Goal: Task Accomplishment & Management: Manage account settings

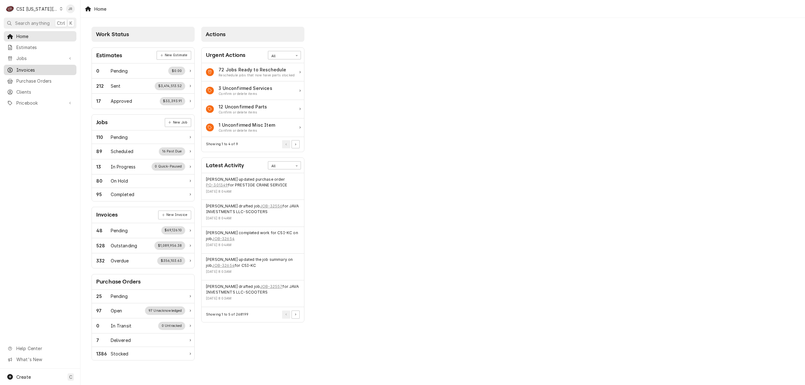
click at [17, 67] on span "Invoices" at bounding box center [44, 70] width 57 height 7
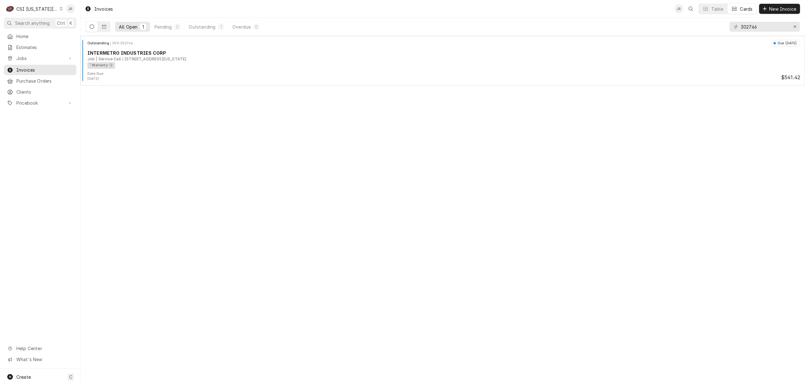
click at [752, 21] on div "302746" at bounding box center [764, 27] width 70 height 18
click at [755, 30] on input "302746" at bounding box center [763, 27] width 47 height 10
paste input "3114"
type input "303114"
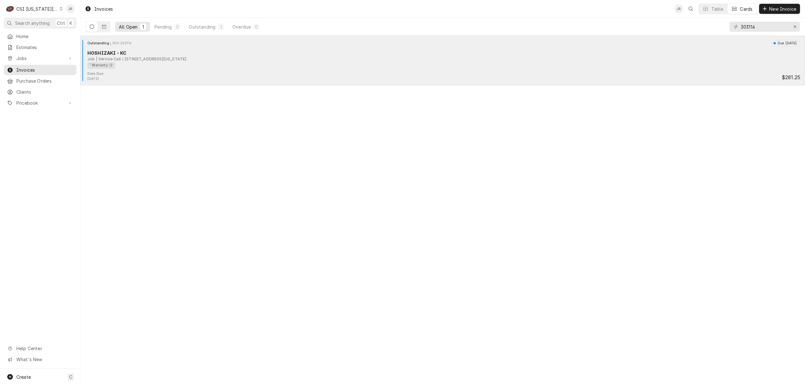
click at [109, 65] on div "¹ Warranty 🛡️" at bounding box center [101, 65] width 28 height 7
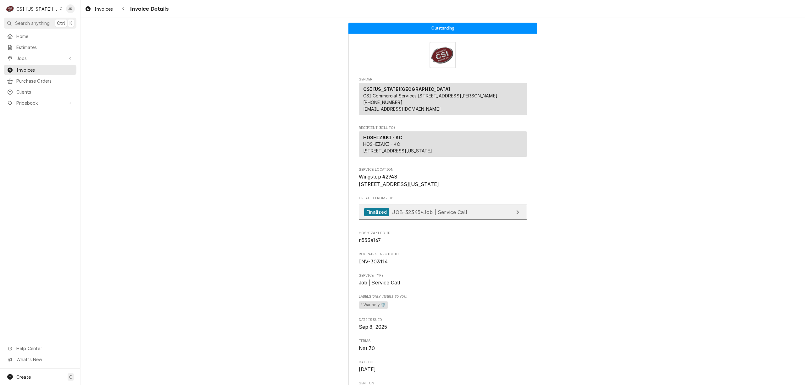
click at [509, 220] on link "Finalized JOB-32345 • Job | Service Call" at bounding box center [443, 212] width 168 height 15
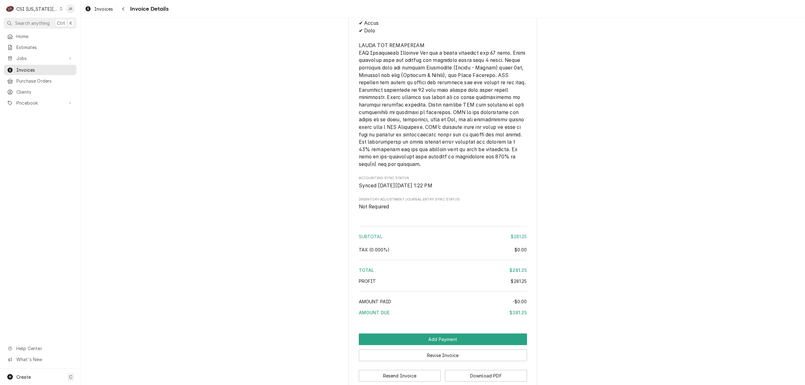
scroll to position [964, 0]
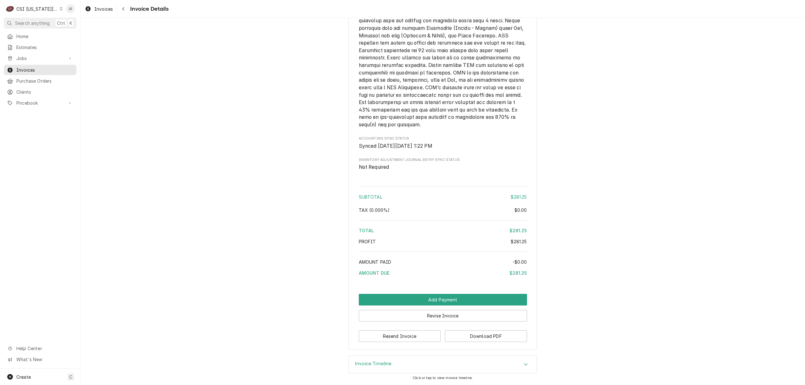
click at [371, 361] on h3 "Invoice Timeline" at bounding box center [373, 364] width 37 height 6
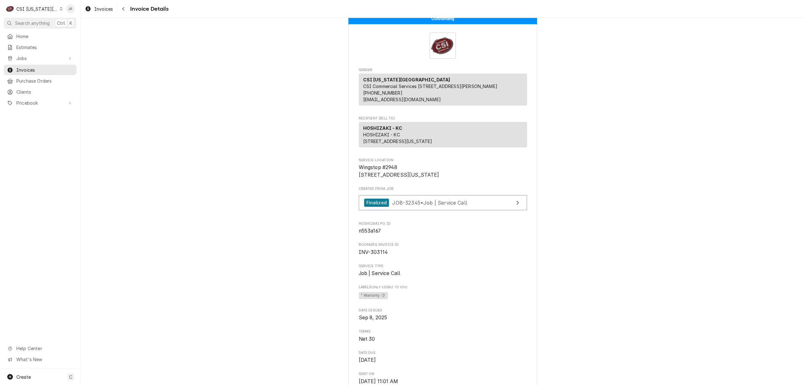
scroll to position [0, 0]
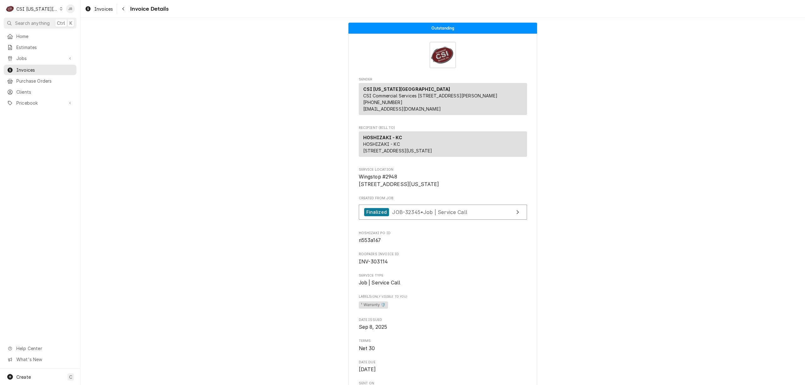
click at [372, 265] on span "INV-303114" at bounding box center [373, 262] width 29 height 6
click at [376, 266] on span "INV-303114" at bounding box center [443, 262] width 168 height 8
click at [376, 265] on span "INV-303114" at bounding box center [373, 262] width 29 height 6
click at [375, 265] on span "INV-303114" at bounding box center [373, 262] width 29 height 6
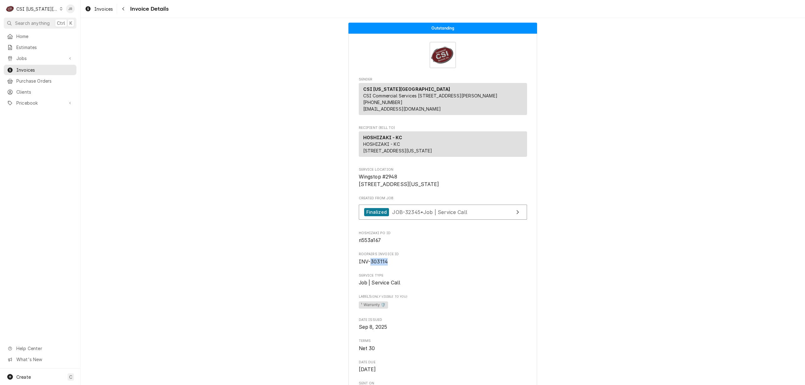
copy span "303114"
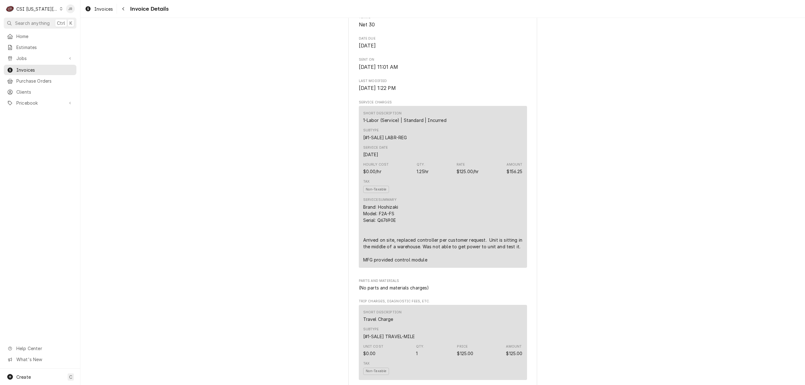
scroll to position [335, 0]
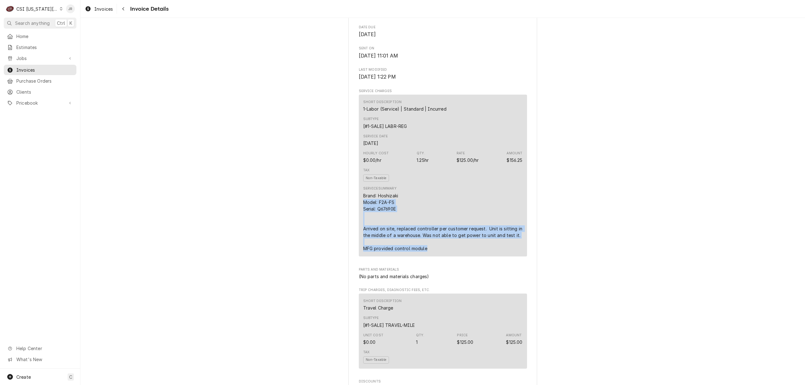
drag, startPoint x: 427, startPoint y: 267, endPoint x: 311, endPoint y: 223, distance: 124.4
click at [311, 223] on div "Outstanding Sender CSI Kansas City CSI Commercial Services Inc1021 NE Jib Ct Un…" at bounding box center [442, 323] width 724 height 1280
click at [382, 184] on div "Tax Non-Taxable" at bounding box center [442, 175] width 159 height 18
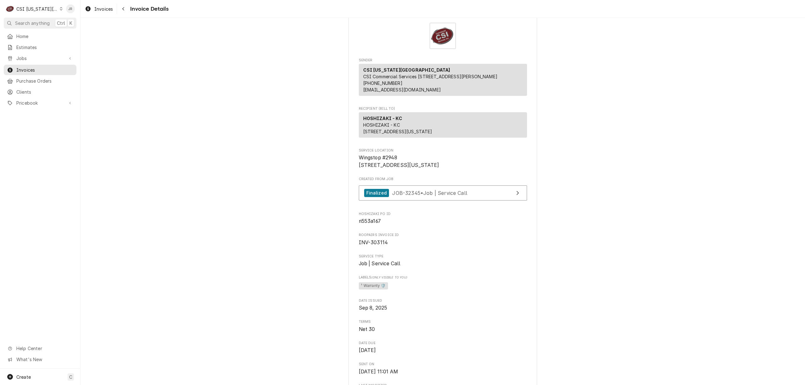
scroll to position [42, 0]
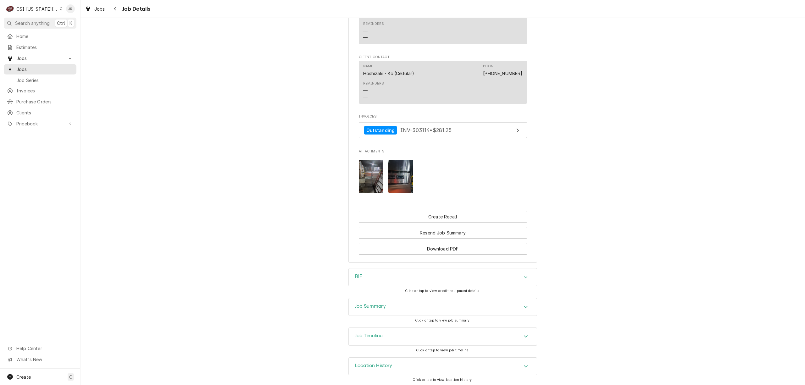
scroll to position [625, 0]
click at [368, 304] on h3 "Job Summary" at bounding box center [370, 304] width 31 height 6
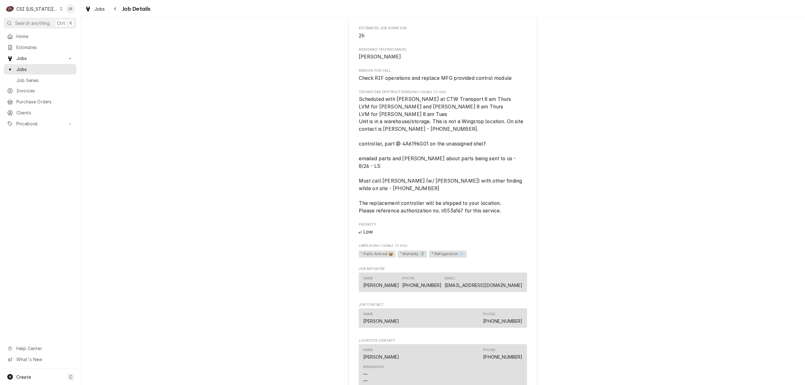
scroll to position [293, 0]
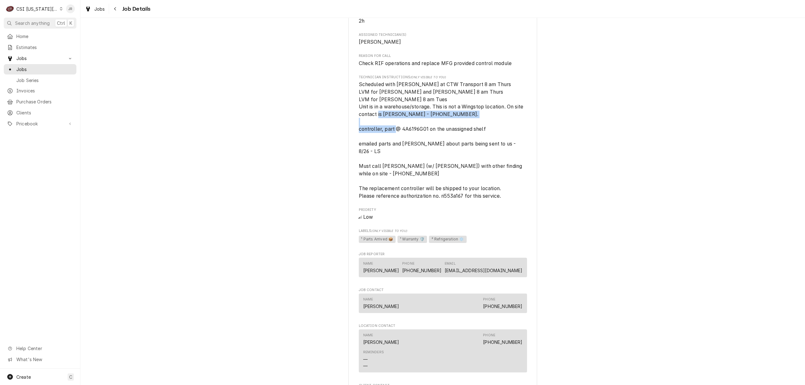
drag, startPoint x: 488, startPoint y: 131, endPoint x: 483, endPoint y: 135, distance: 6.4
click at [483, 135] on span "Scheduled with Kim at CTW Transport 8 am Thurs LVM for David and Amberlin 8 am …" at bounding box center [443, 140] width 168 height 119
drag, startPoint x: 483, startPoint y: 136, endPoint x: 477, endPoint y: 137, distance: 6.5
copy span "controller, part @ 4A6196G01 on the unassigned shelf"
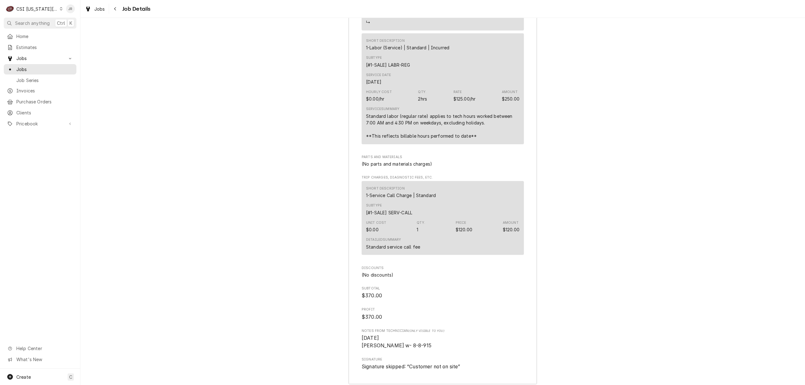
scroll to position [1653, 0]
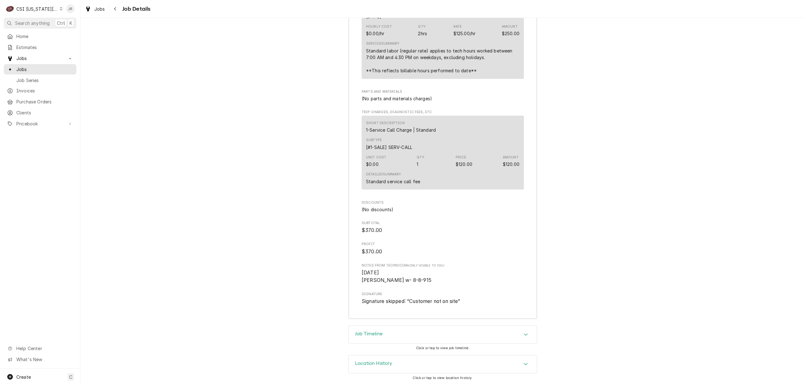
click at [380, 334] on h3 "Job Timeline" at bounding box center [369, 334] width 28 height 6
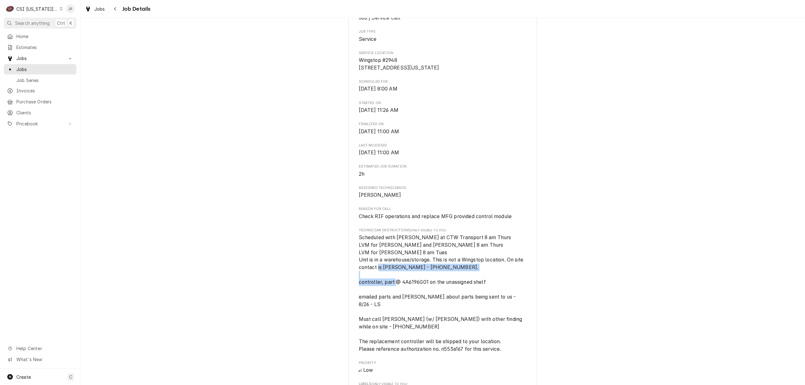
scroll to position [19, 0]
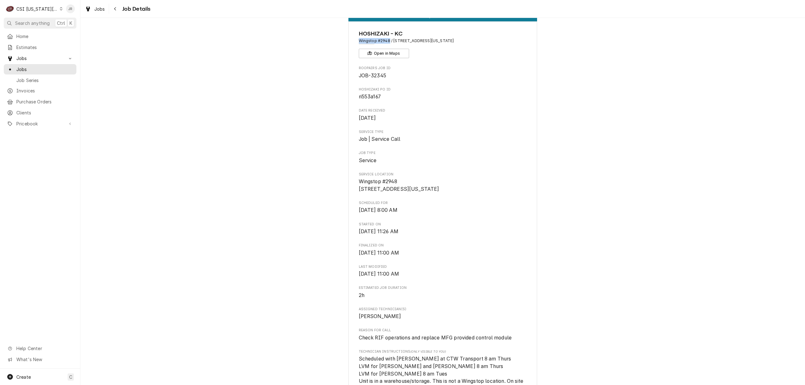
drag, startPoint x: 355, startPoint y: 39, endPoint x: 385, endPoint y: 39, distance: 29.9
click at [385, 39] on span "Wingstop #2948 / 1251 Taney St, North Kansas City, MO 64116" at bounding box center [443, 41] width 168 height 6
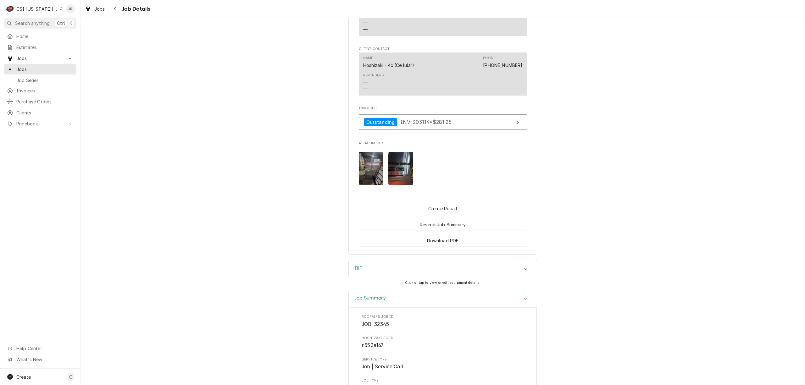
scroll to position [647, 0]
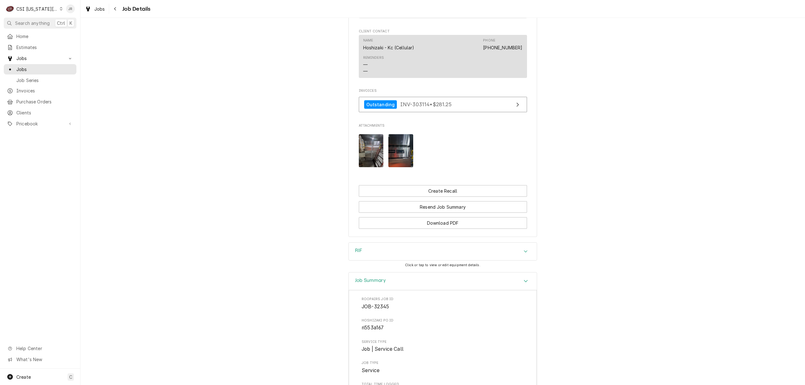
click at [361, 138] on img "Attachments" at bounding box center [371, 150] width 25 height 33
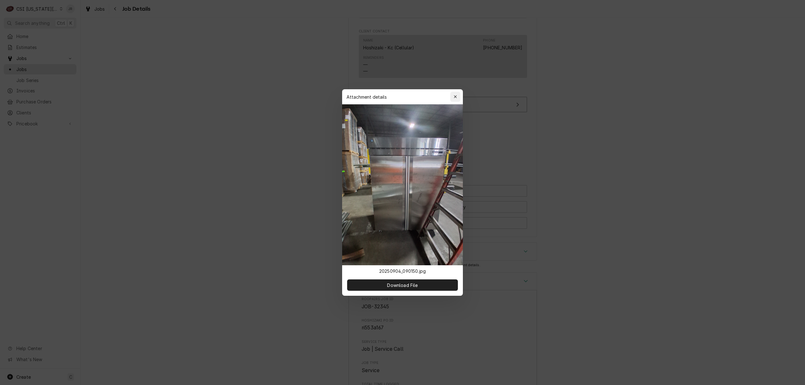
click at [458, 95] on div "button" at bounding box center [455, 97] width 6 height 6
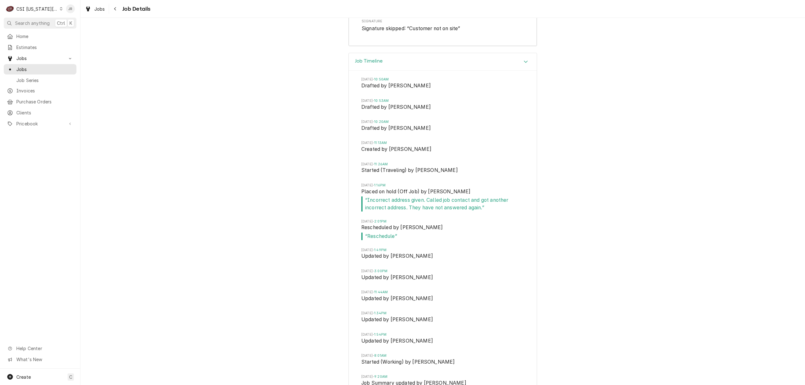
scroll to position [2051, 0]
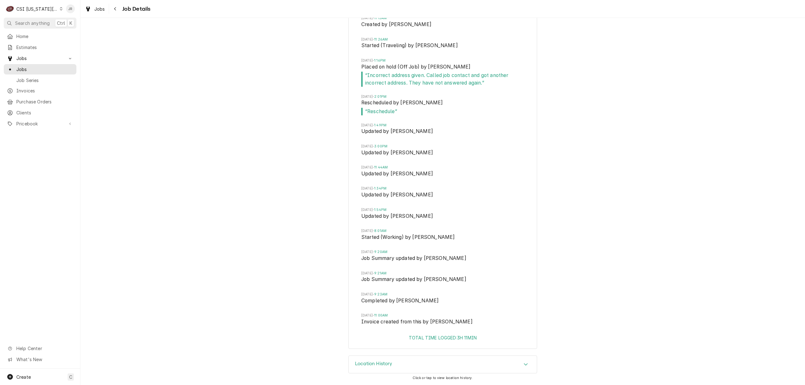
drag, startPoint x: 415, startPoint y: 361, endPoint x: 422, endPoint y: 359, distance: 6.9
click at [415, 361] on div "Location History" at bounding box center [443, 365] width 188 height 18
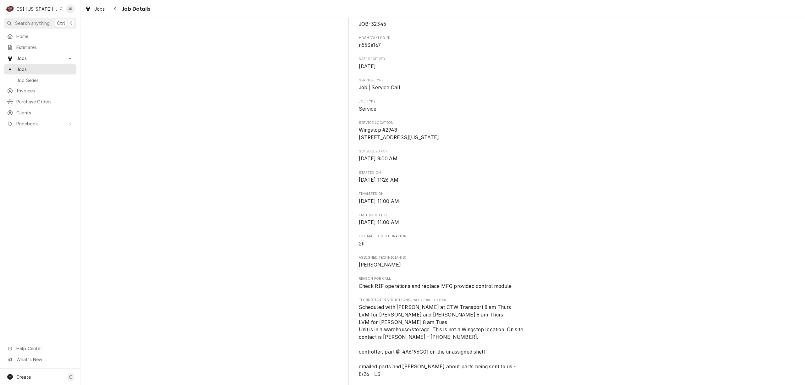
scroll to position [0, 0]
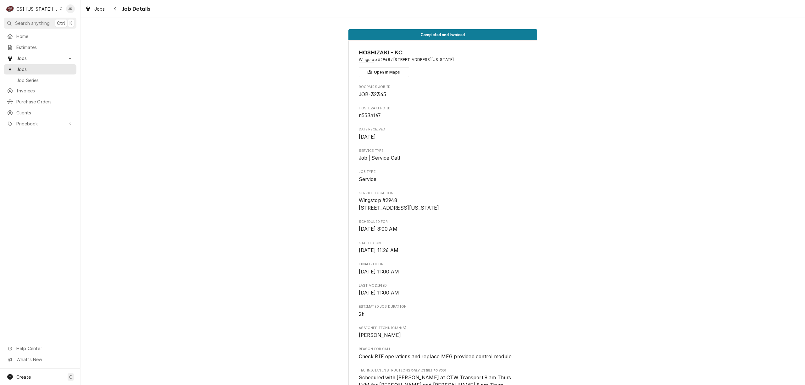
drag, startPoint x: 492, startPoint y: 168, endPoint x: 527, endPoint y: 169, distance: 34.6
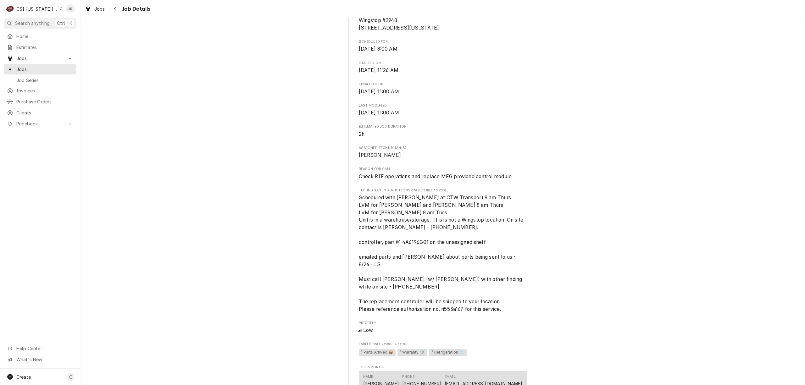
scroll to position [168, 0]
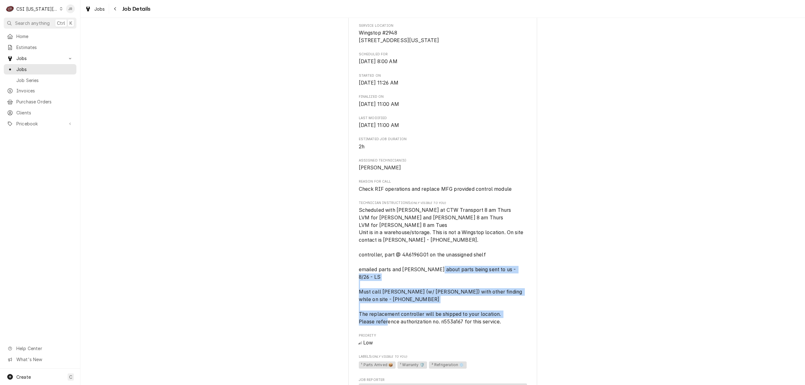
drag, startPoint x: 355, startPoint y: 292, endPoint x: 522, endPoint y: 321, distance: 169.3
click at [522, 321] on div "HOSHIZAKI - KC Wingstop #2948 / 1251 Taney St, North Kansas City, MO 64116 Open…" at bounding box center [442, 295] width 189 height 844
copy span "Must call Clayton Howe (w/ Hoshizaki) with other finding while on site - 678-23…"
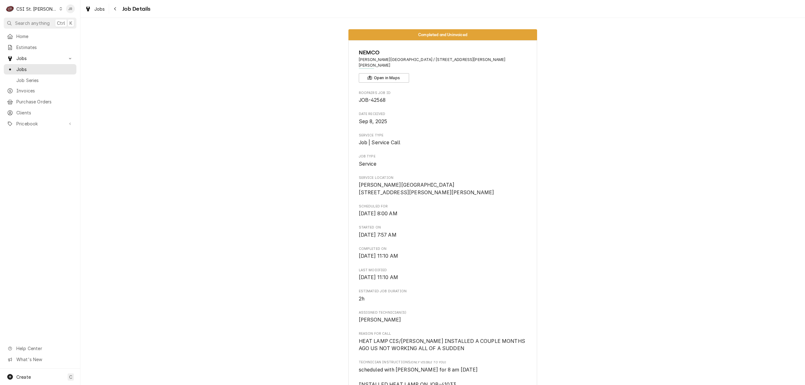
scroll to position [168, 0]
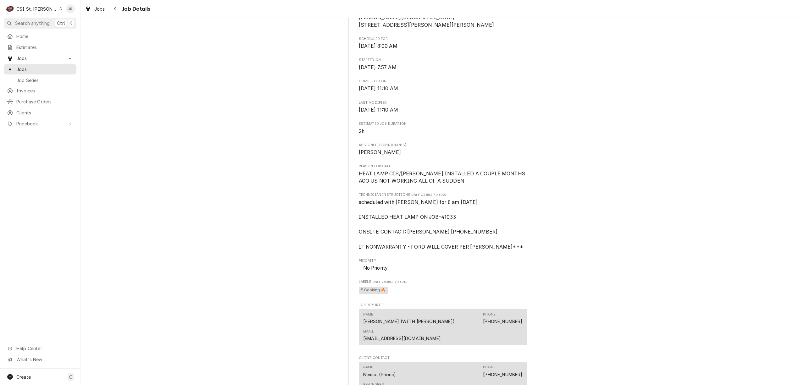
click at [21, 9] on div "CSI St. [PERSON_NAME]" at bounding box center [36, 9] width 41 height 7
click at [69, 11] on div "CSI [US_STATE][GEOGRAPHIC_DATA]" at bounding box center [96, 12] width 83 height 7
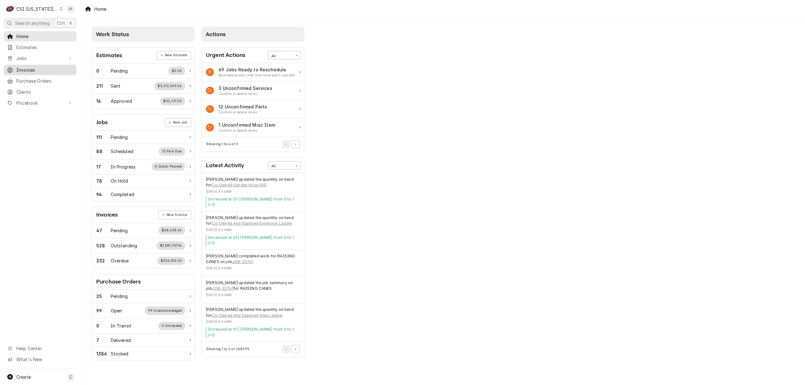
click at [46, 68] on span "Invoices" at bounding box center [44, 70] width 57 height 7
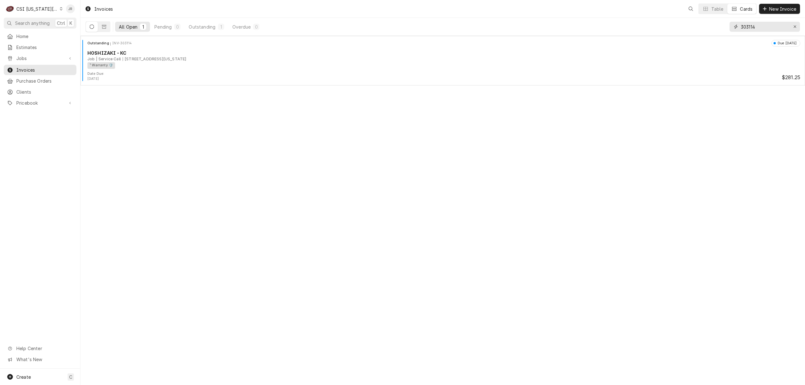
click at [760, 24] on input "303114" at bounding box center [763, 27] width 47 height 10
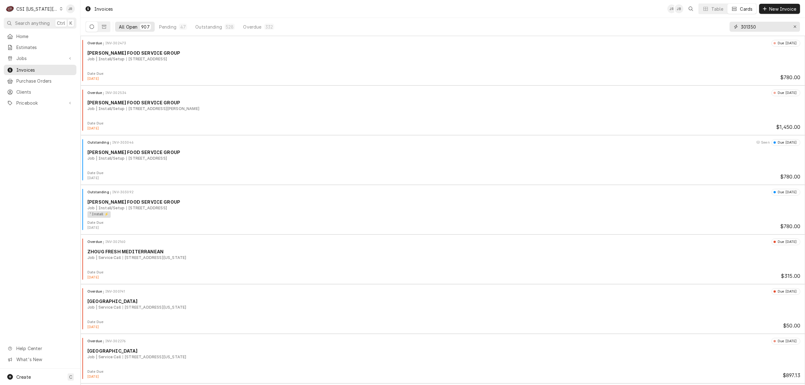
type input "301350"
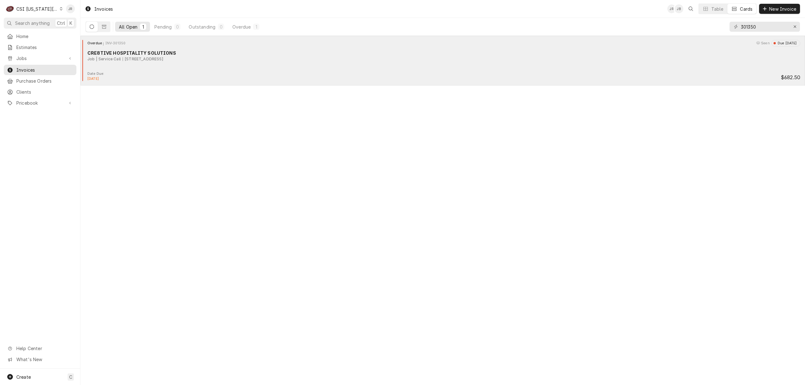
click at [224, 58] on div "Job | Service Call 1 S Broadway St, Louisburg, KS 66053" at bounding box center [443, 59] width 712 height 6
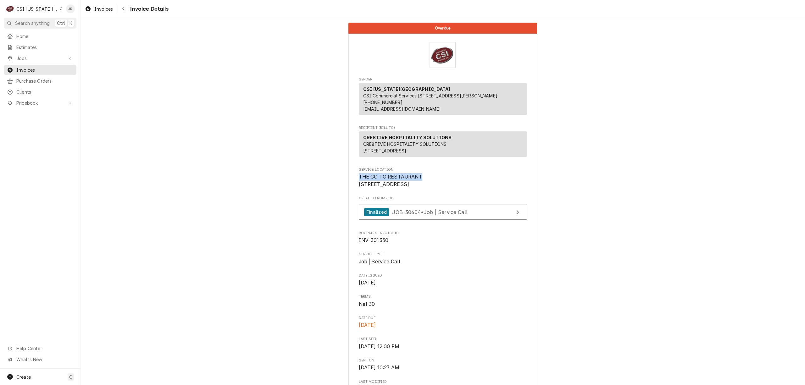
drag, startPoint x: 355, startPoint y: 192, endPoint x: 429, endPoint y: 191, distance: 74.2
click at [429, 188] on span "THE GO TO RESTAURANT [STREET_ADDRESS]" at bounding box center [443, 180] width 168 height 15
copy span "THE GO TO RESTAURANT"
drag, startPoint x: 389, startPoint y: 204, endPoint x: 780, endPoint y: 157, distance: 393.9
click at [359, 187] on span "THE GO TO RESTAURANT 1 S Broadway St Louisburg, KS 66053" at bounding box center [390, 181] width 63 height 14
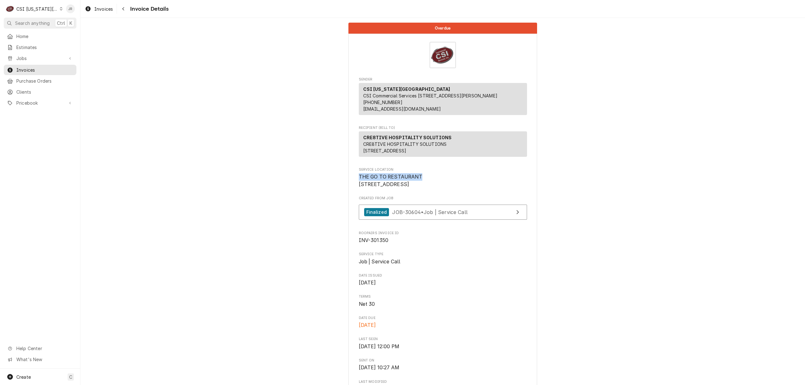
copy span "Louisburg, KS"
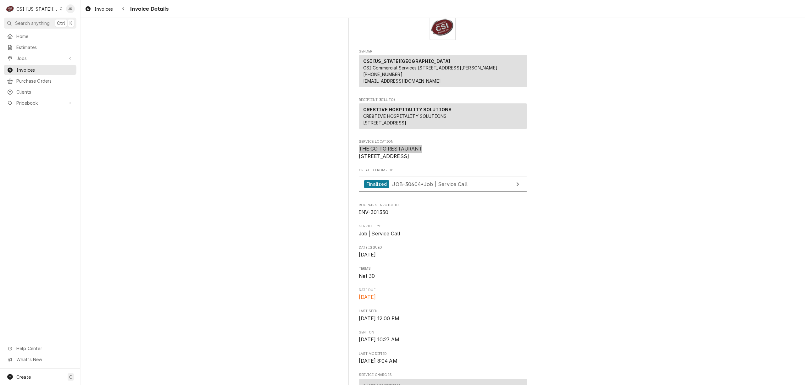
scroll to position [42, 0]
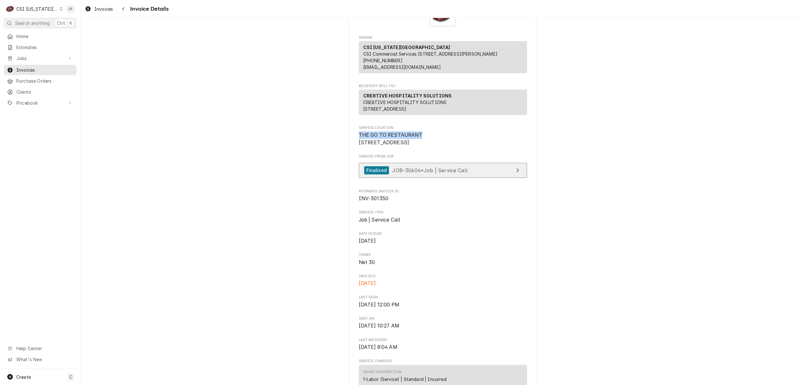
click at [488, 178] on link "Finalized JOB-30604 • Job | Service Call" at bounding box center [443, 170] width 168 height 15
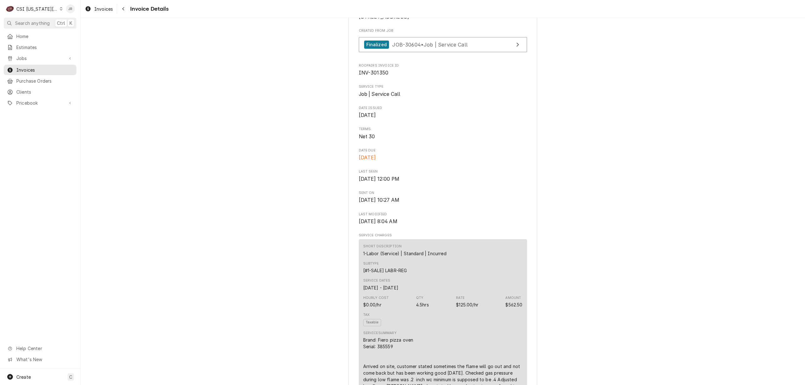
scroll to position [0, 0]
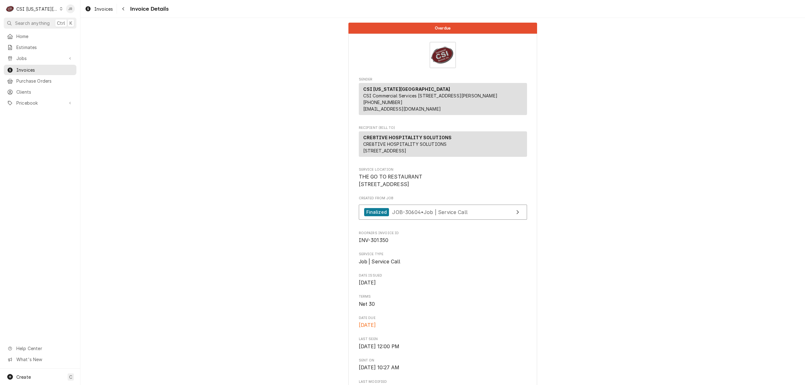
click at [371, 236] on span "Roopairs Invoice ID" at bounding box center [443, 233] width 168 height 5
click at [376, 243] on span "INV-301350" at bounding box center [374, 240] width 30 height 6
copy span "301350"
click at [415, 186] on span "THE GO TO RESTAURANT 1 S Broadway St Louisburg, KS 66053" at bounding box center [443, 180] width 168 height 15
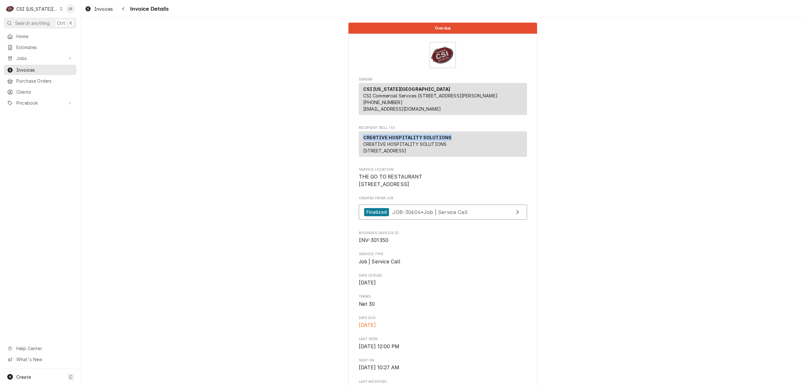
drag, startPoint x: 452, startPoint y: 144, endPoint x: 353, endPoint y: 145, distance: 98.7
copy strong "CRE8TIVE HOSPITALITY SOLUTIONS"
click at [33, 67] on span "Invoices" at bounding box center [44, 70] width 57 height 7
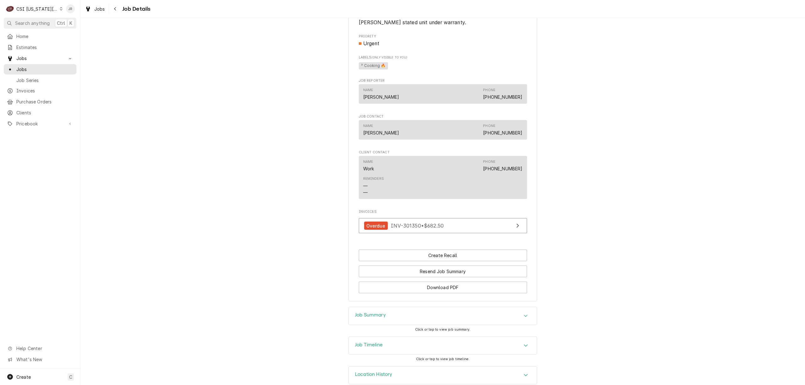
scroll to position [376, 0]
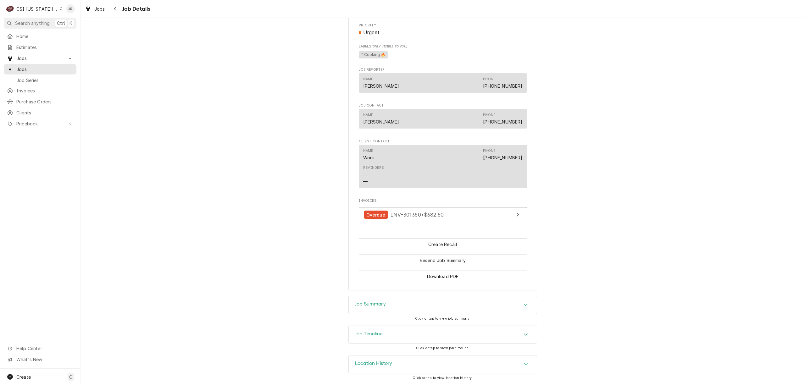
click at [395, 301] on div "Job Summary" at bounding box center [443, 305] width 188 height 18
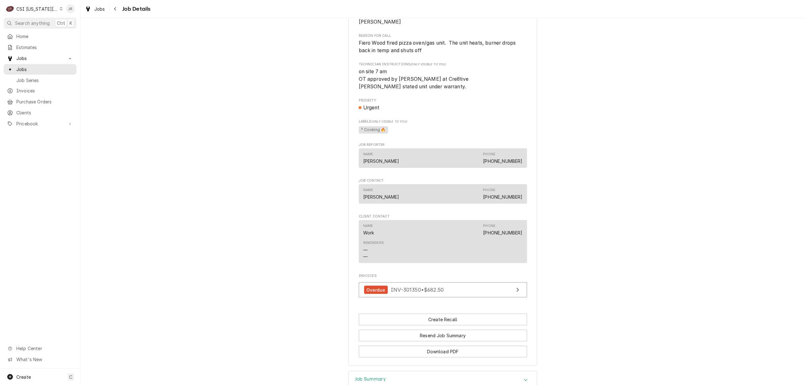
scroll to position [0, 0]
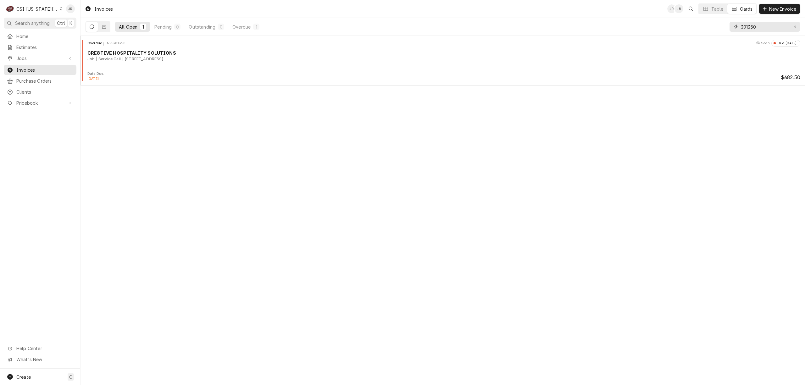
click at [749, 25] on input "301350" at bounding box center [763, 27] width 47 height 10
type input "302163"
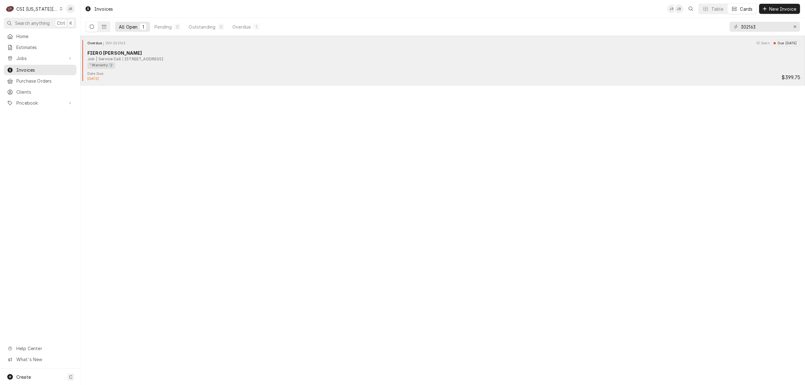
click at [160, 85] on div "Overdue INV-302163 Seen Due [DATE] FIERO [PERSON_NAME] Job | Service Call [STRE…" at bounding box center [442, 61] width 724 height 50
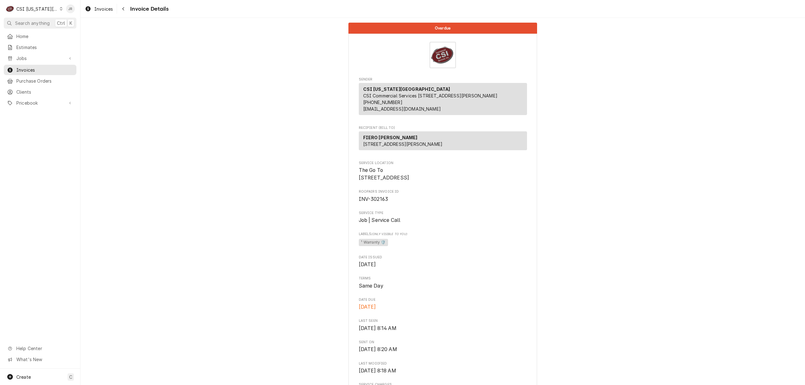
click at [41, 7] on div "CSI [US_STATE][GEOGRAPHIC_DATA]" at bounding box center [36, 9] width 41 height 7
click at [92, 32] on div "CSI St. Louis" at bounding box center [108, 34] width 92 height 7
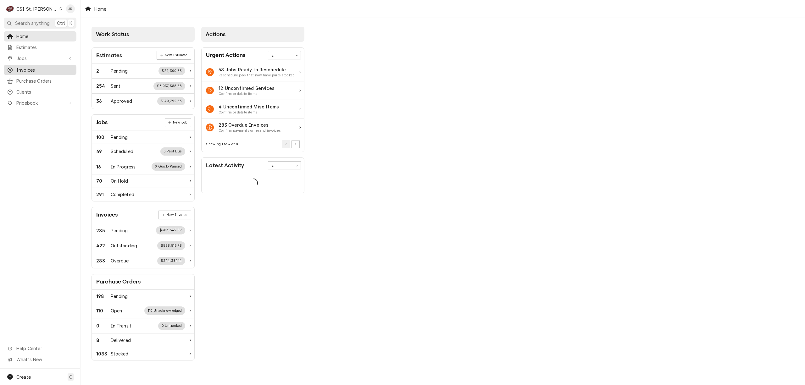
click at [28, 65] on link "Invoices" at bounding box center [40, 70] width 73 height 10
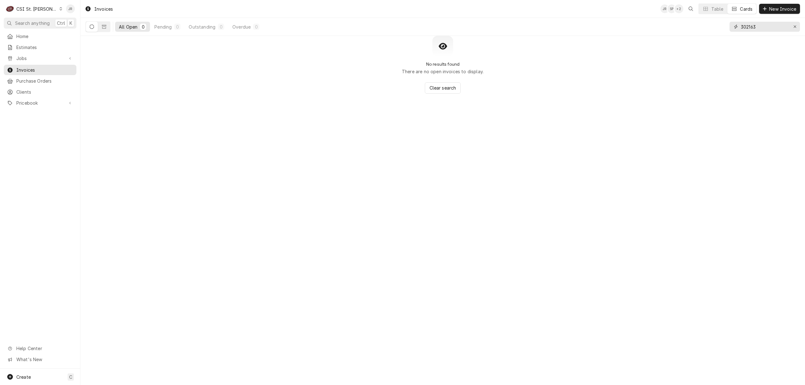
click at [748, 23] on input "302163" at bounding box center [763, 27] width 47 height 10
click at [749, 23] on input "302163" at bounding box center [763, 27] width 47 height 10
paste input "403508"
type input "403508"
click at [135, 87] on div "Invoices JR SP + 2 Table Cards New Invoice All Open 1 Pending 0 Outstanding 1 O…" at bounding box center [442, 192] width 724 height 385
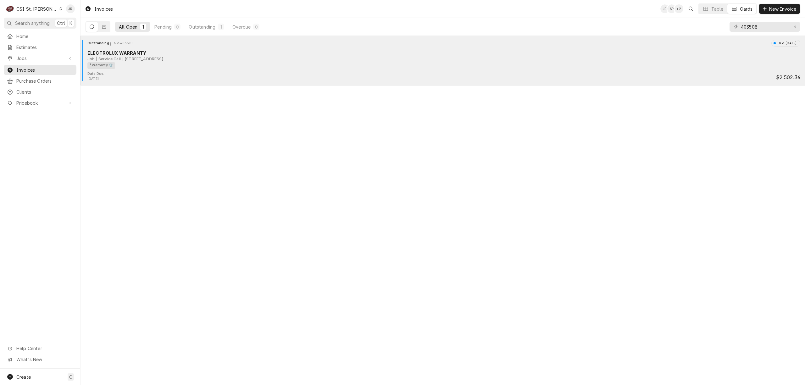
drag, startPoint x: 139, startPoint y: 72, endPoint x: 140, endPoint y: 80, distance: 7.3
click at [139, 73] on div "Date Due: [DATE] $2,502.36" at bounding box center [442, 76] width 719 height 10
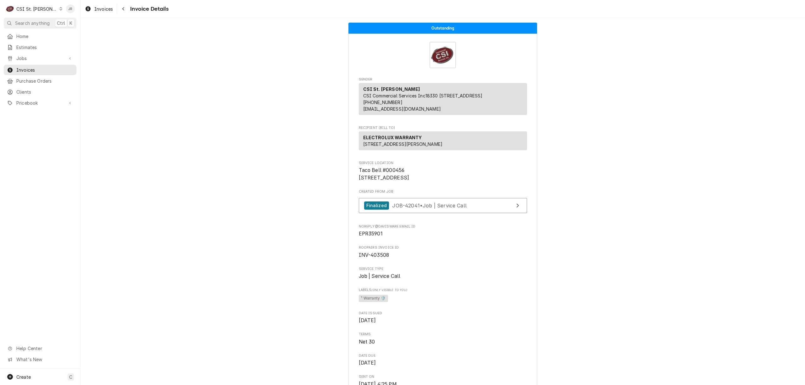
click at [29, 8] on div "CSI St. Louis" at bounding box center [36, 9] width 41 height 7
click at [79, 11] on div "CSI [US_STATE][GEOGRAPHIC_DATA]" at bounding box center [96, 12] width 83 height 7
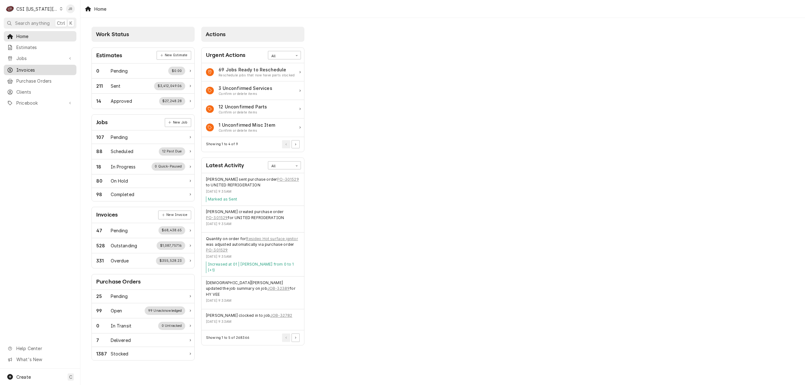
click at [29, 69] on span "Invoices" at bounding box center [44, 70] width 57 height 7
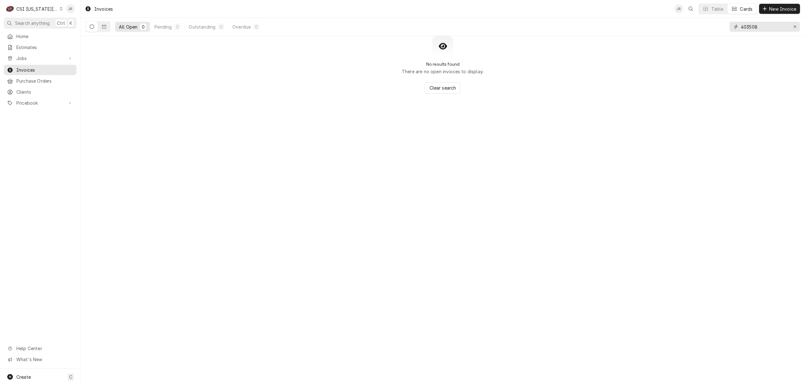
click at [754, 26] on input "403508" at bounding box center [763, 27] width 47 height 10
drag, startPoint x: 754, startPoint y: 26, endPoint x: 752, endPoint y: 28, distance: 3.3
click at [754, 26] on input "403508" at bounding box center [763, 27] width 47 height 10
type input "3"
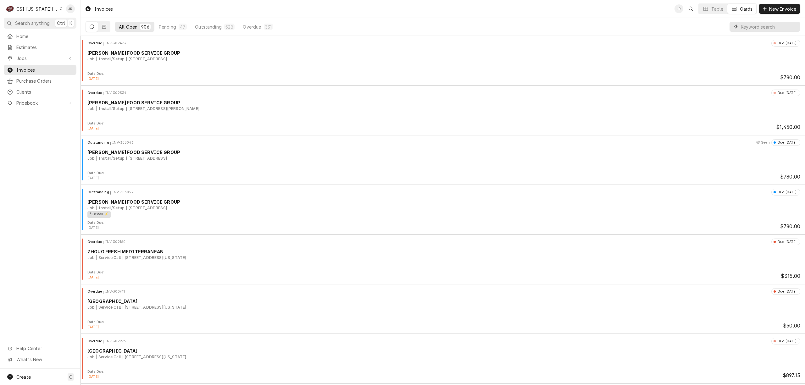
click at [754, 27] on input "Dynamic Content Wrapper" at bounding box center [768, 27] width 56 height 10
type input "31130"
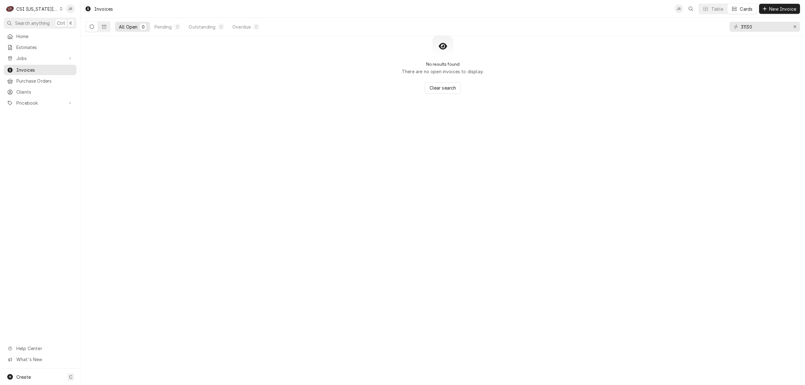
click at [94, 25] on icon "Dynamic Content Wrapper" at bounding box center [92, 27] width 4 height 4
click at [99, 26] on button "Dynamic Content Wrapper" at bounding box center [104, 27] width 12 height 10
click at [91, 27] on icon "Dynamic Content Wrapper" at bounding box center [92, 27] width 4 height 4
click at [40, 68] on span "Invoices" at bounding box center [44, 70] width 57 height 7
click at [21, 57] on span "Jobs" at bounding box center [39, 58] width 47 height 7
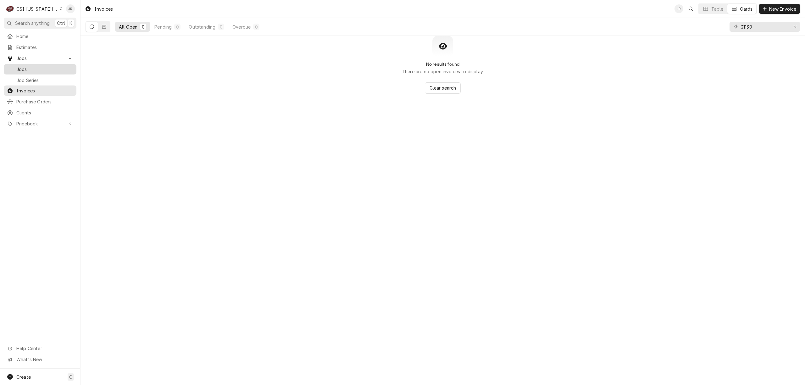
click at [25, 67] on span "Jobs" at bounding box center [44, 69] width 57 height 7
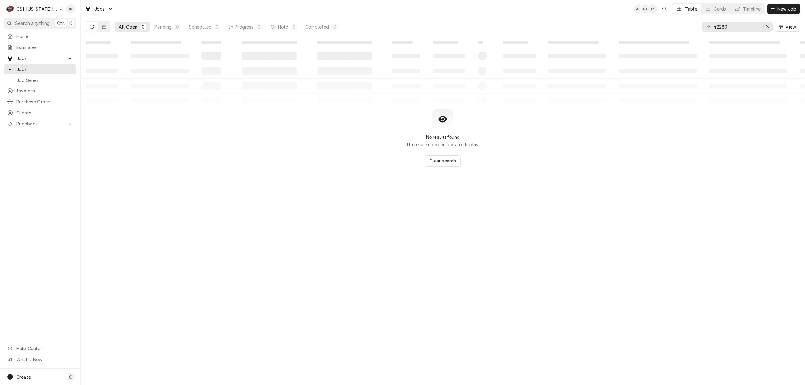
drag, startPoint x: 751, startPoint y: 22, endPoint x: 661, endPoint y: 27, distance: 89.4
click at [661, 27] on div "All Open 0 Pending 0 Scheduled 0 In Progress 0 On Hold 0 Completed 0 42280 View" at bounding box center [442, 27] width 714 height 18
type input "3"
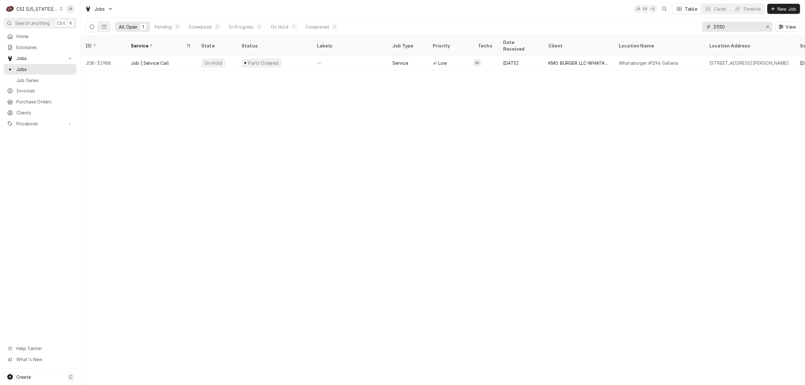
type input "31130"
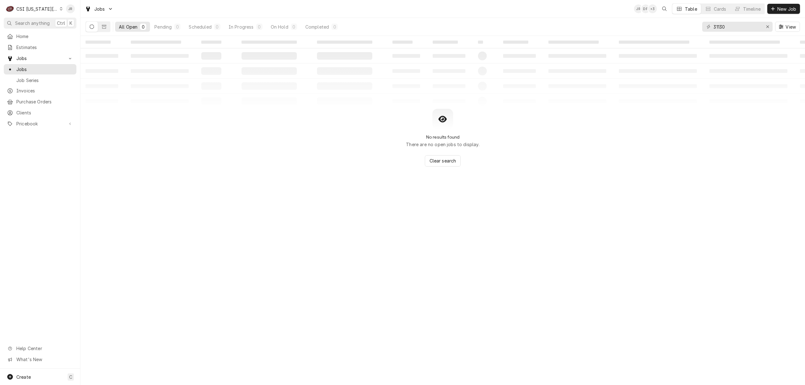
click at [89, 28] on button "Dynamic Content Wrapper" at bounding box center [92, 27] width 12 height 10
click at [103, 30] on button "Dynamic Content Wrapper" at bounding box center [104, 27] width 12 height 10
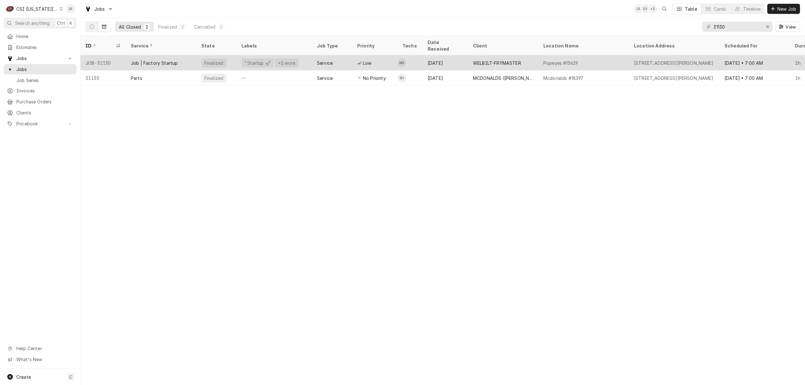
click at [338, 55] on div "Service" at bounding box center [332, 62] width 40 height 15
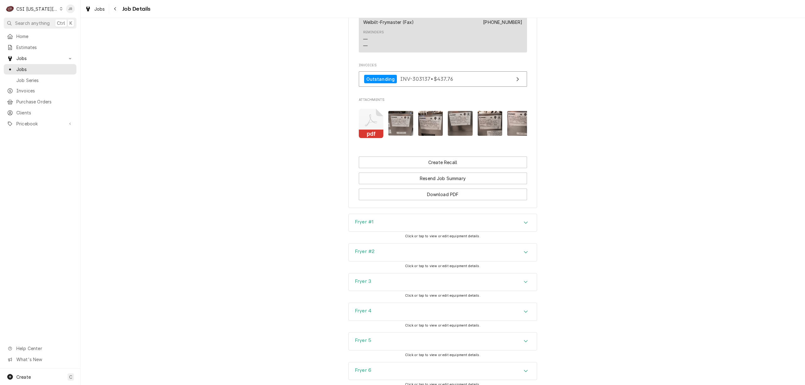
scroll to position [1257, 0]
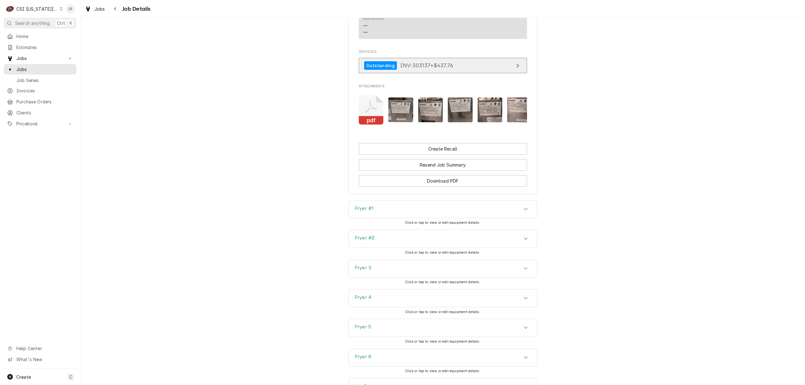
click at [503, 61] on link "Outstanding INV-303137 • $437.76" at bounding box center [443, 65] width 168 height 15
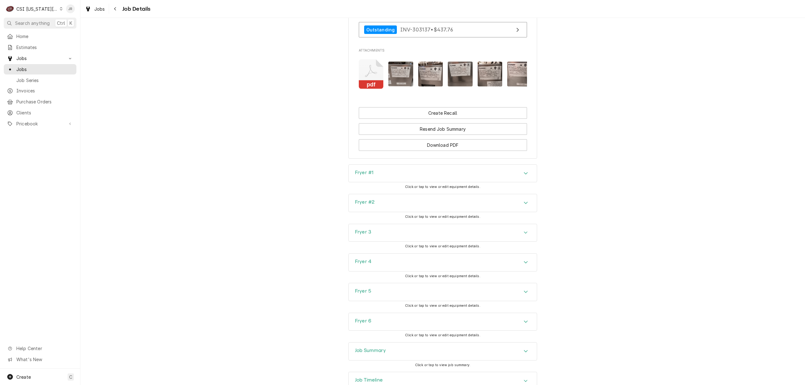
scroll to position [1348, 0]
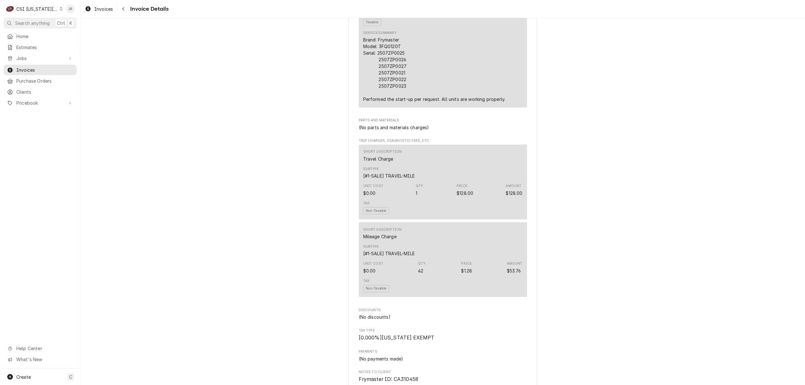
scroll to position [545, 0]
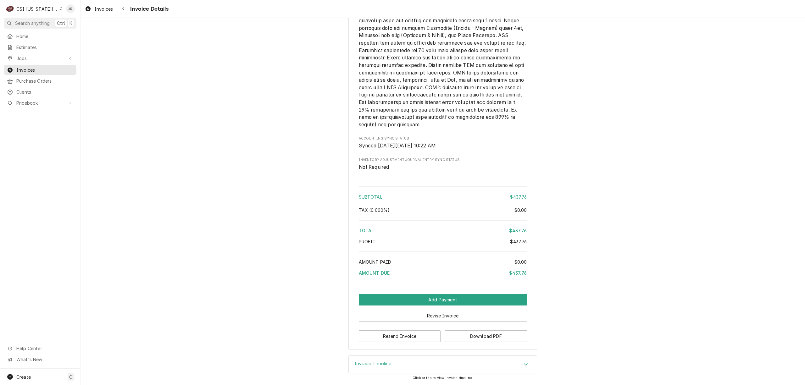
click at [374, 367] on div "Invoice Timeline" at bounding box center [373, 365] width 37 height 8
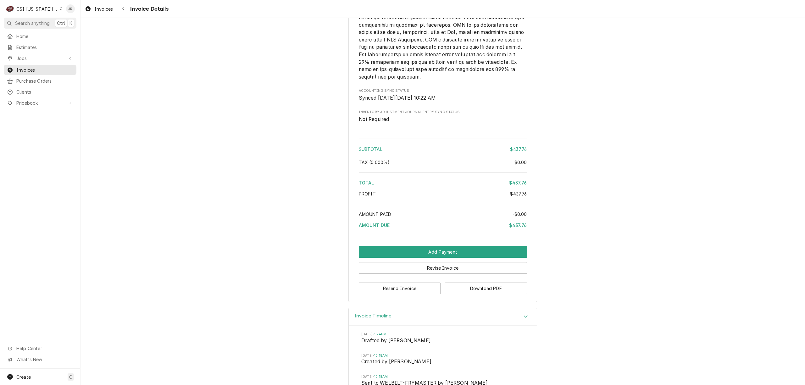
scroll to position [1097, 0]
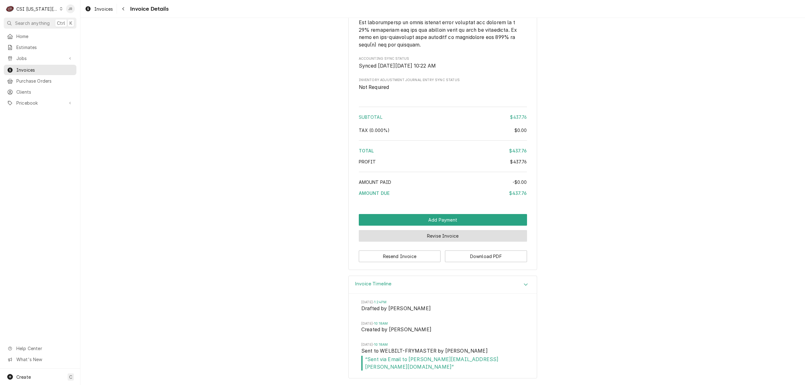
click at [410, 242] on button "Revise Invoice" at bounding box center [443, 236] width 168 height 12
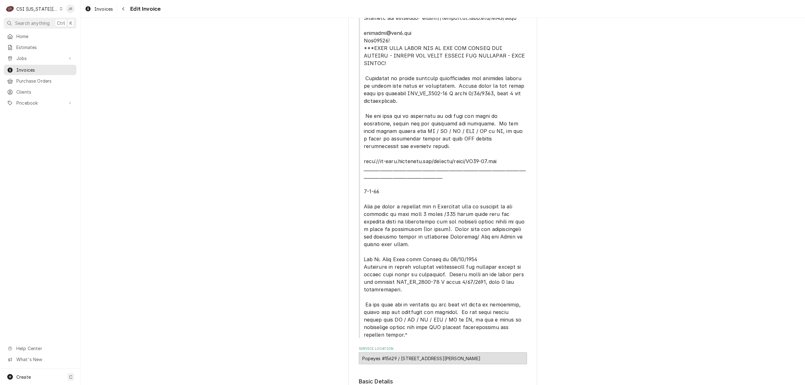
scroll to position [293, 0]
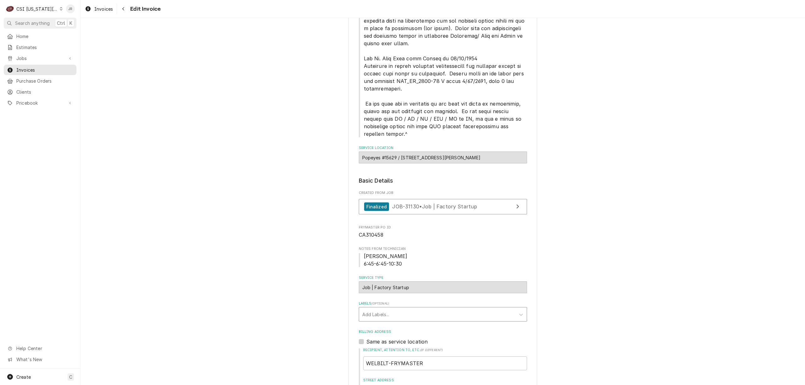
drag, startPoint x: 404, startPoint y: 273, endPoint x: 405, endPoint y: 278, distance: 5.0
click at [405, 309] on div "Labels" at bounding box center [437, 314] width 150 height 11
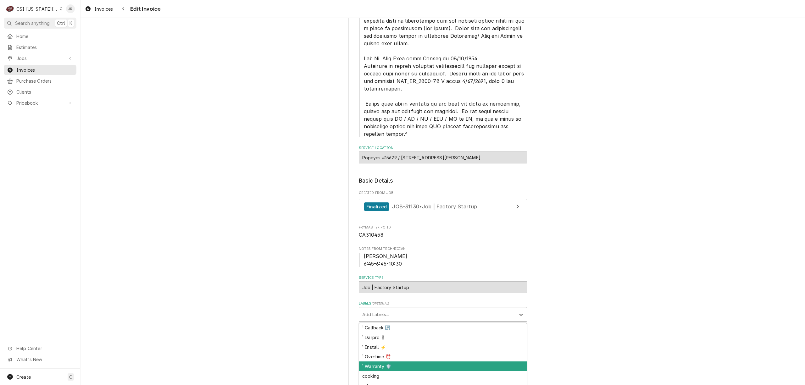
click at [392, 361] on div "¹ Warranty 🛡️" at bounding box center [443, 366] width 168 height 10
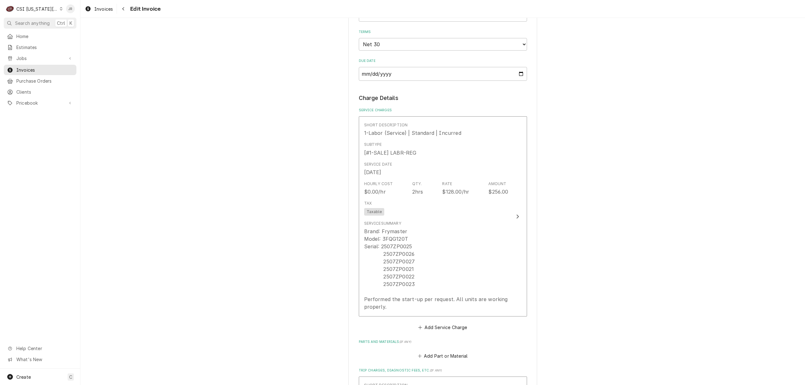
scroll to position [796, 0]
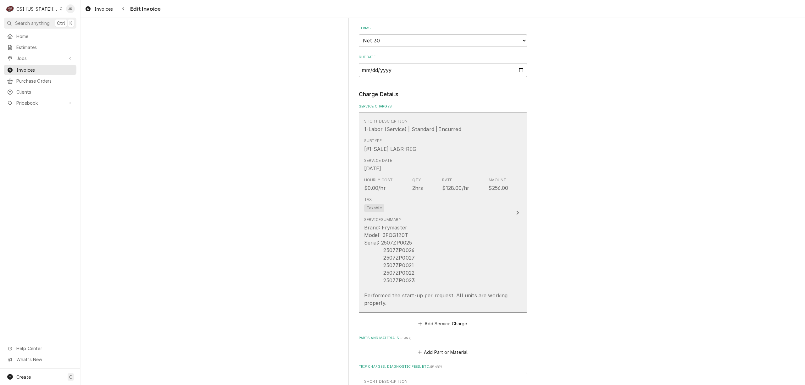
click at [485, 194] on div "Tax Taxable" at bounding box center [436, 204] width 144 height 20
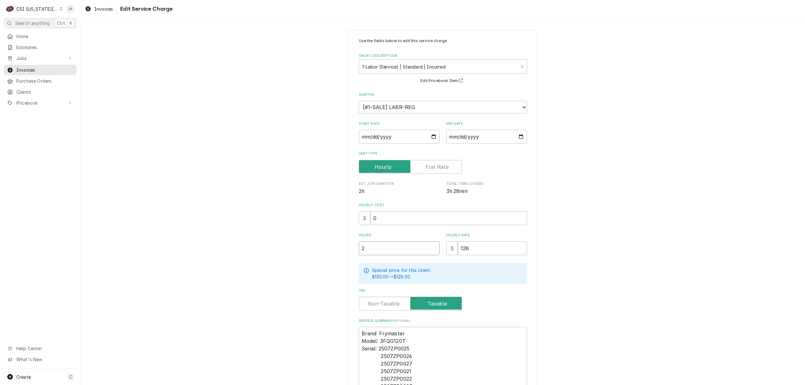
drag, startPoint x: 395, startPoint y: 249, endPoint x: 239, endPoint y: 241, distance: 156.1
click at [246, 244] on div "Use the fields below to edit this service charge Short Description 1-Labor (Ser…" at bounding box center [442, 244] width 724 height 438
type textarea "x"
type input "3"
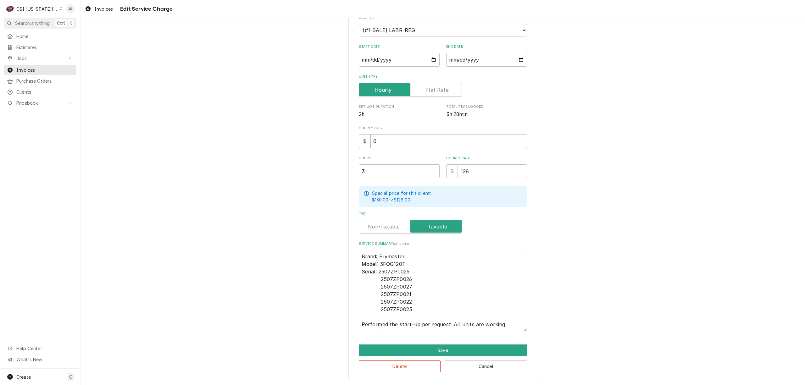
scroll to position [77, 0]
click at [398, 266] on textarea "Brand: Frymaster Model: 3FQG120T Serial: 2507ZP0025 2507ZP0026 2507ZP0027 2507Z…" at bounding box center [443, 290] width 168 height 81
click at [412, 274] on textarea "Brand: Frymaster Model: 3FQG120T Serial: 2507ZP0025 2507ZP0026 2507ZP0027 2507Z…" at bounding box center [443, 290] width 168 height 81
click at [412, 291] on textarea "Brand: Frymaster Model: 3FQG120T Serial: 2507ZP0025 2507ZP0026 2507ZP0027 2507Z…" at bounding box center [443, 290] width 168 height 81
type textarea "x"
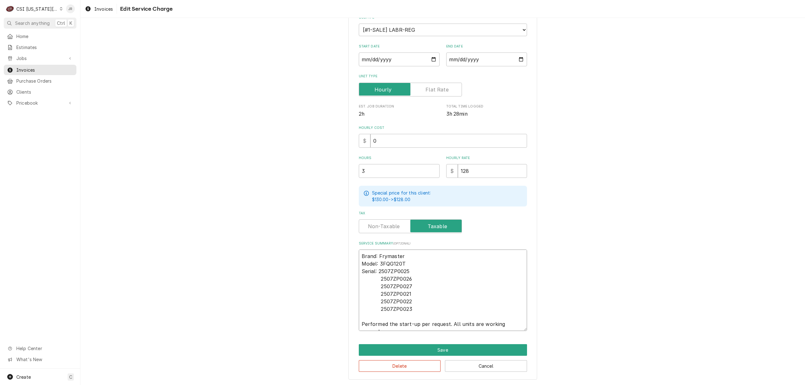
type textarea "Brand: Frymaster Model: 3FQG120T Serial: 2507ZP0025 2507ZP0026 2507ZP0027 2507Z…"
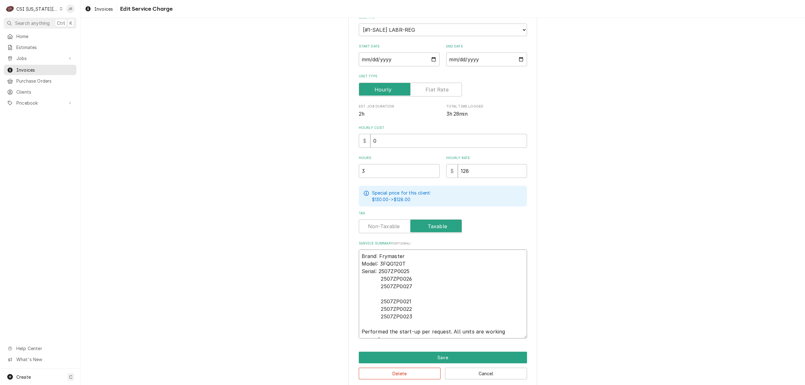
type textarea "x"
type textarea "Brand: Frymaster Model: 3FQG120T Serial: 2507ZP0025 2507ZP0026 2507ZP0027 S 250…"
type textarea "x"
type textarea "Brand: Frymaster Model: 3FQG120T Serial: 2507ZP0025 2507ZP0026 2507ZP0027 Se 25…"
type textarea "x"
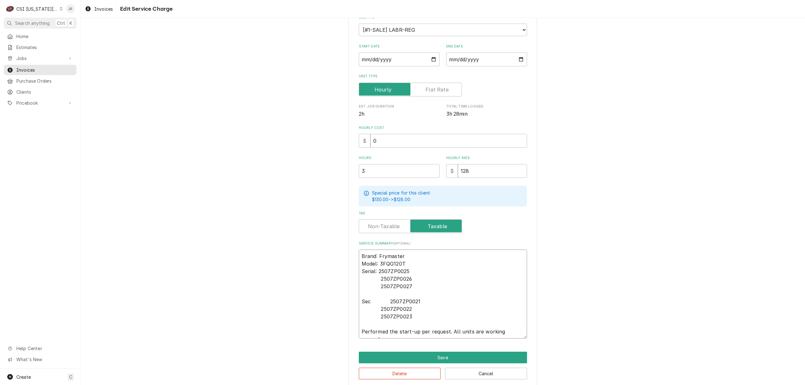
type textarea "Brand: Frymaster Model: 3FQG120T Serial: 2507ZP0025 2507ZP0026 2507ZP0027 Seco …"
type textarea "x"
type textarea "Brand: Frymaster Model: 3FQG120T Serial: 2507ZP0025 2507ZP0026 2507ZP0027 Secon…"
type textarea "x"
type textarea "Brand: Frymaster Model: 3FQG120T Serial: 2507ZP0025 2507ZP0026 2507ZP0027 Secon…"
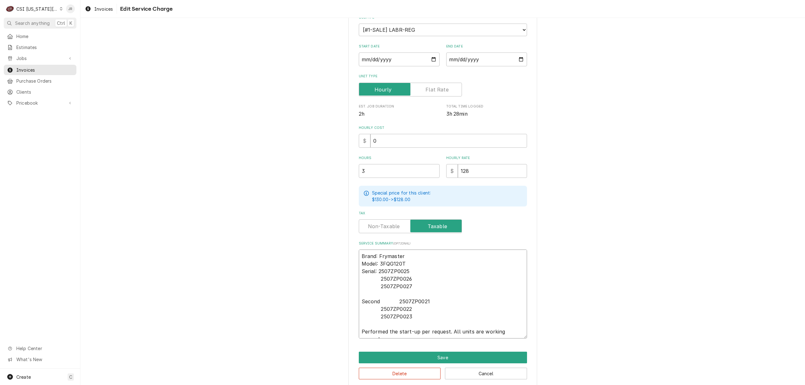
type textarea "x"
type textarea "Brand: Frymaster Model: 3FQG120T Serial: 2507ZP0025 2507ZP0026 2507ZP0027 Secon…"
type textarea "x"
type textarea "Brand: Frymaster Model: 3FQG120T Serial: 2507ZP0025 2507ZP0026 2507ZP0027 Secon…"
type textarea "x"
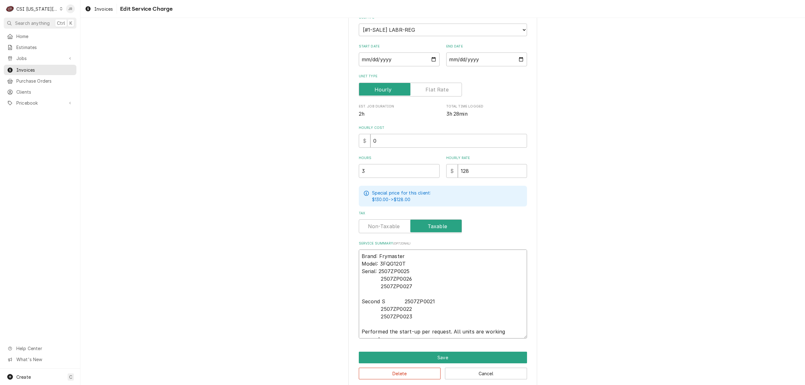
type textarea "Brand: Frymaster Model: 3FQG120T Serial: 2507ZP0025 2507ZP0026 2507ZP0027 Secon…"
type textarea "x"
type textarea "Brand: Frymaster Model: 3FQG120T Serial: 2507ZP0025 2507ZP0026 2507ZP0027 Secon…"
type textarea "x"
type textarea "Brand: Frymaster Model: 3FQG120T Serial: 2507ZP0025 2507ZP0026 2507ZP0027 Secon…"
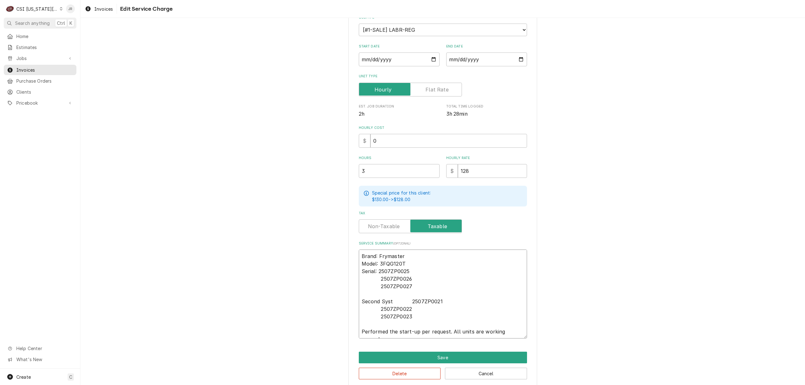
type textarea "x"
type textarea "Brand: Frymaster Model: 3FQG120T Serial: 2507ZP0025 2507ZP0026 2507ZP0027 Secon…"
type textarea "x"
type textarea "Brand: Frymaster Model: 3FQG120T Serial: 2507ZP0025 2507ZP0026 2507ZP0027 Secon…"
type textarea "x"
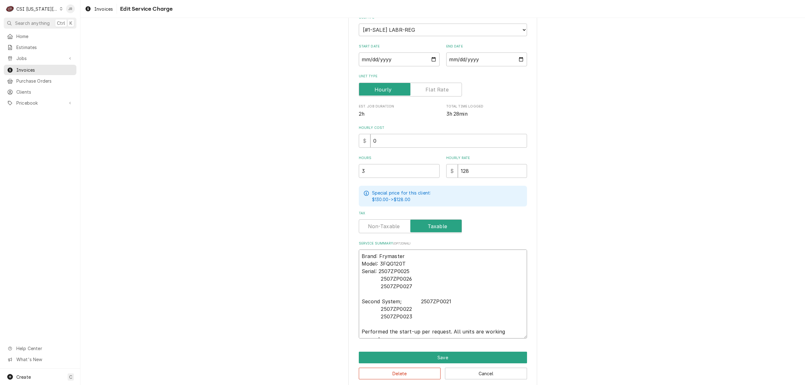
type textarea "Brand: Frymaster Model: 3FQG120T Serial: 2507ZP0025 2507ZP0026 2507ZP0027 Secon…"
type textarea "x"
type textarea "Brand: Frymaster Model: 3FQG120T Serial: 2507ZP0025 2507ZP0026 2507ZP0027 Secon…"
type textarea "x"
type textarea "Brand: Frymaster Model: 3FQG120T Serial: 2507ZP0025 2507ZP0026 2507ZP0027 Secon…"
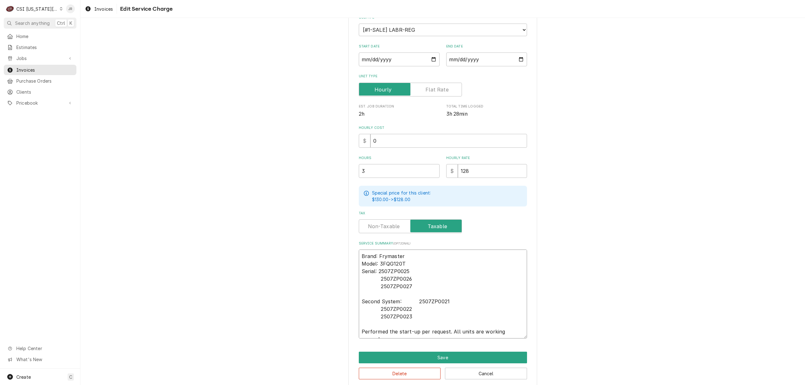
type textarea "x"
type textarea "Brand: Frymaster Model: 3FQG120T Serial: 2507ZP0025 2507ZP0026 2507ZP0027 Secon…"
type textarea "x"
type textarea "Brand: Frymaster Model: 3FQG120T Serial: 2507ZP0025 2507ZP0026 2507ZP0027 Secon…"
type textarea "x"
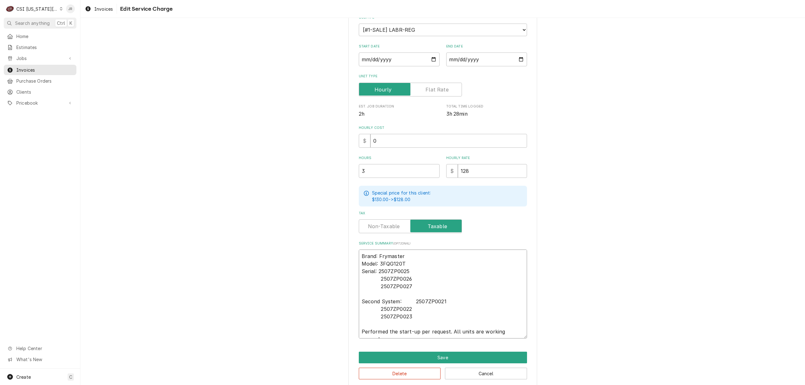
type textarea "Brand: Frymaster Model: 3FQG120T Serial: 2507ZP0025 2507ZP0026 2507ZP0027 Secon…"
type textarea "x"
type textarea "Brand: Frymaster Model: 3FQG120T Serial: 2507ZP0025 2507ZP0026 2507ZP0027 Secon…"
type textarea "x"
type textarea "Brand: Frymaster Model: 3FQG120T Serial: 2507ZP0025 2507ZP0026 2507ZP0027 Secon…"
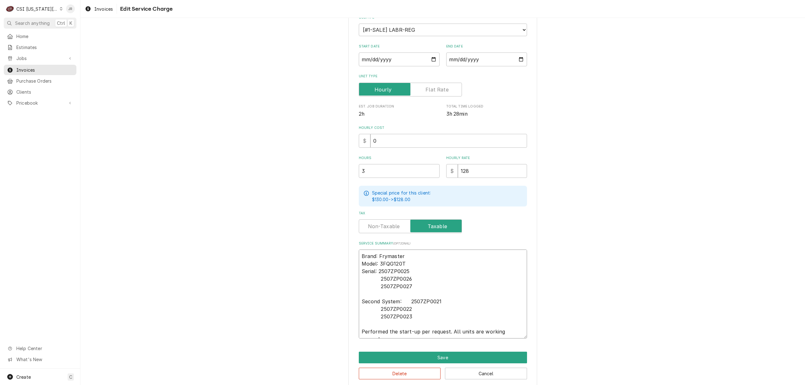
type textarea "x"
type textarea "Brand: Frymaster Model: 3FQG120T Serial: 2507ZP0025 2507ZP0026 2507ZP0027 Secon…"
type textarea "x"
type textarea "Brand: Frymaster Model: 3FQG120T Serial: 2507ZP0025 2507ZP0026 2507ZP0027 Secon…"
type textarea "x"
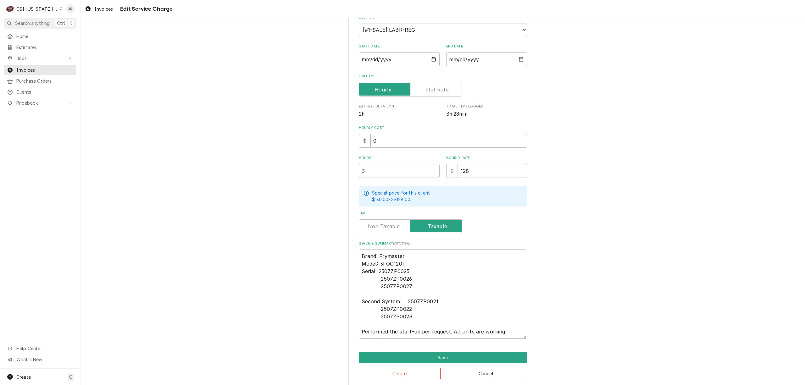
type textarea "Brand: Frymaster Model: 3FQG120T Serial: 2507ZP0025 2507ZP0026 2507ZP0027 Secon…"
type textarea "x"
type textarea "Brand: Frymaster Model: 3FQG120T Serial: 2507ZP0025 2507ZP0026 2507ZP0027 Secon…"
type textarea "x"
type textarea "Brand: Frymaster Model: 3FQG120T Serial: 2507ZP0025 2507ZP0026 2507ZP0027 Secon…"
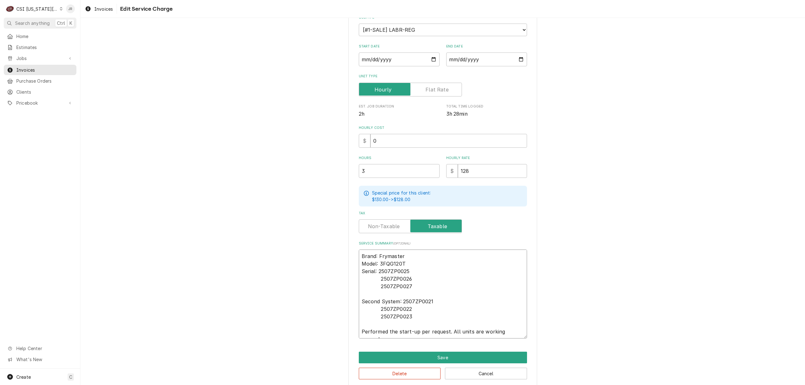
type textarea "x"
type textarea "Brand: Frymaster Model: 3FQG120T Serial: 2507ZP0025 2507ZP0026 2507ZP0027 Secon…"
type textarea "x"
type textarea "Brand: Frymaster Model: 3FQG120T Serial: 2507ZP0025 2507ZP0026 2507ZP0027 Secon…"
type textarea "x"
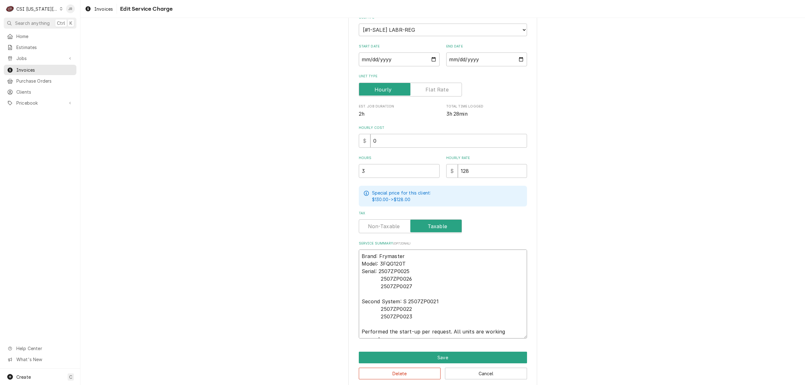
type textarea "Brand: Frymaster Model: 3FQG120T Serial: 2507ZP0025 2507ZP0026 2507ZP0027 Secon…"
type textarea "x"
type textarea "Brand: Frymaster Model: 3FQG120T Serial: 2507ZP0025 2507ZP0026 2507ZP0027 Secon…"
type textarea "x"
type textarea "Brand: Frymaster Model: 3FQG120T Serial: 2507ZP0025 2507ZP0026 2507ZP0027 Secon…"
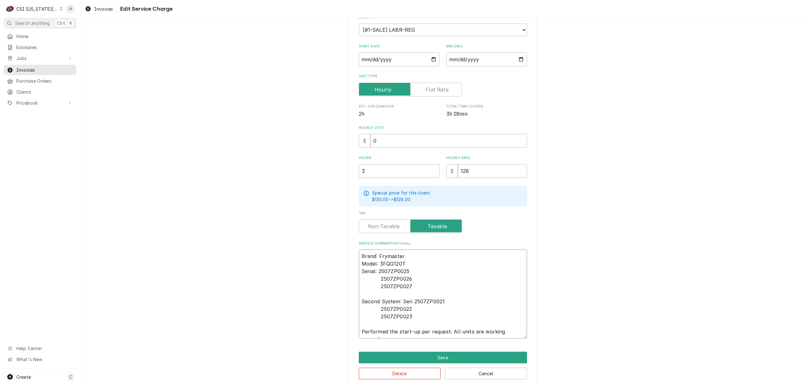
type textarea "x"
type textarea "Brand: Frymaster Model: 3FQG120T Serial: 2507ZP0025 2507ZP0026 2507ZP0027 Secon…"
type textarea "x"
type textarea "Brand: Frymaster Model: 3FQG120T Serial: 2507ZP0025 2507ZP0026 2507ZP0027 Secon…"
type textarea "x"
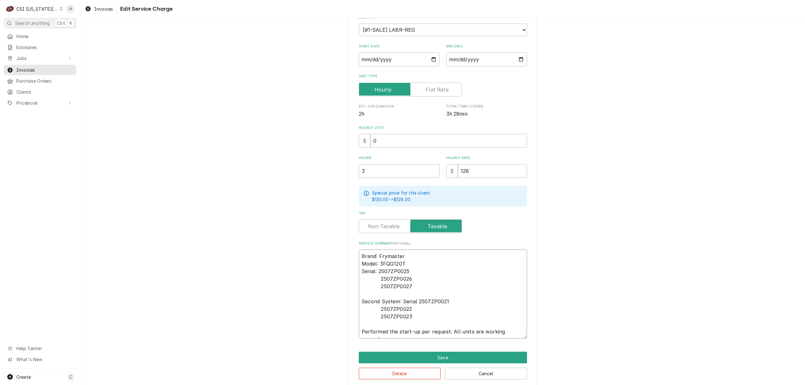
type textarea "Brand: Frymaster Model: 3FQG120T Serial: 2507ZP0025 2507ZP0026 2507ZP0027 Secon…"
type textarea "x"
type textarea "Brand: Frymaster Model: 3FQG120T Serial: 2507ZP0025 2507ZP0026 2507ZP0027 Secon…"
type textarea "x"
type textarea "Brand: Frymaster Model: 3FQG120T Serial: 2507ZP0025 2507ZP0026 2507ZP0027 Secon…"
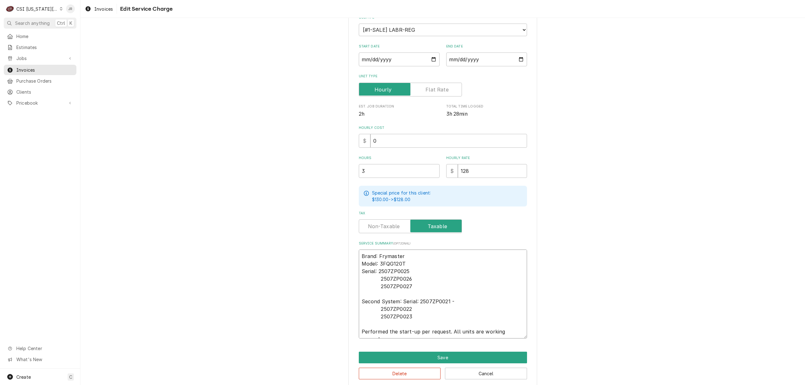
type textarea "x"
type textarea "Brand: Frymaster Model: 3FQG120T Serial: 2507ZP0025 2507ZP0026 2507ZP0027 Secon…"
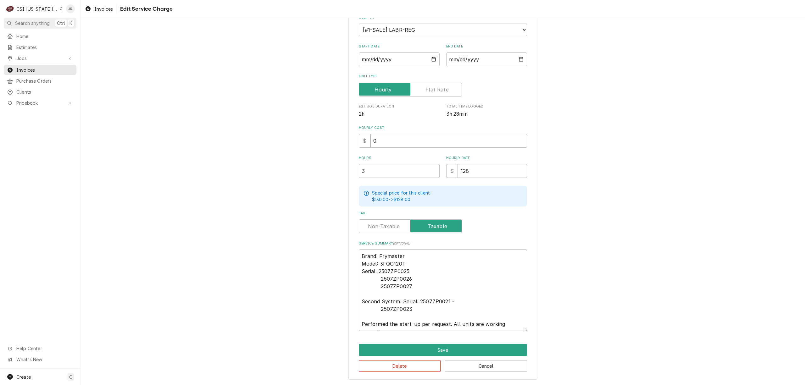
type textarea "x"
type textarea "Brand: Frymaster Model: 3FQG120T Serial: 2507ZP0025 2507ZP0026 2507ZP0027 Secon…"
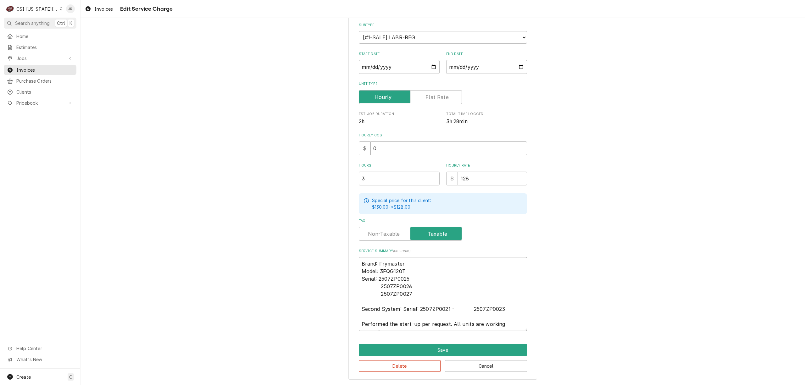
type textarea "x"
type textarea "Brand: Frymaster Model: 3FQG120T Serial: 2507ZP0025 2507ZP0026 2507ZP0027 Secon…"
type textarea "x"
type textarea "Brand: Frymaster Model: 3FQG120T Serial: 2507ZP0025 2507ZP0026 2507ZP0027 Secon…"
type textarea "x"
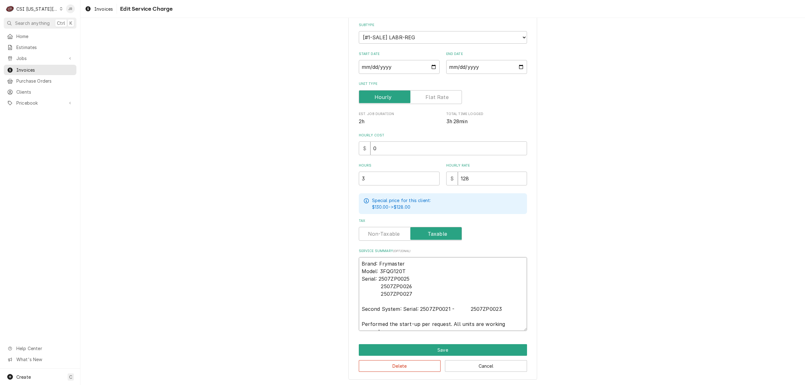
type textarea "Brand: Frymaster Model: 3FQG120T Serial: 2507ZP0025 2507ZP0026 2507ZP0027 Secon…"
type textarea "x"
type textarea "Brand: Frymaster Model: 3FQG120T Serial: 2507ZP0025 2507ZP0026 2507ZP0027 Secon…"
type textarea "x"
type textarea "Brand: Frymaster Model: 3FQG120T Serial: 2507ZP0025 2507ZP0026 2507ZP0027 Secon…"
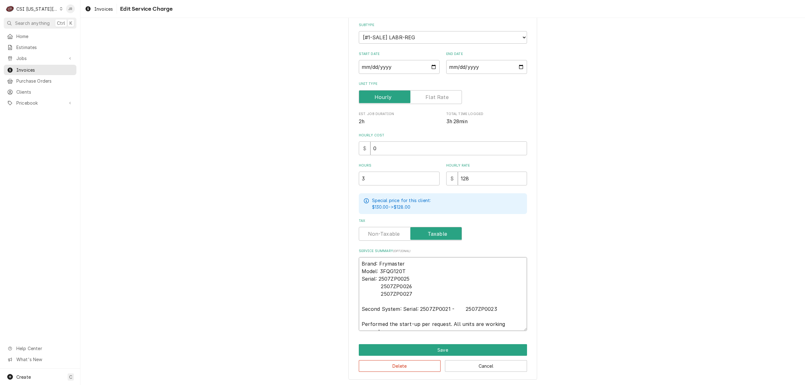
type textarea "x"
type textarea "Brand: Frymaster Model: 3FQG120T Serial: 2507ZP0025 2507ZP0026 2507ZP0027 Secon…"
type textarea "x"
type textarea "Brand: Frymaster Model: 3FQG120T Serial: 2507ZP0025 2507ZP0026 2507ZP0027 Secon…"
type textarea "x"
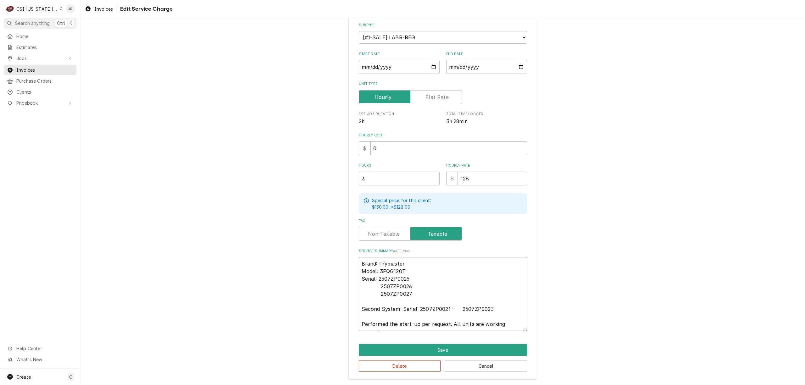
type textarea "Brand: Frymaster Model: 3FQG120T Serial: 2507ZP0025 2507ZP0026 2507ZP0027 Secon…"
type textarea "x"
type textarea "Brand: Frymaster Model: 3FQG120T Serial: 2507ZP0025 2507ZP0026 2507ZP0027 Secon…"
type textarea "x"
type textarea "Brand: Frymaster Model: 3FQG120T Serial: 2507ZP0025 2507ZP0026 2507ZP0027 Secon…"
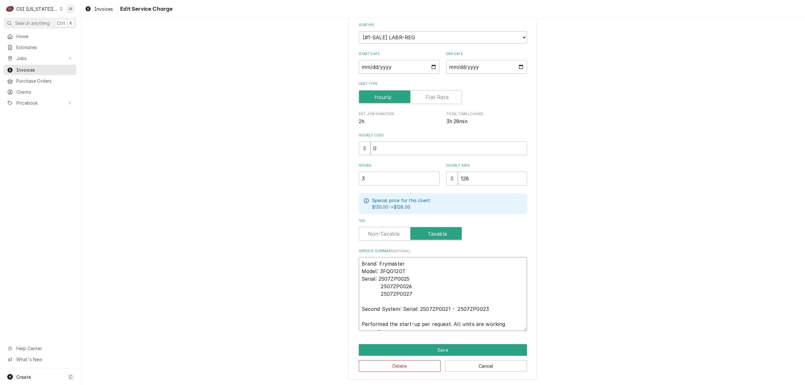
type textarea "x"
type textarea "Brand: Frymaster Model: 3FQG120T Serial: 2507ZP0025 2507ZP0026 2507ZP0027 Secon…"
type textarea "x"
type textarea "Brand: Frymaster Model: 3FQG120T Serial: 2507ZP0025 2507ZP0026 2507ZP0027 Secon…"
type textarea "x"
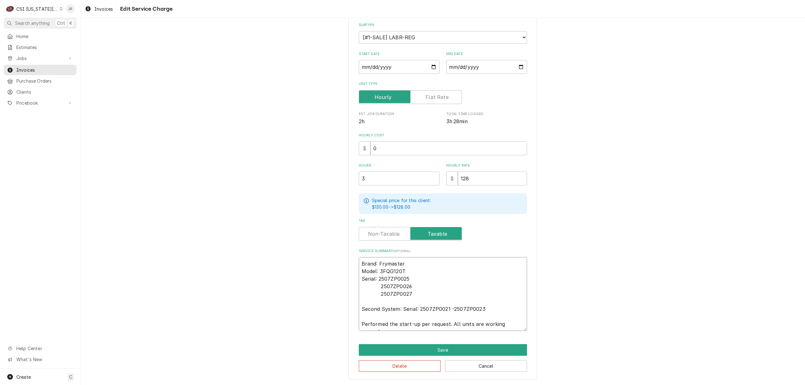
type textarea "Brand: Frymaster Model: 3FQG120T Serial: 2507ZP0025 2507ZP0026 2507ZP0027 Secon…"
type textarea "x"
type textarea "Brand: Frymaster Model: 3FQG120T Serial: 2507ZP0025 2507ZP0026 2507ZP0027 Secon…"
type textarea "x"
type textarea "Brand: Frymaster Model: 3FQG120T Serial: 2507ZP0025 2507ZP0026 2507ZP0027 Secon…"
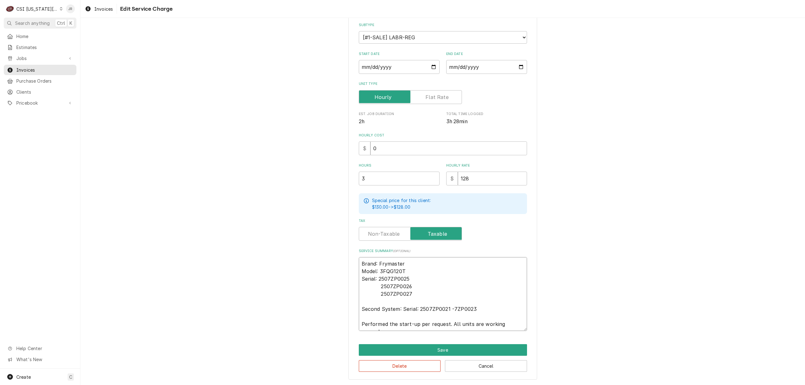
type textarea "x"
type textarea "Brand: Frymaster Model: 3FQG120T Serial: 2507ZP0025 2507ZP0026 2507ZP0027 Secon…"
type textarea "x"
type textarea "Brand: Frymaster Model: 3FQG120T Serial: 2507ZP0025 2507ZP0026 2507ZP0027 Secon…"
type textarea "x"
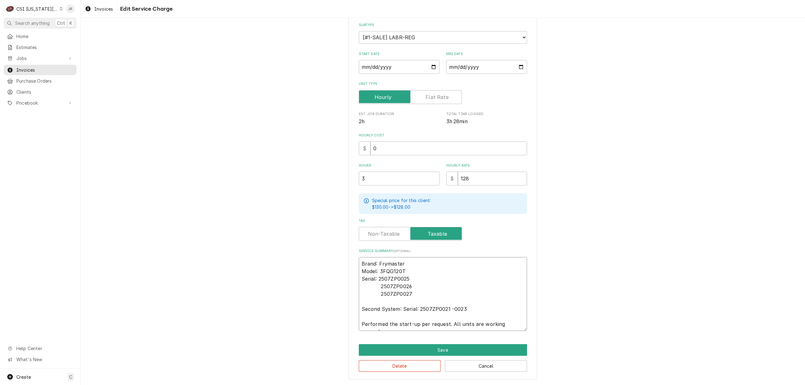
type textarea "Brand: Frymaster Model: 3FQG120T Serial: 2507ZP0025 2507ZP0026 2507ZP0027 Secon…"
type textarea "x"
type textarea "Brand: Frymaster Model: 3FQG120T Serial: 2507ZP0025 2507ZP0026 2507ZP0027 Secon…"
click at [420, 275] on textarea "Brand: Frymaster Model: 3FQG120T Serial: 2507ZP0025 2507ZP0026 2507ZP0027 Secon…" at bounding box center [443, 294] width 168 height 74
type textarea "x"
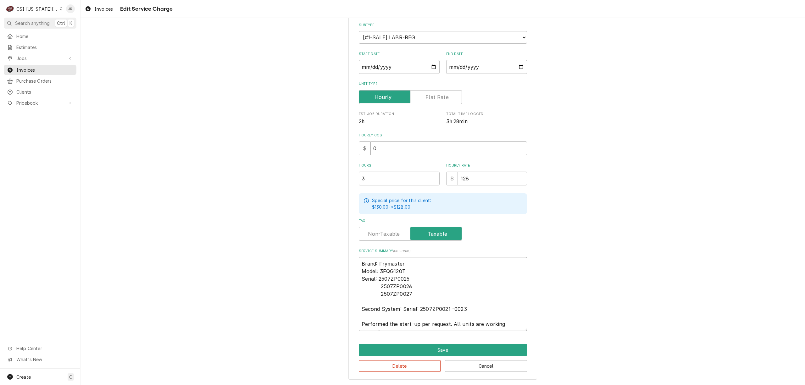
type textarea "Brand: Frymaster Model: 3FQG120T Serial: 2507ZP0025 2507ZP0026 2507ZP0027 Secon…"
type textarea "x"
type textarea "Brand: Frymaster Model: 3FQG120T Serial: 2507ZP0025 - 2507ZP0026 2507ZP0027 Sec…"
type textarea "x"
type textarea "Brand: Frymaster Model: 3FQG120T Serial: 2507ZP0025 - 2507ZP0026 2507ZP0027 Sec…"
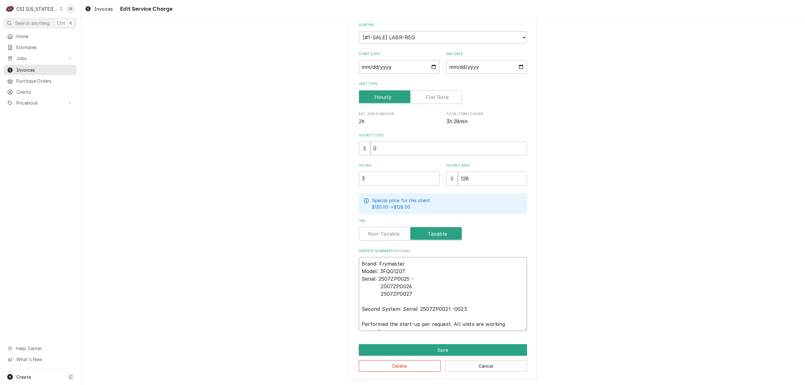
type textarea "x"
type textarea "Brand: Frymaster Model: 3FQG120T Serial: 2507ZP0025 - 2507ZP0026 2507ZP0027 Sec…"
type textarea "x"
type textarea "Brand: Frymaster Model: 3FQG120T Serial: 2507ZP0025 - 0 2507ZP0026 2507ZP0027 S…"
type textarea "x"
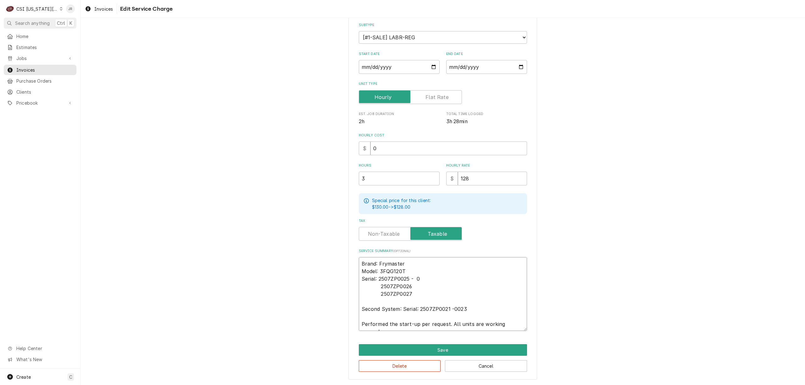
type textarea "Brand: Frymaster Model: 3FQG120T Serial: 2507ZP0025 - 00 2507ZP0026 2507ZP0027 …"
type textarea "x"
type textarea "Brand: Frymaster Model: 3FQG120T Serial: 2507ZP0025 - 002 2507ZP0026 2507ZP0027…"
type textarea "x"
type textarea "Brand: Frymaster Model: 3FQG120T Serial: 2507ZP0025 - 0027 2507ZP0026 2507ZP002…"
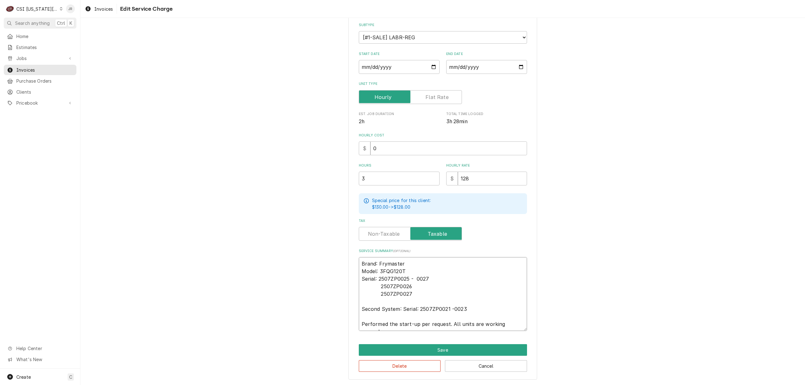
type textarea "x"
type textarea "Brand: Frymaster Model: 3FQG120T Serial: 2507ZP0025 - 0027 Second System: Seria…"
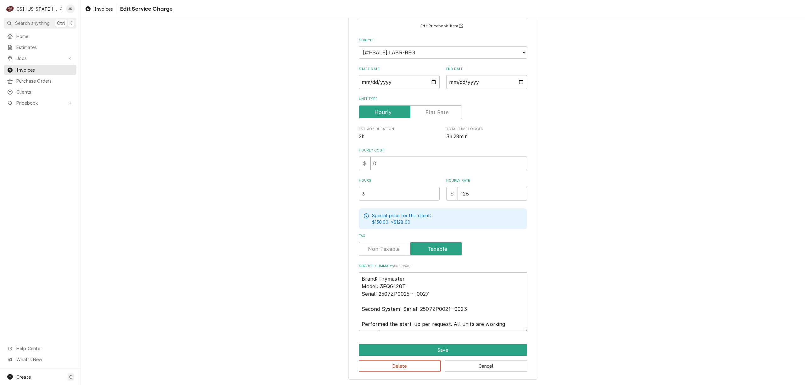
type textarea "x"
type textarea "Brand: Frymaster Model: 3FQG120T Serial: 2507ZP0025 - 0027 Second System: Seria…"
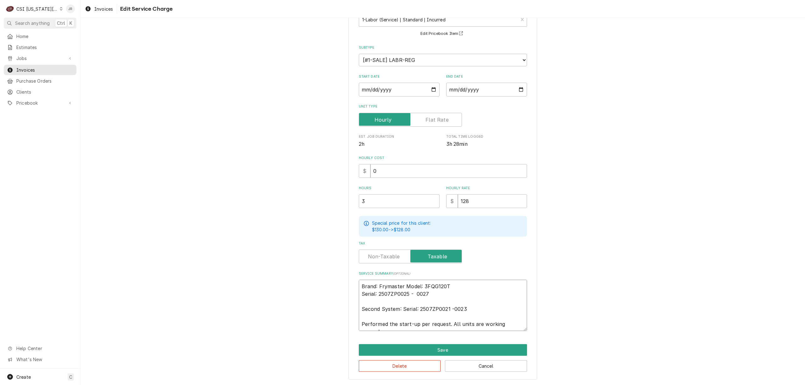
type textarea "x"
type textarea "Brand: Frymaster Model: 3FQG120T Serial: 2507ZP0025 - 0027 Second System: Seria…"
type textarea "x"
type textarea "Brand: Frymaster /Model: 3FQG120T Serial: 2507ZP0025 - 0027 Second System: Seri…"
type textarea "x"
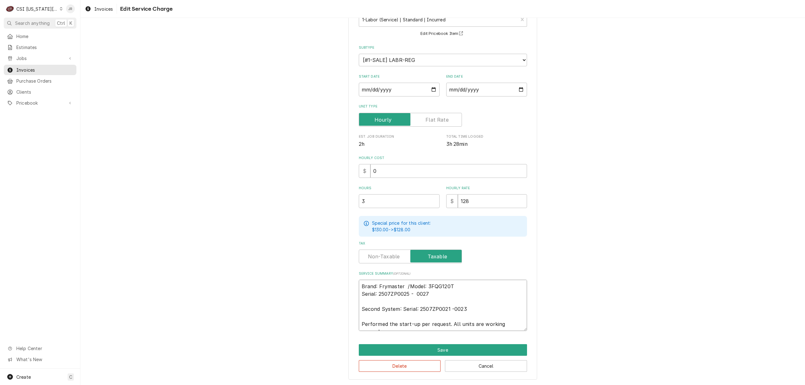
type textarea "Brand: Frymaster / Model: 3FQG120T Serial: 2507ZP0025 - 0027 Second System: Ser…"
type textarea "x"
type textarea "Brand: Frymaster / Model: 3FQG120T Serial: 2507ZP0025 - 0027 Second System: Ser…"
type textarea "x"
type textarea "Brand: Frymaster / Model: 3FQG120T / Serial: 2507ZP0025 - 0027 Second System: S…"
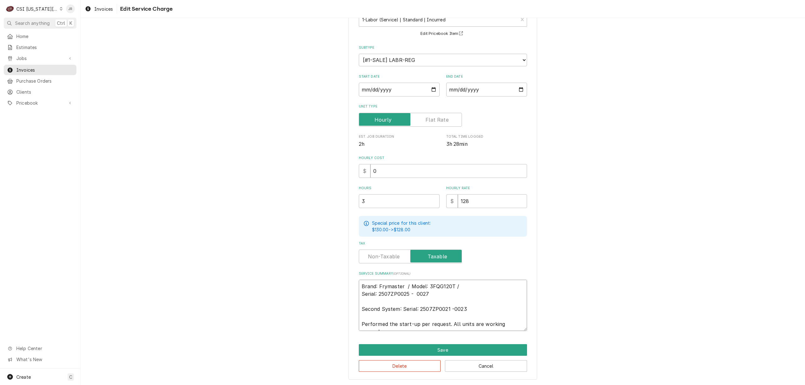
type textarea "x"
type textarea "Brand: Frymaster / Model: 3FQG120T / Serial: 2507ZP0025 - 0027 Second System: S…"
type textarea "x"
type textarea "Brand: Frymaster / Model: 3FQG120T / Serial: 2507ZP0025 - 0027 Second System: S…"
type textarea "x"
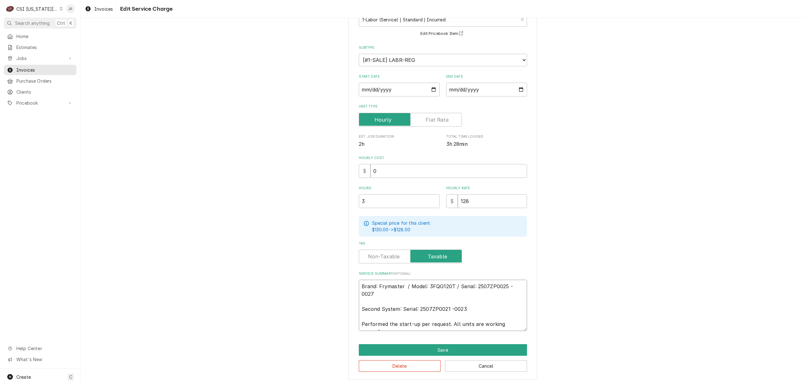
type textarea "rand: Frymaster / Model: 3FQG120T / Serial: 2507ZP0025 - 0027 Second System: Se…"
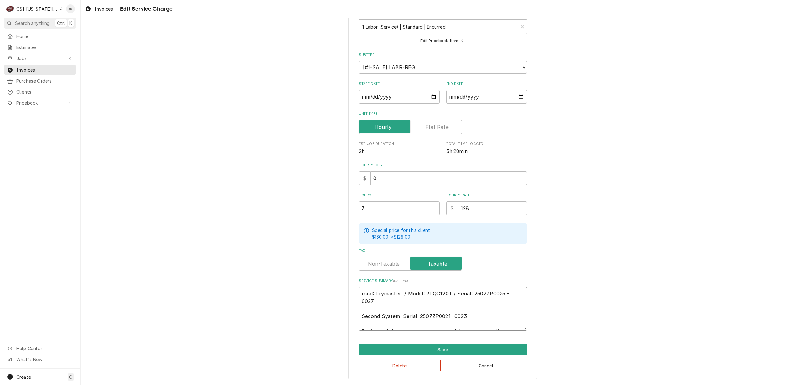
scroll to position [40, 0]
type textarea "x"
type textarea "and: Frymaster / Model: 3FQG120T / Serial: 2507ZP0025 - 0027 Second System: Ser…"
type textarea "x"
type textarea "nd: Frymaster / Model: 3FQG120T / Serial: 2507ZP0025 - 0027 Second System: Seri…"
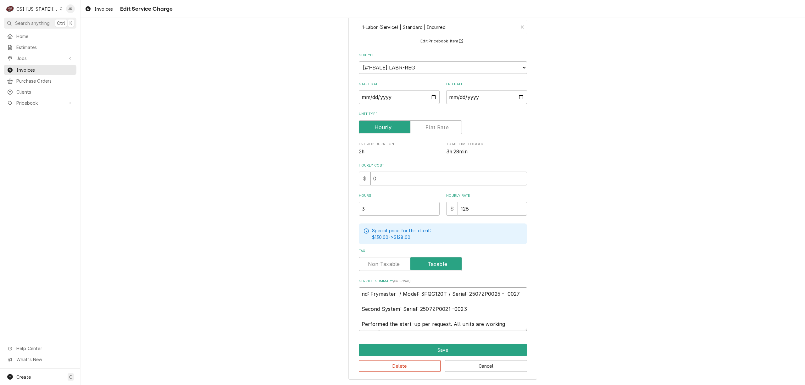
type textarea "x"
type textarea "d: Frymaster / Model: 3FQG120T / Serial: 2507ZP0025 - 0027 Second System: Seria…"
type textarea "x"
type textarea ": Frymaster / Model: 3FQG120T / Serial: 2507ZP0025 - 0027 Second System: Serial…"
type textarea "x"
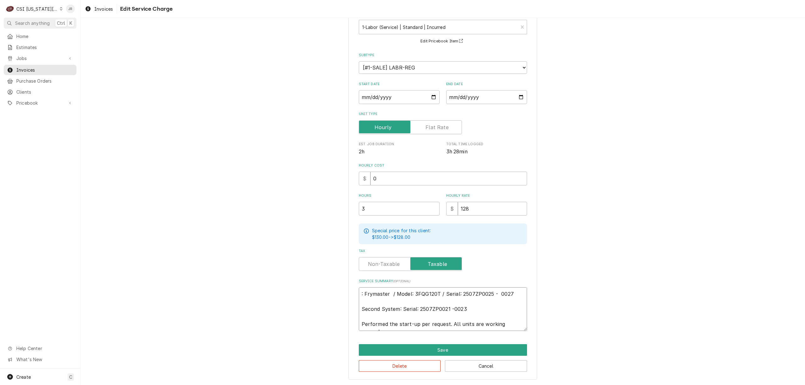
type textarea "Frymaster / Model: 3FQG120T / Serial: 2507ZP0025 - 0027 Second System: Serial: …"
type textarea "x"
type textarea "Frymaster / Model: 3FQG120T / Serial: 2507ZP0025 - 0027 Second System: Serial: …"
type textarea "x"
type textarea "1Frymaster / Model: 3FQG120T / Serial: 2507ZP0025 - 0027 Second System: Serial:…"
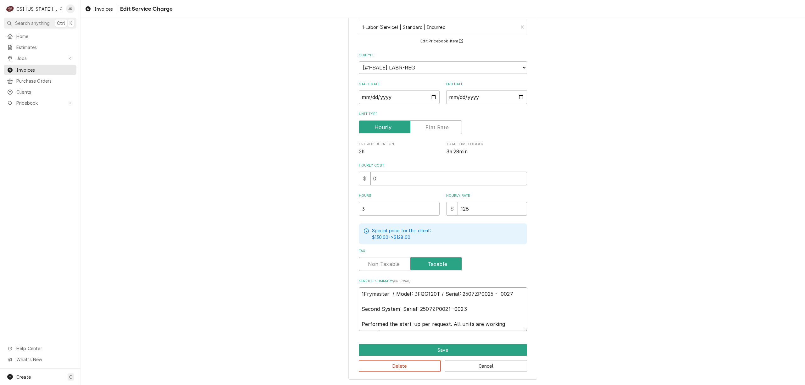
type textarea "x"
type textarea "Frymaster / Model: 3FQG120T / Serial: 2507ZP0025 - 0027 Second System: Serial: …"
type textarea "x"
type textarea "FFrymaster / Model: 3FQG120T / Serial: 2507ZP0025 - 0027 Second System: Serial:…"
type textarea "x"
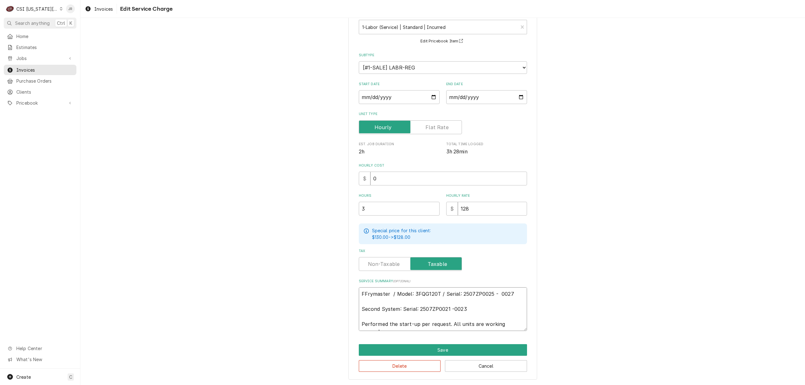
type textarea "FiFrymaster / Model: 3FQG120T / Serial: 2507ZP0025 - 0027 Second System: Serial…"
type textarea "x"
type textarea "FirFrymaster / Model: 3FQG120T / Serial: 2507ZP0025 - 0027 Second System: Seria…"
type textarea "x"
type textarea "FirsFrymaster / Model: 3FQG120T / Serial: 2507ZP0025 - 0027 Second System: Seri…"
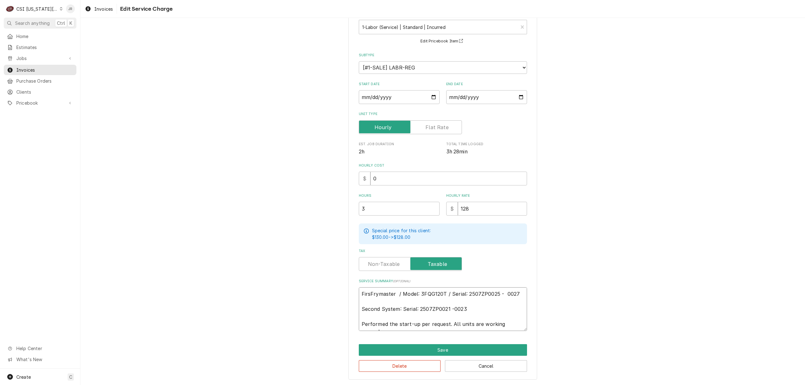
type textarea "x"
type textarea "FirstFrymaster / Model: 3FQG120T / Serial: 2507ZP0025 - 0027 Second System: Ser…"
type textarea "x"
type textarea "First Frymaster / Model: 3FQG120T / Serial: 2507ZP0025 - 0027 Second System: Se…"
type textarea "x"
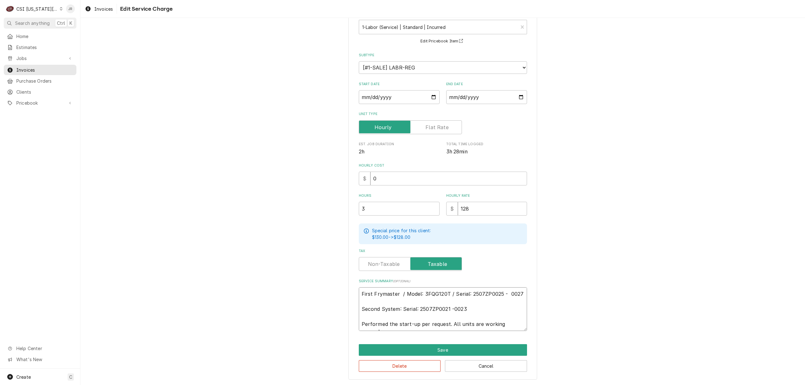
type textarea "First SFrymaster / Model: 3FQG120T / Serial: 2507ZP0025 - 0027 Second System: S…"
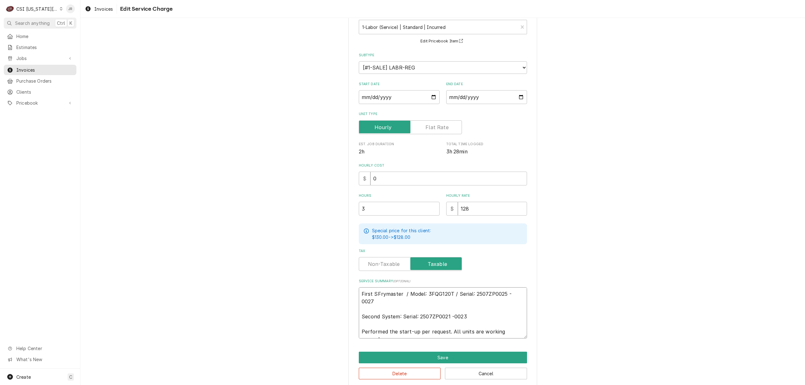
type textarea "x"
type textarea "First SyFrymaster / Model: 3FQG120T / Serial: 2507ZP0025 - 0027 Second System: …"
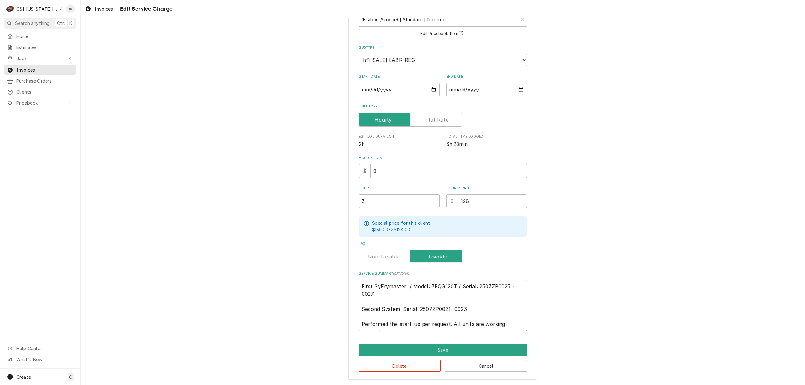
type textarea "x"
type textarea "First SysFrymaster / Model: 3FQG120T / Serial: 2507ZP0025 - 0027 Second System:…"
type textarea "x"
type textarea "First SystFrymaster / Model: 3FQG120T / Serial: 2507ZP0025 - 0027 Second System…"
type textarea "x"
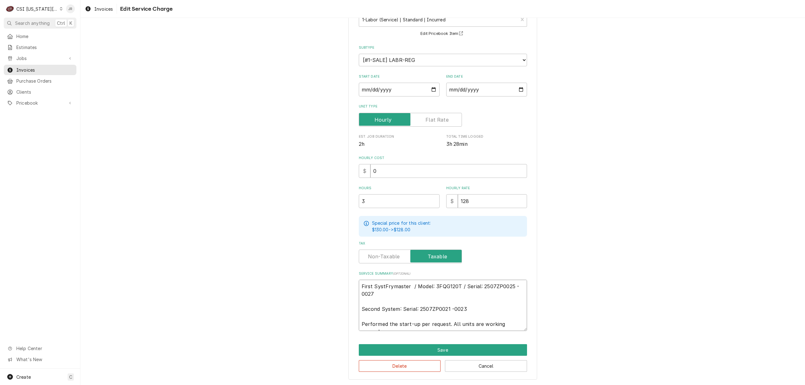
type textarea "First SysteFrymaster / Model: 3FQG120T / Serial: 2507ZP0025 - 0027 Second Syste…"
type textarea "x"
type textarea "First SystemFrymaster / Model: 3FQG120T / Serial: 2507ZP0025 - 0027 Second Syst…"
type textarea "x"
type textarea "First System:Frymaster / Model: 3FQG120T / Serial: 2507ZP0025 - 0027 Second Sys…"
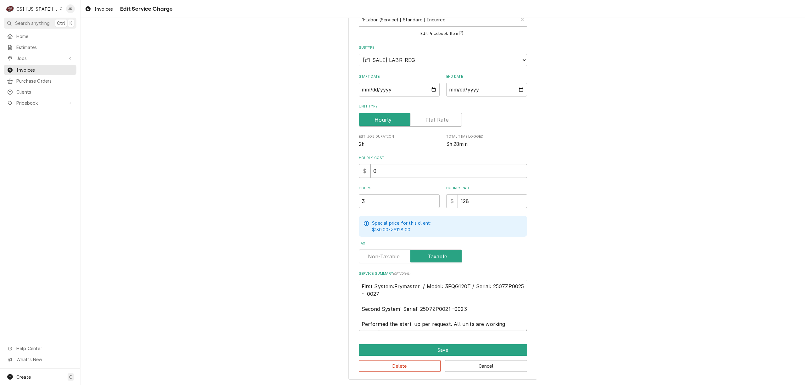
type textarea "x"
type textarea "First System: Frymaster / Model: 3FQG120T / Serial: 2507ZP0025 - 0027 Second Sy…"
type textarea "x"
type textarea "First System:Frymaster / Model: 3FQG120T / Serial: 2507ZP0025 - 0027 Second Sys…"
type textarea "x"
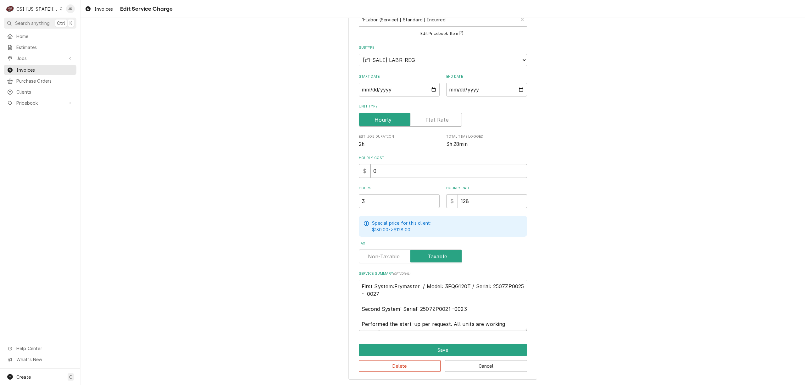
type textarea "First System: Frymaster / Model: 3FQG120T / Serial: 2507ZP0025 - 0027 Second Sy…"
click at [450, 285] on textarea "First System: Frymaster / Model: 3FQG120T / Serial: 2507ZP0025 - 0027 Second Sy…" at bounding box center [443, 305] width 168 height 51
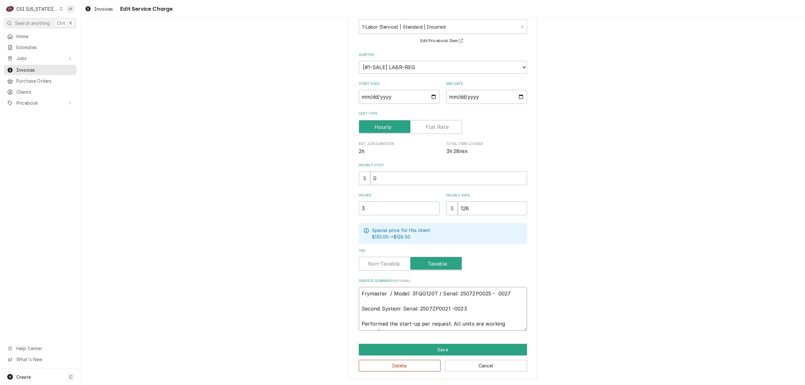
scroll to position [40, 0]
drag, startPoint x: 398, startPoint y: 309, endPoint x: 409, endPoint y: 282, distance: 29.3
click at [407, 285] on div "Service Summary ( optional ) Frymaster / Model: 3FQG120T / Serial: 2507ZP0025 -…" at bounding box center [443, 305] width 168 height 52
click at [424, 307] on textarea "Frymaster / Model: 3FQG120T / Serial: 2507ZP0025 - 0027 Frymaster / Serial: 250…" at bounding box center [443, 309] width 168 height 44
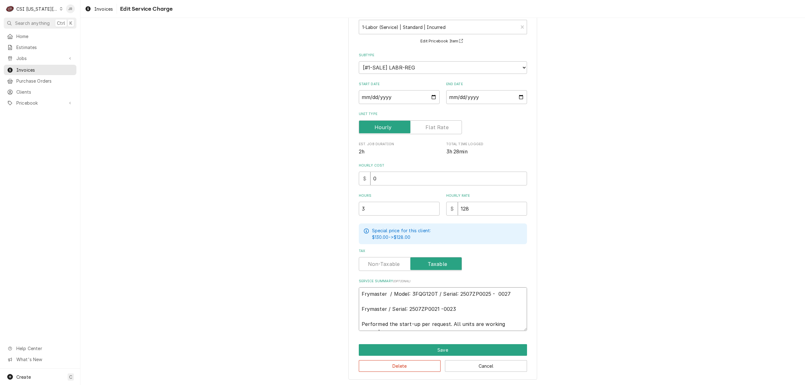
drag, startPoint x: 390, startPoint y: 307, endPoint x: 405, endPoint y: 282, distance: 29.3
click at [389, 306] on textarea "Frymaster / Model: 3FQG120T / Serial: 2507ZP0025 - 0027 Frymaster / Serial: 250…" at bounding box center [443, 309] width 168 height 44
paste textarea "3FQG120T00052"
click at [498, 302] on textarea "Frymaster / Model: 3FQG120T / Serial: 2507ZP0025 - 0027 Frymaster / Model: 3FQG…" at bounding box center [443, 309] width 168 height 44
click at [446, 315] on textarea "Frymaster / Model: 3FQG120T / Serial: 2507ZP0025 - 0027 Frymaster / Model: 3FQG…" at bounding box center [443, 309] width 168 height 44
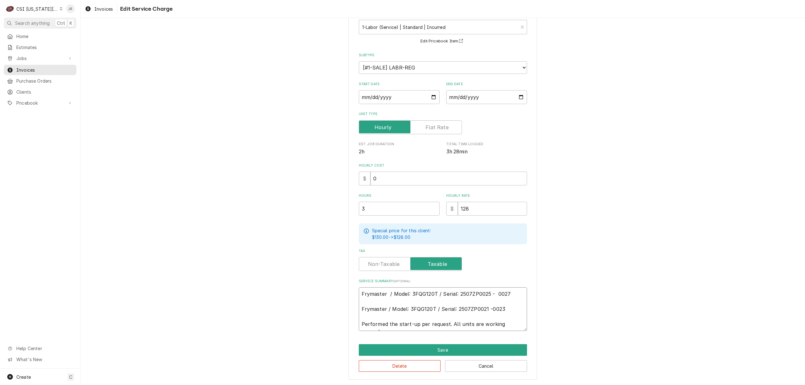
click at [517, 323] on textarea "Frymaster / Model: 3FQG120T / Serial: 2507ZP0025 - 0027 Frymaster / Model: 3FQG…" at bounding box center [443, 309] width 168 height 44
click at [421, 350] on button "Save" at bounding box center [443, 350] width 168 height 12
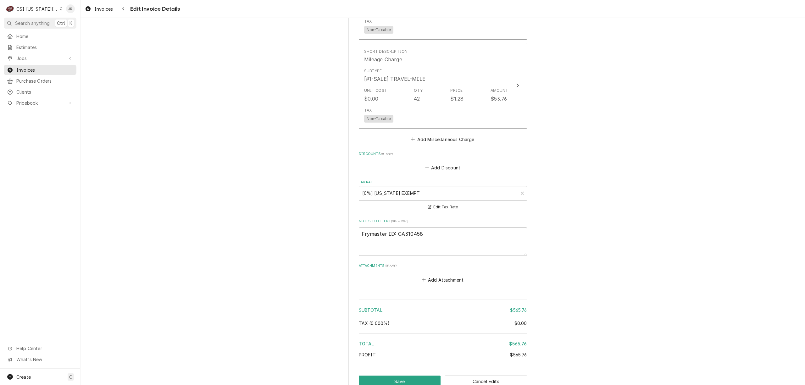
scroll to position [1194, 0]
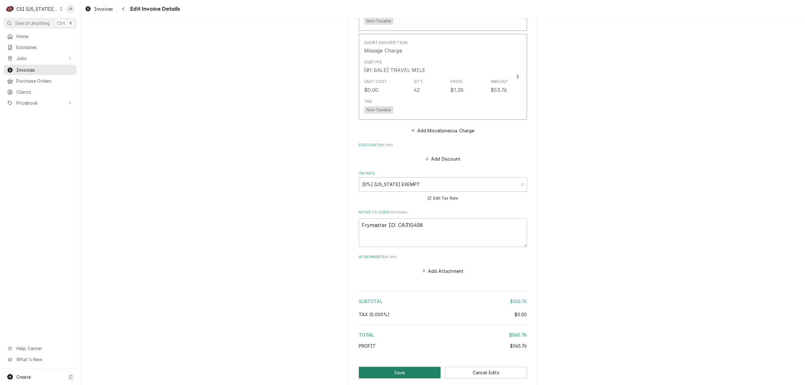
click at [393, 367] on button "Save" at bounding box center [400, 373] width 82 height 12
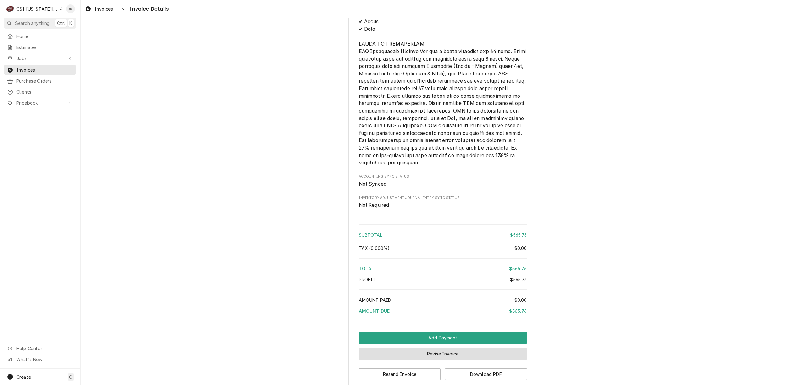
scroll to position [1015, 0]
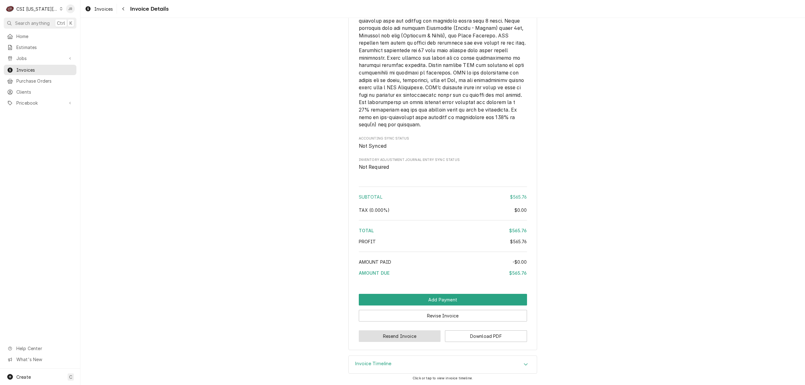
click at [408, 333] on button "Resend Invoice" at bounding box center [400, 336] width 82 height 12
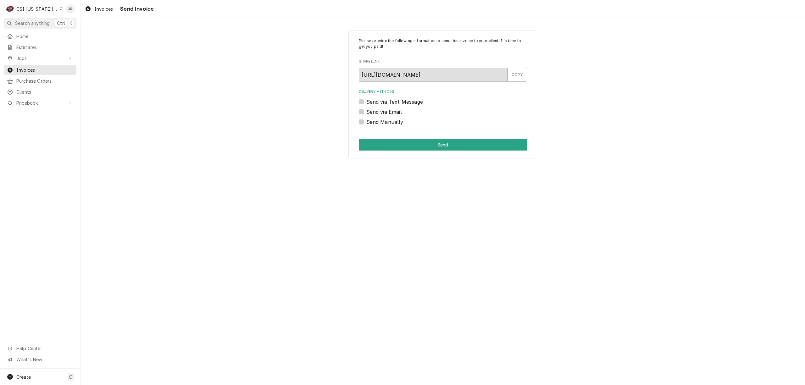
click at [366, 123] on label "Send Manually" at bounding box center [384, 122] width 37 height 8
click at [366, 123] on input "Send Manually" at bounding box center [450, 125] width 168 height 14
checkbox input "true"
click at [390, 141] on button "Send" at bounding box center [443, 145] width 168 height 12
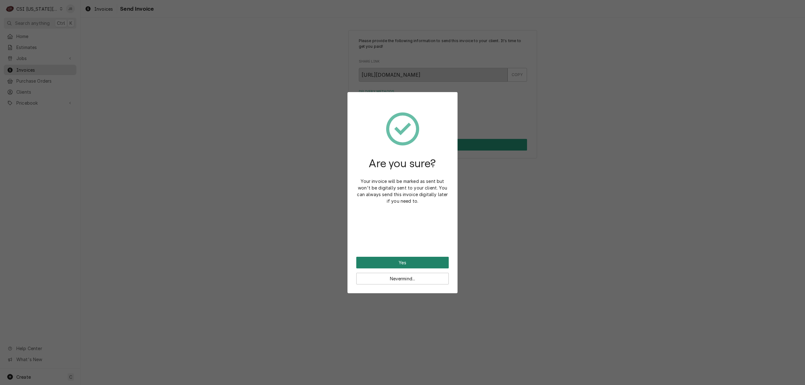
click at [410, 263] on button "Yes" at bounding box center [402, 263] width 92 height 12
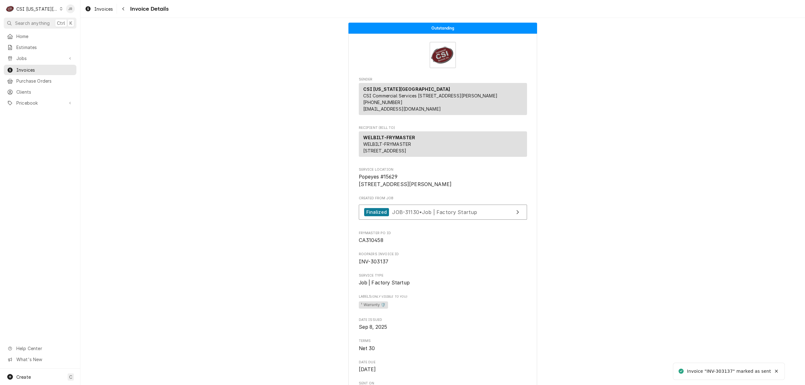
click at [726, 371] on div "Invoice "INV-303137" marked as sent" at bounding box center [729, 371] width 84 height 7
copy div "303137"
click at [376, 265] on span "INV-303137" at bounding box center [374, 262] width 30 height 6
click at [377, 265] on span "INV-303137" at bounding box center [374, 262] width 30 height 6
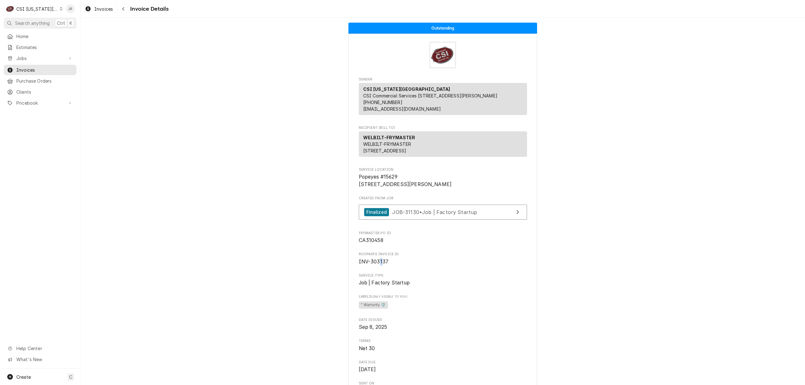
click at [378, 265] on span "INV-303137" at bounding box center [374, 262] width 30 height 6
click at [372, 266] on span "INV-303137" at bounding box center [443, 262] width 168 height 8
click at [371, 266] on span "INV-303137" at bounding box center [443, 262] width 168 height 8
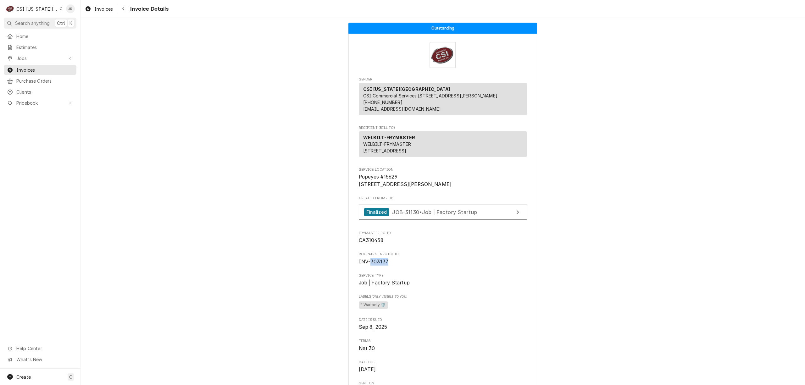
click at [371, 265] on span "INV-303137" at bounding box center [374, 262] width 30 height 6
click at [25, 69] on span "Invoices" at bounding box center [44, 70] width 57 height 7
click at [29, 5] on div "C CSI [US_STATE] City" at bounding box center [34, 9] width 61 height 13
drag, startPoint x: 84, startPoint y: 38, endPoint x: 79, endPoint y: 34, distance: 6.0
click at [79, 34] on div "CSI St. [PERSON_NAME]" at bounding box center [108, 34] width 98 height 10
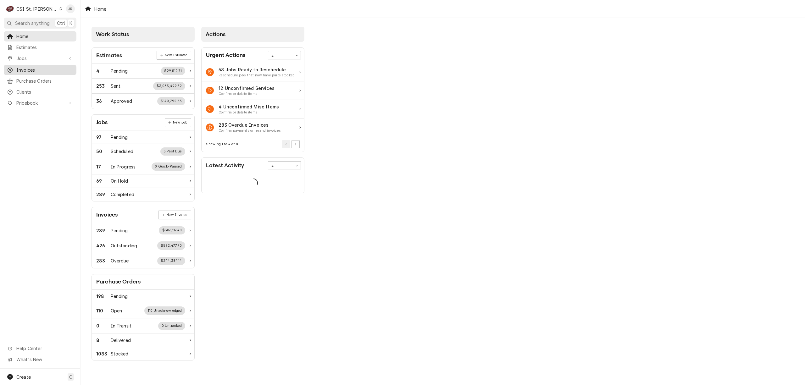
click at [23, 68] on span "Invoices" at bounding box center [44, 70] width 57 height 7
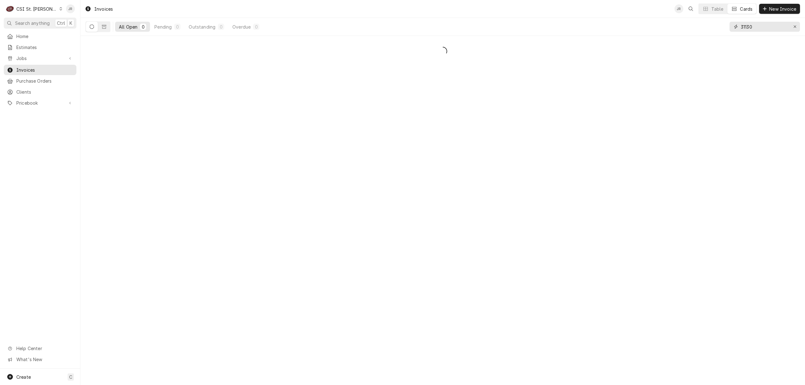
click at [761, 23] on input "31130" at bounding box center [763, 27] width 47 height 10
paste input "403836"
click at [767, 25] on input "403836." at bounding box center [763, 27] width 47 height 10
type input "403836"
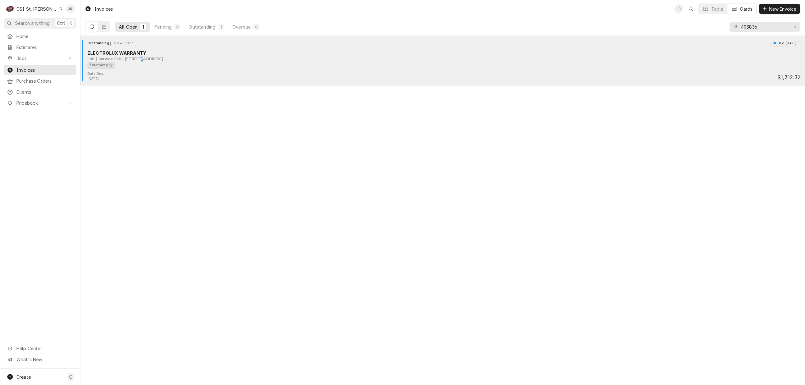
click at [140, 61] on div "411 S Providence Rd, Columbia, MO 65203" at bounding box center [143, 59] width 41 height 6
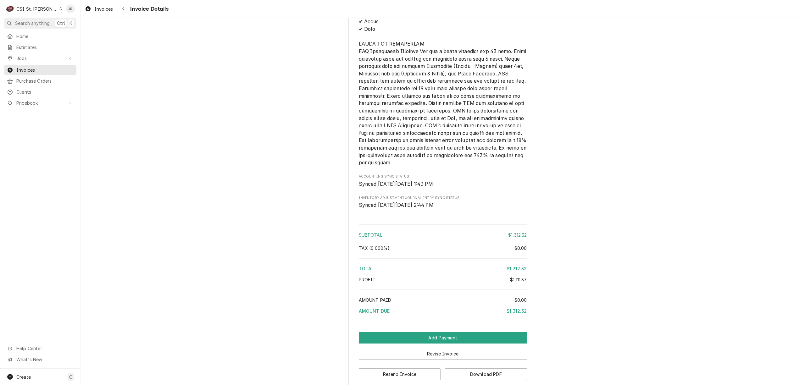
scroll to position [1573, 0]
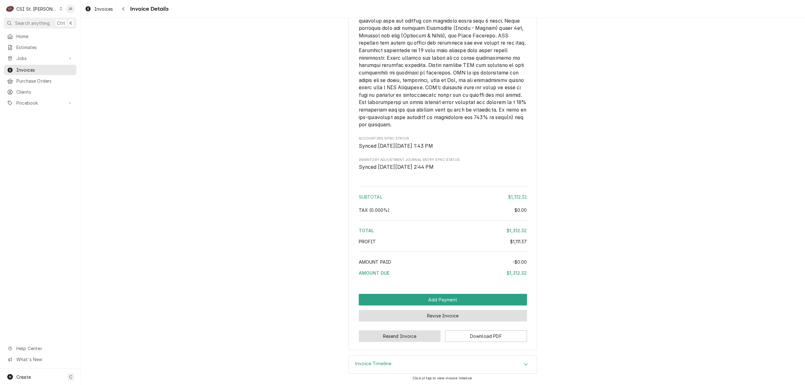
drag, startPoint x: 404, startPoint y: 336, endPoint x: 440, endPoint y: 316, distance: 41.8
click at [430, 316] on button "Revise Invoice" at bounding box center [443, 316] width 168 height 12
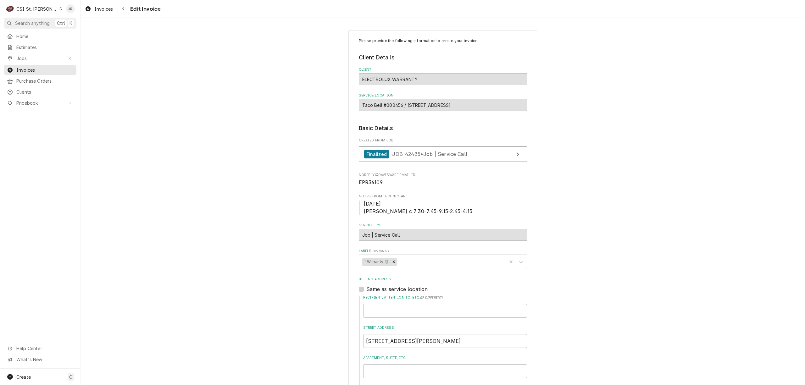
click at [364, 185] on span "EPR36109" at bounding box center [371, 182] width 24 height 6
copy span "EPR36109"
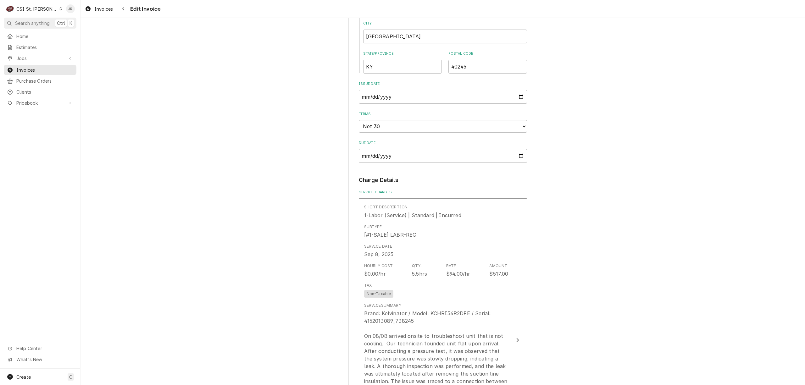
scroll to position [545, 0]
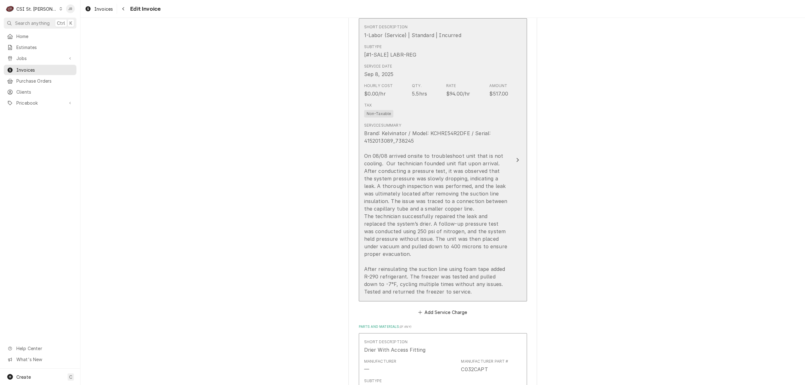
click at [502, 134] on div "Brand: Kelvinator / Model: KCHRI54R2DFE / Serial: 4152013089_738245 On 08/08 ar…" at bounding box center [436, 212] width 144 height 166
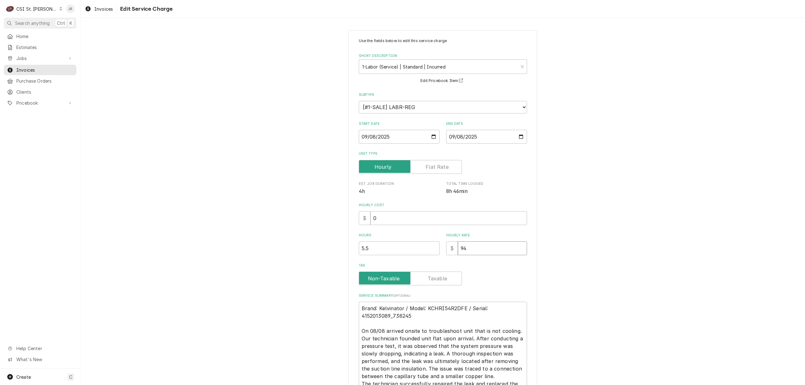
drag, startPoint x: 476, startPoint y: 250, endPoint x: 346, endPoint y: 237, distance: 130.5
click at [348, 237] on div "Use the fields below to edit this service charge Short Description 1-Labor (Ser…" at bounding box center [442, 268] width 189 height 477
type textarea "x"
type input "1"
type textarea "x"
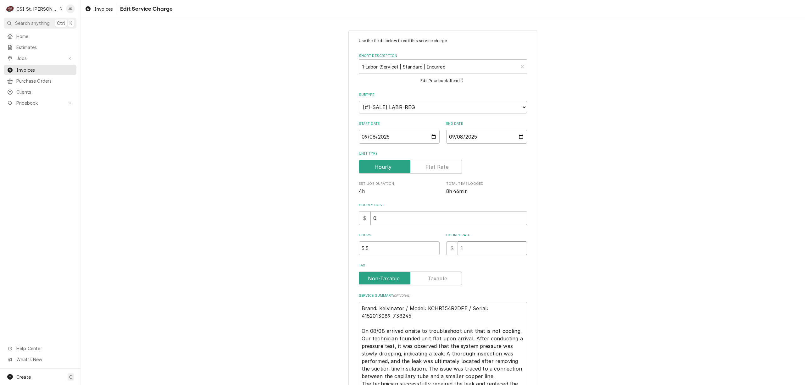
type input "12"
type textarea "x"
type input "125"
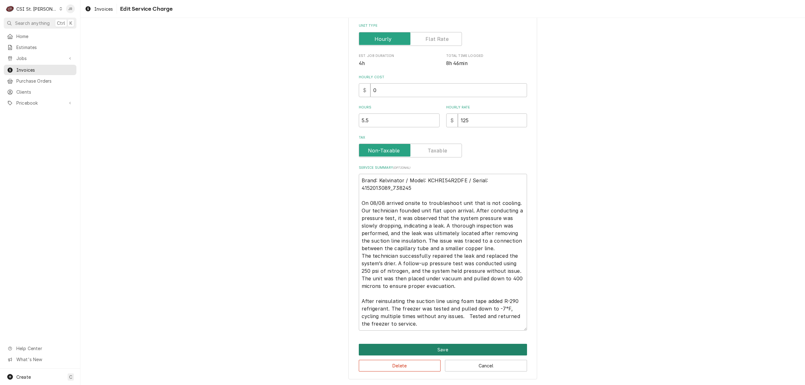
click at [420, 346] on button "Save" at bounding box center [443, 350] width 168 height 12
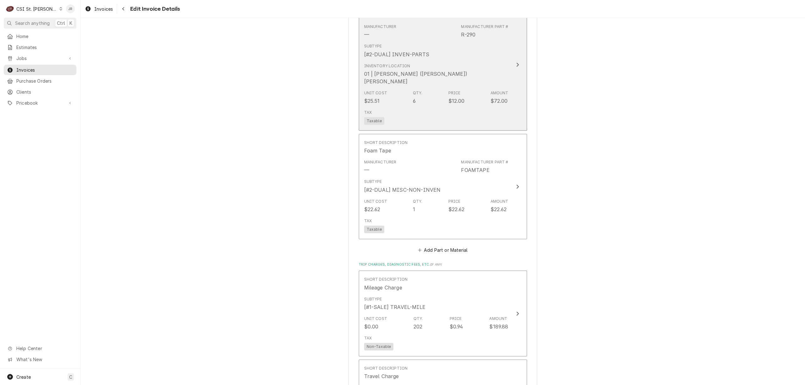
scroll to position [873, 0]
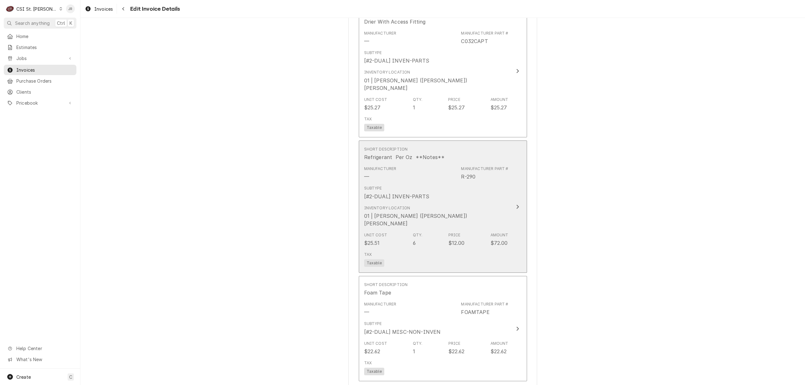
click at [496, 189] on div "Subtype [#2-DUAL] INVEN-PARTS" at bounding box center [436, 192] width 144 height 19
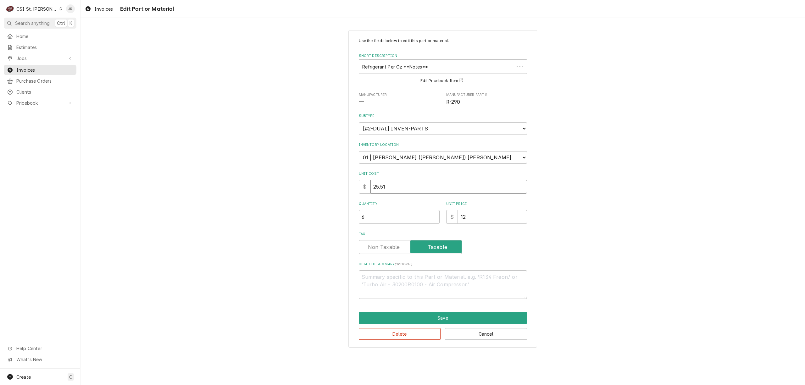
drag, startPoint x: 478, startPoint y: 184, endPoint x: 482, endPoint y: 188, distance: 5.6
click at [478, 184] on input "25.51" at bounding box center [448, 187] width 157 height 14
drag, startPoint x: 464, startPoint y: 206, endPoint x: 412, endPoint y: 197, distance: 52.8
click at [412, 197] on div "Use the fields below to edit this part or material: Short Description Refrigera…" at bounding box center [443, 168] width 168 height 261
type textarea "x"
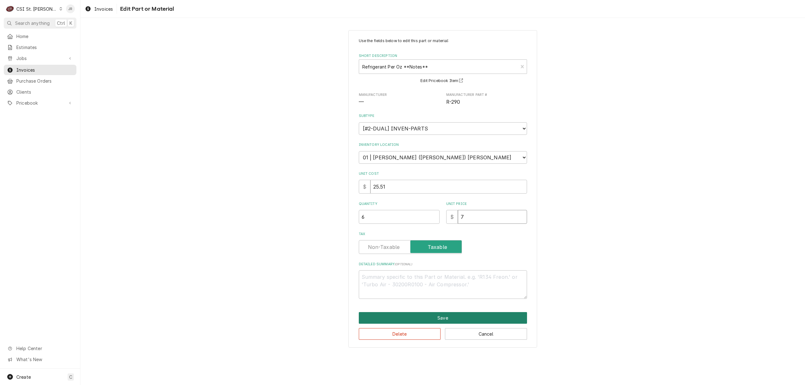
type input "7"
click at [461, 316] on button "Save" at bounding box center [443, 318] width 168 height 12
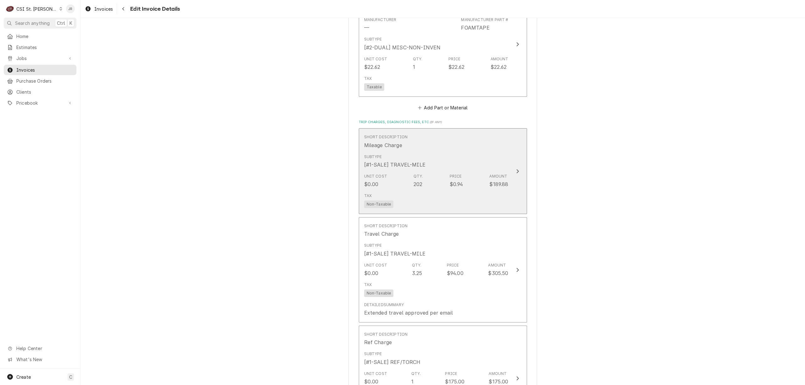
scroll to position [1186, 0]
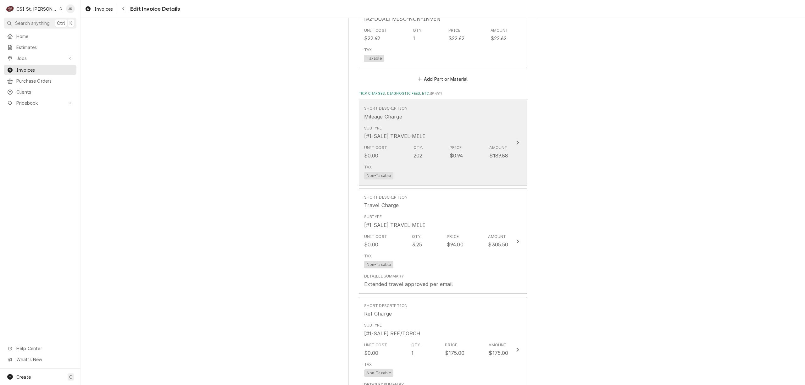
click at [481, 170] on button "Short Description Mileage Charge Subtype [#1-SALE] TRAVEL-MILE Unit Cost $0.00 …" at bounding box center [443, 143] width 168 height 86
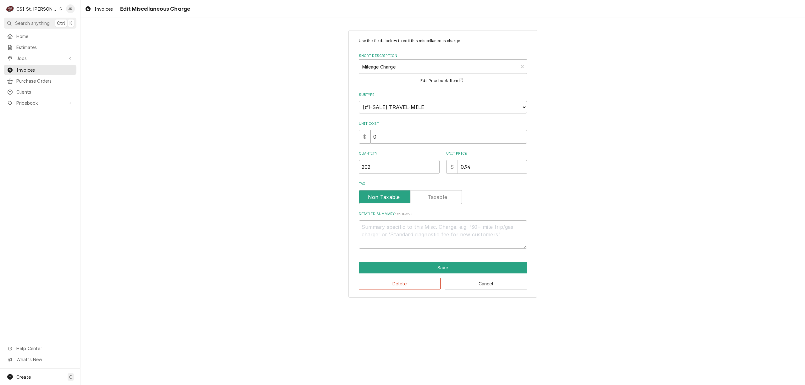
click at [350, 159] on div "Use the fields below to edit this miscellaneous charge Short Description Mileag…" at bounding box center [442, 163] width 189 height 267
type textarea "x"
type input "1"
type textarea "x"
type input "1.5"
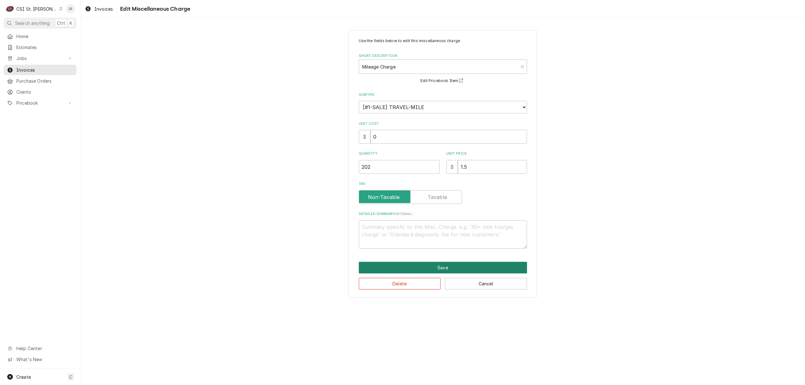
click at [439, 265] on button "Save" at bounding box center [443, 268] width 168 height 12
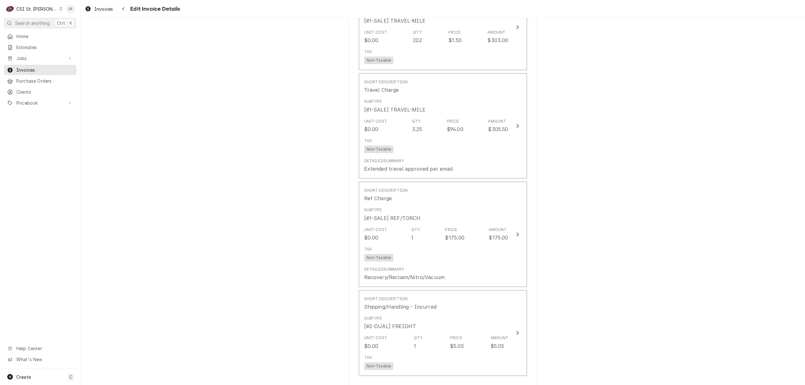
scroll to position [1264, 0]
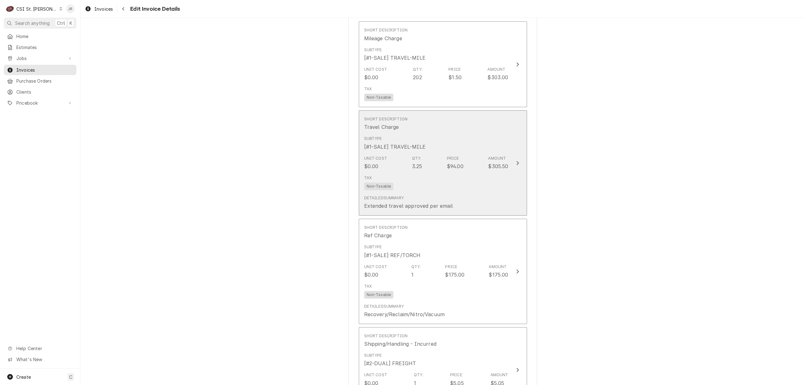
click at [491, 173] on div "Tax Non-Taxable" at bounding box center [436, 183] width 144 height 20
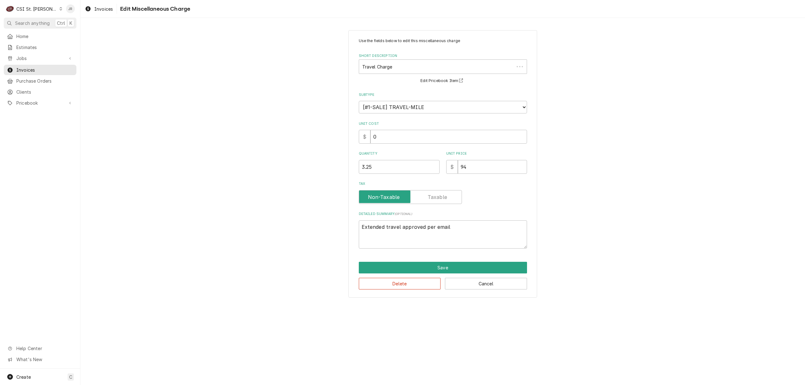
click at [348, 152] on div "Use the fields below to edit this miscellaneous charge Short Description Travel…" at bounding box center [442, 163] width 189 height 267
type textarea "x"
type input "1"
type textarea "x"
type input "1.2"
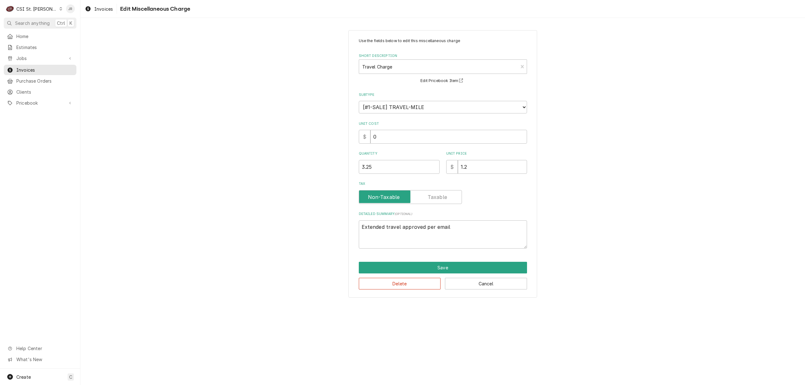
type textarea "x"
type input "1.25"
type textarea "x"
type input "1.2"
type textarea "x"
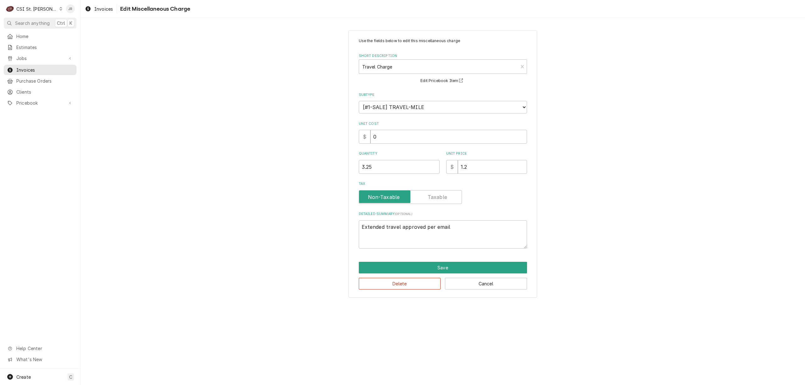
type input "1"
type textarea "x"
type input "12"
type textarea "x"
type input "125"
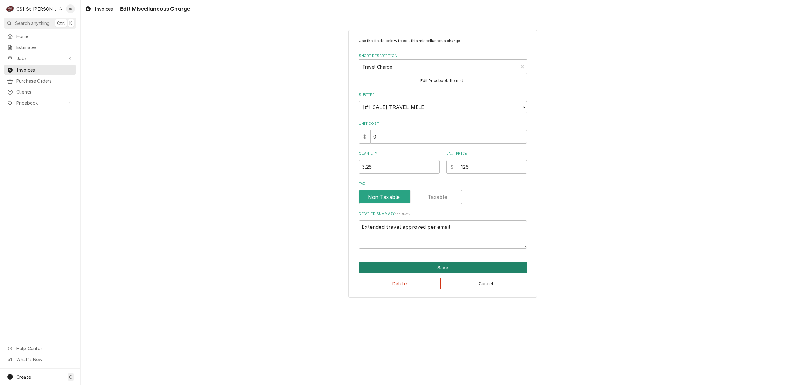
click at [487, 268] on button "Save" at bounding box center [443, 268] width 168 height 12
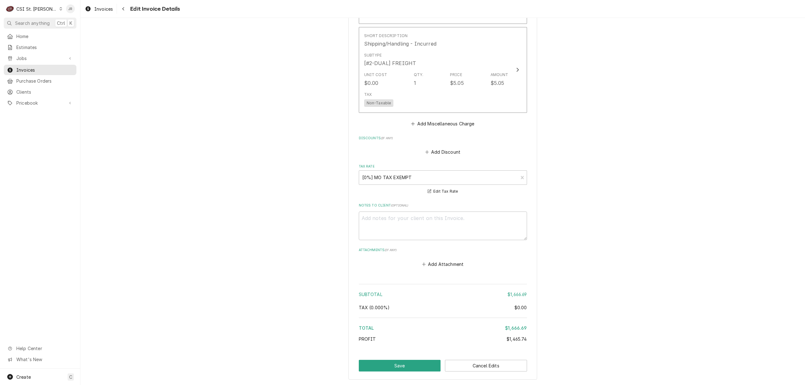
scroll to position [1579, 0]
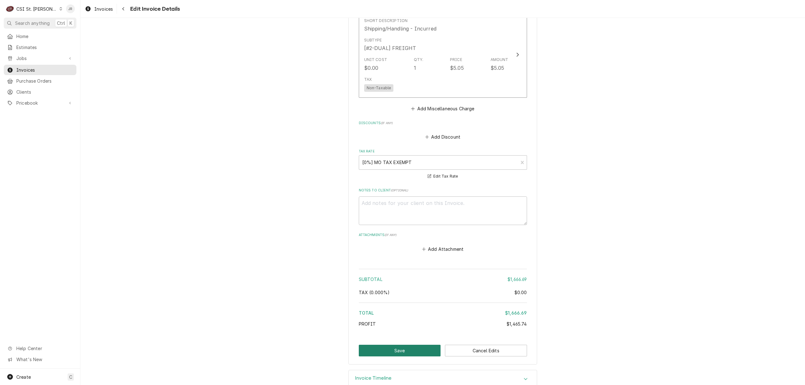
drag, startPoint x: 397, startPoint y: 328, endPoint x: 407, endPoint y: 338, distance: 14.0
click at [407, 345] on button "Save" at bounding box center [400, 351] width 82 height 12
type textarea "x"
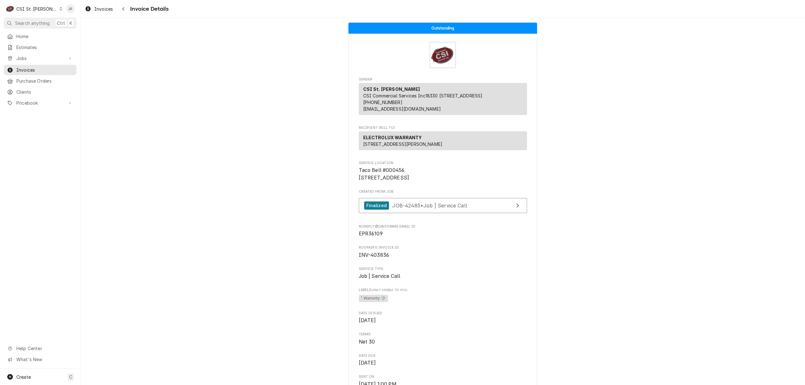
click at [373, 258] on span "INV-403836" at bounding box center [374, 255] width 30 height 6
click at [374, 258] on span "INV-403836" at bounding box center [374, 255] width 30 height 6
copy span "403836"
click at [370, 237] on span "EPR36109" at bounding box center [371, 234] width 24 height 6
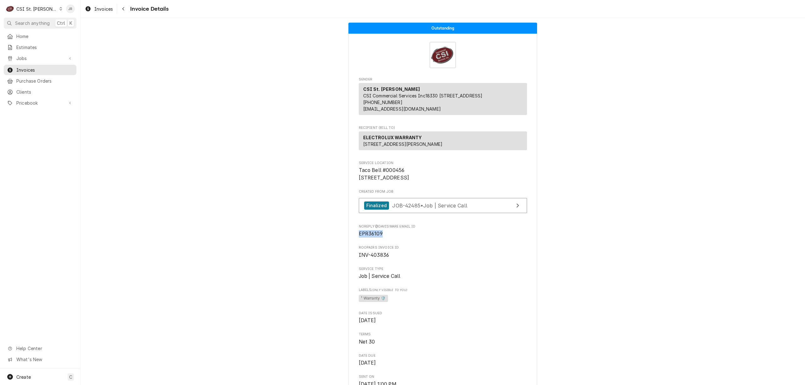
copy span "EPR36109"
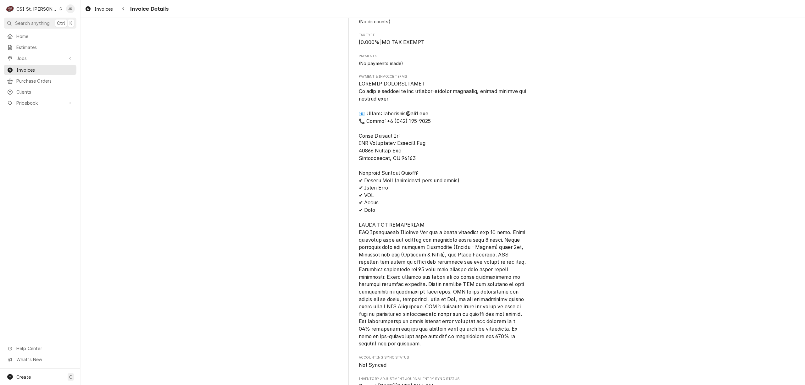
scroll to position [1573, 0]
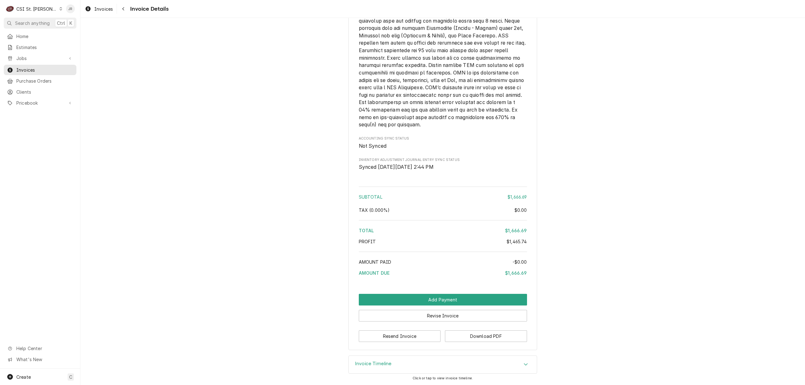
click at [379, 362] on h3 "Invoice Timeline" at bounding box center [373, 364] width 37 height 6
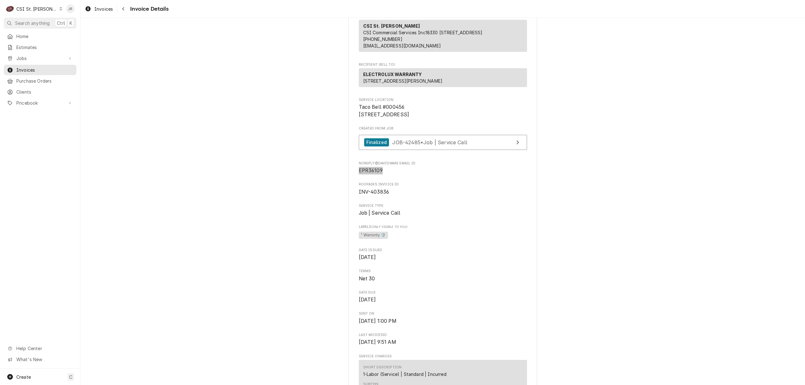
scroll to position [0, 0]
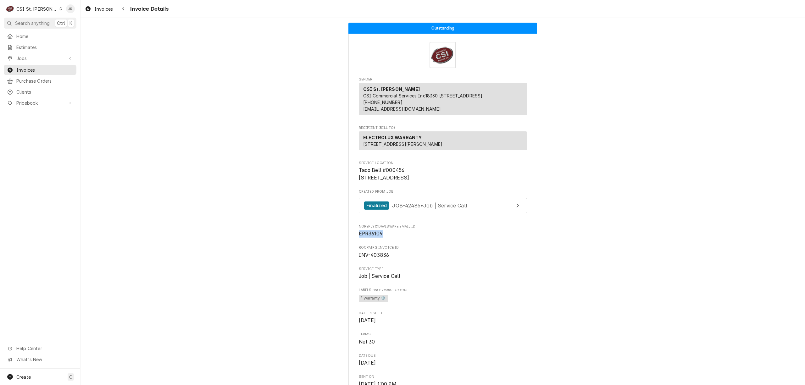
click at [365, 237] on span "EPR36109" at bounding box center [371, 234] width 24 height 6
click at [32, 4] on div "C CSI St. Louis" at bounding box center [34, 9] width 61 height 13
click at [86, 10] on div "CSI Kansas City" at bounding box center [96, 12] width 83 height 7
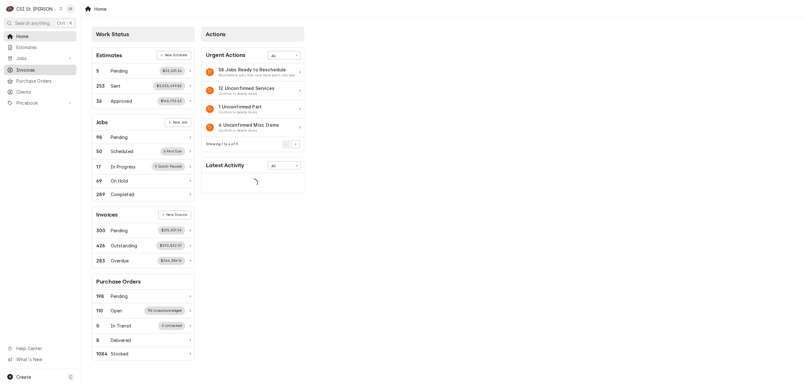
click at [34, 69] on span "Invoices" at bounding box center [44, 70] width 57 height 7
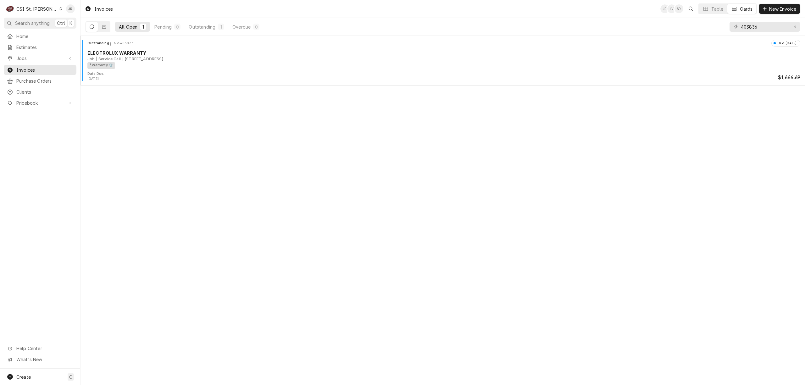
click at [40, 9] on div "CSI St. Louis" at bounding box center [36, 9] width 41 height 7
click at [72, 13] on div "CSI [US_STATE][GEOGRAPHIC_DATA]" at bounding box center [96, 12] width 83 height 7
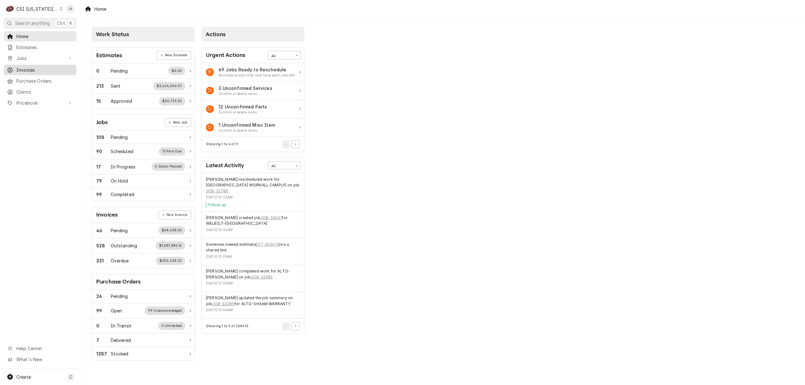
click at [28, 67] on span "Invoices" at bounding box center [44, 70] width 57 height 7
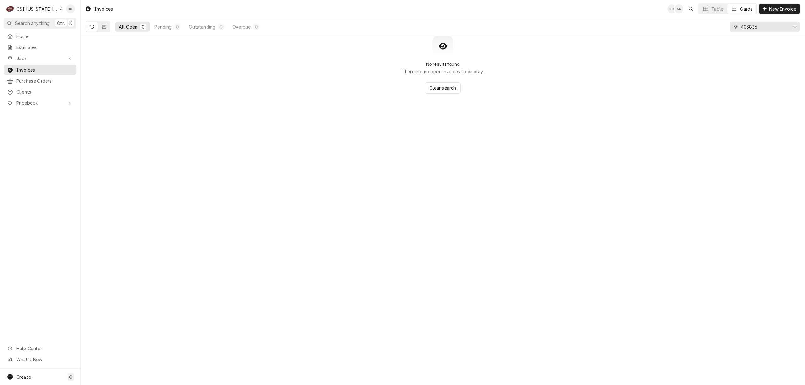
click at [761, 26] on input "403836" at bounding box center [763, 27] width 47 height 10
click at [761, 25] on input "403836" at bounding box center [763, 27] width 47 height 10
type input "301695"
click at [91, 27] on icon "Dynamic Content Wrapper" at bounding box center [92, 27] width 4 height 4
click at [106, 27] on icon "Dynamic Content Wrapper" at bounding box center [104, 27] width 4 height 4
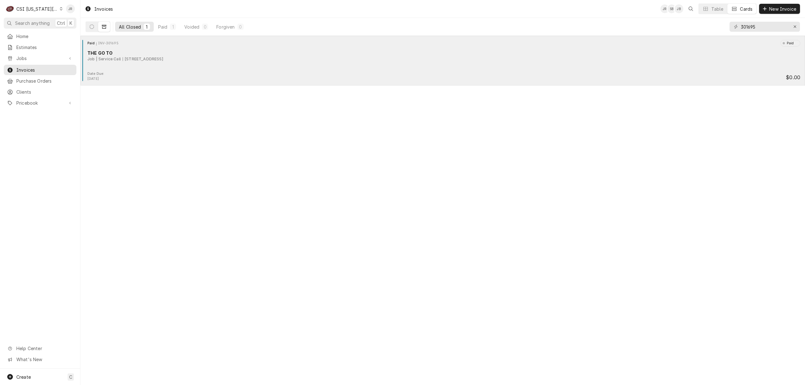
click at [209, 63] on div "Paid INV-301695 Paid THE GO TO Job | Service Call 1 S Broadway St, Louisburg, K…" at bounding box center [442, 55] width 719 height 31
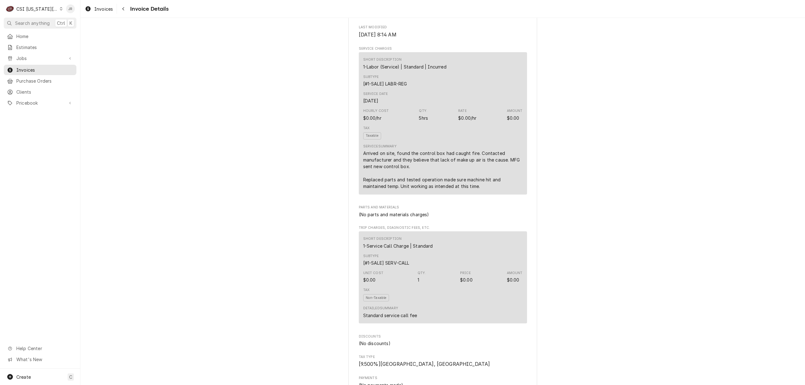
scroll to position [168, 0]
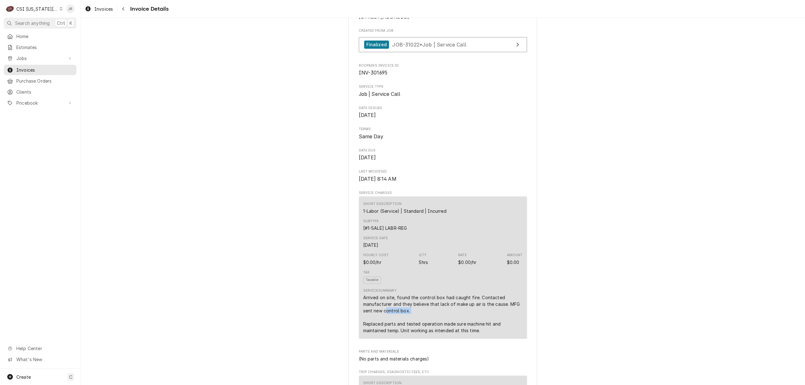
drag, startPoint x: 383, startPoint y: 326, endPoint x: 408, endPoint y: 326, distance: 24.5
click at [408, 326] on div "Arrived on site, found the control box had caught fire. Contacted manufacturer …" at bounding box center [442, 314] width 159 height 40
click at [409, 326] on div "Arrived on site, found the control box had caught fire. Contacted manufacturer …" at bounding box center [442, 314] width 159 height 40
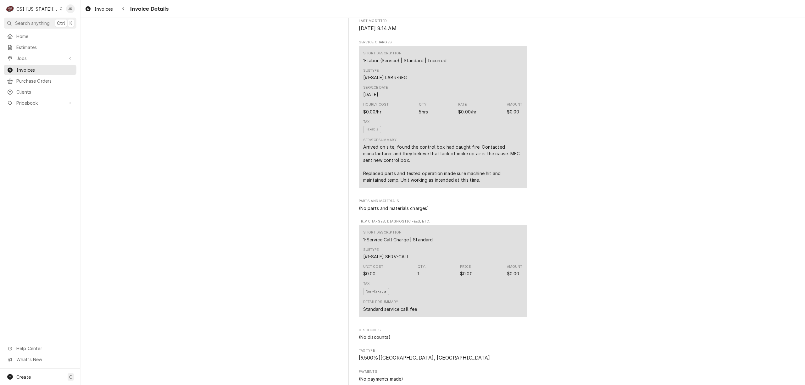
scroll to position [335, 0]
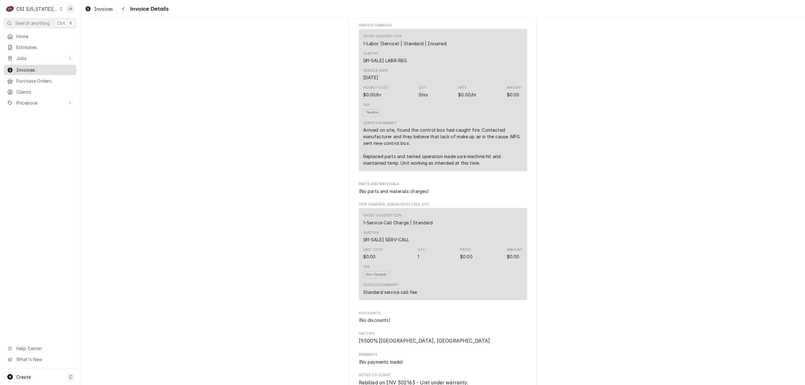
click at [28, 68] on span "Invoices" at bounding box center [44, 70] width 57 height 7
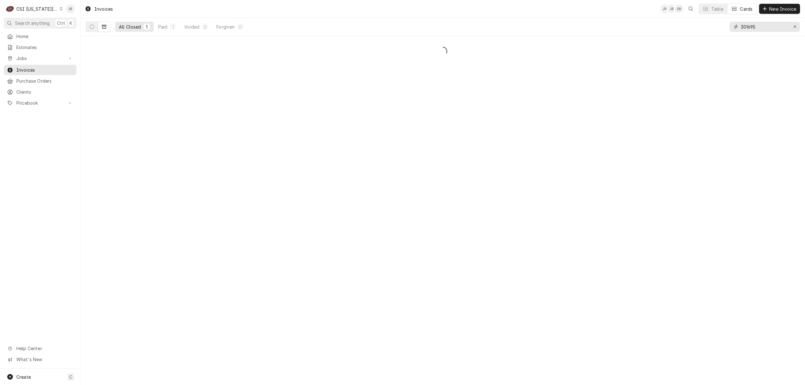
click at [754, 29] on input "301695" at bounding box center [763, 27] width 47 height 10
click at [754, 28] on input "301695" at bounding box center [763, 27] width 47 height 10
paste input "350"
type input "301350"
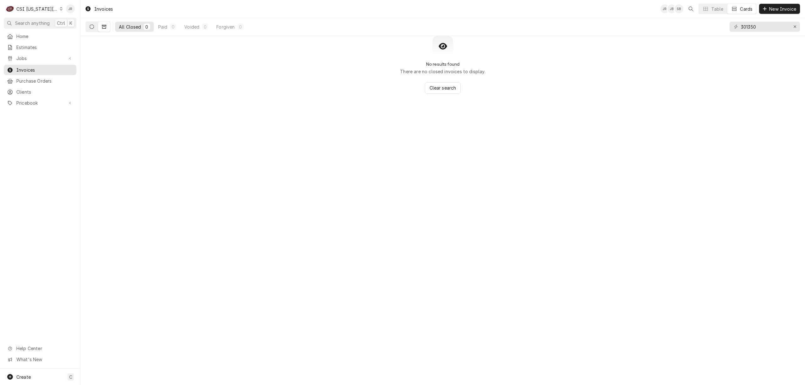
click at [92, 30] on button "Dynamic Content Wrapper" at bounding box center [92, 27] width 12 height 10
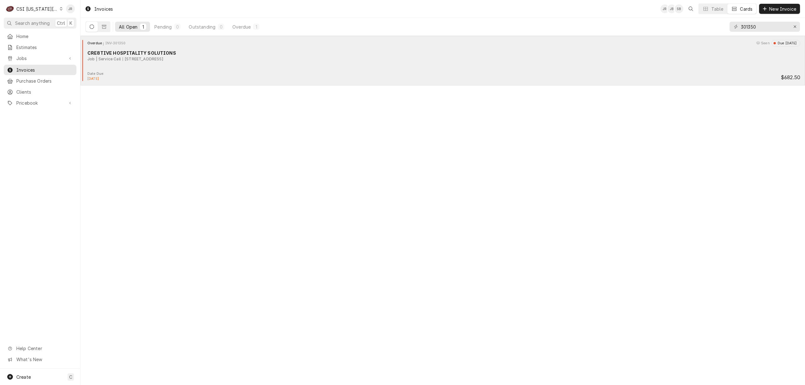
drag, startPoint x: 137, startPoint y: 48, endPoint x: 140, endPoint y: 52, distance: 4.2
click at [139, 50] on div "Overdue INV-301350 Seen Due [DATE] CRE8TIVE HOSPITALITY SOLUTIONS Job | Service…" at bounding box center [442, 55] width 719 height 31
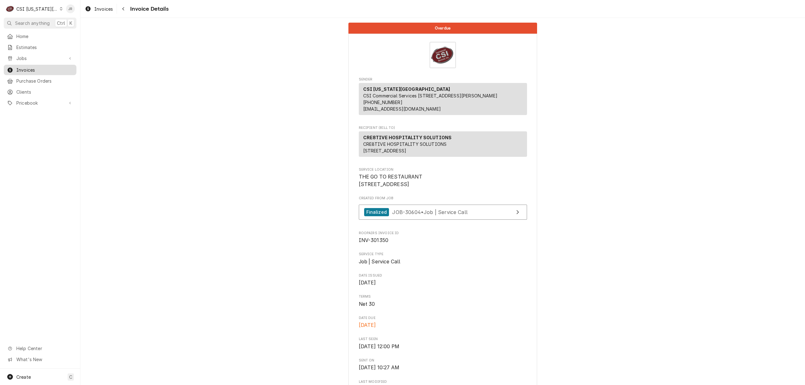
click at [19, 67] on span "Invoices" at bounding box center [44, 70] width 57 height 7
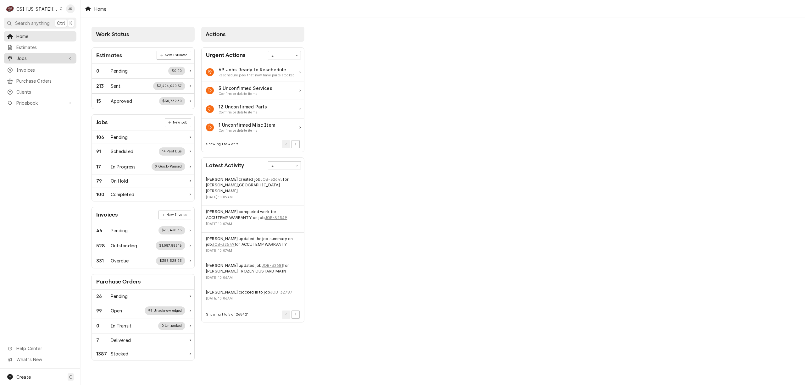
click at [30, 61] on link "Jobs" at bounding box center [40, 58] width 73 height 10
click at [31, 67] on span "Jobs" at bounding box center [44, 69] width 57 height 7
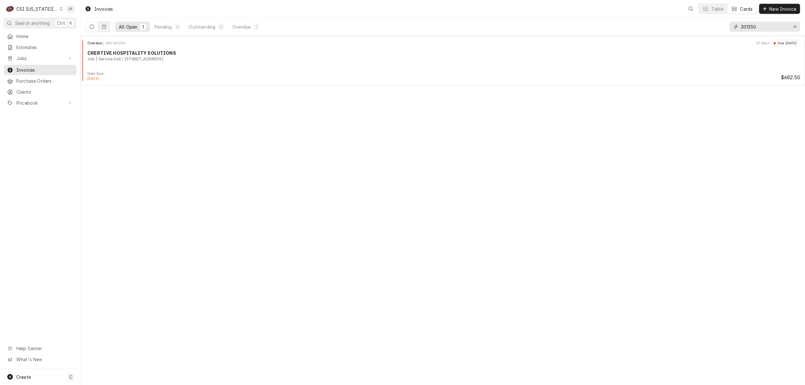
click at [762, 25] on input "301350" at bounding box center [763, 27] width 47 height 10
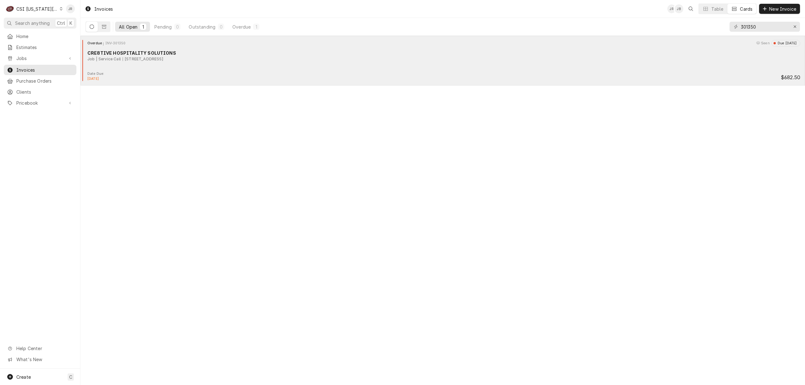
click at [89, 74] on div "Date Due:" at bounding box center [95, 73] width 17 height 5
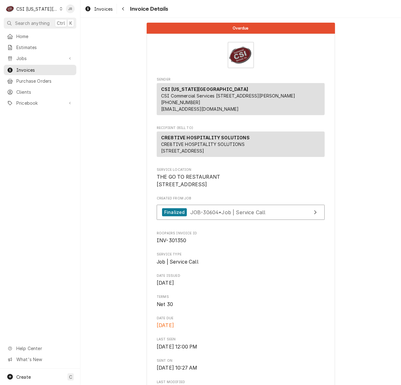
scroll to position [126, 0]
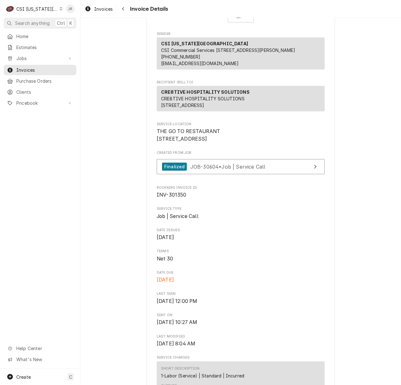
scroll to position [0, 0]
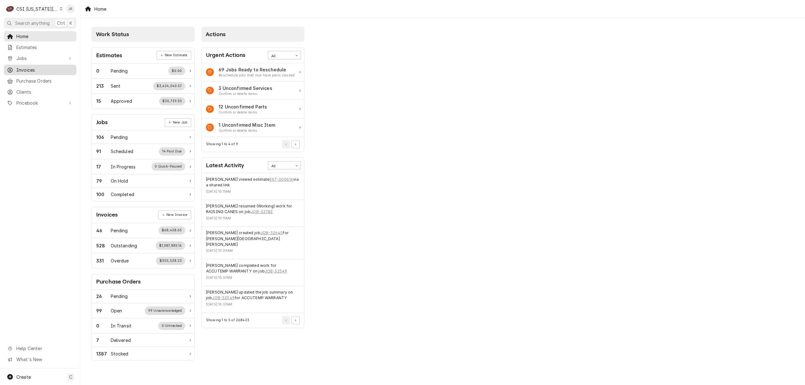
click at [31, 70] on span "Invoices" at bounding box center [44, 70] width 57 height 7
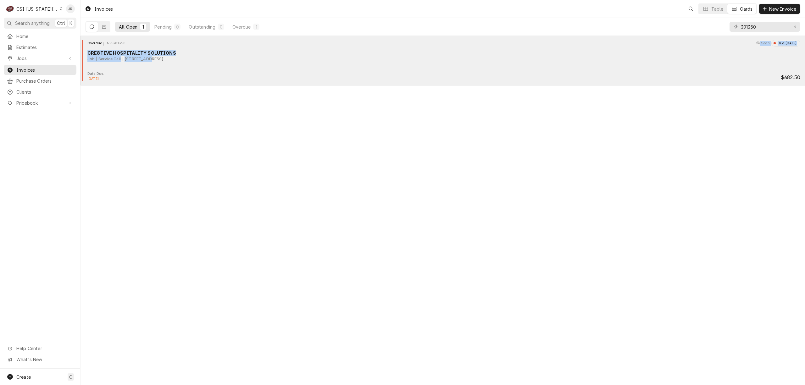
drag, startPoint x: 148, startPoint y: 68, endPoint x: 647, endPoint y: 41, distance: 500.5
click at [647, 41] on div "Overdue INV-301350 Seen Due 2 months ago CRE8TIVE HOSPITALITY SOLUTIONS Job | S…" at bounding box center [442, 55] width 719 height 31
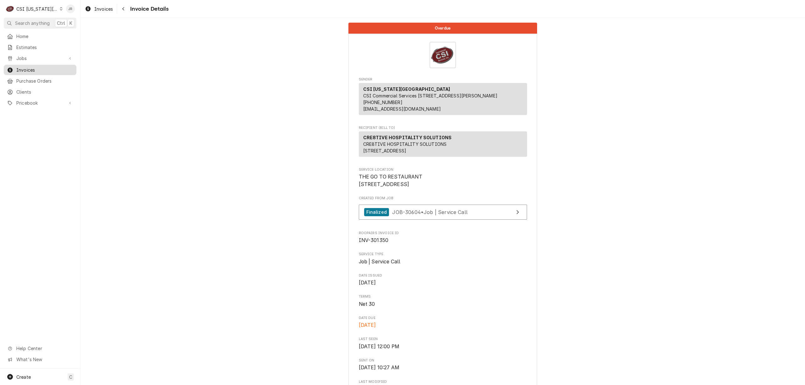
click at [19, 67] on span "Invoices" at bounding box center [44, 70] width 57 height 7
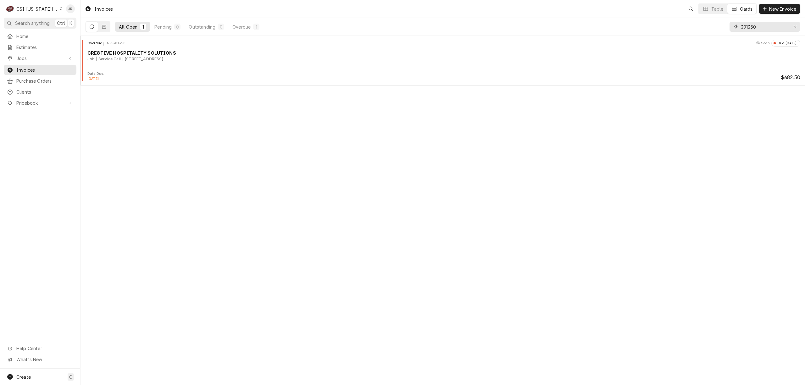
click at [757, 27] on input "301350" at bounding box center [763, 27] width 47 height 10
click at [757, 26] on input "301350" at bounding box center [763, 27] width 47 height 10
paste input "2163"
type input "302163"
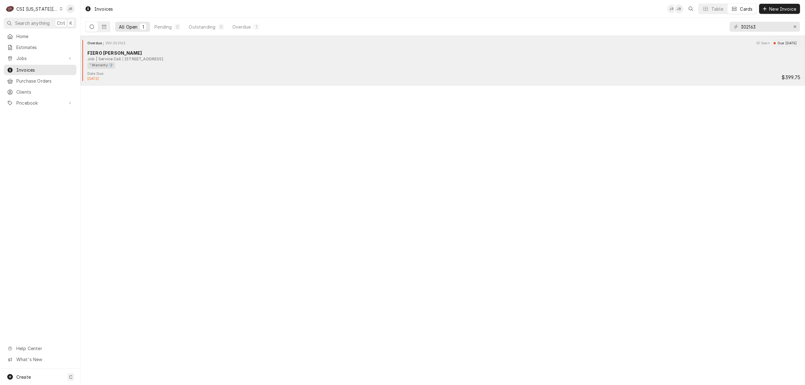
click at [214, 64] on div "¹ Warranty 🛡️" at bounding box center [441, 65] width 708 height 7
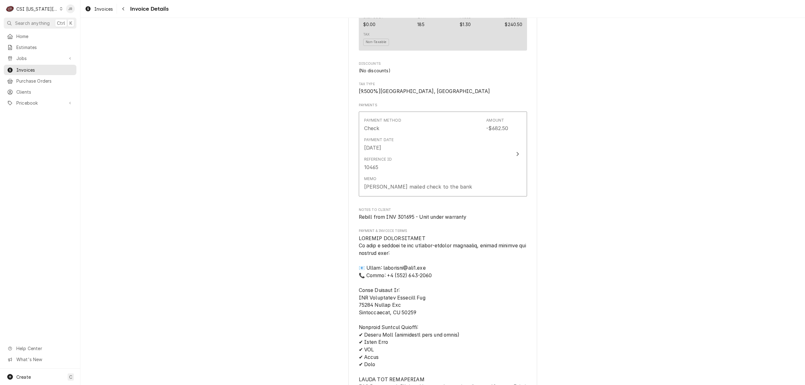
scroll to position [670, 0]
click at [400, 219] on span "Rebill from INV 301695 - Unit under warranty" at bounding box center [413, 216] width 108 height 6
copy span "301695"
click at [423, 233] on span "Payment & Invoice Terms" at bounding box center [443, 230] width 168 height 5
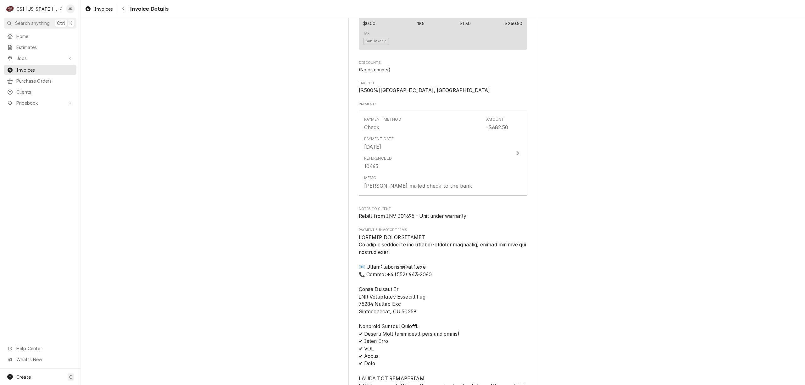
click at [404, 219] on span "Rebill from INV 301695 - Unit under warranty" at bounding box center [413, 216] width 108 height 6
copy span "301695"
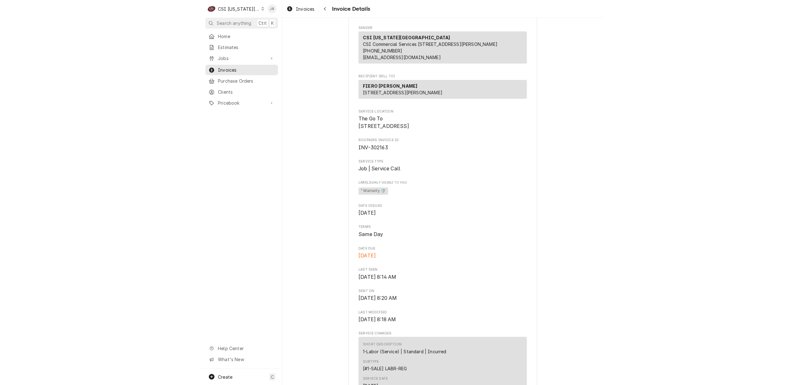
scroll to position [0, 0]
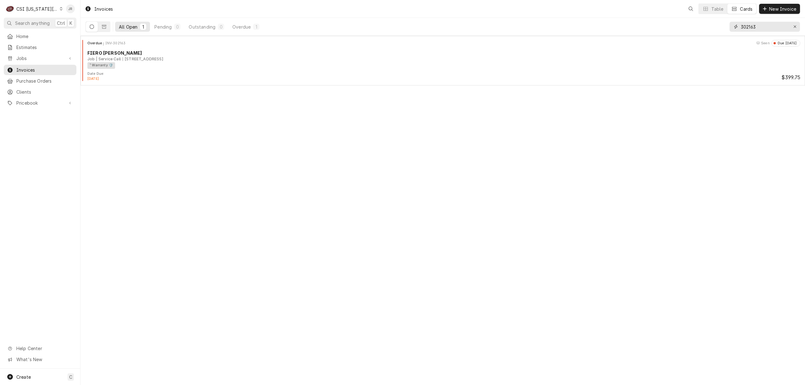
click at [761, 26] on input "302163" at bounding box center [763, 27] width 47 height 10
paste input "1695"
type input "301695"
click at [106, 25] on icon "Dynamic Content Wrapper" at bounding box center [104, 27] width 4 height 4
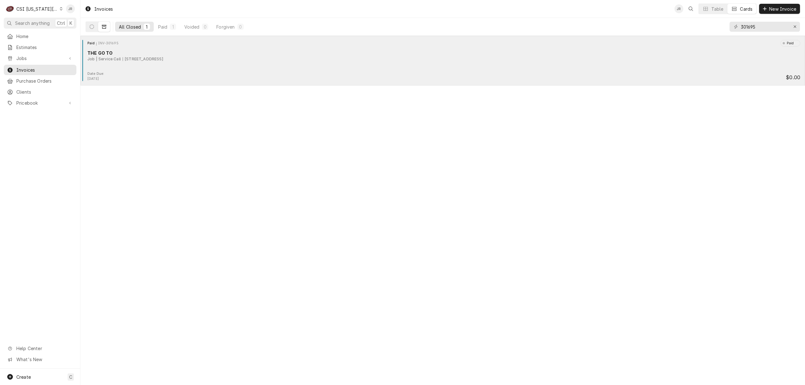
click at [139, 49] on div "Paid INV-301695 Paid THE GO TO Job | Service Call [STREET_ADDRESS]" at bounding box center [442, 55] width 719 height 31
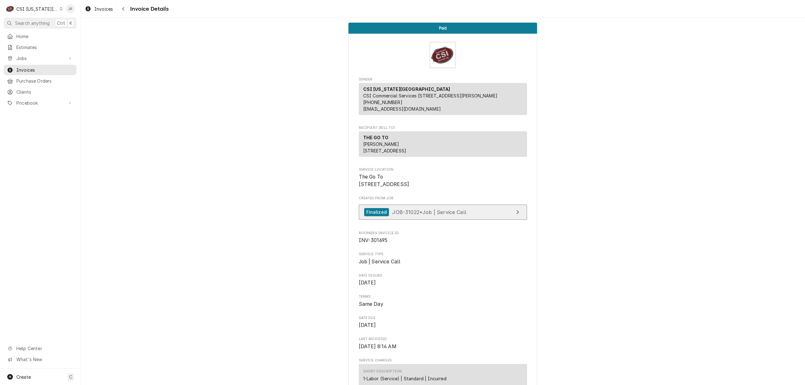
click at [422, 220] on link "Finalized JOB-31022 • Job | Service Call" at bounding box center [443, 212] width 168 height 15
click at [28, 57] on span "Jobs" at bounding box center [39, 58] width 47 height 7
click at [40, 66] on span "Jobs" at bounding box center [44, 69] width 57 height 7
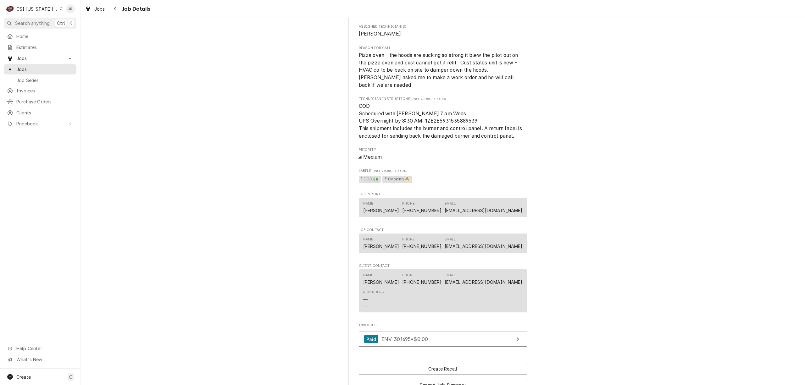
scroll to position [427, 0]
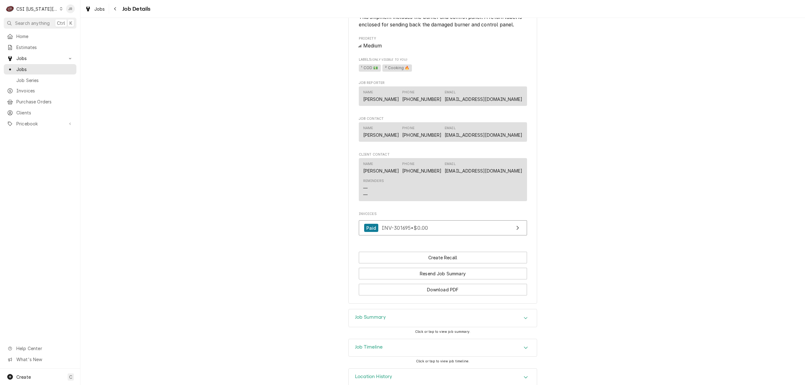
click at [404, 309] on div "Job Summary" at bounding box center [443, 318] width 188 height 18
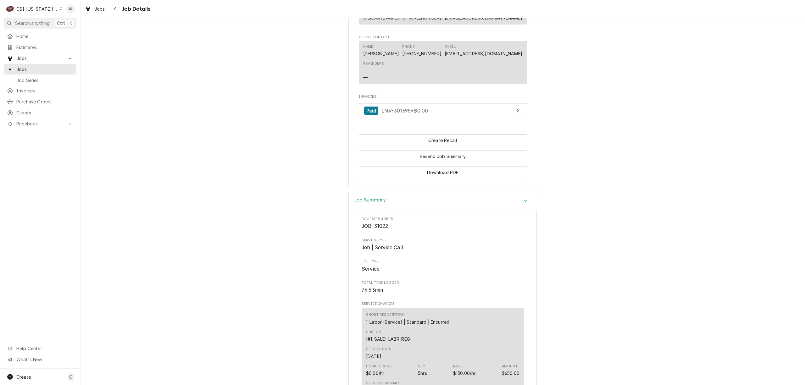
scroll to position [335, 0]
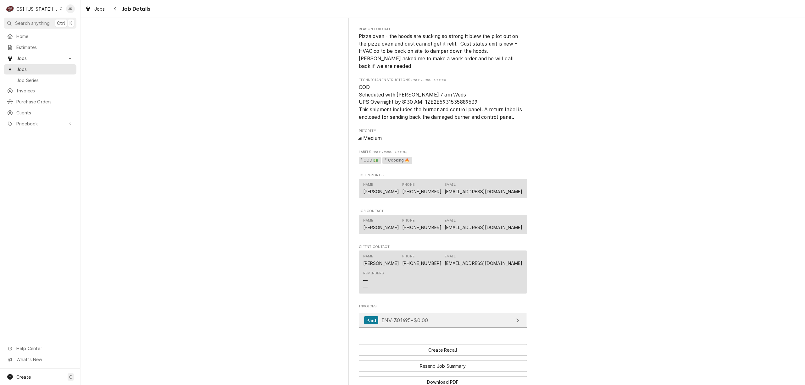
click at [502, 313] on link "Paid INV-301695 • $0.00" at bounding box center [443, 320] width 168 height 15
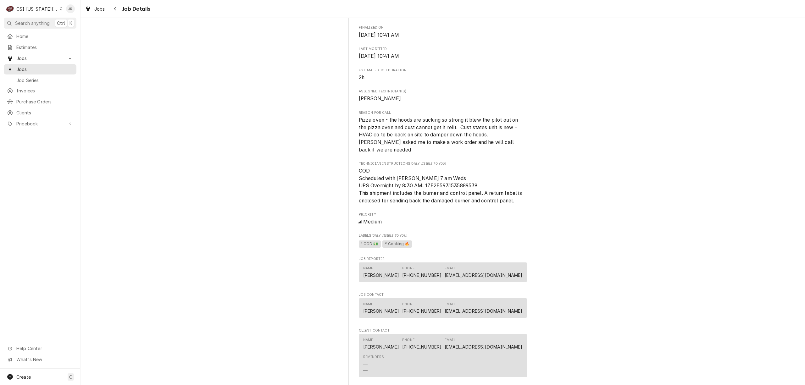
scroll to position [0, 0]
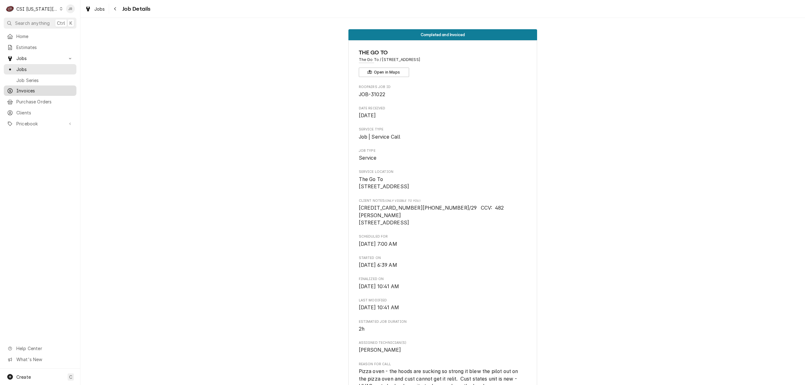
click at [30, 87] on span "Invoices" at bounding box center [44, 90] width 57 height 7
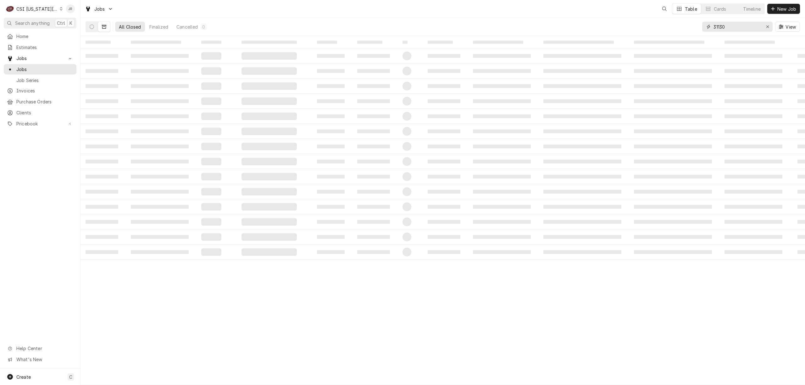
click at [737, 25] on input "31130" at bounding box center [736, 27] width 47 height 10
paste input "2345"
type input "32345"
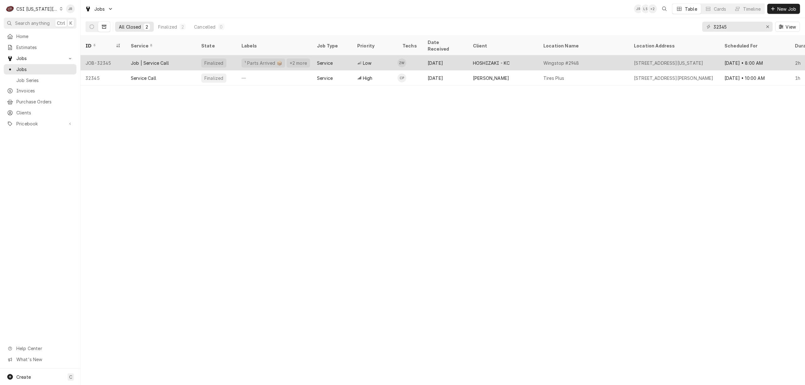
click at [474, 58] on div "HOSHIZAKI - KC" at bounding box center [503, 62] width 70 height 15
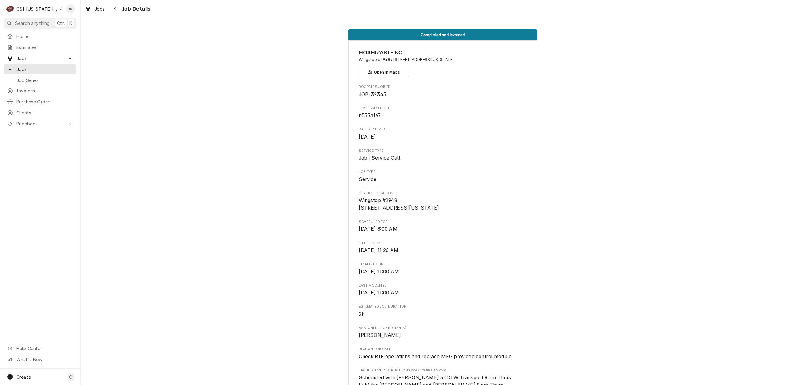
scroll to position [293, 0]
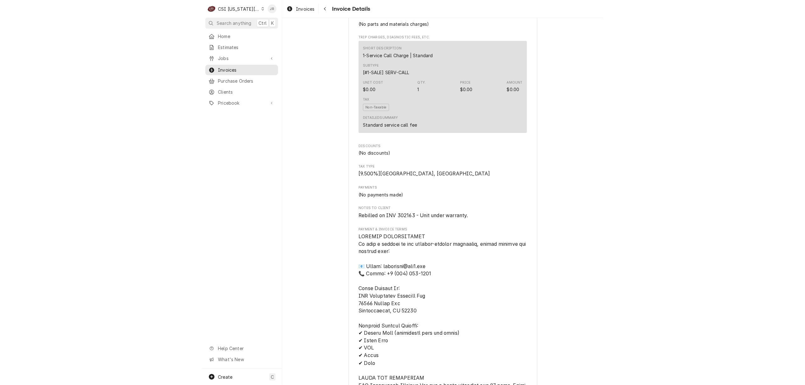
scroll to position [503, 0]
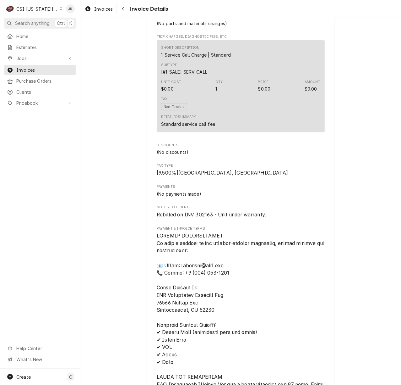
click at [199, 218] on span "Rebilled on INV 302163 - Unit under warranty." at bounding box center [211, 215] width 109 height 6
copy span "302163"
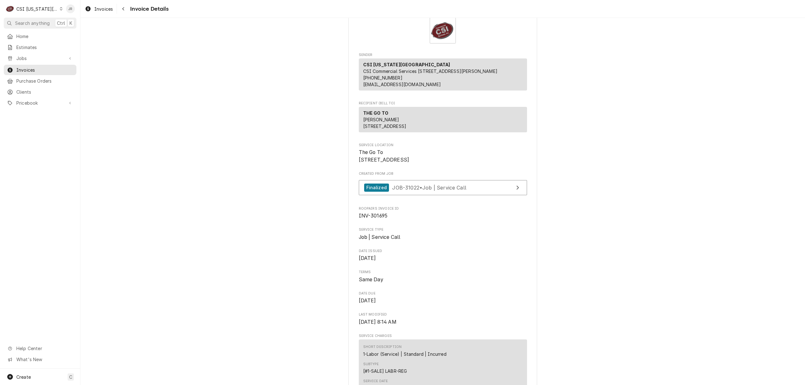
scroll to position [0, 0]
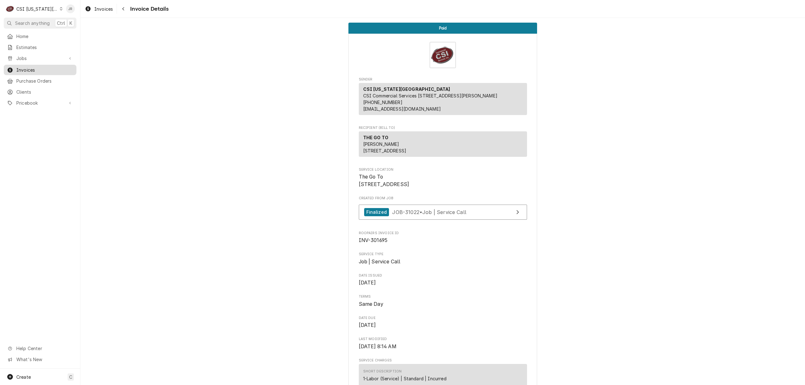
click at [29, 70] on span "Invoices" at bounding box center [44, 70] width 57 height 7
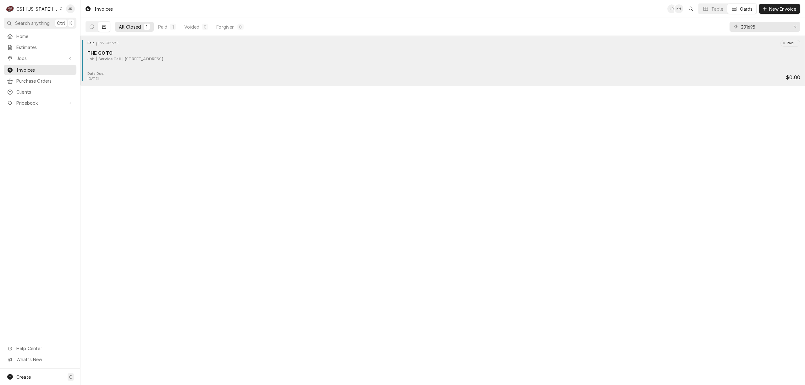
click at [126, 37] on div "Paid INV-301695 Paid THE GO TO Job | Service Call [STREET_ADDRESS] Date Due: [D…" at bounding box center [442, 61] width 724 height 50
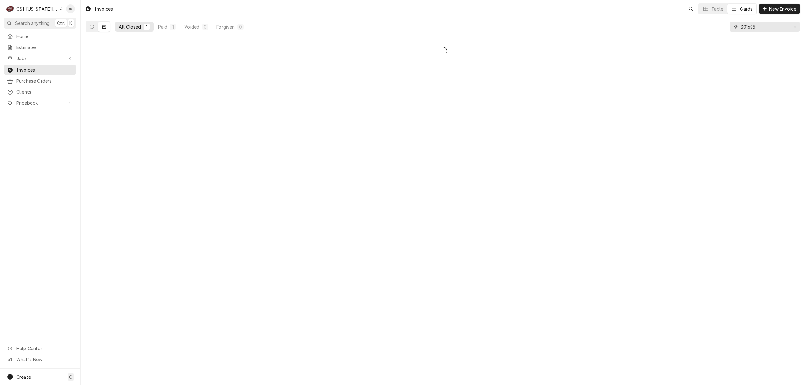
click at [751, 22] on input "301695" at bounding box center [763, 27] width 47 height 10
type input "3"
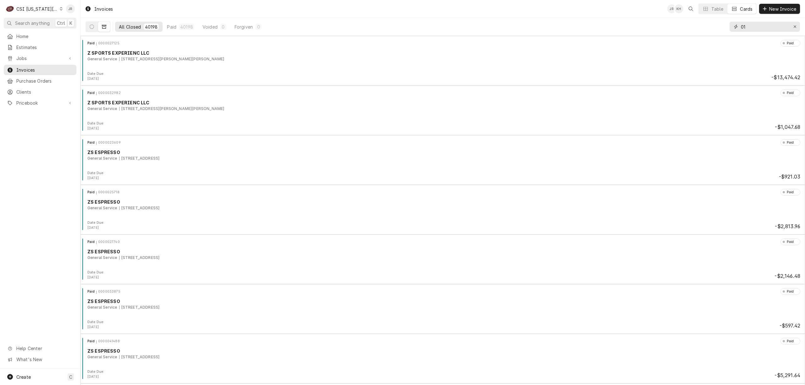
type input "0"
type input "301350"
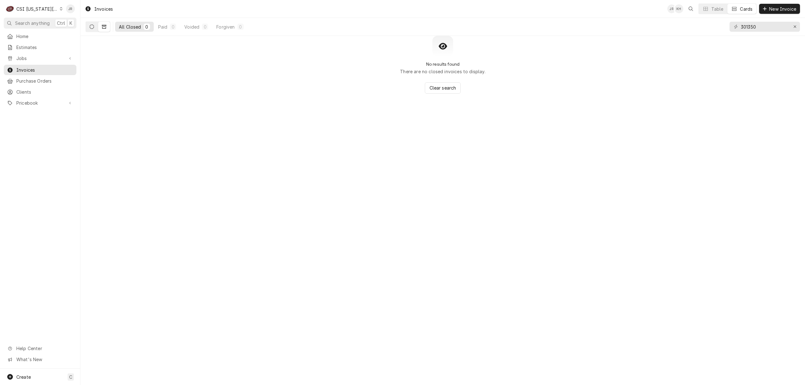
drag, startPoint x: 87, startPoint y: 25, endPoint x: 92, endPoint y: 26, distance: 5.5
click at [91, 26] on button "Dynamic Content Wrapper" at bounding box center [92, 27] width 12 height 10
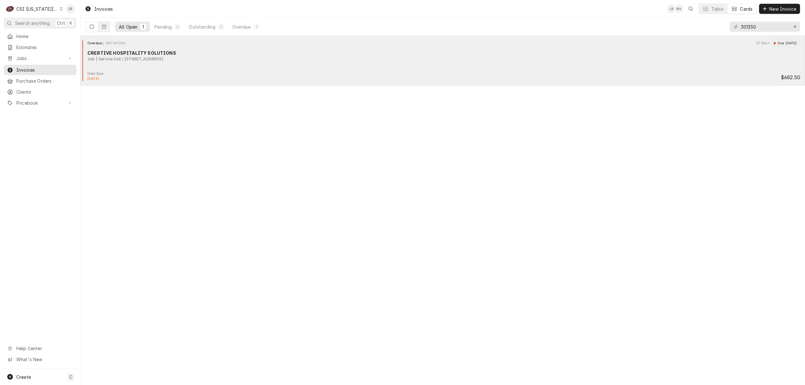
click at [129, 67] on div "Overdue INV-301350 Seen Due 2 months ago CRE8TIVE HOSPITALITY SOLUTIONS Job | S…" at bounding box center [442, 55] width 719 height 31
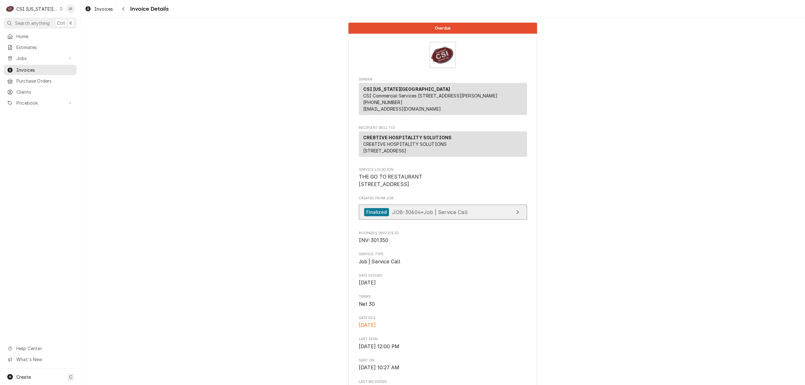
click at [469, 220] on link "Finalized JOB-30604 • Job | Service Call" at bounding box center [443, 212] width 168 height 15
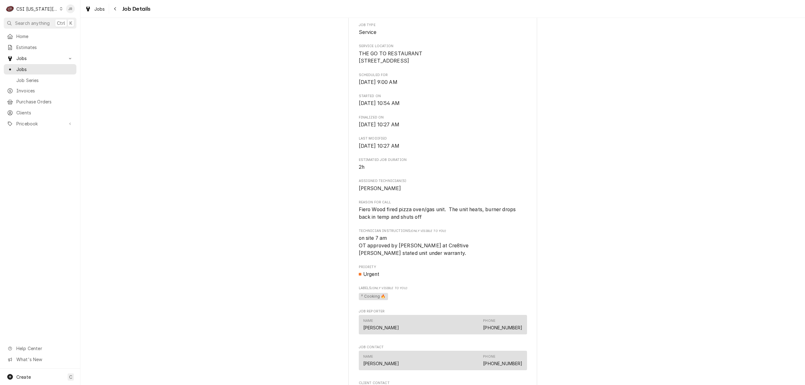
scroll to position [168, 0]
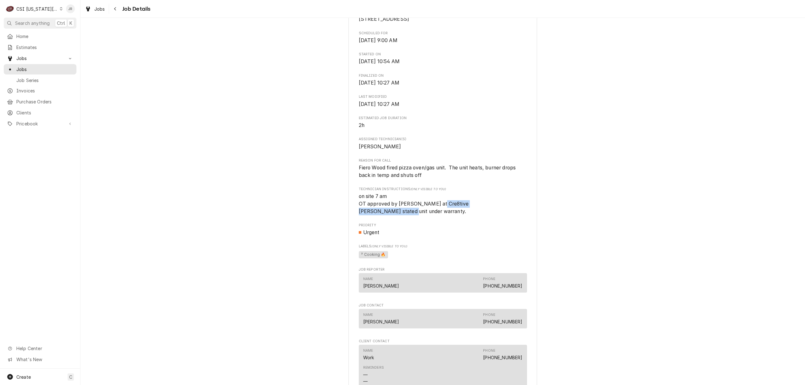
drag, startPoint x: 351, startPoint y: 219, endPoint x: 443, endPoint y: 216, distance: 91.5
click at [440, 218] on div "CRE8TIVE HOSPITALITY SOLUTIONS THE GO TO RESTAURANT / 1 S Broadway St, Louisbur…" at bounding box center [442, 182] width 189 height 618
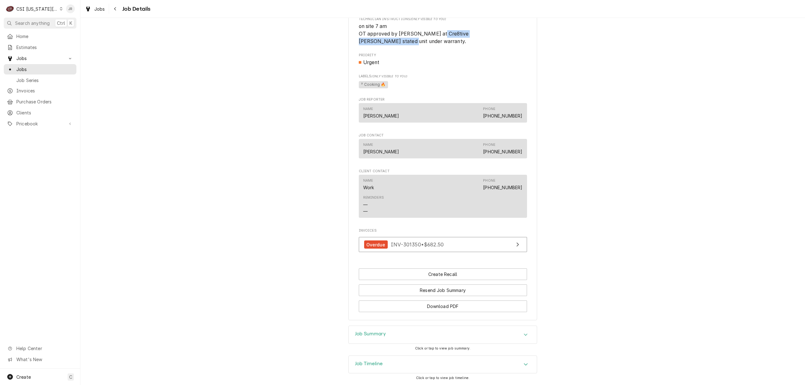
scroll to position [376, 0]
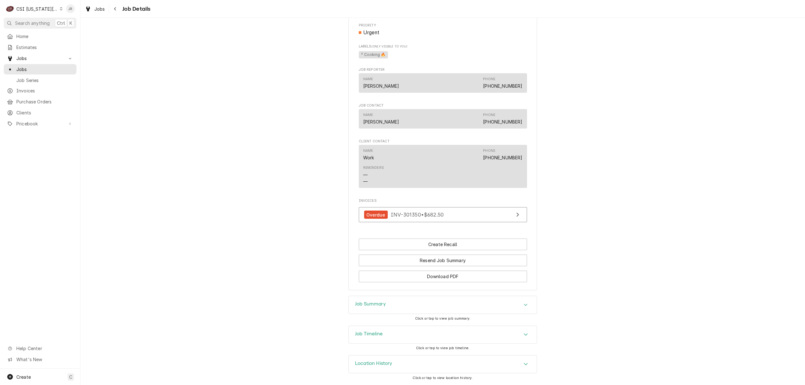
click at [377, 305] on h3 "Job Summary" at bounding box center [370, 304] width 31 height 6
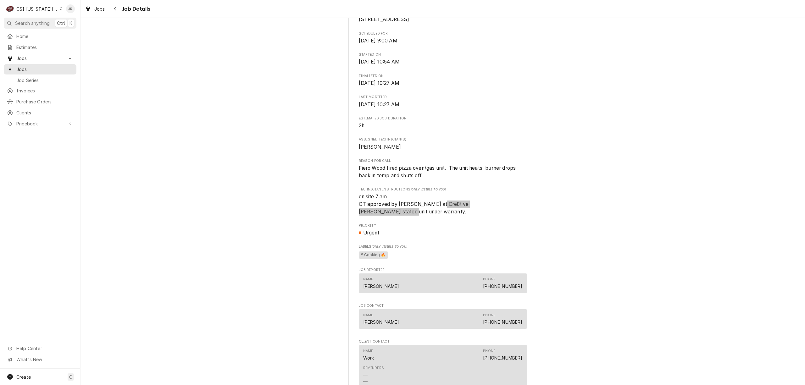
scroll to position [168, 0]
drag, startPoint x: 368, startPoint y: 172, endPoint x: 367, endPoint y: 175, distance: 3.8
click at [366, 172] on span "Fiero Wood fired pizza oven/gas unit. The unit heats, burner drops back in temp…" at bounding box center [443, 171] width 168 height 15
click at [38, 88] on span "Invoices" at bounding box center [44, 90] width 57 height 7
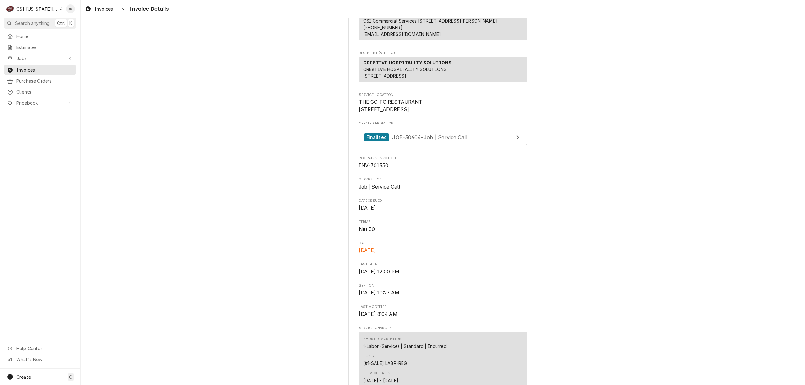
scroll to position [42, 0]
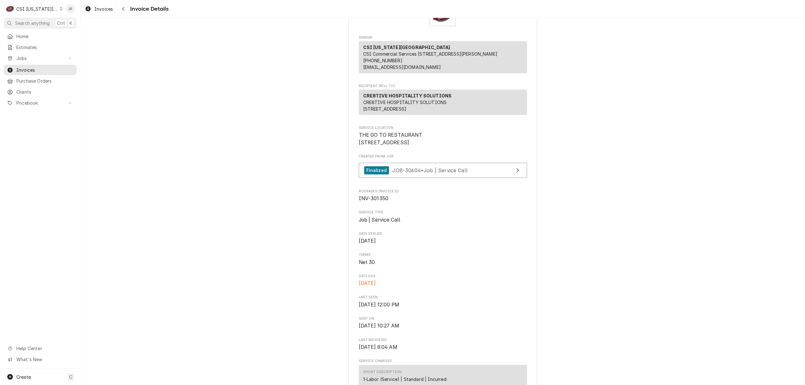
drag, startPoint x: 361, startPoint y: 102, endPoint x: 446, endPoint y: 103, distance: 84.9
click at [449, 103] on div "CRE8TIVE HOSPITALITY SOLUTIONS CRE8TIVE HOSPITALITY SOLUTIONS 12730 State Line …" at bounding box center [443, 102] width 168 height 25
click at [433, 98] on strong "CRE8TIVE HOSPITALITY SOLUTIONS" at bounding box center [407, 95] width 89 height 5
drag, startPoint x: 361, startPoint y: 101, endPoint x: 447, endPoint y: 106, distance: 85.9
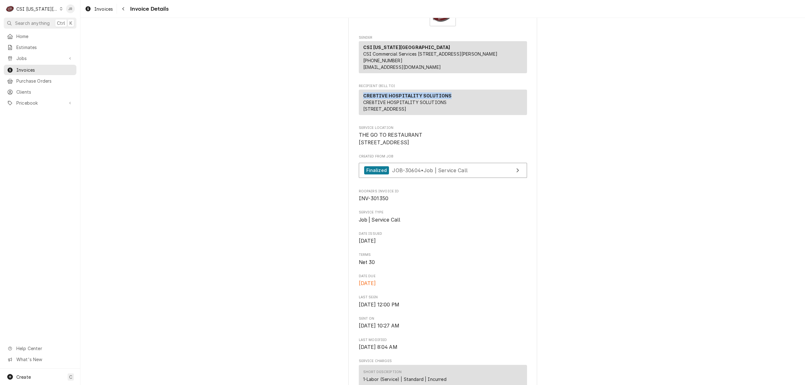
click at [447, 106] on div "CRE8TIVE HOSPITALITY SOLUTIONS CRE8TIVE HOSPITALITY SOLUTIONS 12730 State Line …" at bounding box center [443, 102] width 168 height 25
drag, startPoint x: 438, startPoint y: 105, endPoint x: 389, endPoint y: 100, distance: 49.6
click at [389, 98] on strong "CRE8TIVE HOSPITALITY SOLUTIONS" at bounding box center [407, 95] width 89 height 5
drag, startPoint x: 360, startPoint y: 101, endPoint x: 446, endPoint y: 99, distance: 85.8
click at [446, 99] on div "CRE8TIVE HOSPITALITY SOLUTIONS CRE8TIVE HOSPITALITY SOLUTIONS 12730 State Line …" at bounding box center [443, 102] width 168 height 25
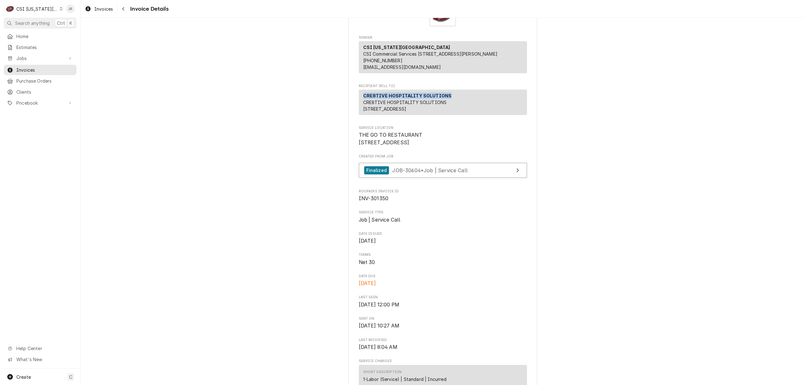
copy strong "CRE8TIVE HOSPITALITY SOLUTIONS"
click at [30, 70] on span "Invoices" at bounding box center [44, 70] width 57 height 7
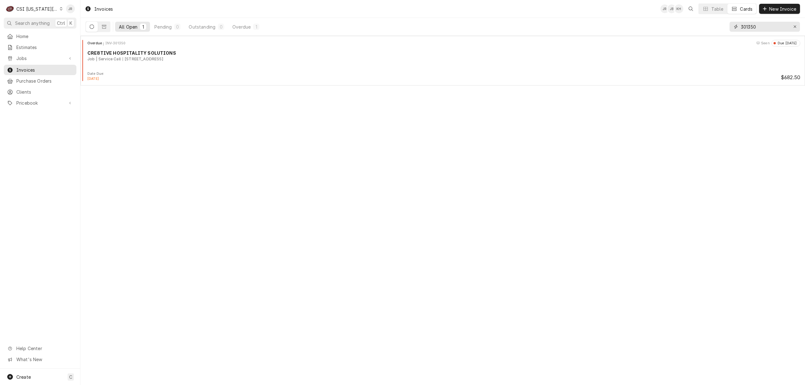
drag, startPoint x: 761, startPoint y: 25, endPoint x: 640, endPoint y: 15, distance: 121.4
click at [640, 15] on div "Invoices JR JB KH Table Cards New Invoice All Open 1 Pending 0 Outstanding 0 Ov…" at bounding box center [442, 18] width 724 height 36
paste input "CRE8TIVE HOSPITALITY SOLUTIONS"
type input "CRE8TIVE HOSPITALITY SOLUTIONS"
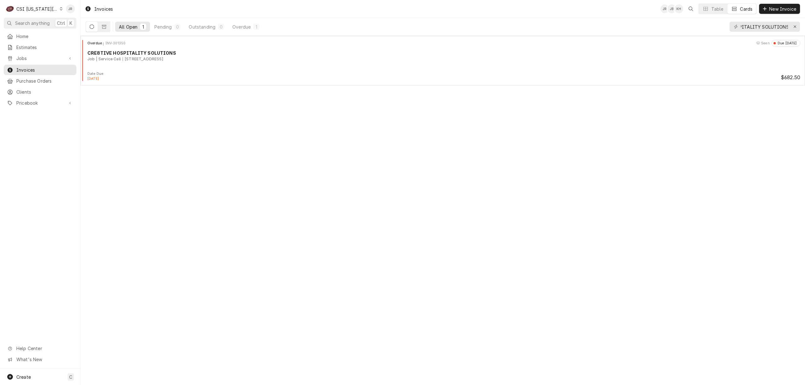
scroll to position [0, 0]
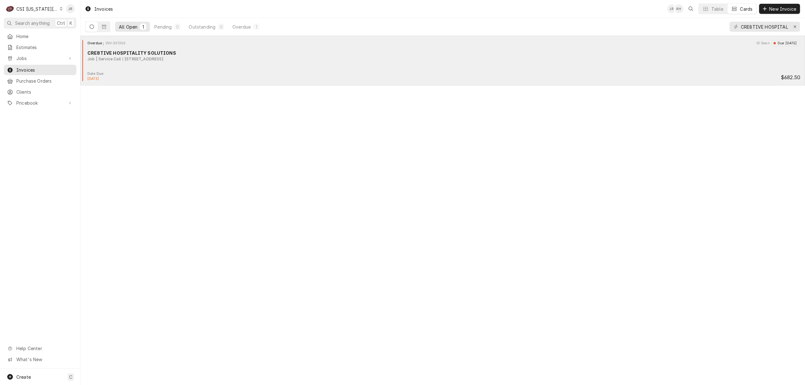
click at [220, 68] on div "Overdue INV-301350 Seen Due 2 months ago CRE8TIVE HOSPITALITY SOLUTIONS Job | S…" at bounding box center [442, 55] width 719 height 31
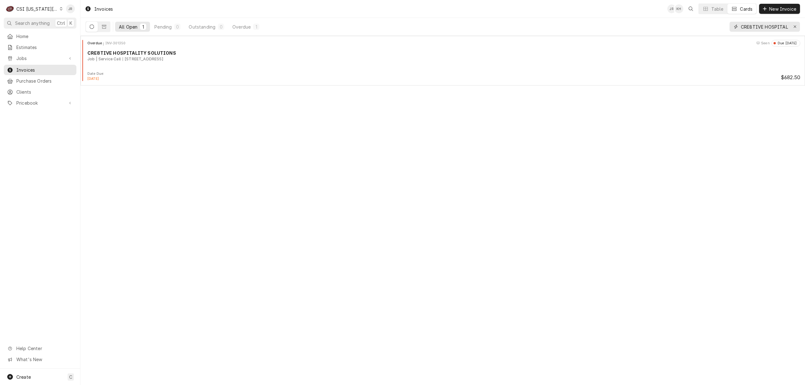
click at [763, 27] on input "CRE8TIVE HOSPITALITY SOLUTIONS" at bounding box center [763, 27] width 47 height 10
click at [763, 26] on input "CRE8TIVE HOSPITALITY SOLUTIONS" at bounding box center [763, 27] width 47 height 10
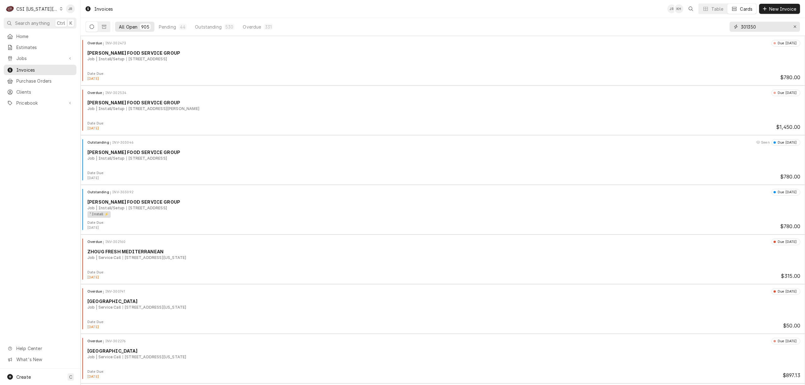
type input "301350"
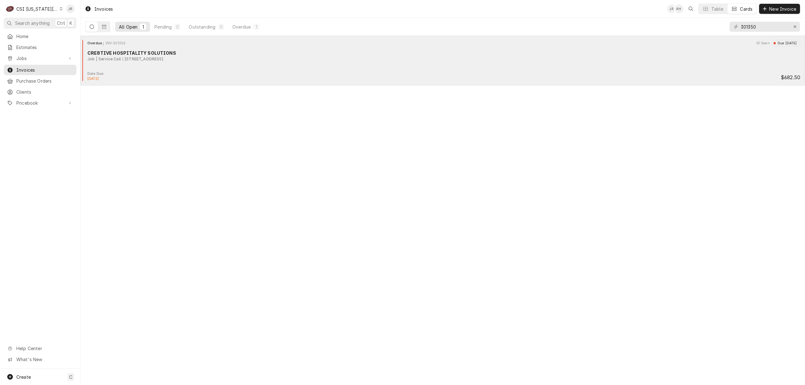
click at [255, 65] on div "Overdue INV-301350 Seen Due 2 months ago CRE8TIVE HOSPITALITY SOLUTIONS Job | S…" at bounding box center [442, 55] width 719 height 31
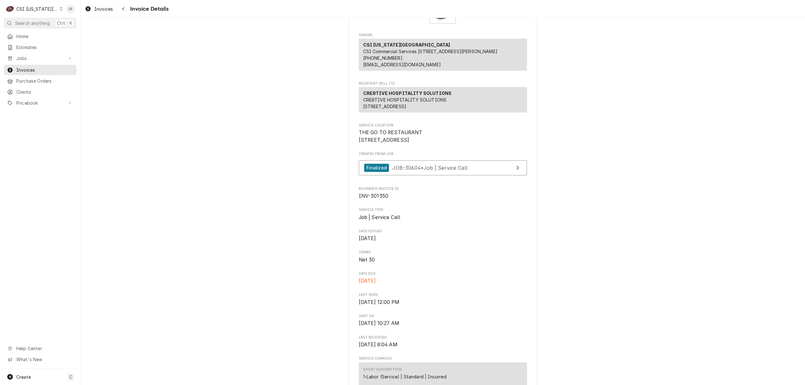
scroll to position [126, 0]
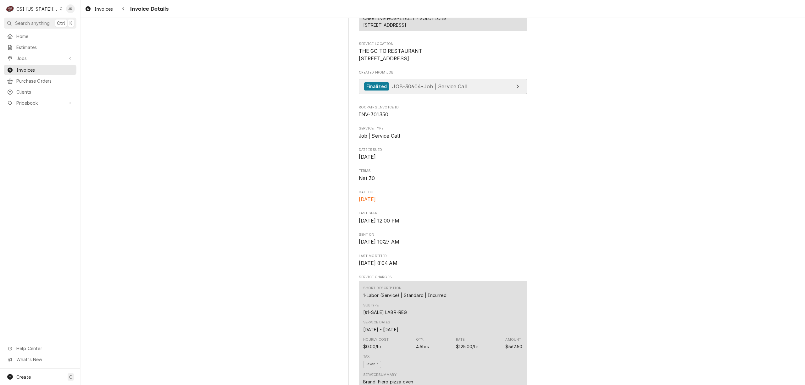
click at [505, 94] on link "Finalized JOB-30604 • Job | Service Call" at bounding box center [443, 86] width 168 height 15
click at [377, 118] on span "INV-301350" at bounding box center [374, 115] width 30 height 6
copy span "301350"
click at [369, 118] on span "INV-301350" at bounding box center [374, 115] width 30 height 6
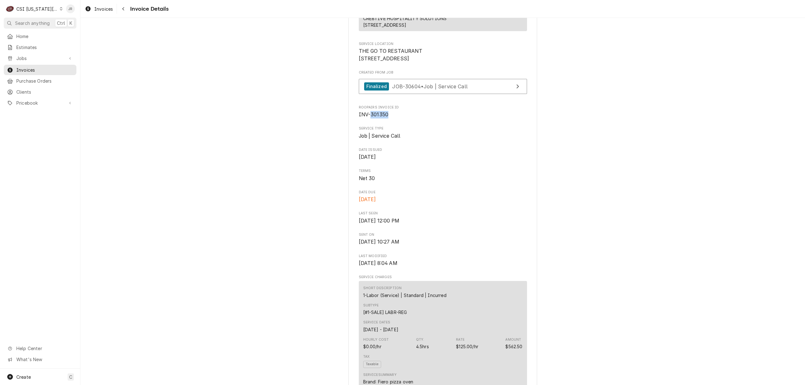
click at [369, 118] on span "INV-301350" at bounding box center [374, 115] width 30 height 6
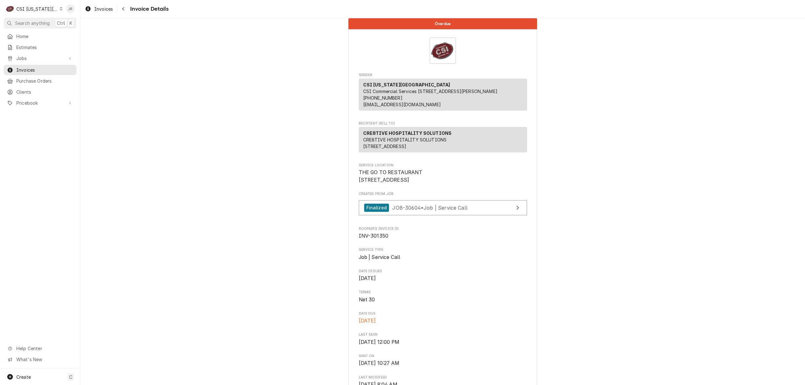
scroll to position [0, 0]
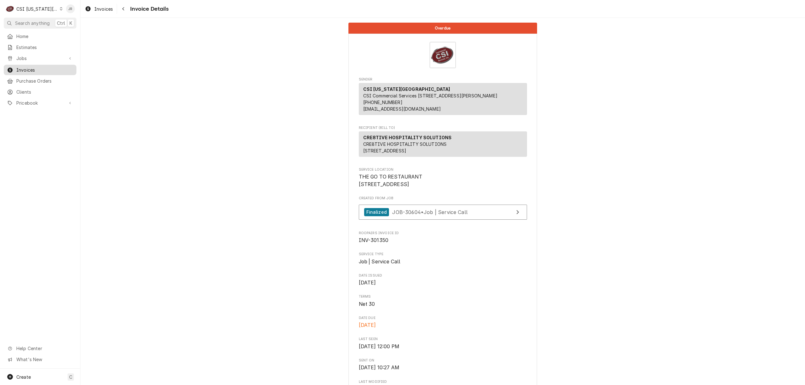
click at [37, 69] on span "Invoices" at bounding box center [44, 70] width 57 height 7
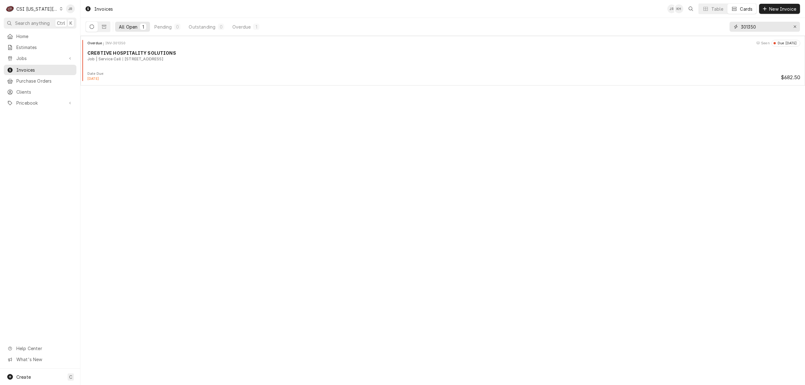
click at [759, 28] on input "301350" at bounding box center [763, 27] width 47 height 10
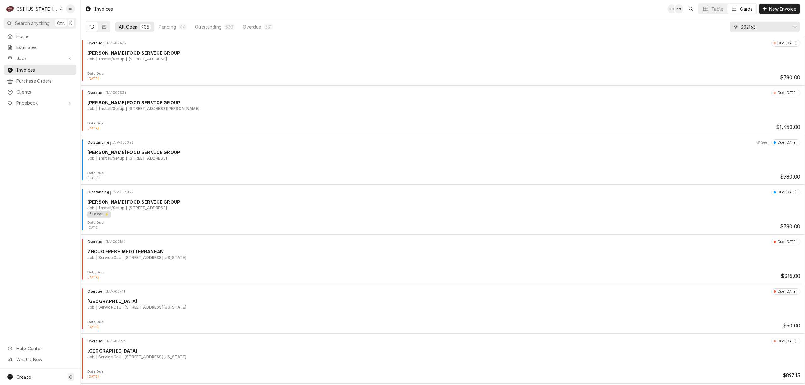
type input "302163"
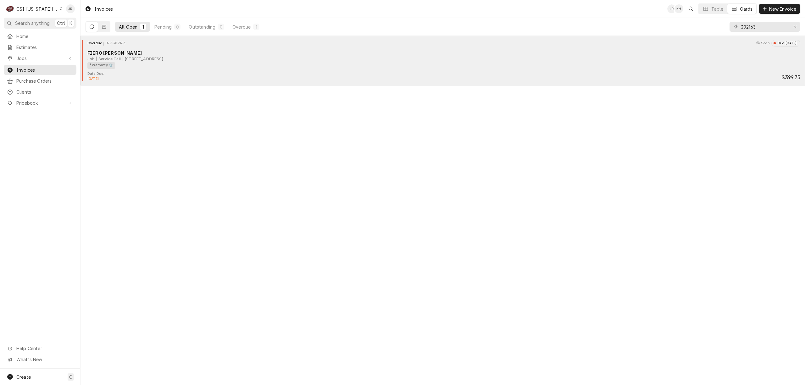
click at [168, 70] on div "Overdue INV-302163 Seen Due 2 months ago FIERO FORNI Job | Service Call 1 S Bro…" at bounding box center [442, 55] width 719 height 31
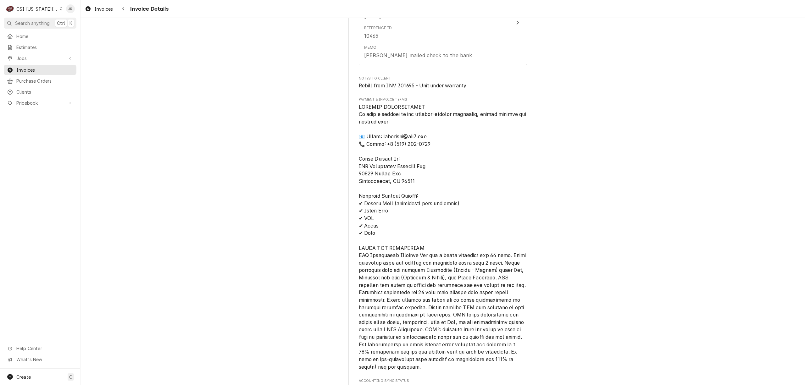
scroll to position [796, 0]
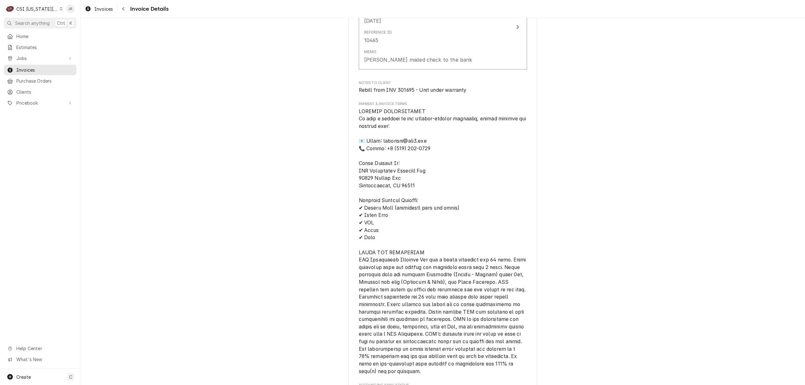
click at [404, 93] on span "Rebill from INV 301695 - Unit under warranty" at bounding box center [413, 90] width 108 height 6
copy span "301695"
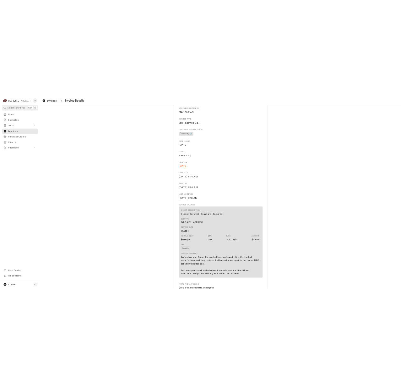
scroll to position [0, 0]
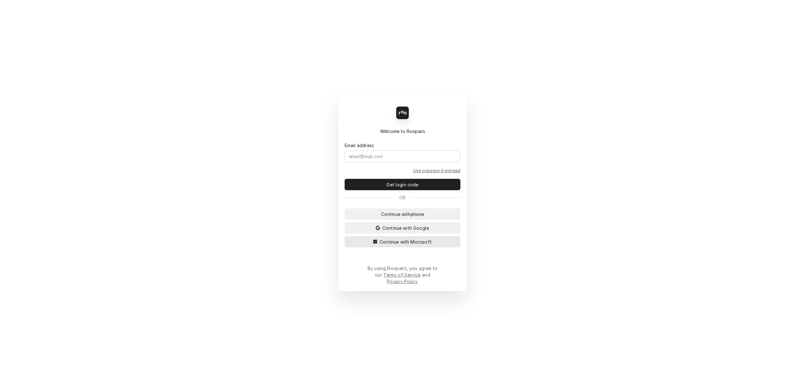
click at [408, 245] on span "Continue with Microsoft" at bounding box center [405, 242] width 55 height 7
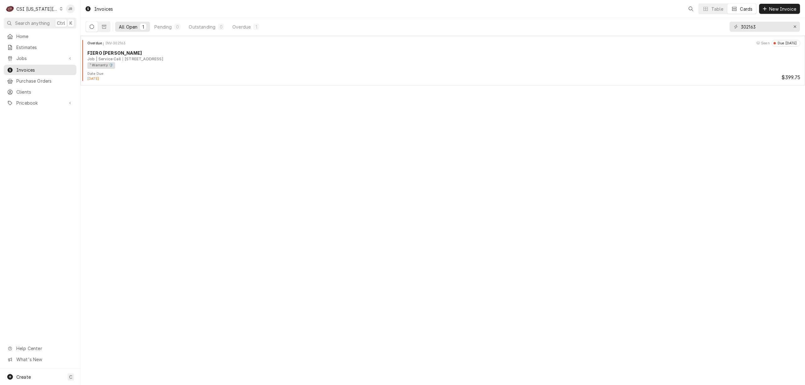
click at [761, 23] on div "302163" at bounding box center [764, 27] width 70 height 18
click at [761, 24] on input "302163" at bounding box center [763, 27] width 47 height 10
click at [761, 25] on input "302163" at bounding box center [763, 27] width 47 height 10
type input "303312"
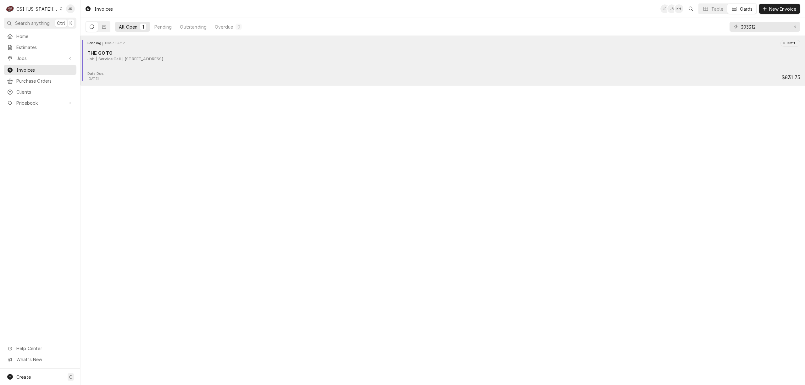
click at [280, 67] on div "Pending INV-303312 Draft THE GO TO Job | Service Call 1 S Broadway St, Louisbur…" at bounding box center [442, 55] width 719 height 31
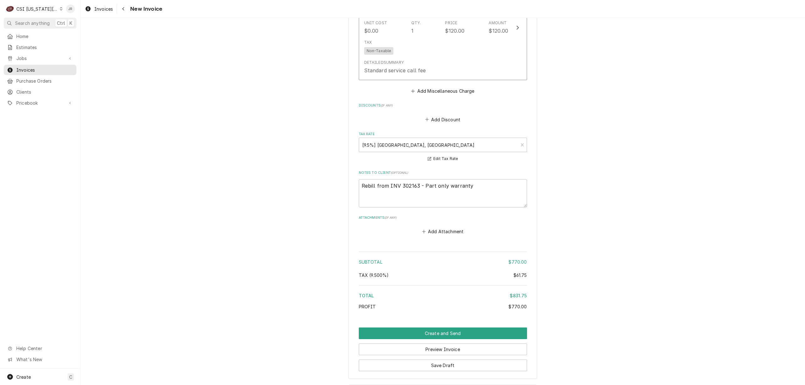
scroll to position [748, 0]
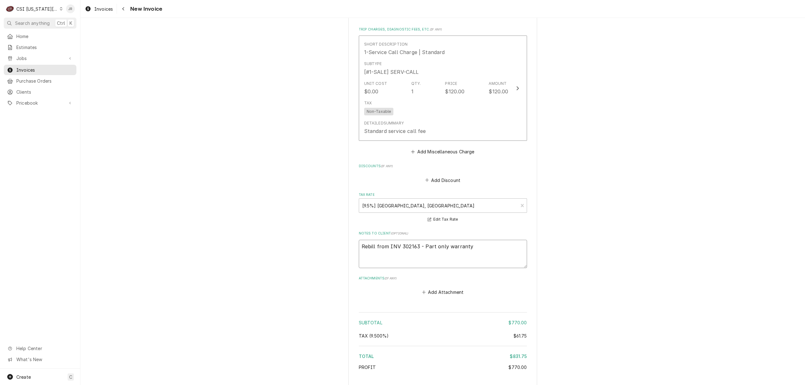
click at [481, 240] on textarea "Rebill from INV 302163 - Part only warranty" at bounding box center [443, 254] width 168 height 29
drag, startPoint x: 482, startPoint y: 239, endPoint x: 419, endPoint y: 240, distance: 62.9
click at [417, 240] on textarea "Rebill from INV 302163 - Part only warranty" at bounding box center [443, 254] width 168 height 29
click at [456, 240] on textarea "Rebill from INV 302163 - Part only warranty" at bounding box center [443, 254] width 168 height 29
drag, startPoint x: 420, startPoint y: 240, endPoint x: 480, endPoint y: 242, distance: 59.4
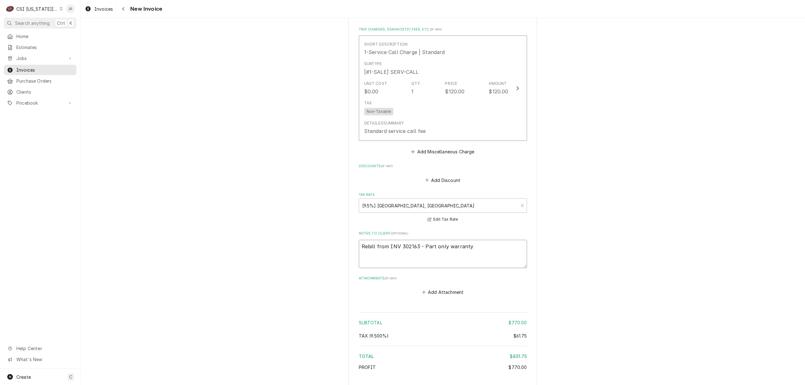
click at [521, 246] on textarea "Rebill from INV 302163 - Part only warranty" at bounding box center [443, 254] width 168 height 29
click at [499, 240] on textarea "Rebill from INV 302163 - Part only warranty" at bounding box center [443, 254] width 168 height 29
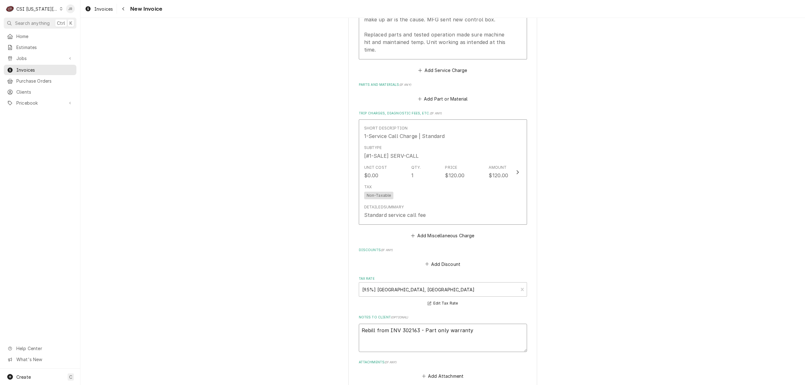
scroll to position [832, 0]
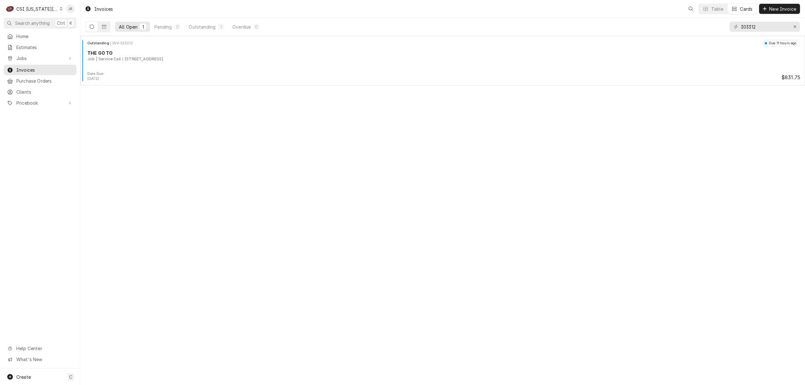
click at [753, 17] on div "Invoices Table Cards New Invoice" at bounding box center [442, 9] width 724 height 18
click at [752, 25] on input "303312" at bounding box center [763, 27] width 47 height 10
type input "403535"
click at [47, 11] on div "CSI Kansas City" at bounding box center [36, 9] width 41 height 7
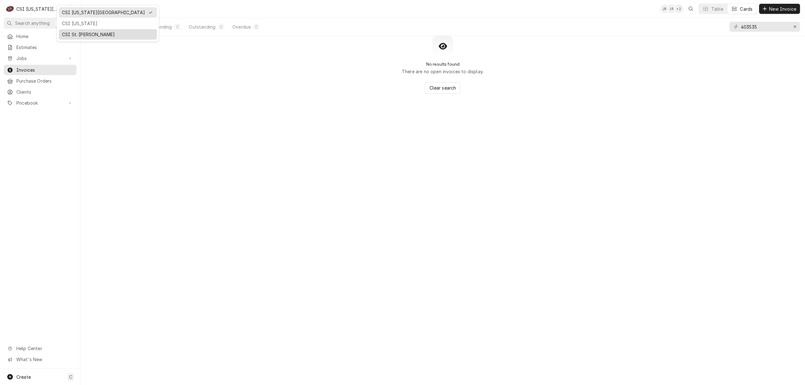
click at [74, 33] on div "CSI St. [PERSON_NAME]" at bounding box center [108, 34] width 92 height 7
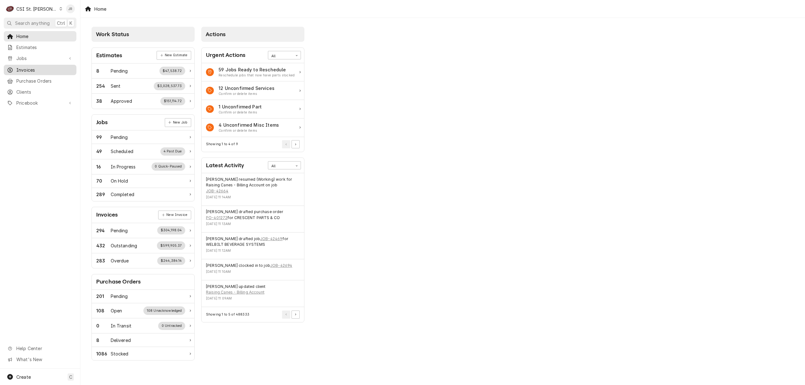
click at [44, 67] on span "Invoices" at bounding box center [44, 70] width 57 height 7
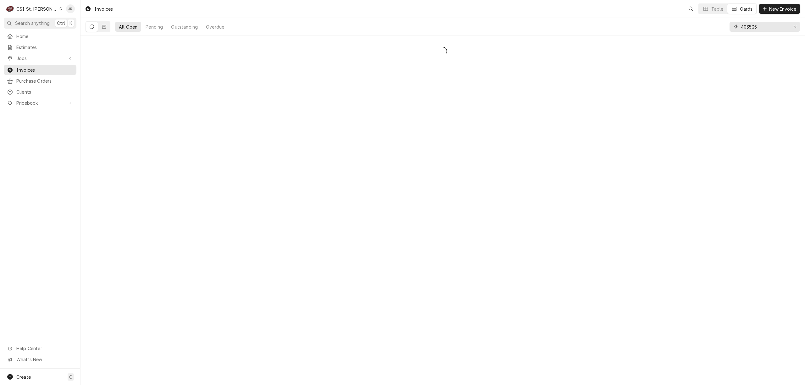
click at [766, 28] on input "403535" at bounding box center [763, 27] width 47 height 10
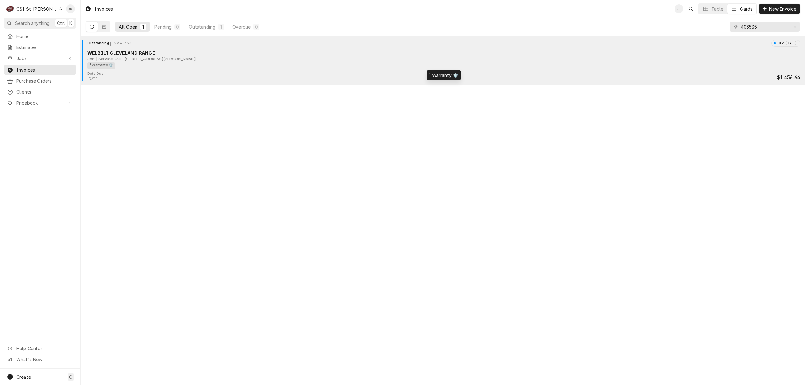
click at [119, 64] on div "¹ Warranty 🛡️" at bounding box center [441, 65] width 708 height 7
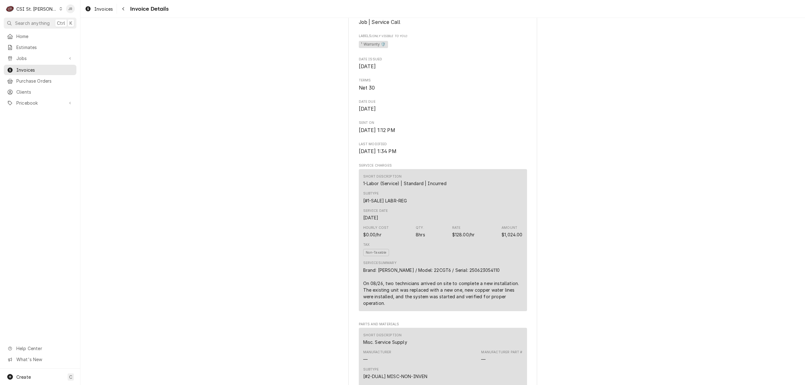
scroll to position [377, 0]
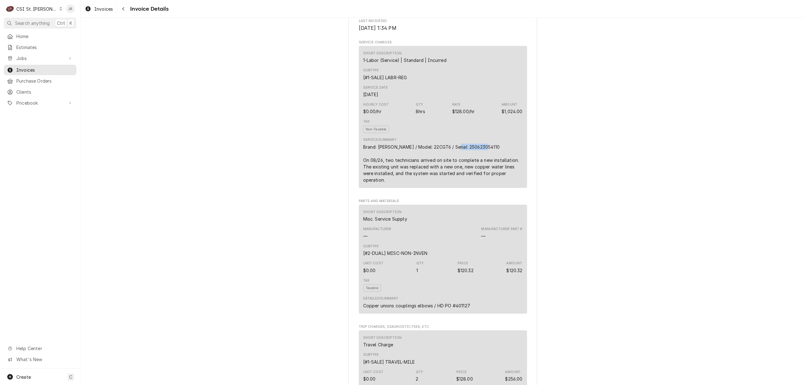
drag, startPoint x: 449, startPoint y: 168, endPoint x: 499, endPoint y: 165, distance: 50.7
click at [499, 165] on div "Brand: Clevland / Model: 22CGT6 / Serial: 250623054110 On 08/26, two technician…" at bounding box center [442, 164] width 159 height 40
click at [373, 163] on div "Service Summary Brand: Clevland / Model: 22CGT6 / Serial: 250623054110 On 08/26…" at bounding box center [442, 160] width 159 height 46
click at [385, 168] on div "Brand: Clevland / Model: 22CGT6 / Serial: 250623054110 On 08/26, two technician…" at bounding box center [442, 164] width 159 height 40
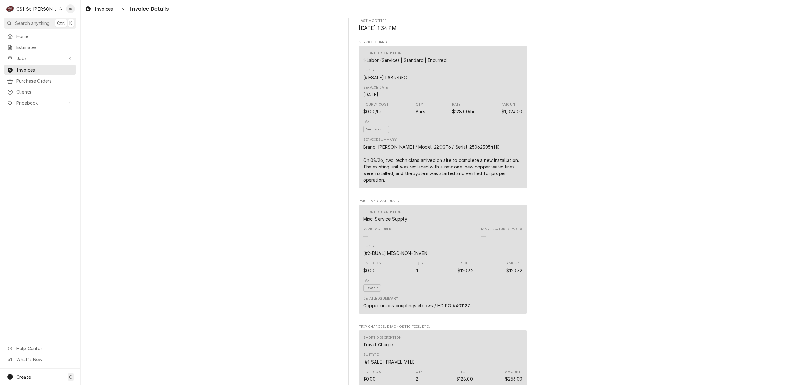
click at [475, 167] on div "Brand: Clevland / Model: 22CGT6 / Serial: 250623054110 On 08/26, two technician…" at bounding box center [442, 164] width 159 height 40
drag, startPoint x: 359, startPoint y: 116, endPoint x: 417, endPoint y: 112, distance: 58.9
click at [417, 111] on div "Short Description 1-Labor (Service) | Standard | Incurred Subtype [#1-SALE] LAB…" at bounding box center [443, 117] width 168 height 142
click at [424, 100] on div "Service Date Aug 26, 2025" at bounding box center [442, 91] width 159 height 17
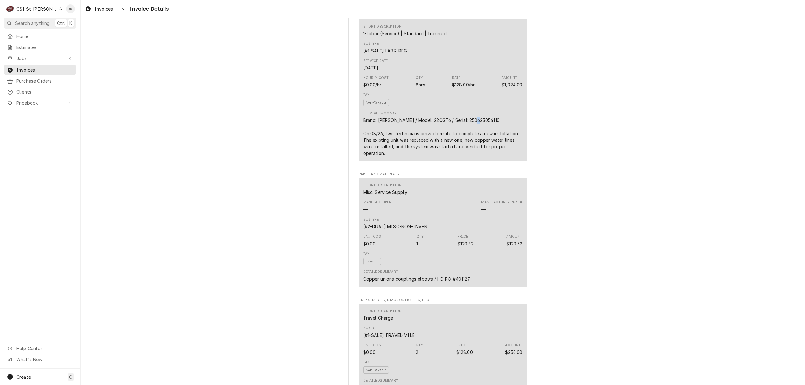
scroll to position [419, 0]
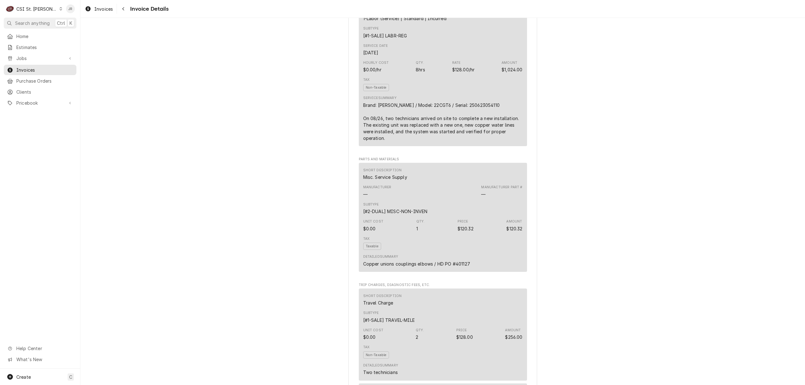
click at [534, 114] on div "Outstanding Sender CSI St. Louis CSI Commercial Services Inc18330 Edison Ave Ch…" at bounding box center [442, 315] width 724 height 1432
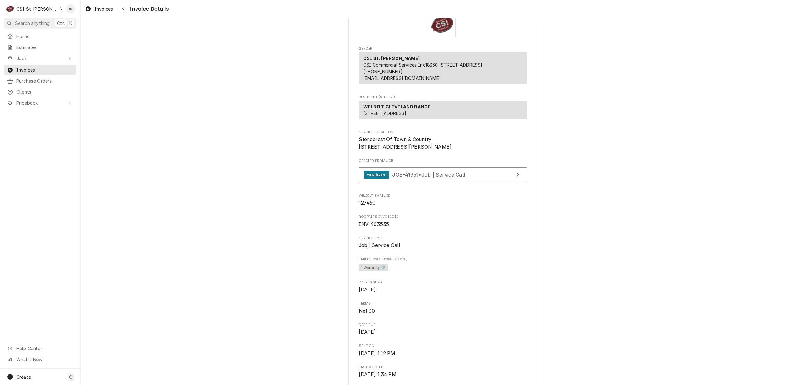
scroll to position [0, 0]
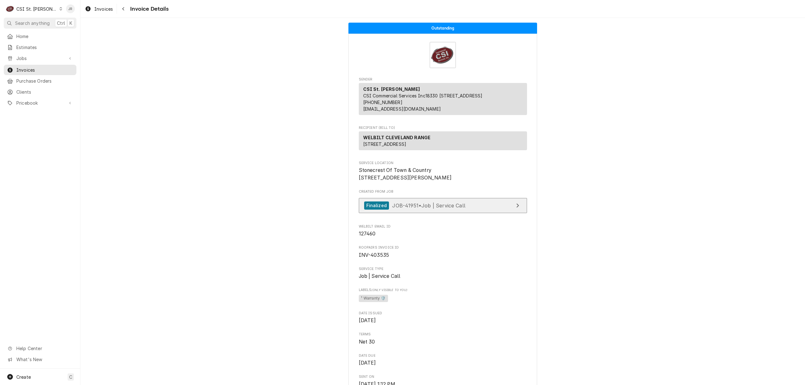
click at [392, 208] on span "JOB-41951 • Job | Service Call" at bounding box center [428, 205] width 73 height 6
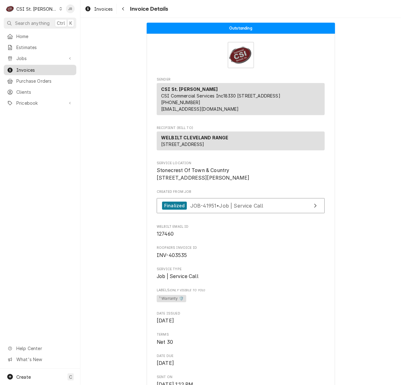
click at [33, 67] on span "Invoices" at bounding box center [44, 70] width 57 height 7
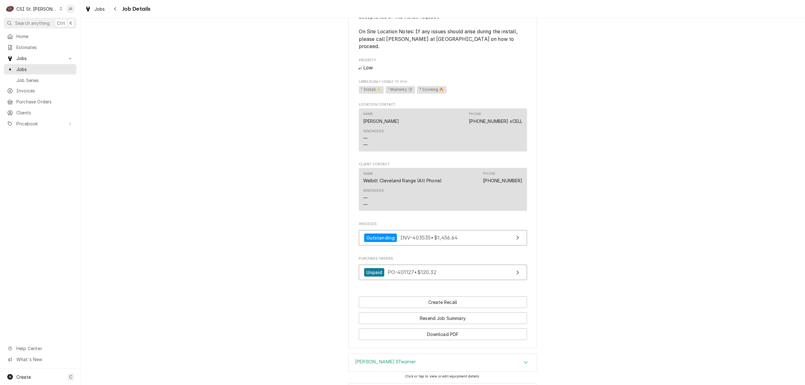
scroll to position [531, 0]
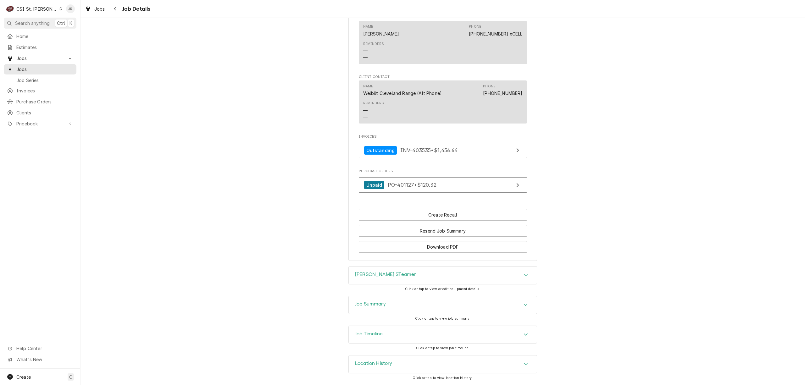
click at [513, 273] on div "Clevland STeamer" at bounding box center [443, 276] width 188 height 18
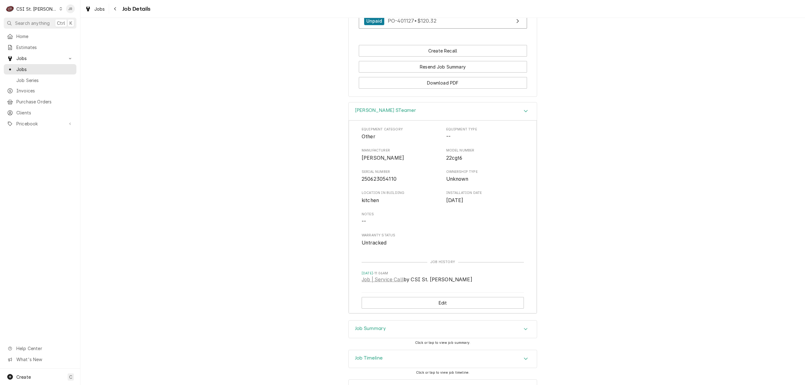
scroll to position [720, 0]
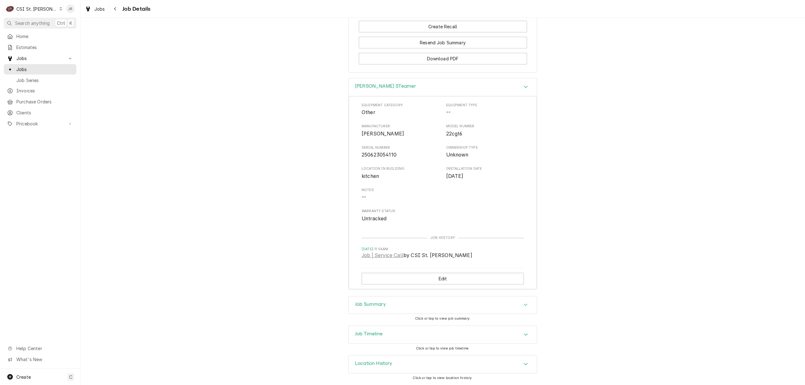
drag, startPoint x: 441, startPoint y: 165, endPoint x: 497, endPoint y: 179, distance: 57.6
click at [497, 179] on div "Location in Building kitchen Installation Date Aug 26, 2025" at bounding box center [442, 173] width 162 height 14
click at [475, 276] on button "Edit" at bounding box center [442, 279] width 162 height 12
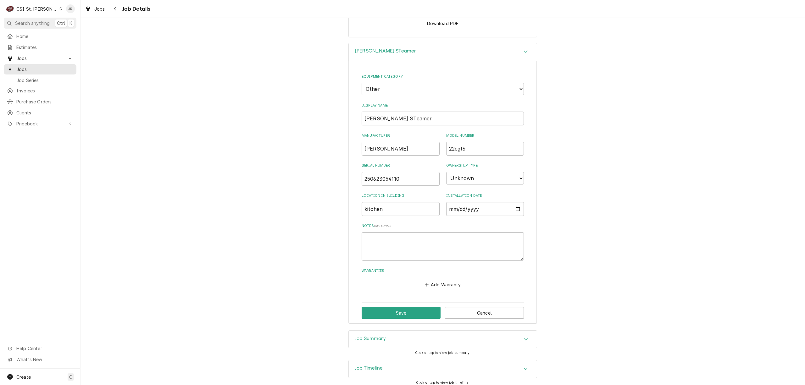
scroll to position [789, 0]
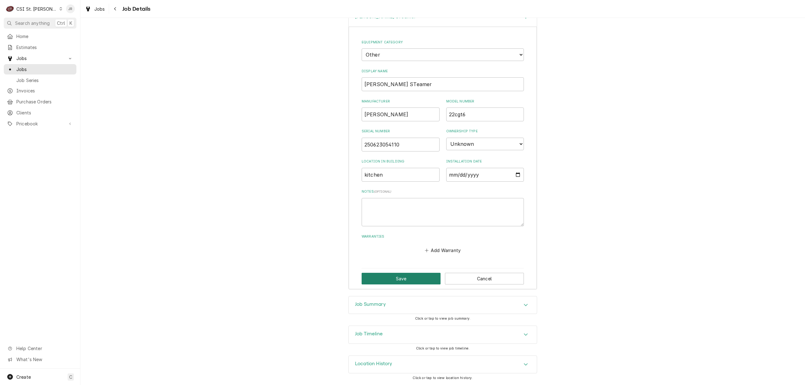
click at [402, 277] on button "Save" at bounding box center [400, 279] width 79 height 12
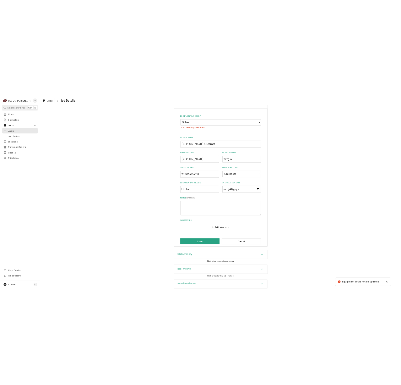
scroll to position [790, 0]
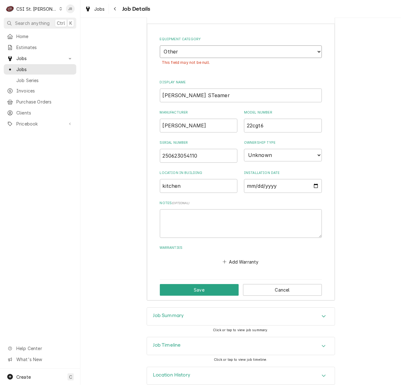
click at [186, 51] on select "Choose equipment category... Cooking Equipment Fryers Ice Machines Ovens and Ra…" at bounding box center [241, 51] width 162 height 13
click at [277, 52] on select "Choose equipment category... Cooking Equipment Fryers Ice Machines Ovens and Ra…" at bounding box center [241, 51] width 162 height 13
click at [160, 47] on select "Choose equipment category... Cooking Equipment Fryers Ice Machines Ovens and Ra…" at bounding box center [241, 51] width 162 height 13
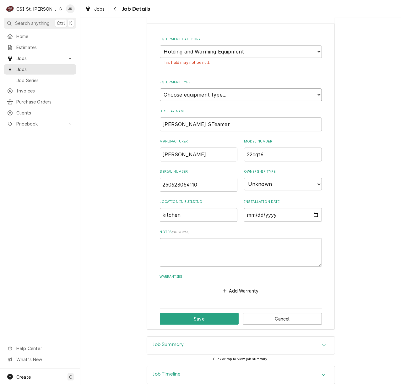
click at [249, 97] on select "Choose equipment type... Bun Warmer Dish and Tray Dispenser Display Cabinet Dra…" at bounding box center [241, 94] width 162 height 13
click at [216, 57] on select "Choose equipment category... Cooking Equipment Fryers Ice Machines Ovens and Ra…" at bounding box center [241, 51] width 162 height 13
click at [160, 47] on select "Choose equipment category... Cooking Equipment Fryers Ice Machines Ovens and Ra…" at bounding box center [241, 51] width 162 height 13
click at [200, 98] on select "Choose equipment type... Broiler Charbroiler Commercial Microwave Commercial To…" at bounding box center [241, 94] width 162 height 13
click at [224, 100] on select "Choose equipment type... Broiler Charbroiler Commercial Microwave Commercial To…" at bounding box center [241, 94] width 162 height 13
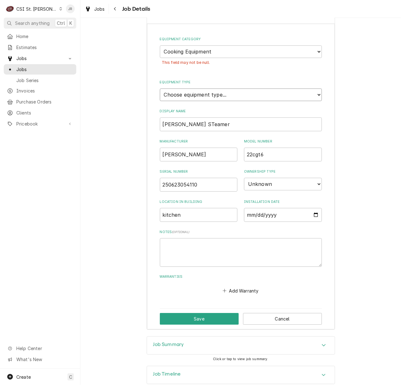
click at [202, 97] on select "Choose equipment type... Broiler Charbroiler Commercial Microwave Commercial To…" at bounding box center [241, 94] width 162 height 13
click at [184, 55] on select "Choose equipment category... Cooking Equipment Fryers Ice Machines Ovens and Ra…" at bounding box center [241, 51] width 162 height 13
select select "7"
click at [160, 47] on select "Choose equipment category... Cooking Equipment Fryers Ice Machines Ovens and Ra…" at bounding box center [241, 51] width 162 height 13
click at [183, 289] on button "Save" at bounding box center [199, 319] width 79 height 12
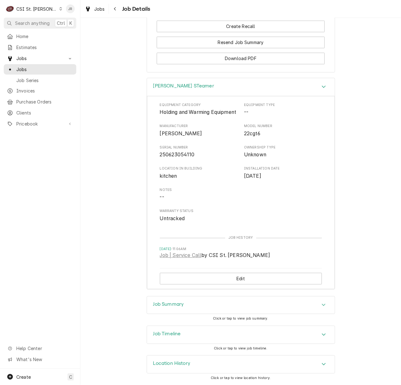
scroll to position [686, 0]
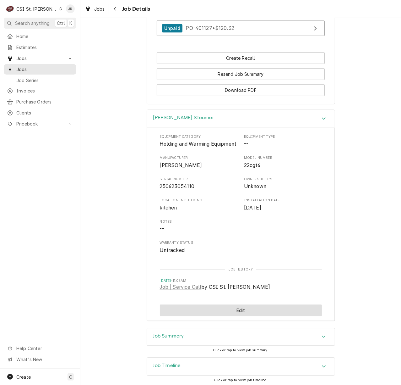
click at [267, 289] on button "Edit" at bounding box center [241, 310] width 162 height 12
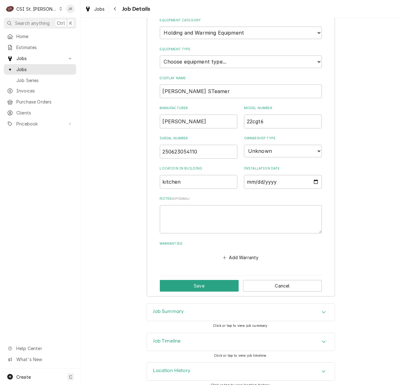
scroll to position [818, 0]
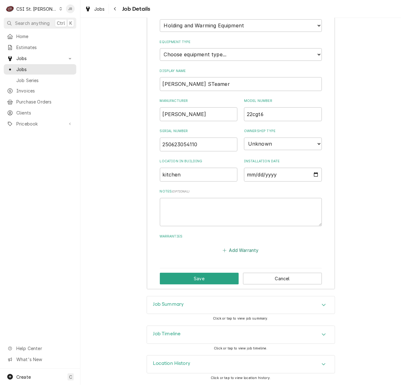
click at [239, 247] on button "Add Warranty" at bounding box center [241, 250] width 38 height 9
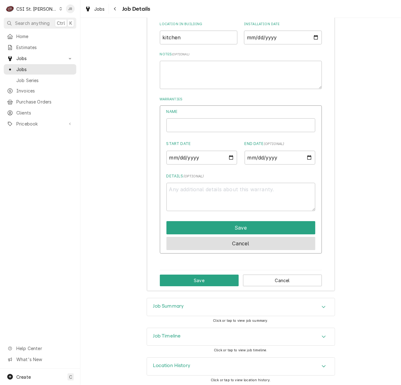
scroll to position [958, 0]
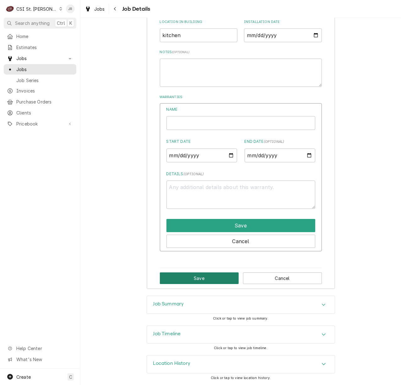
click at [209, 276] on button "Save" at bounding box center [199, 278] width 79 height 12
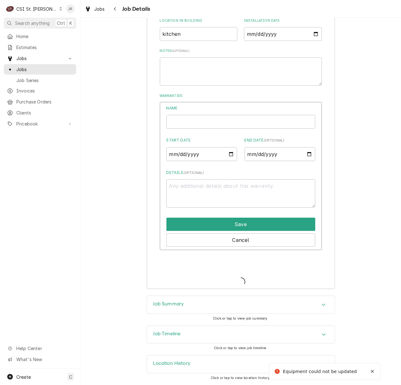
type textarea "x"
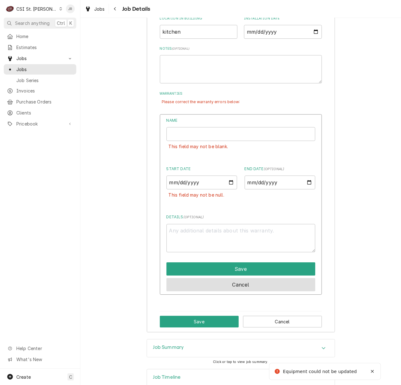
click at [249, 289] on div "Name This field may not be blank. Start Date This field may not be null. End Da…" at bounding box center [241, 204] width 162 height 181
click at [249, 288] on button "Cancel" at bounding box center [241, 284] width 149 height 13
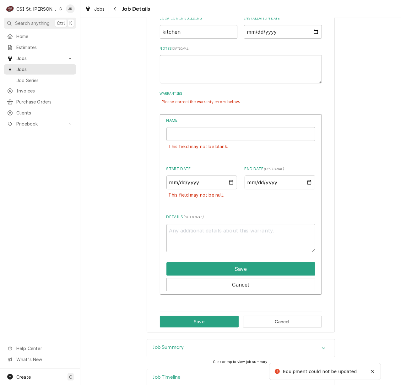
scroll to position [832, 0]
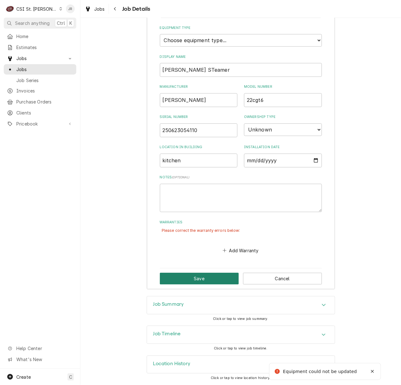
click at [182, 273] on button "Save" at bounding box center [199, 278] width 79 height 12
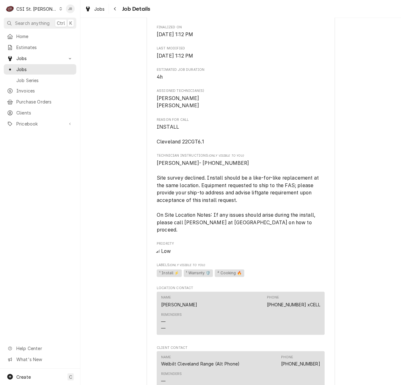
scroll to position [225, 0]
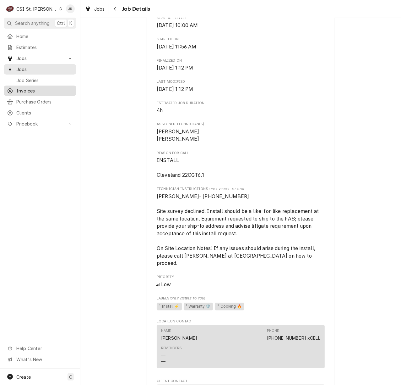
click at [41, 87] on span "Invoices" at bounding box center [44, 90] width 57 height 7
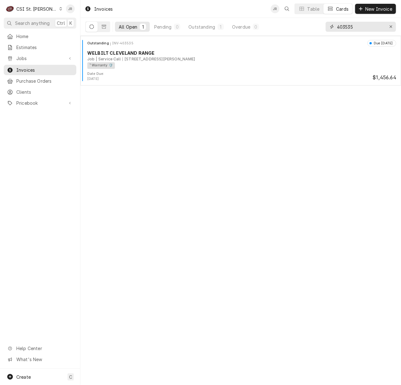
click at [360, 27] on input "403535" at bounding box center [360, 27] width 47 height 10
click at [36, 6] on div "CSI St. Louis" at bounding box center [36, 9] width 41 height 7
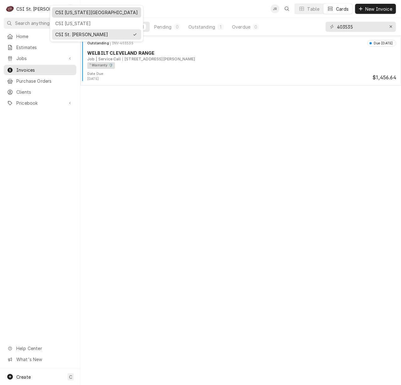
click at [67, 9] on div "CSI Kansas City" at bounding box center [96, 12] width 83 height 7
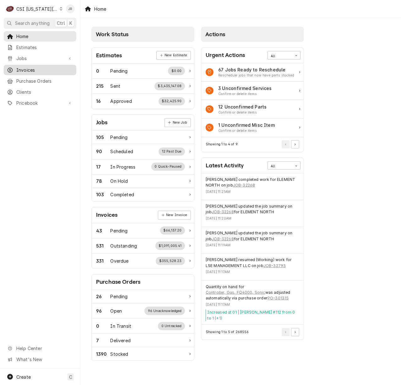
click at [38, 65] on link "Invoices" at bounding box center [40, 70] width 73 height 10
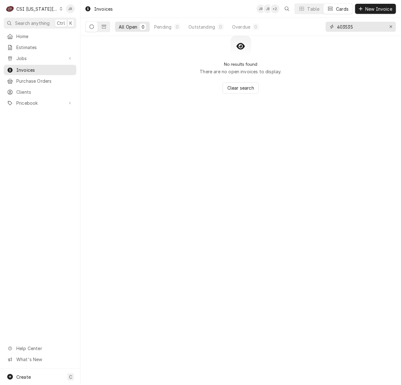
click at [370, 30] on input "403535" at bounding box center [360, 27] width 47 height 10
type input "3"
drag, startPoint x: 111, startPoint y: 20, endPoint x: 106, endPoint y: 32, distance: 12.3
click at [106, 33] on div "All Open 0 Pending 0 Outstanding 0 Overdue 0" at bounding box center [173, 27] width 177 height 18
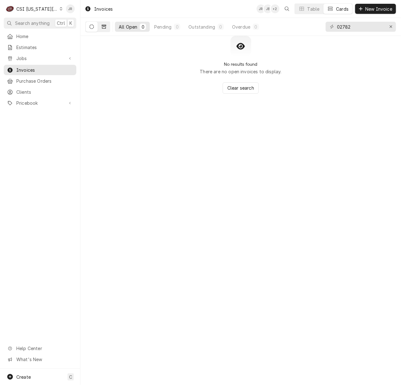
drag, startPoint x: 106, startPoint y: 32, endPoint x: 104, endPoint y: 29, distance: 3.6
click at [104, 30] on div "Dynamic Content Wrapper" at bounding box center [97, 26] width 25 height 11
click at [104, 29] on button "Dynamic Content Wrapper" at bounding box center [104, 27] width 12 height 10
click at [352, 25] on input "02782" at bounding box center [360, 27] width 47 height 10
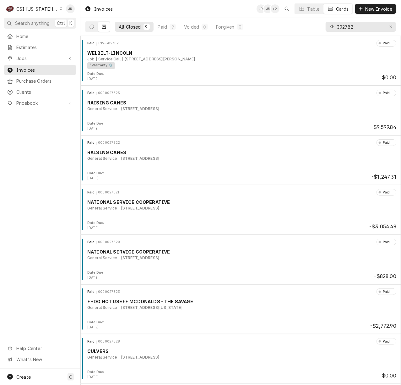
type input "302782"
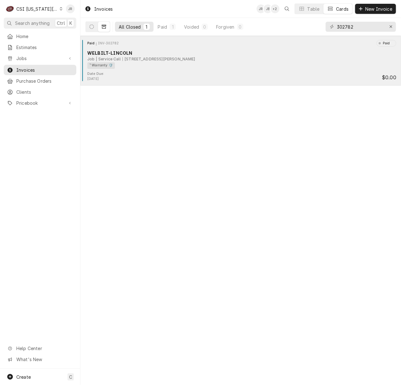
click at [214, 58] on div "Job | Service Call [STREET_ADDRESS][PERSON_NAME]" at bounding box center [241, 59] width 309 height 6
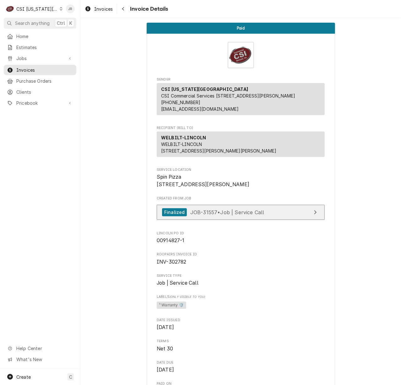
click at [266, 220] on link "Finalized JOB-31557 • Job | Service Call" at bounding box center [241, 212] width 168 height 15
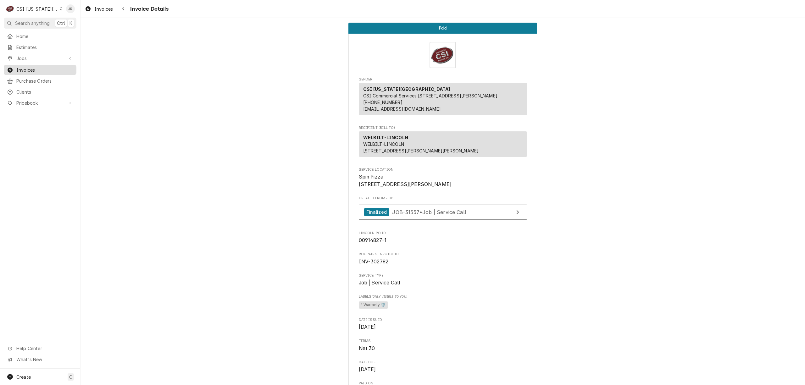
click at [36, 67] on span "Invoices" at bounding box center [44, 70] width 57 height 7
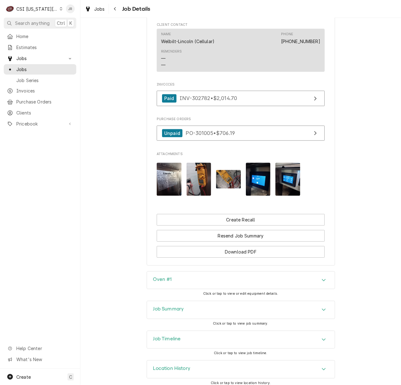
scroll to position [883, 0]
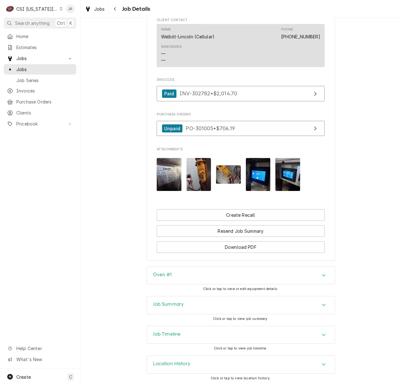
click at [274, 272] on div "Oven #1" at bounding box center [241, 276] width 188 height 18
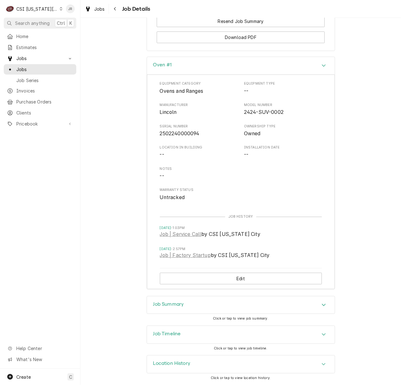
scroll to position [1092, 0]
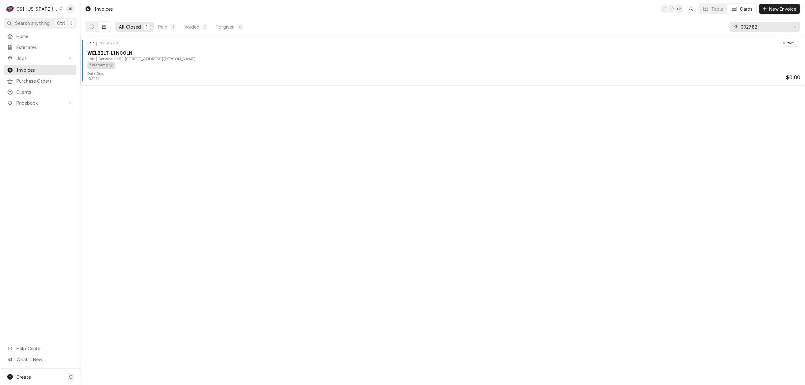
click at [751, 29] on input "302782" at bounding box center [763, 27] width 47 height 10
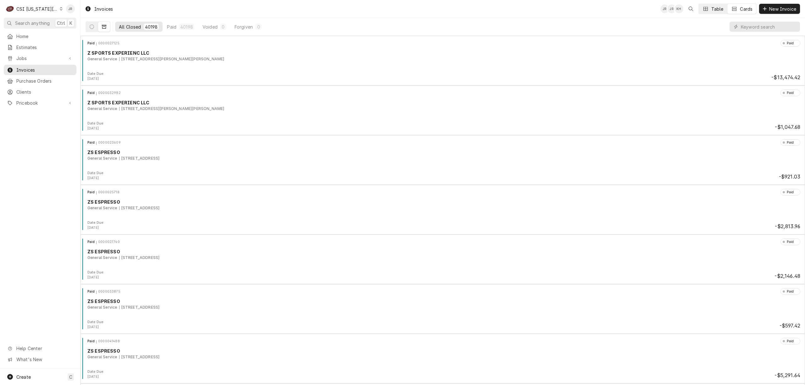
click at [708, 12] on button "Table" at bounding box center [712, 9] width 29 height 10
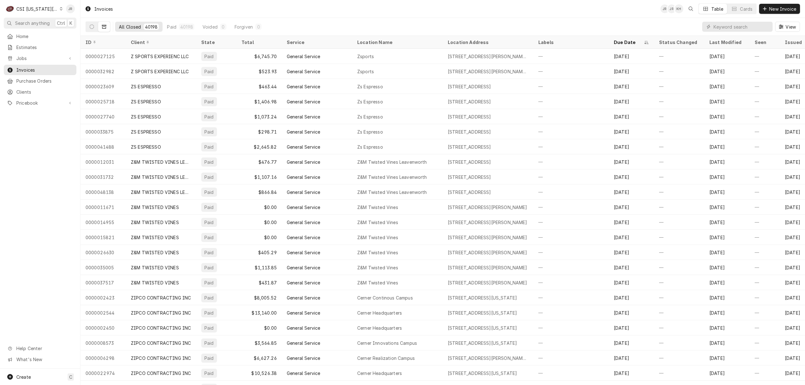
drag, startPoint x: 243, startPoint y: 26, endPoint x: 143, endPoint y: 16, distance: 100.4
click at [209, 22] on div "All Closed 40198 Paid 40198 Voided 0 Forgiven 0" at bounding box center [190, 27] width 150 height 10
click at [89, 25] on button "Dynamic Content Wrapper" at bounding box center [92, 27] width 12 height 10
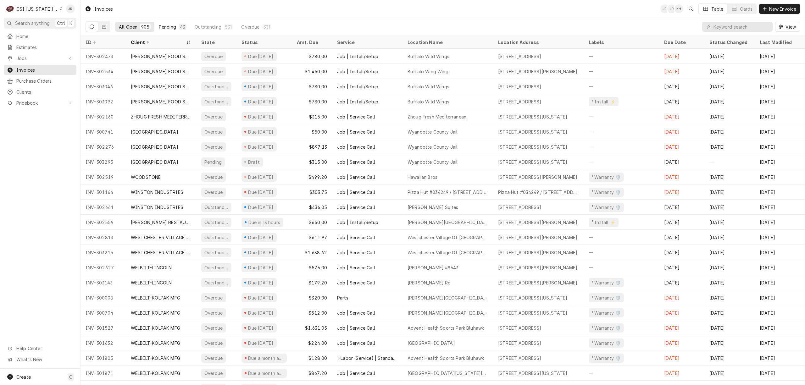
click at [168, 26] on div "Pending" at bounding box center [167, 27] width 17 height 7
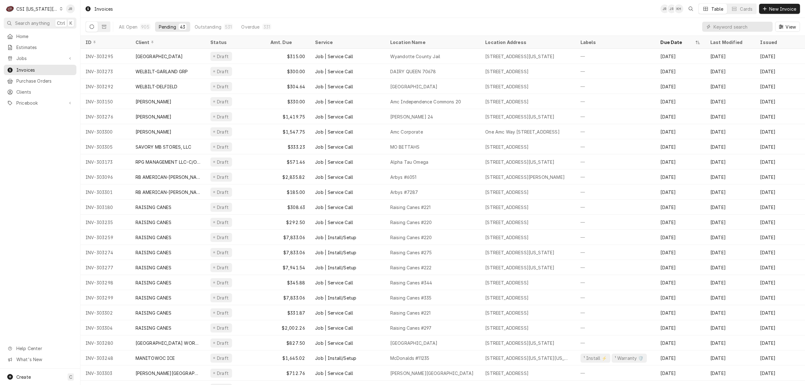
drag, startPoint x: 164, startPoint y: 25, endPoint x: 166, endPoint y: 28, distance: 3.6
click at [166, 28] on div "Pending" at bounding box center [167, 27] width 17 height 7
click at [25, 59] on span "Jobs" at bounding box center [39, 58] width 47 height 7
click at [33, 71] on div "Jobs" at bounding box center [40, 69] width 70 height 8
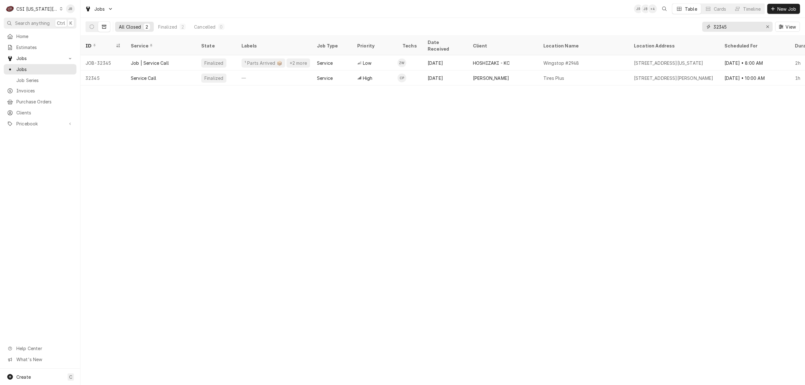
click at [737, 25] on input "32345" at bounding box center [736, 27] width 47 height 10
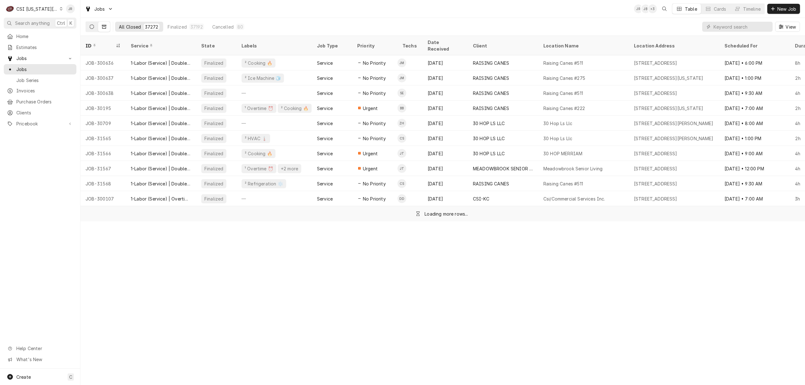
click at [92, 23] on button "Dynamic Content Wrapper" at bounding box center [92, 27] width 12 height 10
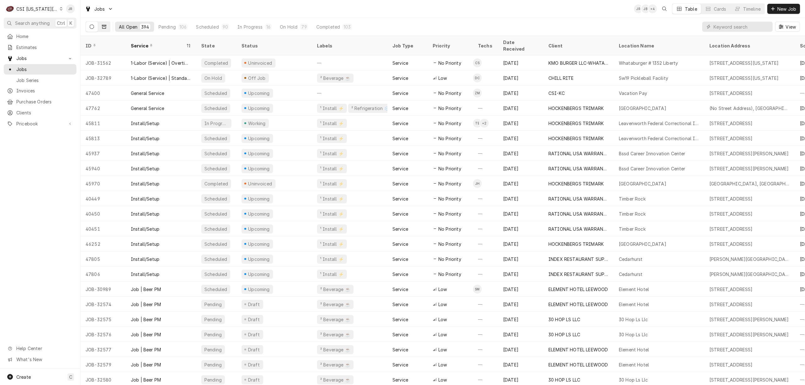
click at [102, 25] on icon "Dynamic Content Wrapper" at bounding box center [104, 27] width 4 height 4
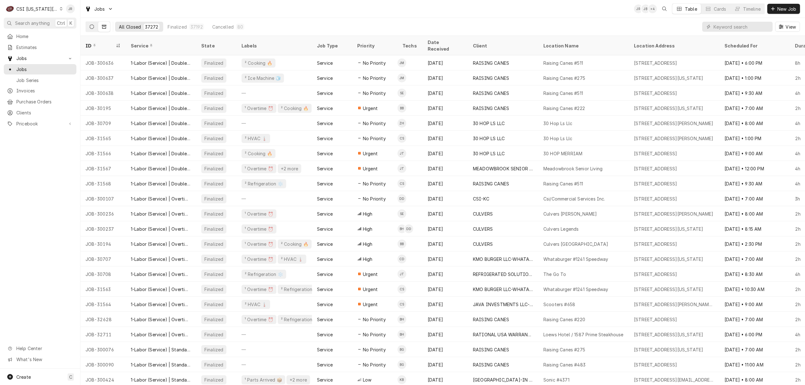
click at [95, 23] on button "Dynamic Content Wrapper" at bounding box center [92, 27] width 12 height 10
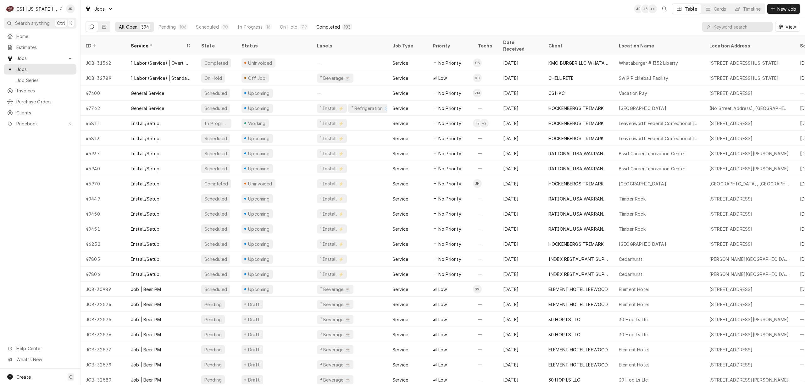
click at [336, 25] on div "Completed" at bounding box center [328, 27] width 24 height 7
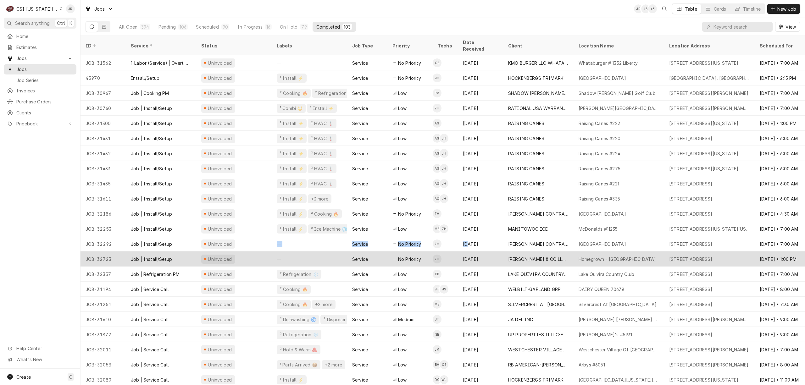
drag, startPoint x: 272, startPoint y: 233, endPoint x: 538, endPoint y: 248, distance: 266.6
click at [575, 243] on tr "JOB-32292 Job | Install/Setup Uninvoiced — Service No Priority ZH Aug 22 BOELTE…" at bounding box center [566, 243] width 973 height 15
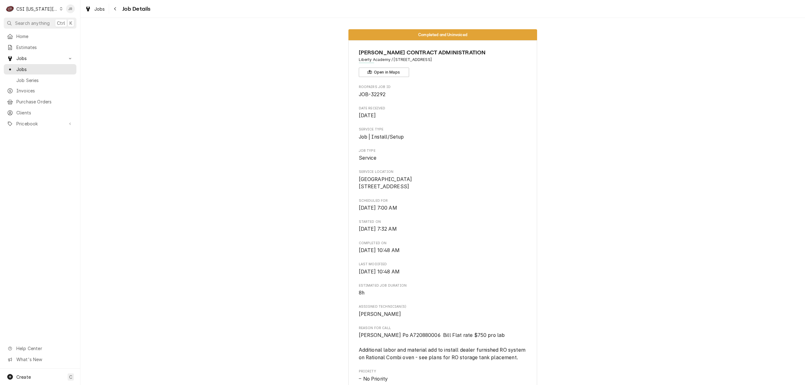
click at [425, 140] on span "Job | Install/Setup" at bounding box center [443, 137] width 168 height 8
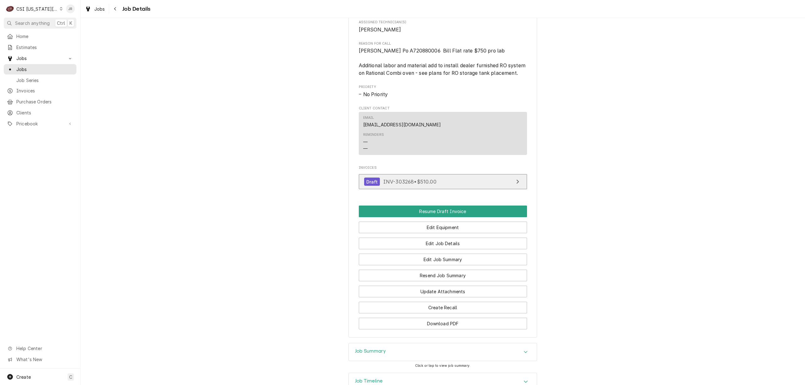
scroll to position [349, 0]
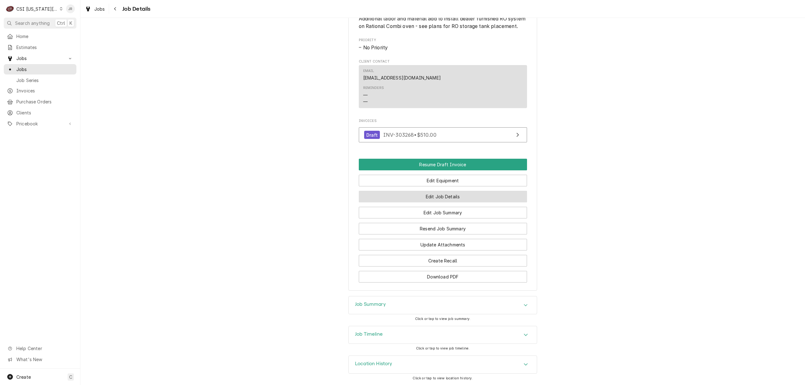
click at [447, 195] on button "Edit Job Details" at bounding box center [443, 197] width 168 height 12
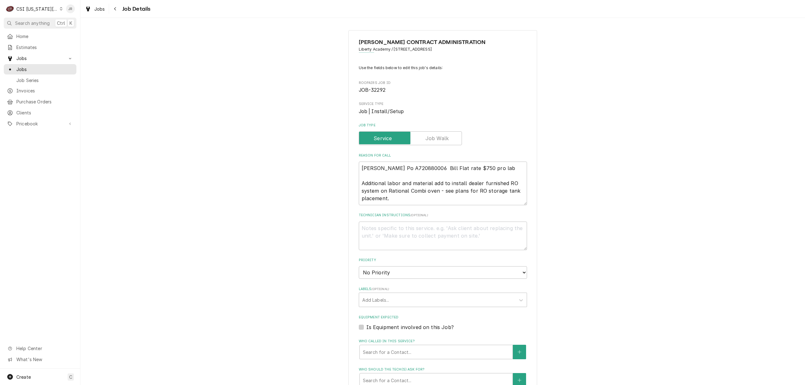
type textarea "x"
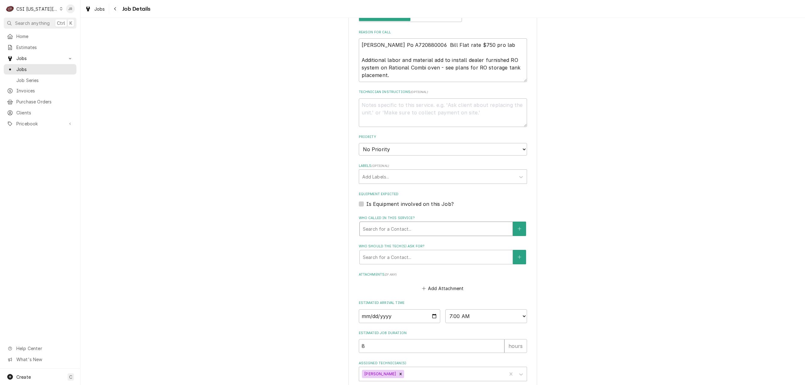
scroll to position [159, 0]
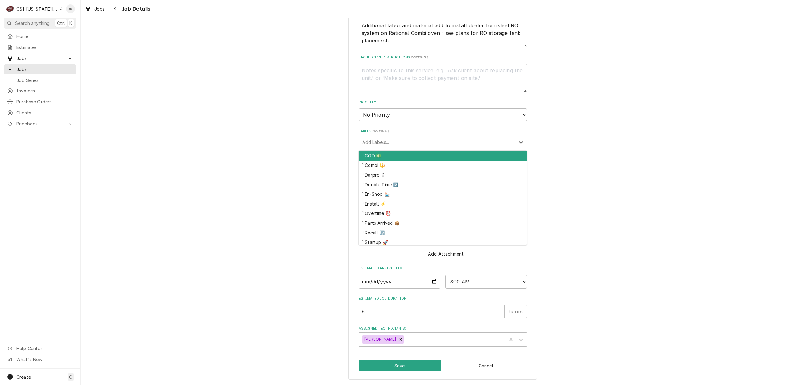
click at [412, 136] on div "Labels" at bounding box center [437, 141] width 150 height 11
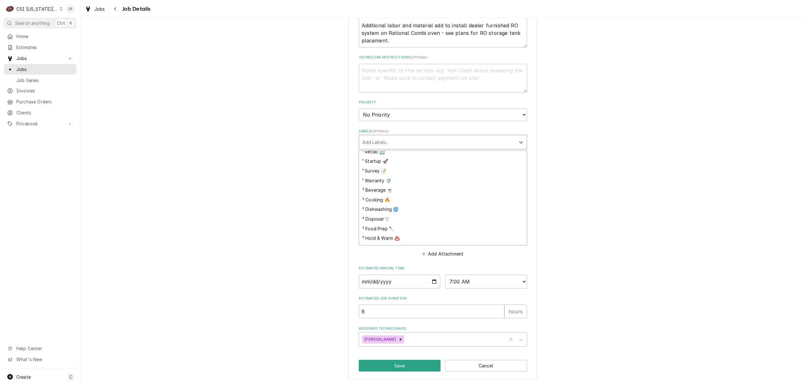
scroll to position [0, 0]
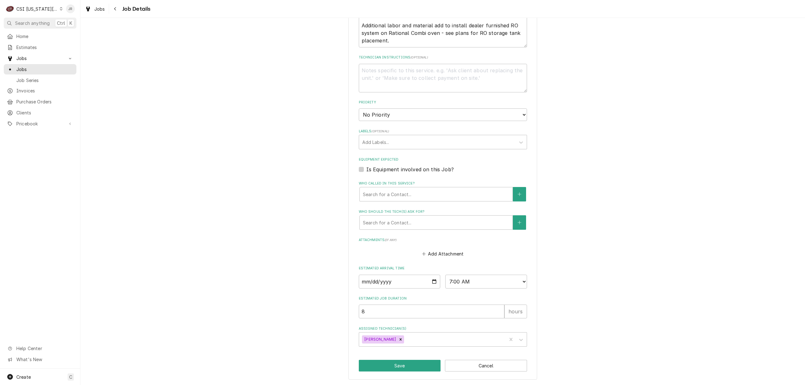
click at [605, 132] on div "[PERSON_NAME] CONTRACT ADMINISTRATION Liberty Academy / [STREET_ADDRESS] Use th…" at bounding box center [442, 126] width 724 height 518
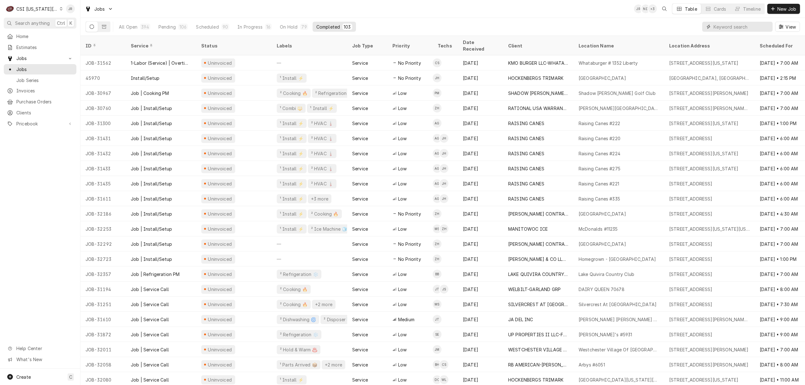
click at [730, 24] on input "Dynamic Content Wrapper" at bounding box center [741, 27] width 56 height 10
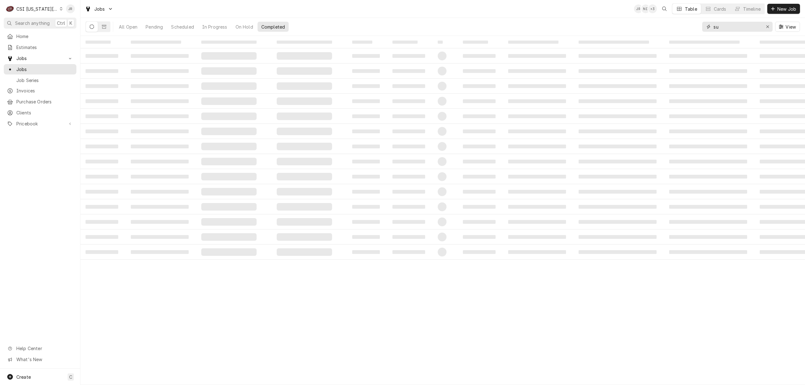
type input "s"
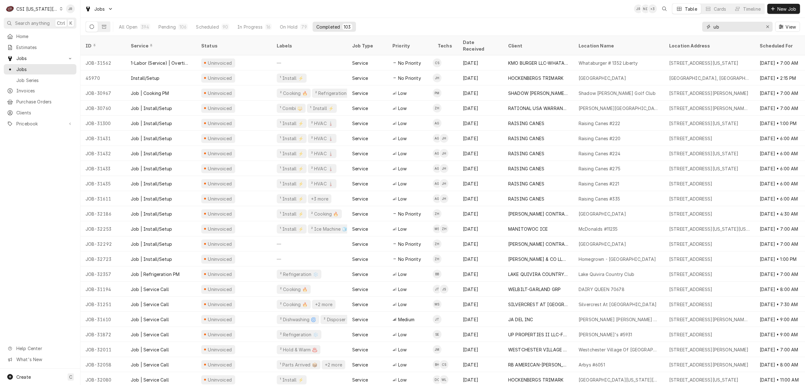
type input "u"
type input "subagents"
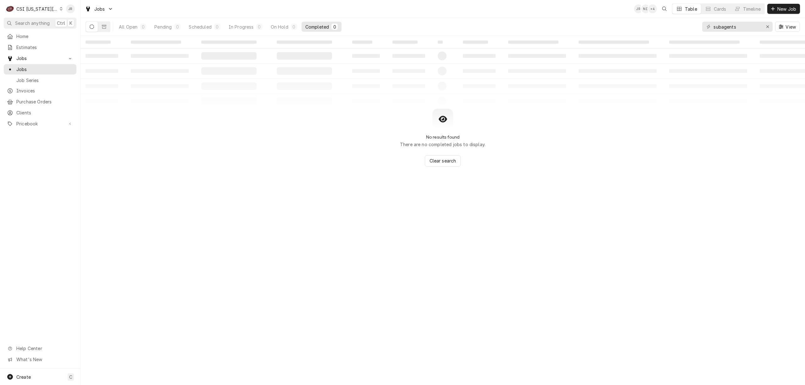
click at [91, 25] on icon "Dynamic Content Wrapper" at bounding box center [92, 27] width 4 height 4
click at [760, 22] on div "subagents" at bounding box center [737, 27] width 70 height 10
click at [751, 27] on input "subagents" at bounding box center [736, 27] width 47 height 10
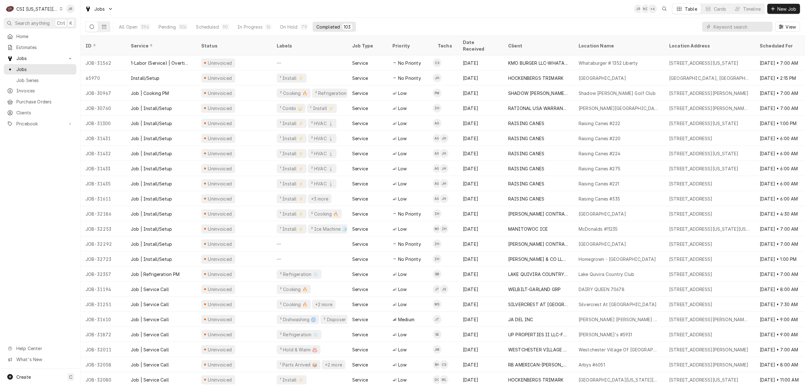
click at [91, 23] on button "Dynamic Content Wrapper" at bounding box center [92, 27] width 12 height 10
click at [92, 26] on icon "Dynamic Content Wrapper" at bounding box center [92, 27] width 4 height 4
click at [132, 27] on div "All Open" at bounding box center [128, 27] width 19 height 7
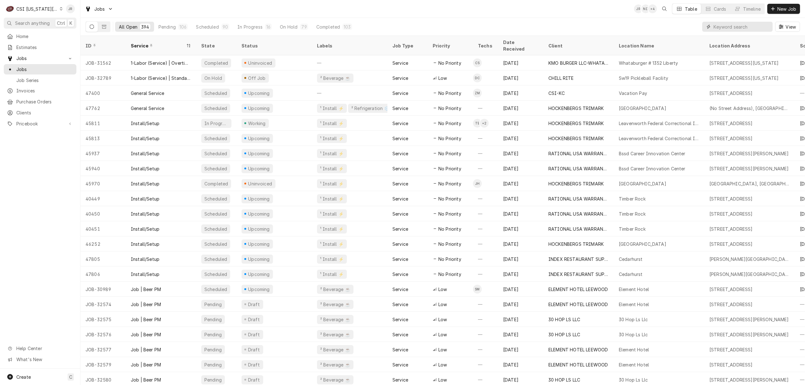
click at [742, 27] on input "Dynamic Content Wrapper" at bounding box center [741, 27] width 56 height 10
type input "warranty"
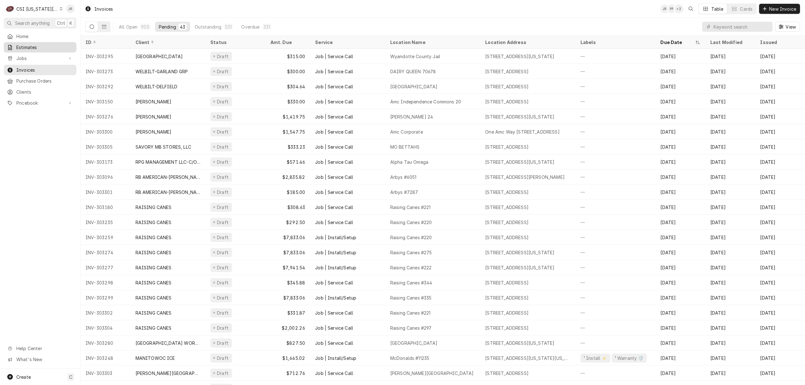
click at [21, 51] on link "Estimates" at bounding box center [40, 47] width 73 height 10
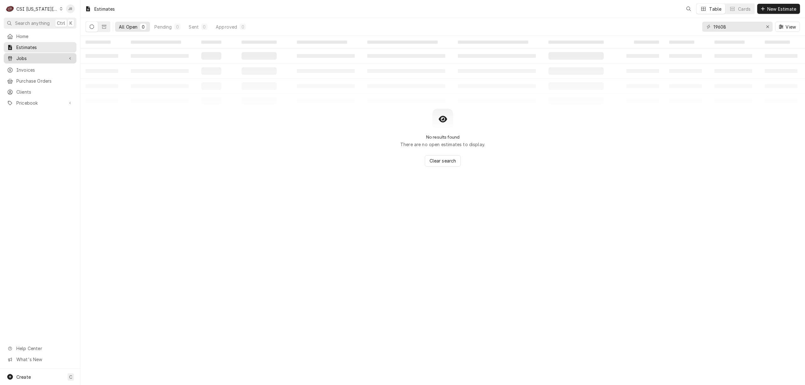
click at [38, 55] on span "Jobs" at bounding box center [39, 58] width 47 height 7
click at [38, 66] on span "Jobs" at bounding box center [44, 69] width 57 height 7
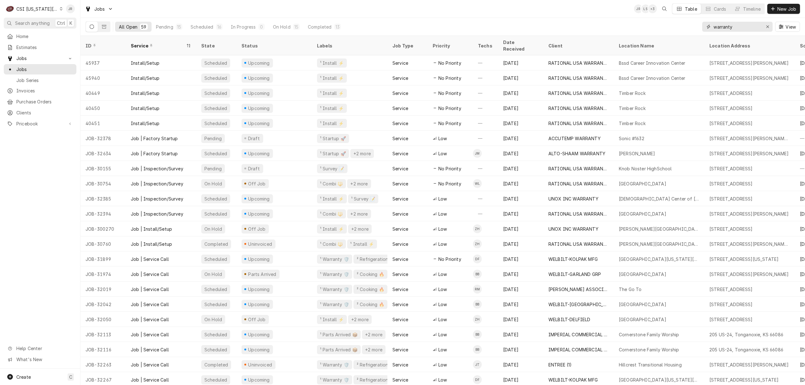
click at [738, 24] on input "warranty" at bounding box center [736, 27] width 47 height 10
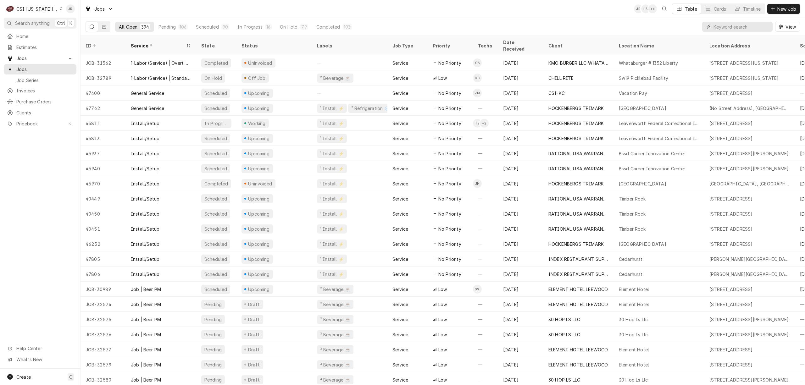
click at [724, 29] on input "Dynamic Content Wrapper" at bounding box center [741, 27] width 56 height 10
type input "warranty"
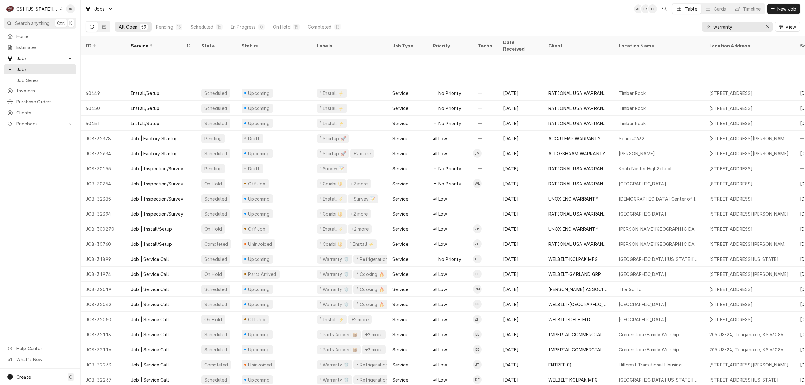
scroll to position [47, 0]
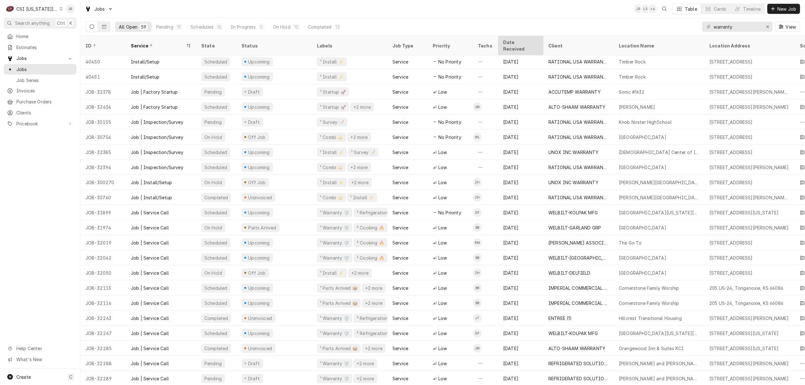
click at [522, 42] on div "Date Received" at bounding box center [520, 45] width 34 height 13
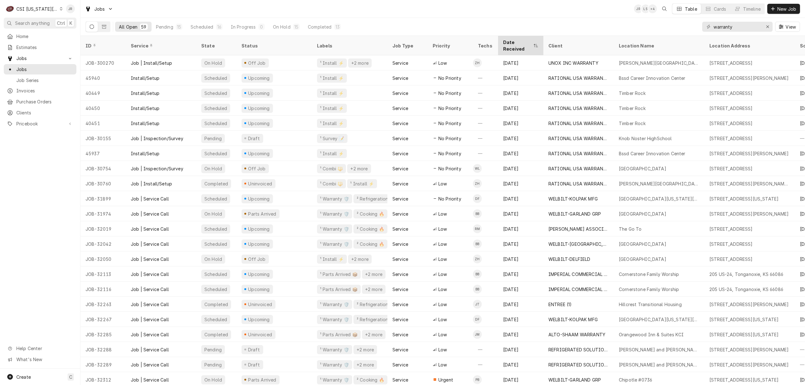
click at [522, 42] on div "Date Received" at bounding box center [517, 45] width 29 height 13
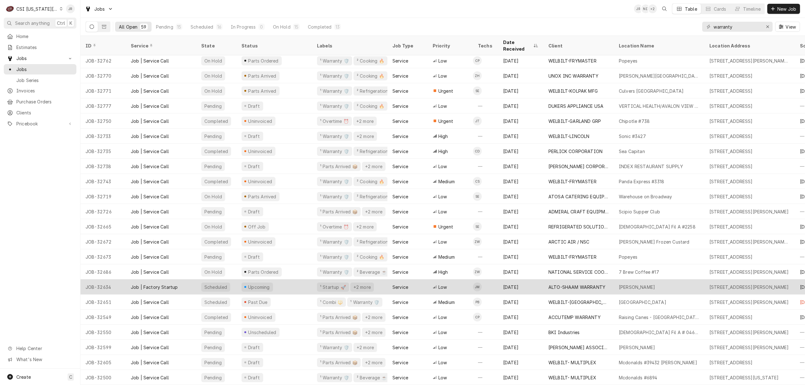
scroll to position [0, 0]
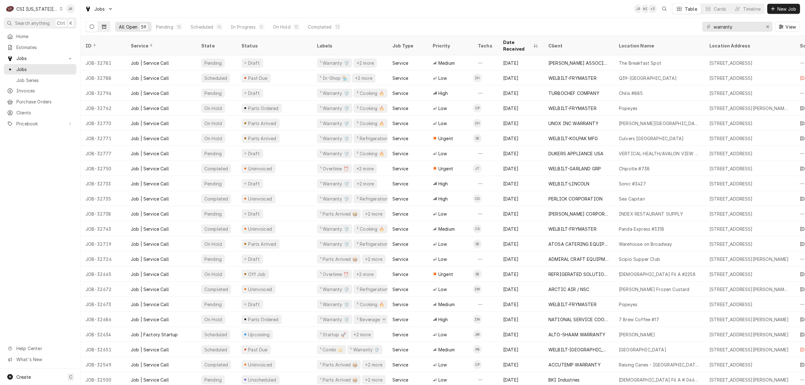
click at [101, 27] on button "Dynamic Content Wrapper" at bounding box center [104, 27] width 12 height 10
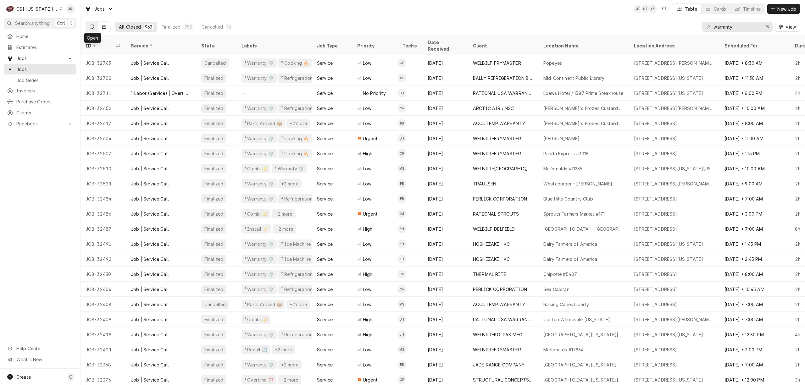
click at [91, 27] on icon "Dynamic Content Wrapper" at bounding box center [92, 27] width 4 height 4
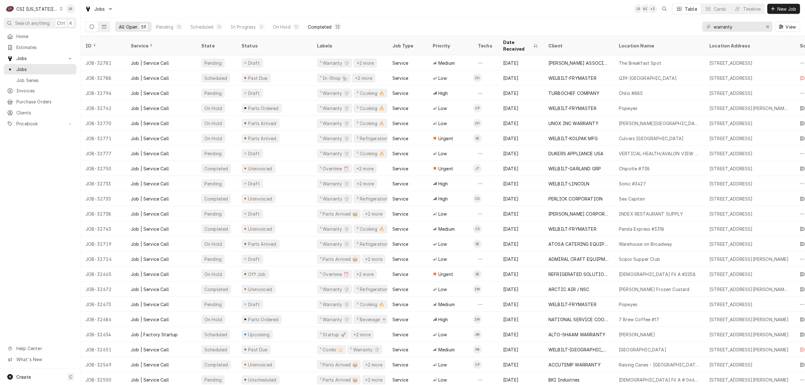
click at [322, 25] on div "Completed" at bounding box center [320, 27] width 24 height 7
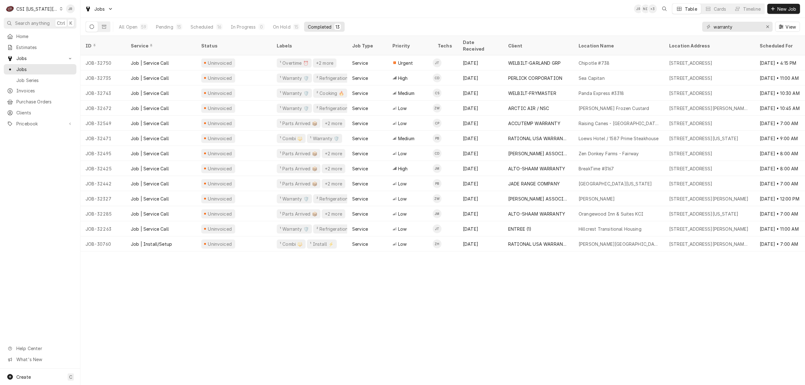
click at [780, 28] on icon "Dynamic Content Wrapper" at bounding box center [780, 27] width 4 height 4
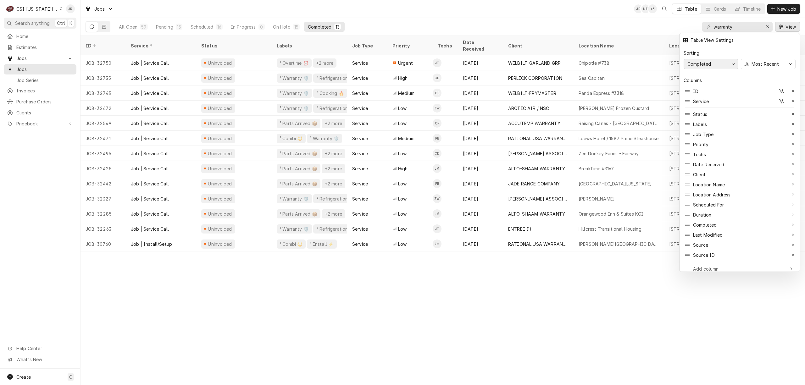
click at [733, 62] on icon "button" at bounding box center [732, 64] width 3 height 4
click at [702, 61] on div "Completed" at bounding box center [699, 64] width 26 height 7
click at [692, 220] on div "Completed" at bounding box center [729, 225] width 92 height 10
drag, startPoint x: 716, startPoint y: 221, endPoint x: 706, endPoint y: 106, distance: 114.8
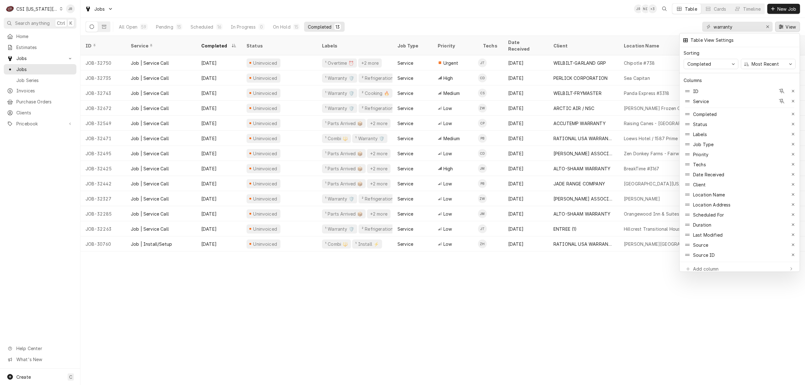
click at [706, 111] on div "Completed" at bounding box center [705, 114] width 24 height 7
click at [585, 19] on div at bounding box center [402, 192] width 805 height 385
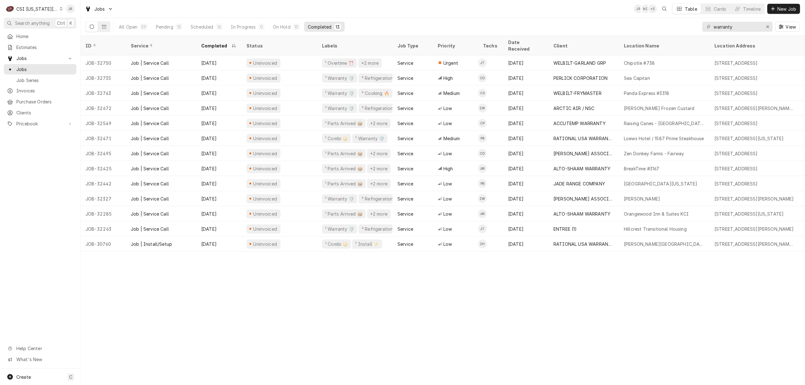
click at [322, 26] on div "Completed" at bounding box center [320, 27] width 24 height 7
click at [208, 42] on div "Completed" at bounding box center [215, 45] width 29 height 7
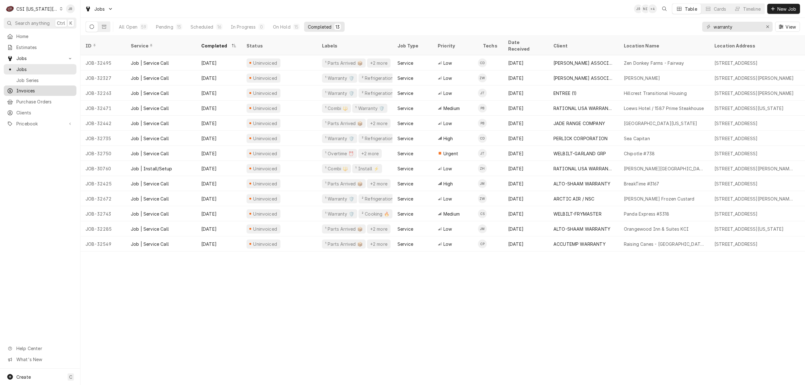
click at [18, 87] on span "Invoices" at bounding box center [44, 90] width 57 height 7
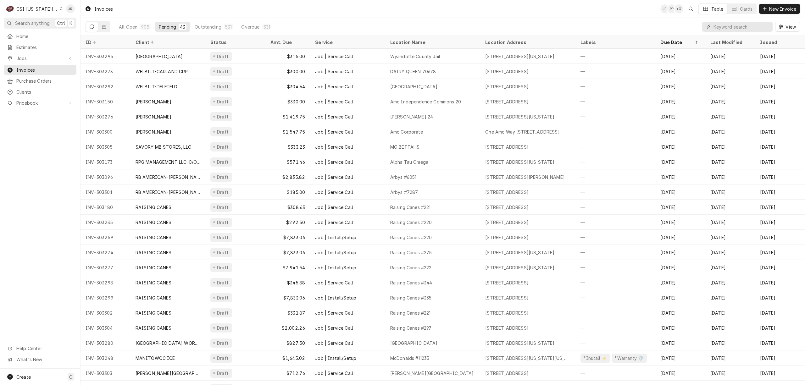
click at [749, 28] on input "Dynamic Content Wrapper" at bounding box center [741, 27] width 56 height 10
paste input "302976"
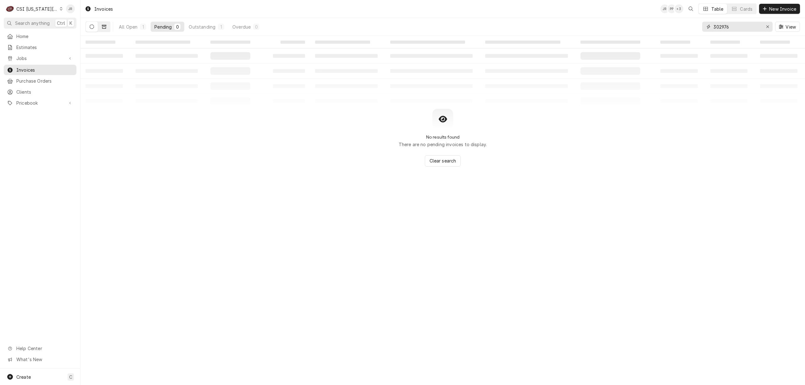
type input "302976"
click at [101, 26] on button "Dynamic Content Wrapper" at bounding box center [104, 27] width 12 height 10
click at [89, 28] on button "Dynamic Content Wrapper" at bounding box center [92, 27] width 12 height 10
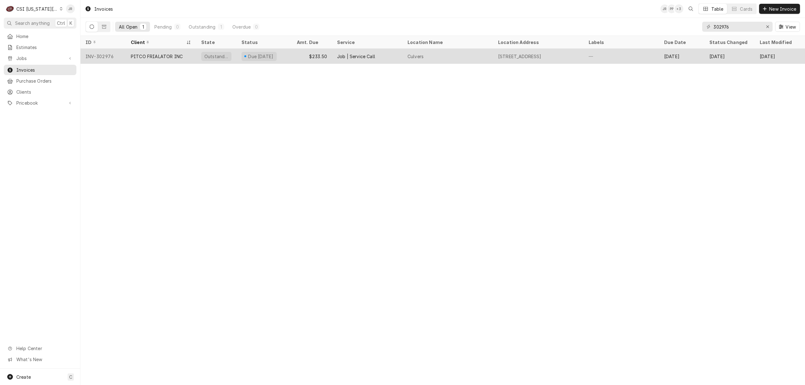
click at [344, 53] on div "Job | Service Call" at bounding box center [356, 56] width 38 height 7
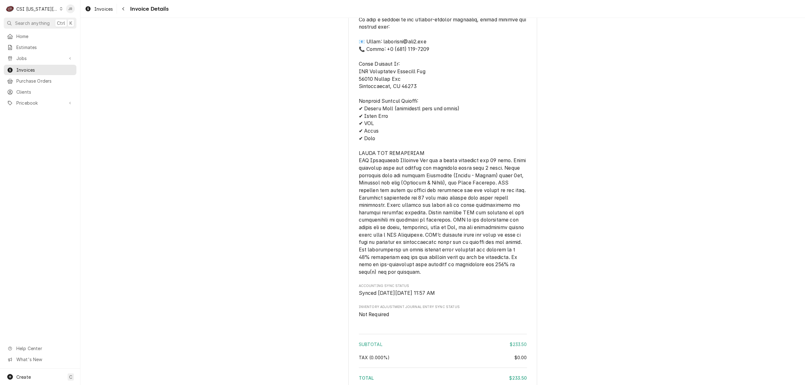
scroll to position [962, 0]
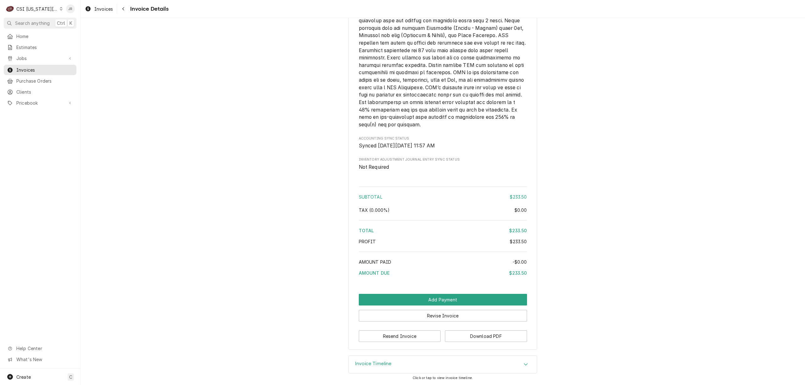
drag, startPoint x: 691, startPoint y: 300, endPoint x: 658, endPoint y: 295, distance: 33.2
click at [516, 362] on div "Invoice Timeline" at bounding box center [443, 365] width 188 height 18
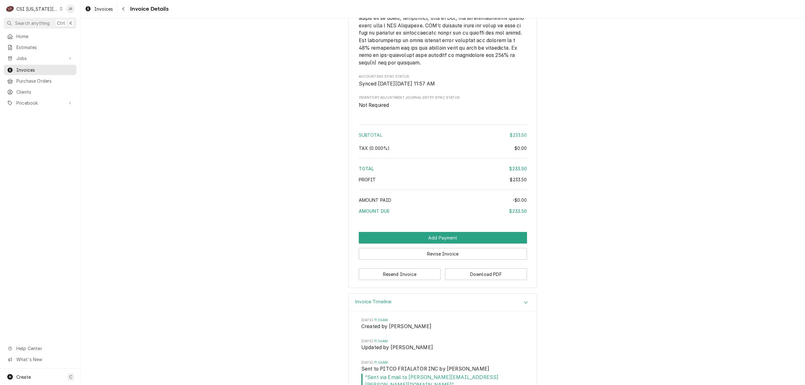
scroll to position [1035, 0]
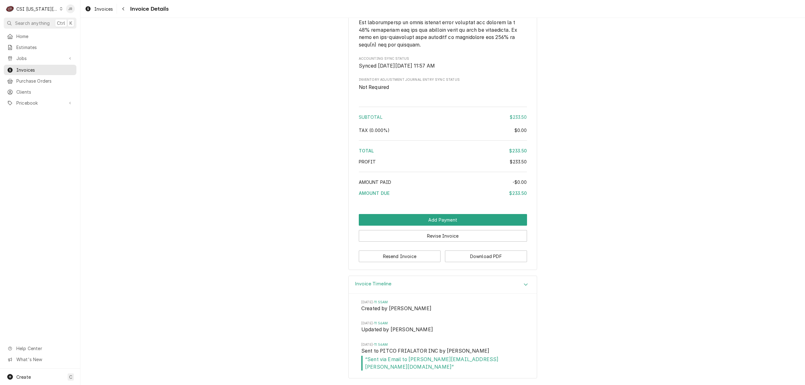
drag, startPoint x: 366, startPoint y: 326, endPoint x: 481, endPoint y: 336, distance: 116.1
click at [376, 321] on li "Tue, Sep 2, 2025 - 11:55AM Created by Kyley Hunnicutt" at bounding box center [442, 310] width 163 height 21
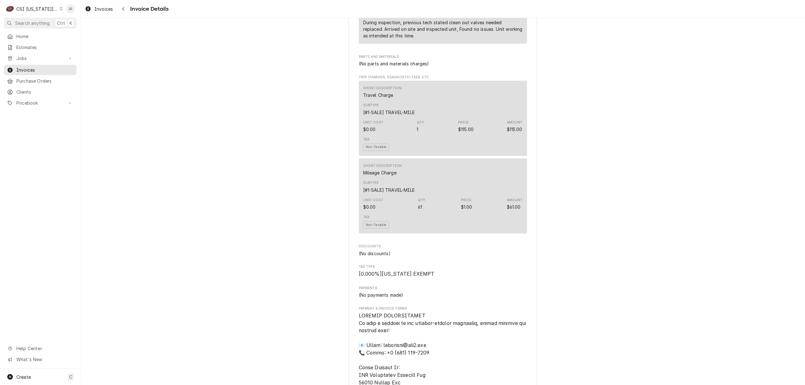
scroll to position [322, 0]
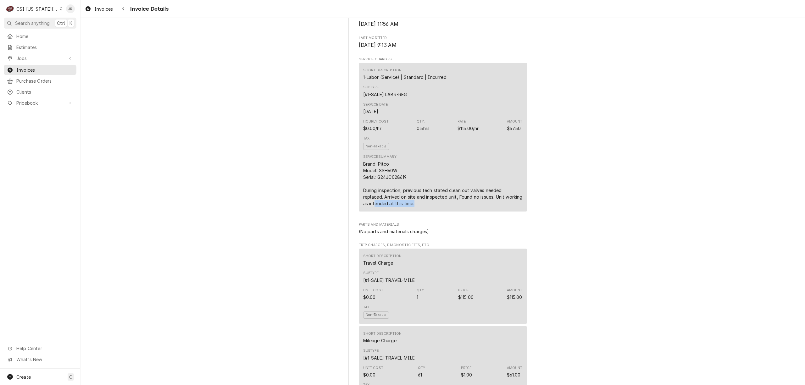
drag, startPoint x: 365, startPoint y: 222, endPoint x: 511, endPoint y: 223, distance: 145.8
click at [511, 207] on div "Brand: Pitco Model: SSH60W Serial: G24JC028619 During inspection, previous tech…" at bounding box center [442, 184] width 159 height 46
click at [468, 207] on div "Brand: Pitco Model: SSH60W Serial: G24JC028619 During inspection, previous tech…" at bounding box center [442, 184] width 159 height 46
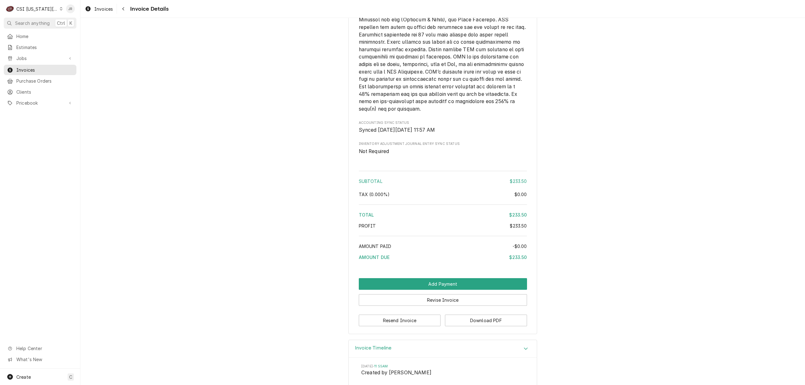
scroll to position [1035, 0]
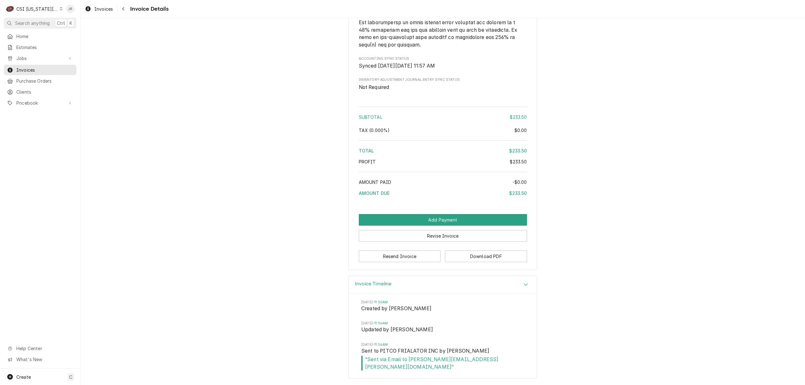
click at [526, 314] on div "Tue, Sep 2, 2025 - 11:55AM Created by Kyley Hunnicutt Tue, Sep 2, 2025 - 11:56A…" at bounding box center [443, 336] width 188 height 85
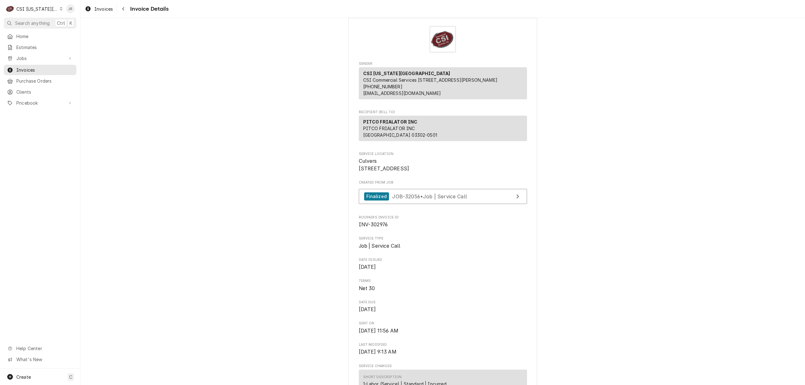
scroll to position [0, 0]
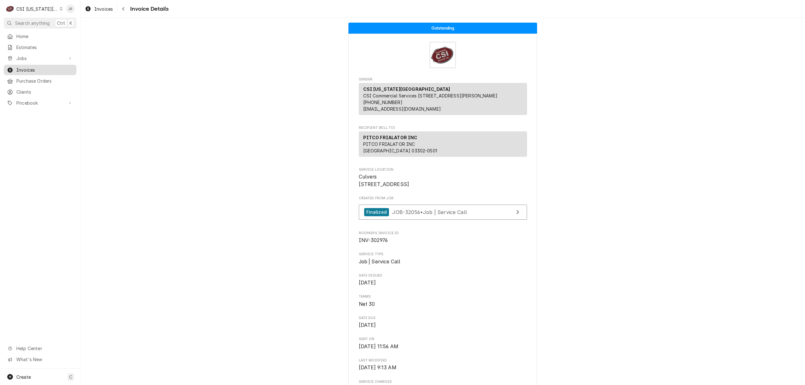
click at [43, 67] on span "Invoices" at bounding box center [44, 70] width 57 height 7
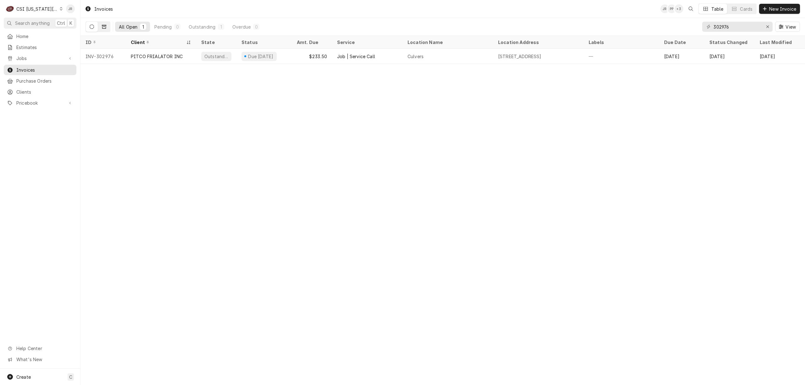
click at [103, 27] on icon "Dynamic Content Wrapper" at bounding box center [104, 27] width 4 height 4
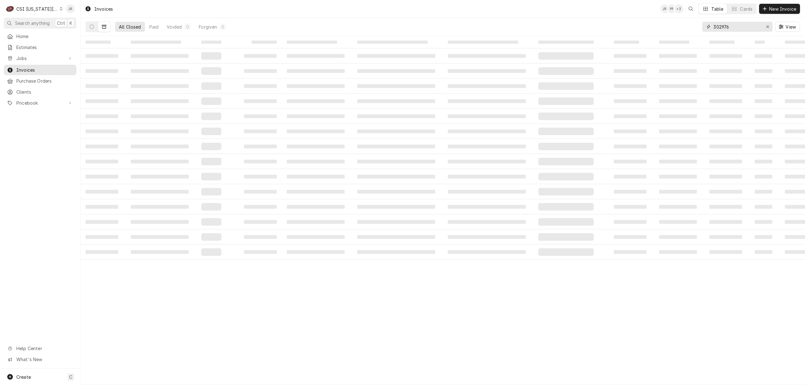
click at [731, 23] on input "302976" at bounding box center [736, 27] width 47 height 10
paste input "0930"
type input "300930"
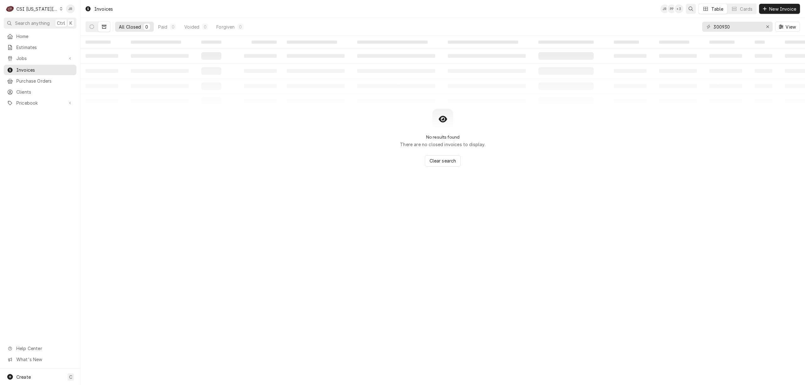
click at [690, 8] on icon "Open search" at bounding box center [690, 9] width 4 height 4
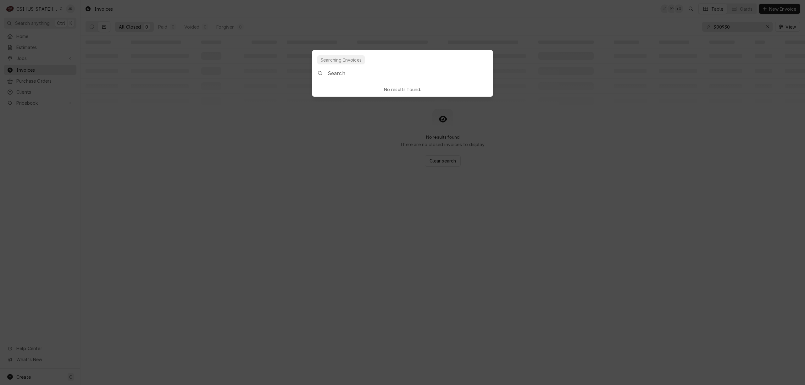
drag, startPoint x: 357, startPoint y: 77, endPoint x: 356, endPoint y: 72, distance: 5.8
click at [357, 75] on input "Global Command Menu" at bounding box center [409, 73] width 165 height 18
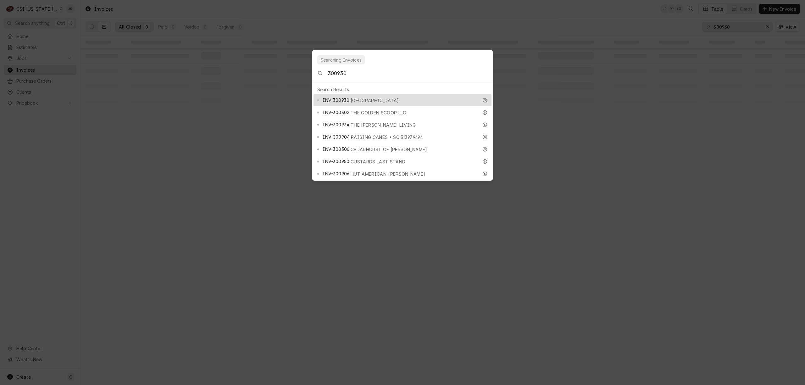
type input "300930"
click at [397, 97] on span "LEES SUMMIT R7 SCHOOL DISTRICT" at bounding box center [374, 100] width 48 height 7
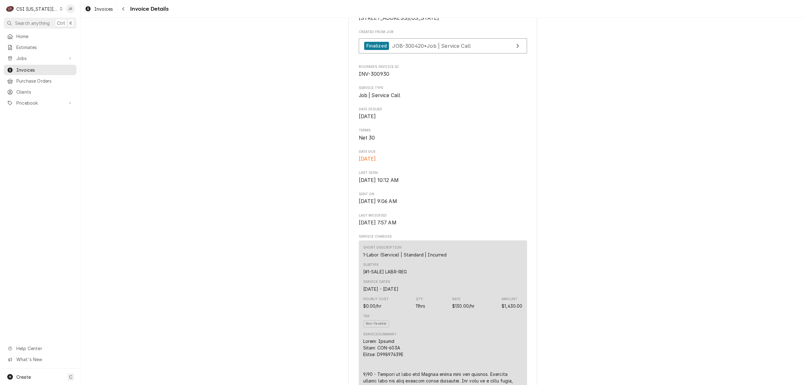
scroll to position [42, 0]
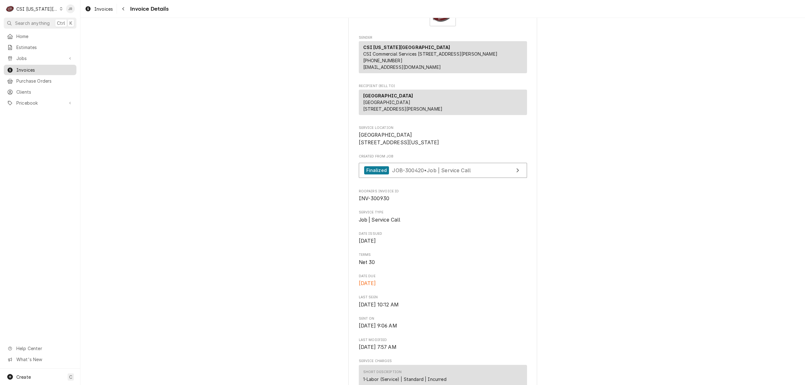
click at [33, 67] on span "Invoices" at bounding box center [44, 70] width 57 height 7
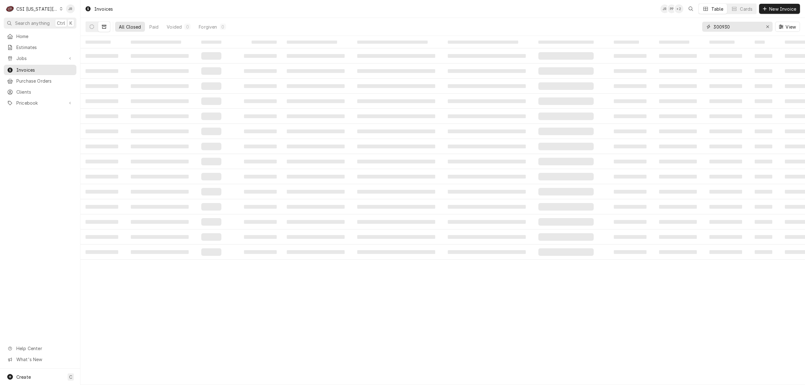
click at [734, 25] on input "300930" at bounding box center [736, 27] width 47 height 10
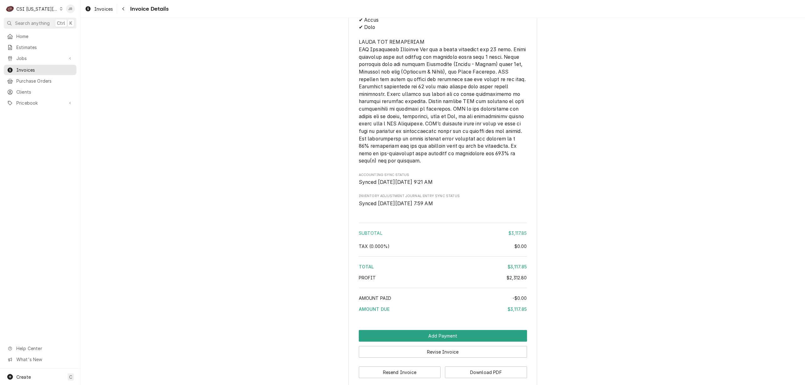
scroll to position [1547, 0]
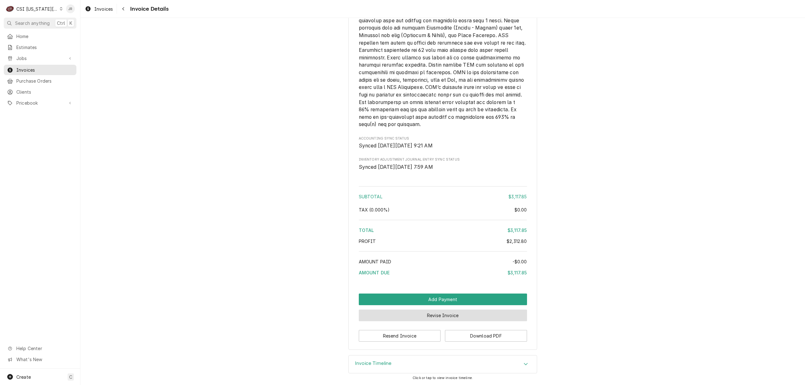
click at [463, 315] on button "Revise Invoice" at bounding box center [443, 316] width 168 height 12
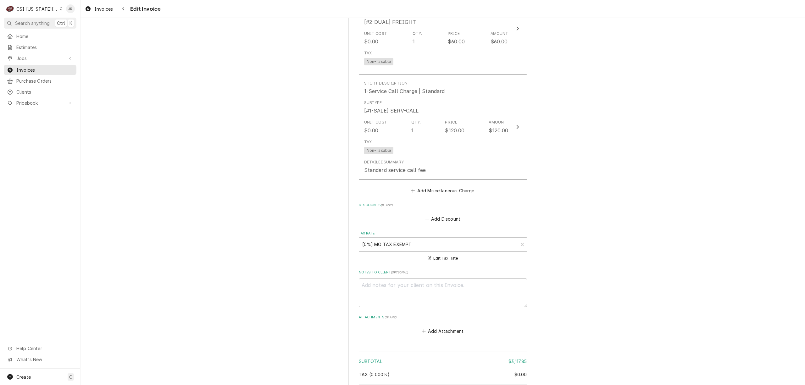
scroll to position [1650, 0]
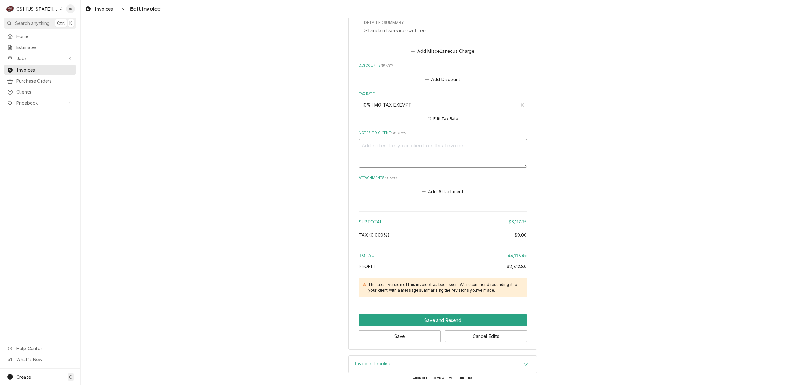
click at [415, 152] on textarea "Notes to Client ( optional )" at bounding box center [443, 153] width 168 height 29
type textarea "x"
type textarea "P"
type textarea "x"
type textarea "Pa"
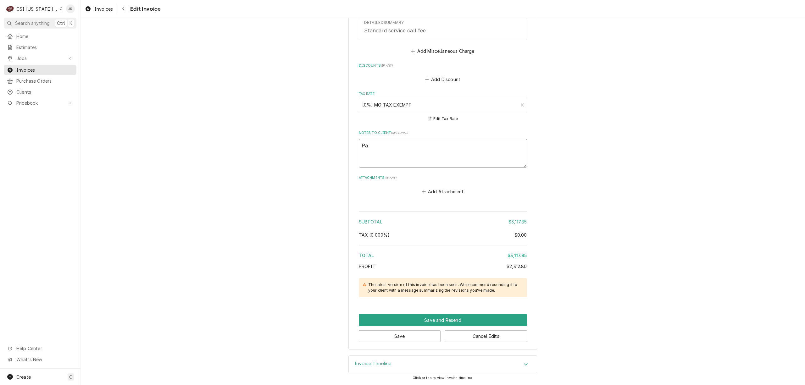
type textarea "x"
type textarea "Par"
type textarea "x"
type textarea "Part"
type textarea "x"
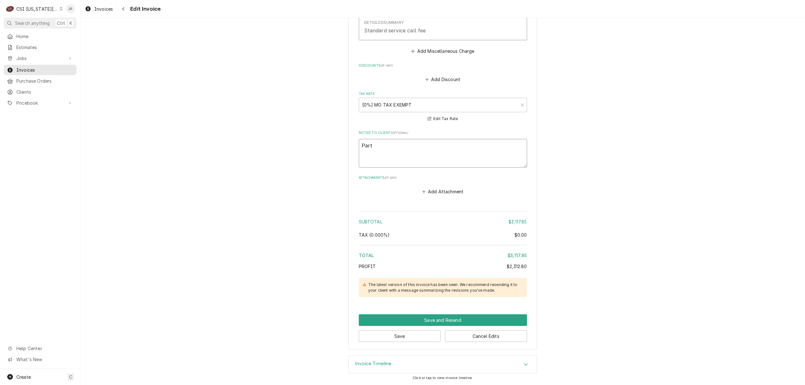
type textarea "Parti"
type textarea "x"
type textarea "Partia"
type textarea "x"
type textarea "Partial"
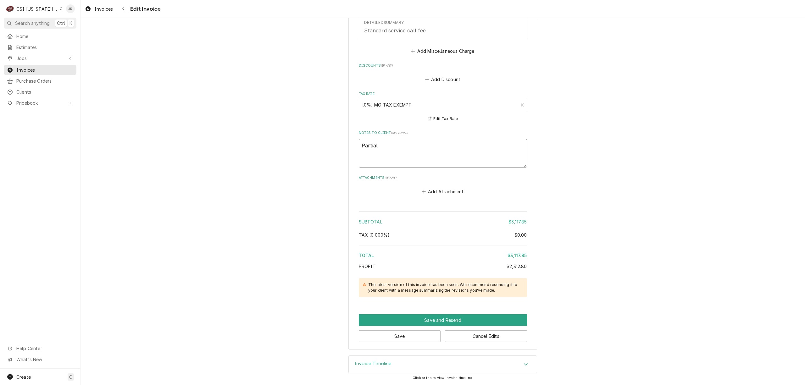
type textarea "x"
type textarea "Partiall"
type textarea "x"
type textarea "Partially"
type textarea "x"
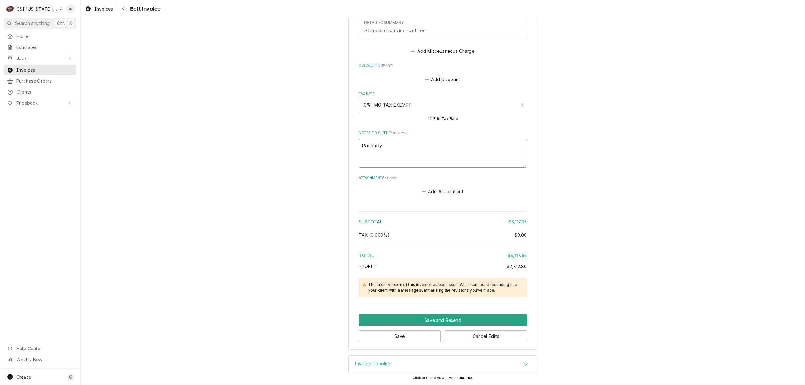
type textarea "Partially"
type textarea "x"
type textarea "Partially r"
type textarea "x"
type textarea "Partially re"
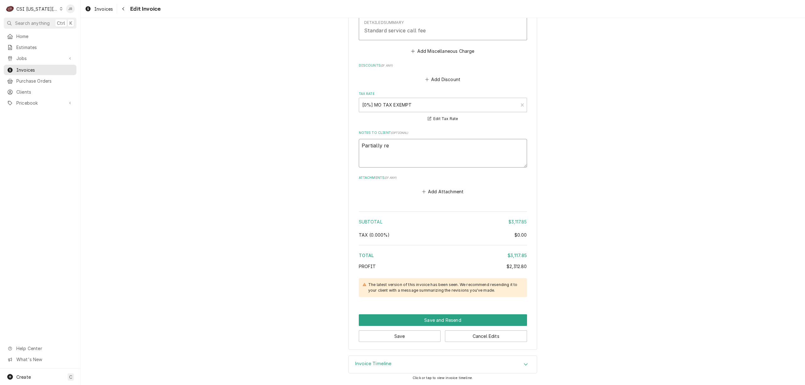
type textarea "x"
type textarea "Partially reb"
type textarea "x"
type textarea "Partially rebi"
type textarea "x"
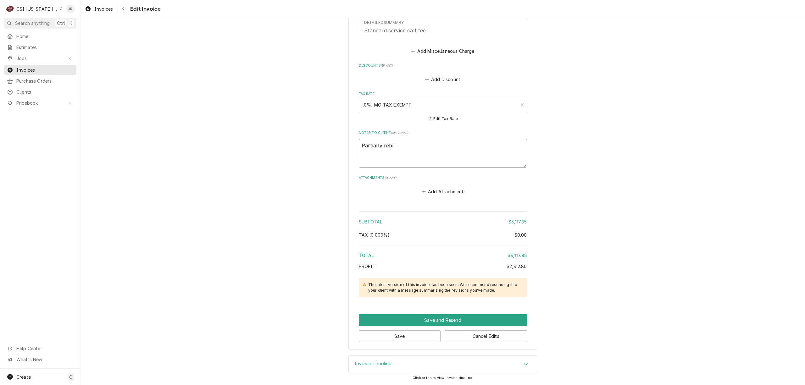
type textarea "Partially rebil"
type textarea "x"
type textarea "Partially rebill"
type textarea "x"
type textarea "Partially rebille"
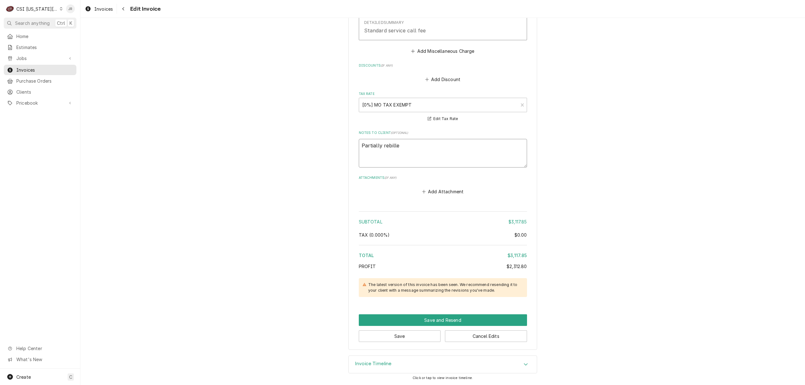
type textarea "x"
type textarea "Partially rebilled"
type textarea "x"
type textarea "Partially rebilled"
type textarea "x"
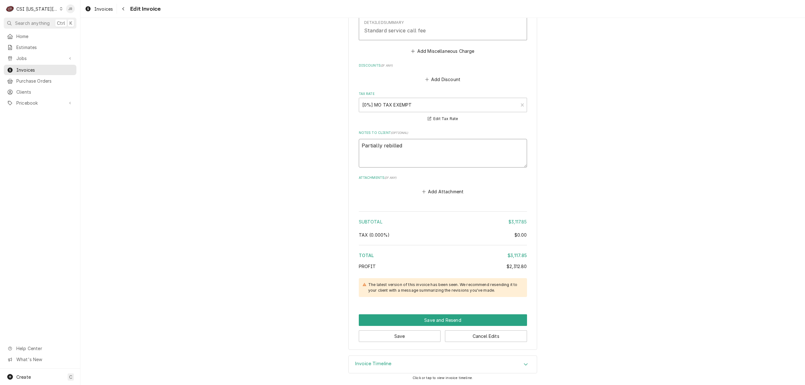
type textarea "Partially rebilled o"
type textarea "x"
type textarea "Partially rebilled on"
type textarea "x"
type textarea "R"
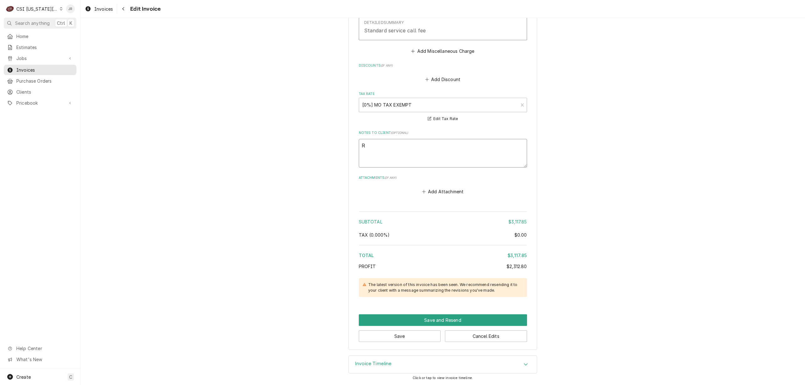
type textarea "x"
type textarea "Re"
type textarea "x"
type textarea "Reb"
type textarea "x"
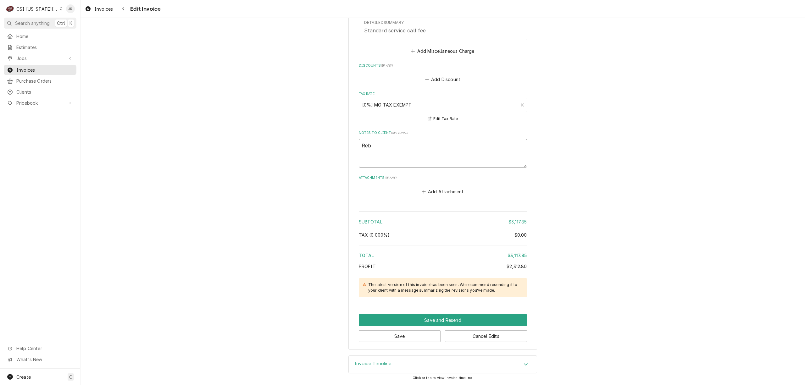
type textarea "Rebi"
type textarea "x"
type textarea "Rebil"
type textarea "x"
type textarea "Rebill"
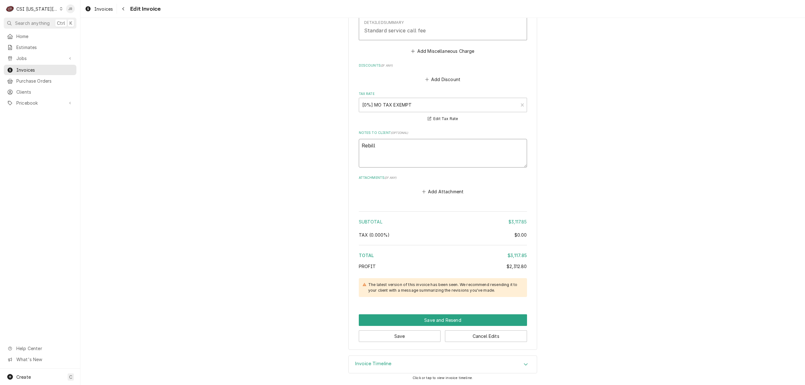
type textarea "x"
type textarea "Rebille"
type textarea "x"
type textarea "Rebilled"
type textarea "x"
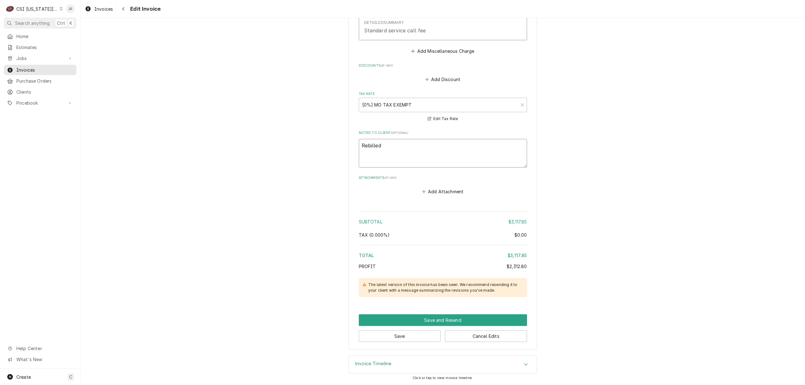
type textarea "Rebilled"
type textarea "x"
type textarea "Rebilled t"
type textarea "x"
type textarea "Rebilled to"
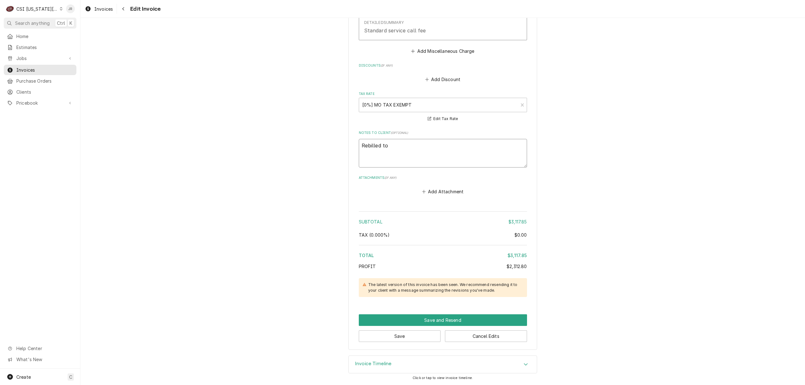
type textarea "x"
type textarea "Rebilled to"
type textarea "x"
type textarea "Rebilled to V"
type textarea "x"
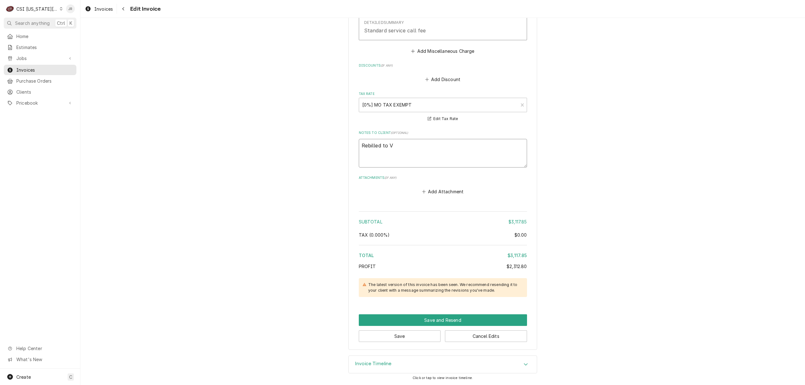
type textarea "Rebilled to Vu"
type textarea "x"
type textarea "Rebilled to Vul"
type textarea "x"
type textarea "Rebilled to Vulca"
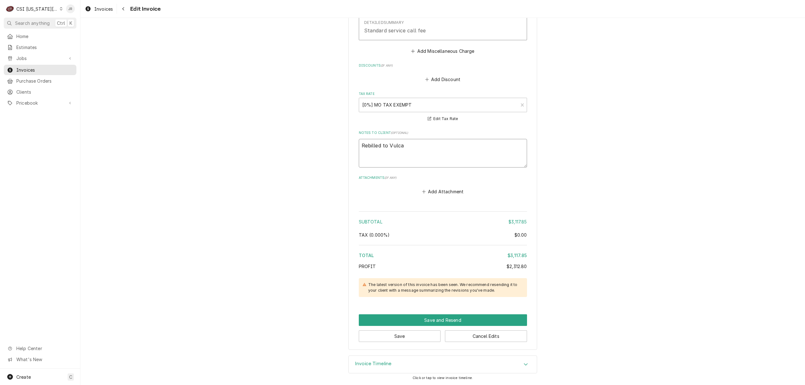
type textarea "x"
type textarea "Rebilled to Vulcan"
type textarea "x"
type textarea "Rebilled to Vulcan"
type textarea "x"
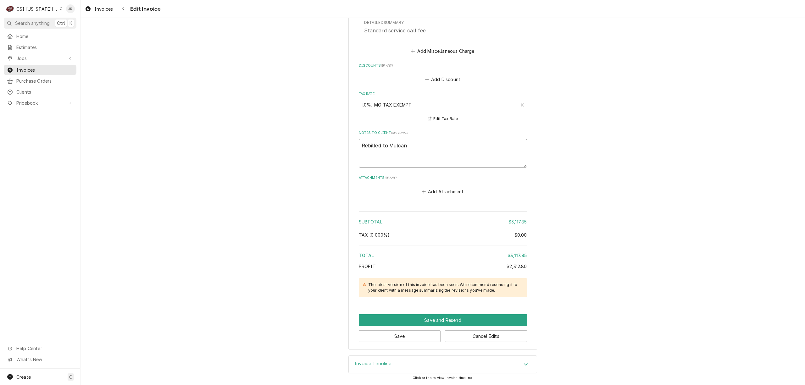
type textarea "Rebilled to Vulcan o"
type textarea "x"
type textarea "Rebilled to Vulcan on"
type textarea "x"
type textarea "Rebilled to Vulcan on"
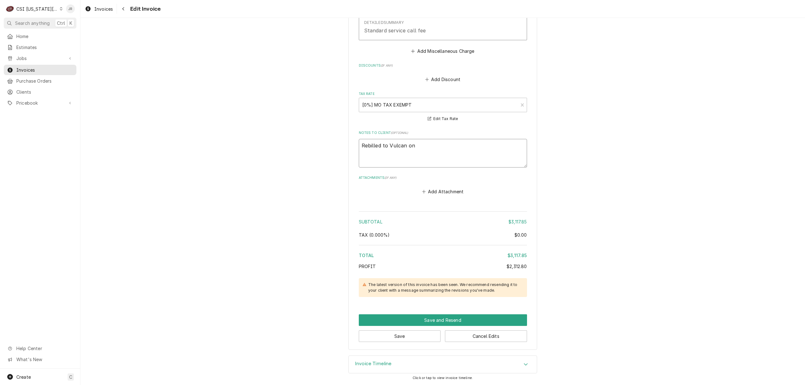
type textarea "x"
type textarea "Rebilled to Vulcan on 3"
type textarea "x"
type textarea "Rebilled to Vulcan on 30"
type textarea "x"
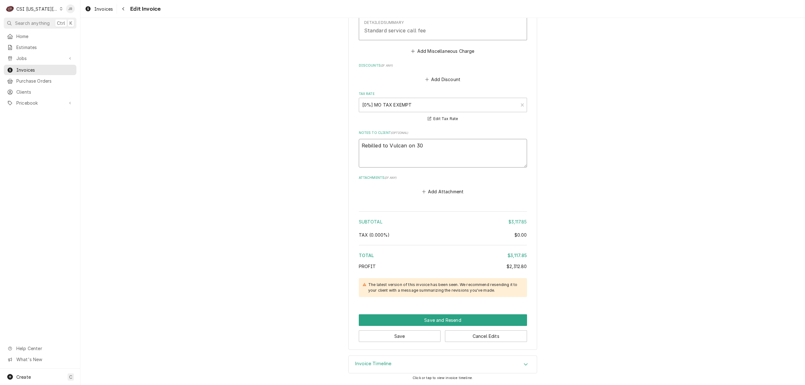
type textarea "Rebilled to Vulcan on 303"
type textarea "x"
type textarea "Rebilled to Vulcan on 3030"
type textarea "x"
type textarea "Rebilled to Vulcan on 30307"
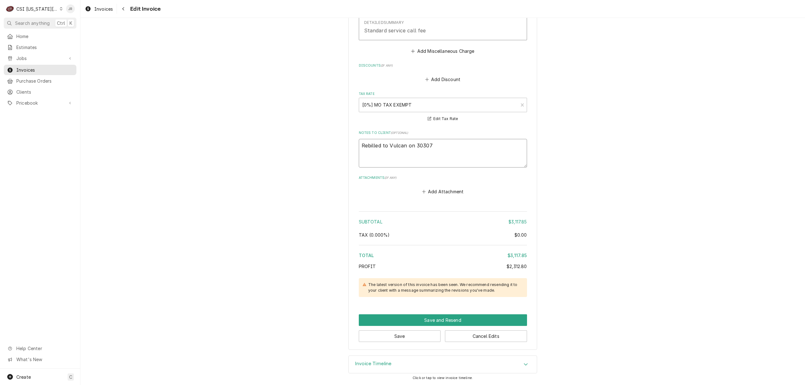
type textarea "x"
type textarea "Rebilled to Vulcan on 303074"
type textarea "x"
type textarea "Rebilled to Vulcan on 303074;"
type textarea "x"
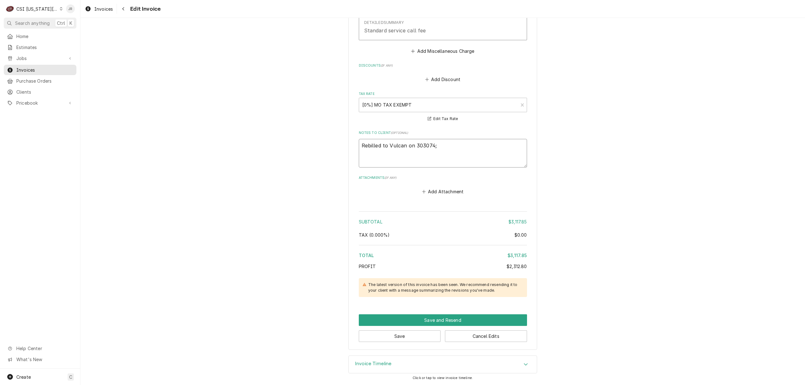
type textarea "Rebilled to Vulcan on 303074; J"
type textarea "x"
type textarea "Rebilled to Vulcan on 303074; JK"
type textarea "x"
type textarea "Rebilled to Vulcan on 303074; JR"
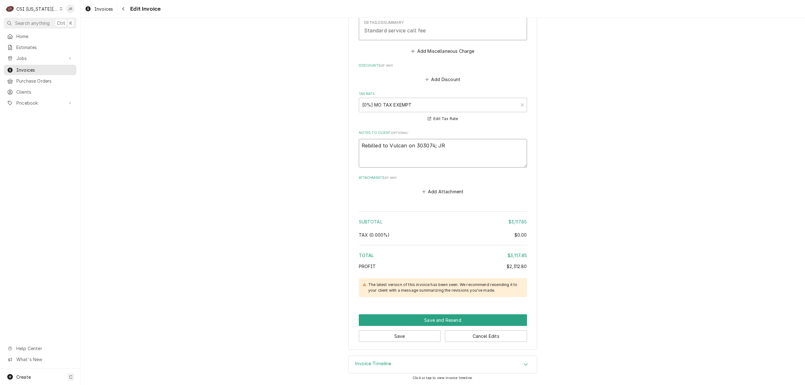
type textarea "x"
type textarea "Rebilled to Vulcan on 303074; JR"
click at [415, 334] on button "Save" at bounding box center [400, 336] width 82 height 12
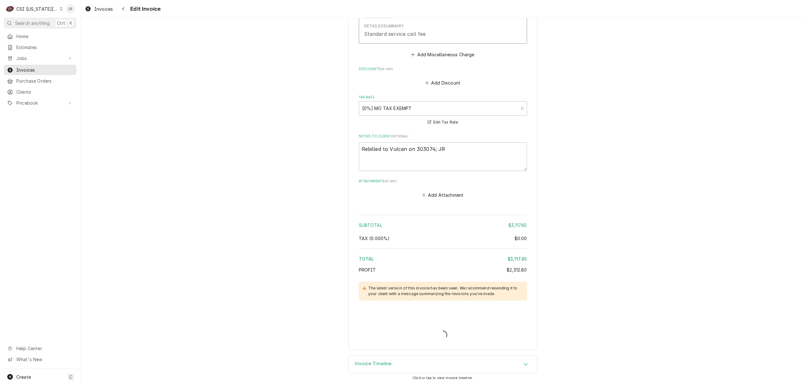
scroll to position [1646, 0]
type textarea "x"
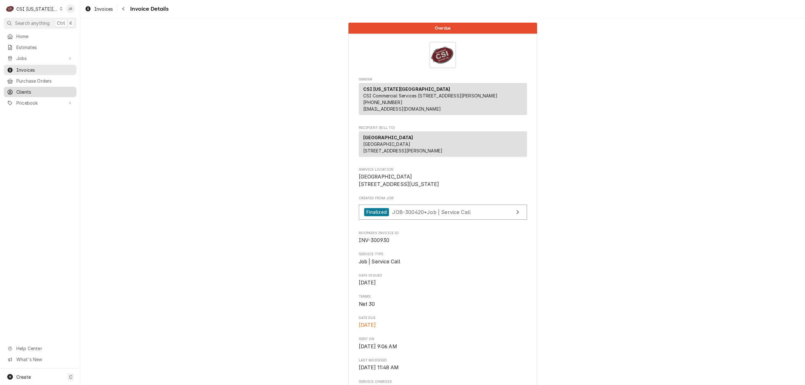
click at [35, 89] on span "Clients" at bounding box center [44, 92] width 57 height 7
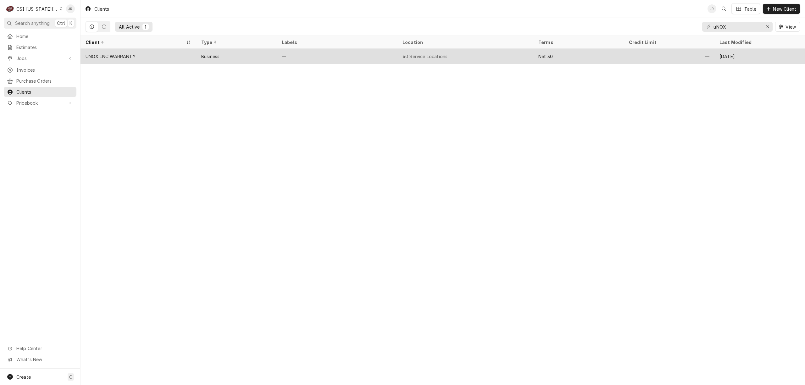
click at [155, 50] on div "UNOX INC WARRANTY" at bounding box center [138, 56] width 116 height 15
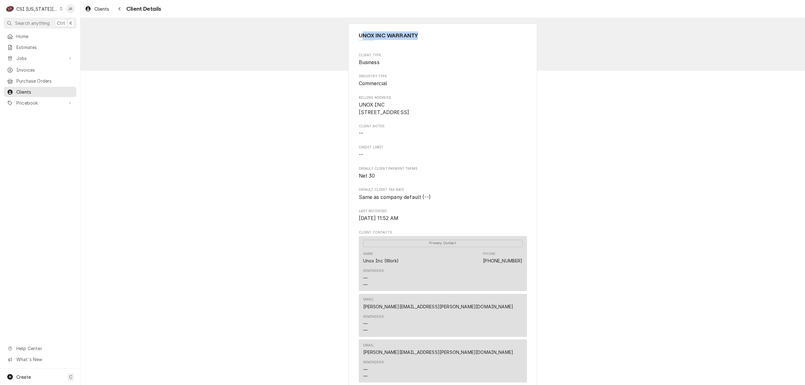
drag, startPoint x: 359, startPoint y: 35, endPoint x: 458, endPoint y: 62, distance: 102.9
click at [449, 41] on div "UNOX INC WARRANTY" at bounding box center [443, 38] width 168 height 14
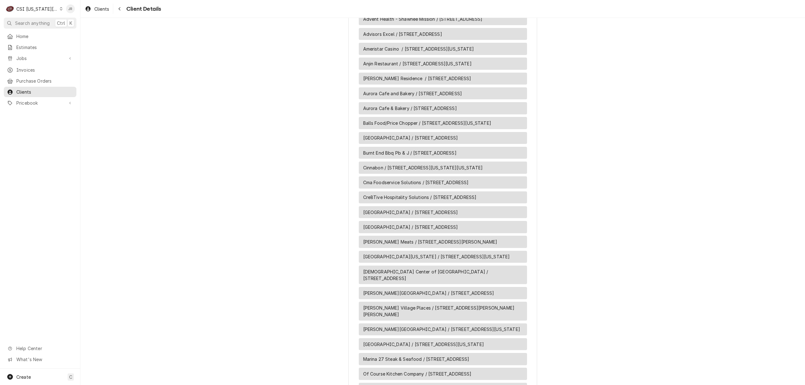
scroll to position [586, 0]
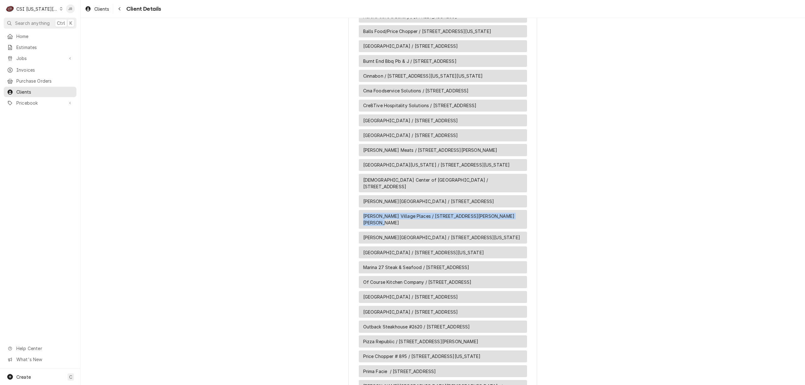
drag, startPoint x: 359, startPoint y: 264, endPoint x: 518, endPoint y: 268, distance: 159.4
click at [520, 229] on div "[PERSON_NAME] Village Places / [STREET_ADDRESS][PERSON_NAME][PERSON_NAME]" at bounding box center [443, 219] width 168 height 19
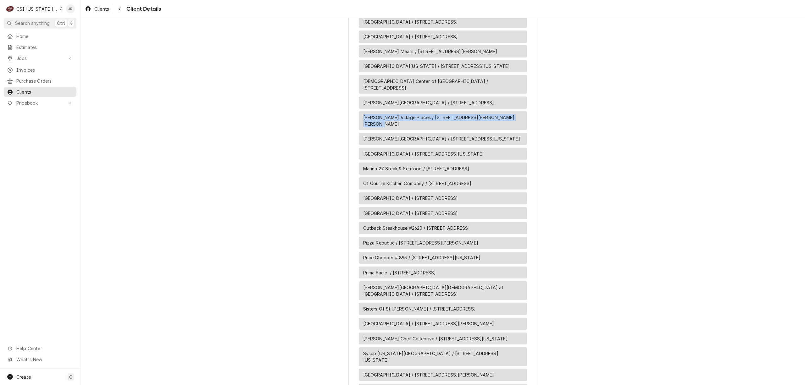
scroll to position [670, 0]
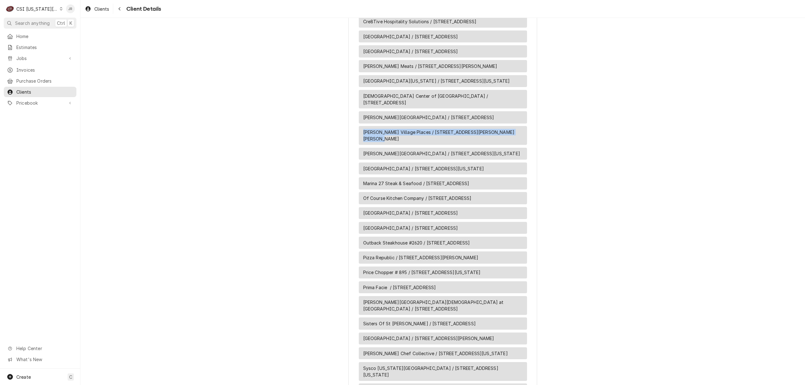
click at [411, 142] on span "[PERSON_NAME] Village Places / [STREET_ADDRESS][PERSON_NAME][PERSON_NAME]" at bounding box center [442, 135] width 159 height 13
click at [444, 142] on span "[PERSON_NAME] Village Places / [STREET_ADDRESS][PERSON_NAME][PERSON_NAME]" at bounding box center [442, 135] width 159 height 13
click at [470, 142] on span "[PERSON_NAME] Village Places / [STREET_ADDRESS][PERSON_NAME][PERSON_NAME]" at bounding box center [442, 135] width 159 height 13
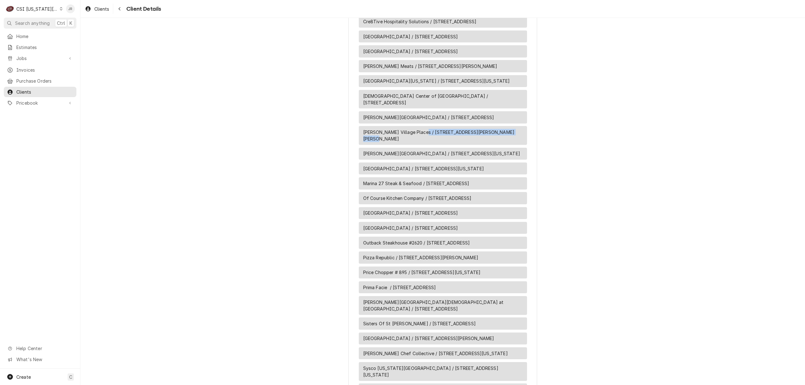
drag, startPoint x: 418, startPoint y: 183, endPoint x: 512, endPoint y: 180, distance: 94.3
click at [512, 142] on span "[PERSON_NAME] Village Places / [STREET_ADDRESS][PERSON_NAME][PERSON_NAME]" at bounding box center [442, 135] width 159 height 13
drag, startPoint x: 517, startPoint y: 181, endPoint x: 419, endPoint y: 182, distance: 98.4
click at [419, 145] on div "[PERSON_NAME] Village Places / [STREET_ADDRESS][PERSON_NAME][PERSON_NAME]" at bounding box center [443, 135] width 168 height 19
click at [419, 142] on span "[PERSON_NAME] Village Places / [STREET_ADDRESS][PERSON_NAME][PERSON_NAME]" at bounding box center [442, 135] width 159 height 13
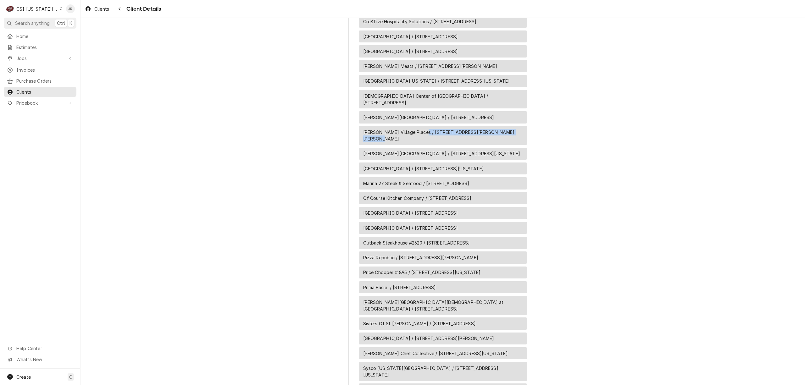
drag, startPoint x: 418, startPoint y: 182, endPoint x: 517, endPoint y: 185, distance: 99.0
click at [517, 145] on div "[PERSON_NAME] Village Places / [STREET_ADDRESS][PERSON_NAME][PERSON_NAME]" at bounding box center [443, 135] width 168 height 19
copy span "[STREET_ADDRESS][PERSON_NAME][PERSON_NAME]"
click at [21, 67] on span "Invoices" at bounding box center [44, 70] width 57 height 7
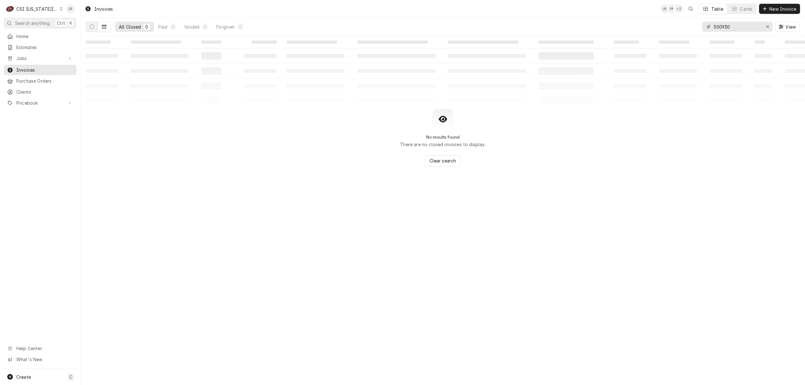
click at [745, 29] on input "300930" at bounding box center [736, 27] width 47 height 10
paste input "[STREET_ADDRESS][PERSON_NAME][PERSON_NAME]"
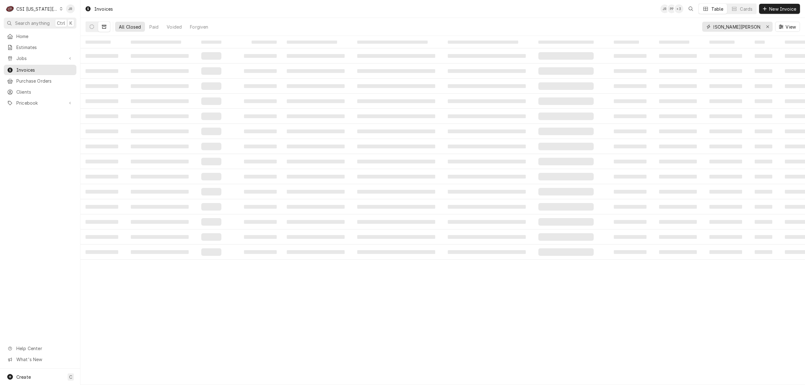
type input "[STREET_ADDRESS][PERSON_NAME][PERSON_NAME]"
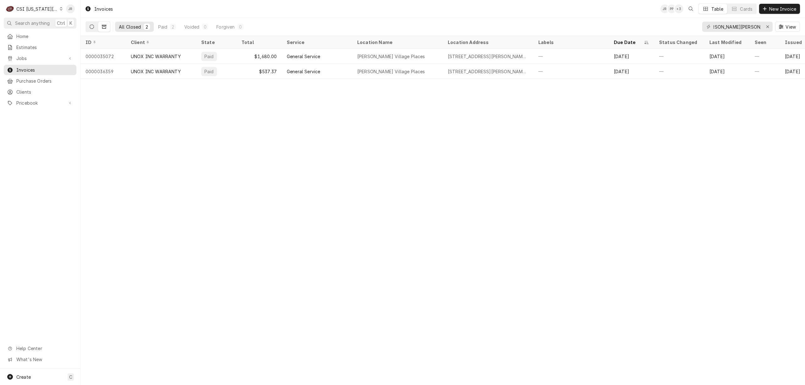
scroll to position [0, 0]
click at [92, 25] on icon "Dynamic Content Wrapper" at bounding box center [92, 27] width 4 height 4
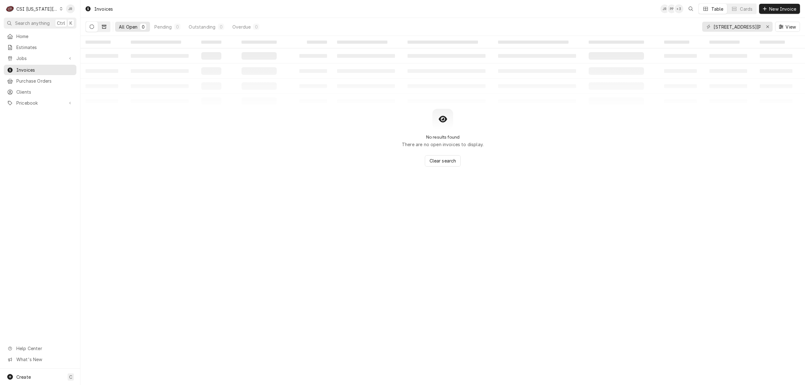
click at [104, 25] on icon "Dynamic Content Wrapper" at bounding box center [104, 27] width 4 height 4
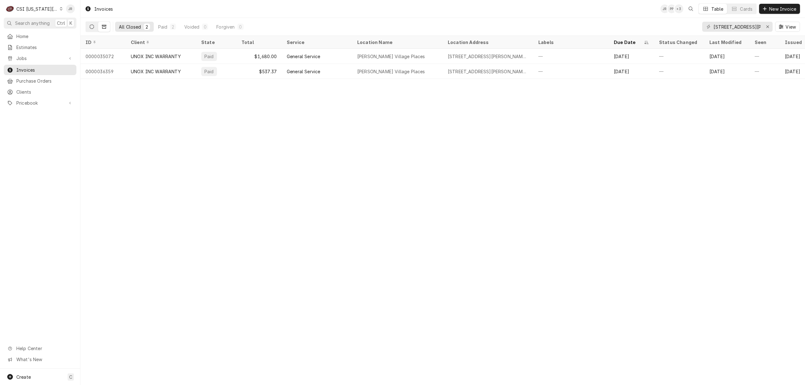
click at [90, 26] on icon "Dynamic Content Wrapper" at bounding box center [92, 27] width 4 height 4
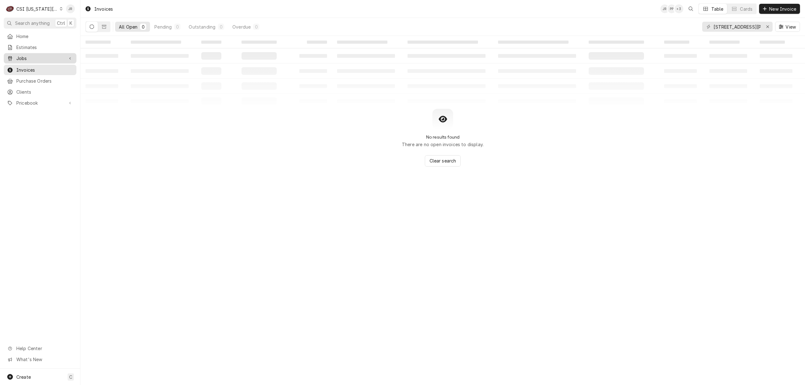
click at [36, 55] on span "Jobs" at bounding box center [39, 58] width 47 height 7
click at [37, 66] on span "Jobs" at bounding box center [44, 69] width 57 height 7
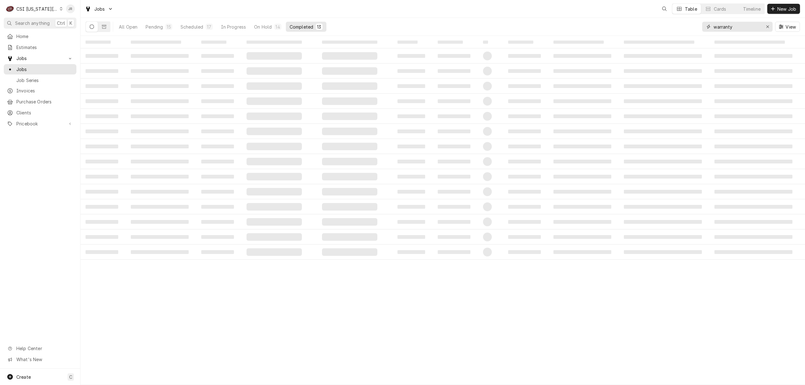
click at [738, 27] on input "warranty" at bounding box center [736, 27] width 47 height 10
drag, startPoint x: 738, startPoint y: 27, endPoint x: 663, endPoint y: 18, distance: 76.0
click at [659, 17] on div "Jobs Table Cards Timeline New Job All Open 59 Pending 15 Scheduled 17 In Progre…" at bounding box center [442, 18] width 724 height 36
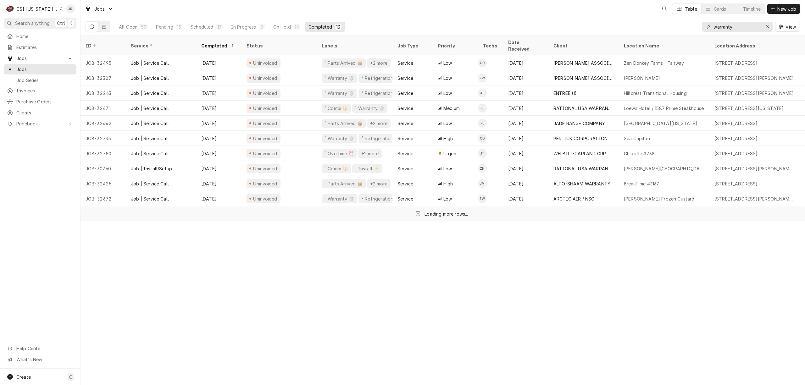
paste input "[STREET_ADDRESS][PERSON_NAME][PERSON_NAME]"
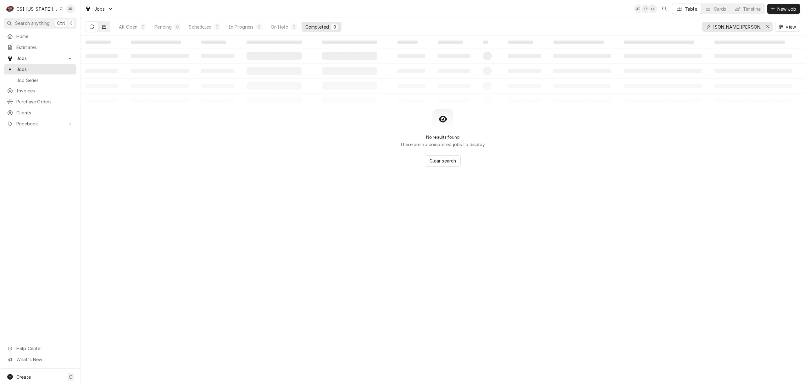
type input "[STREET_ADDRESS][PERSON_NAME][PERSON_NAME]"
click at [106, 29] on icon "Dynamic Content Wrapper" at bounding box center [104, 27] width 4 height 4
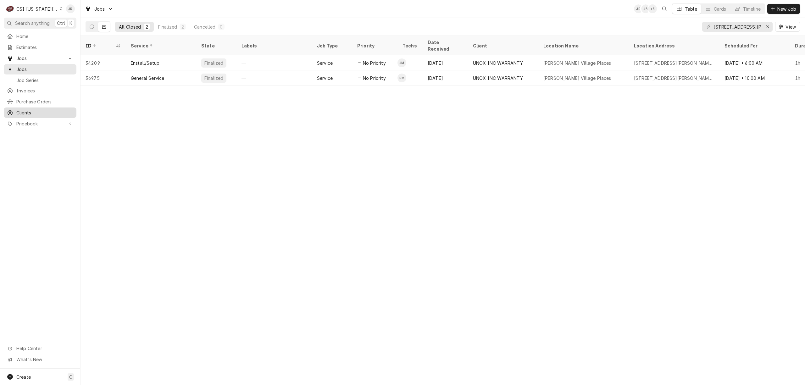
click at [28, 110] on span "Clients" at bounding box center [44, 112] width 57 height 7
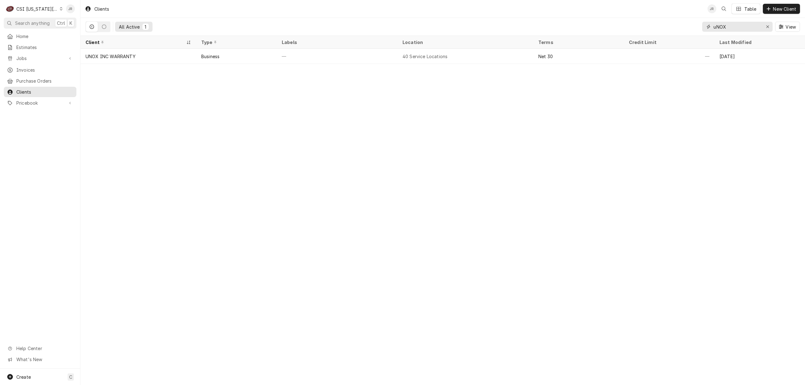
click at [748, 25] on input "uNOX" at bounding box center [736, 27] width 47 height 10
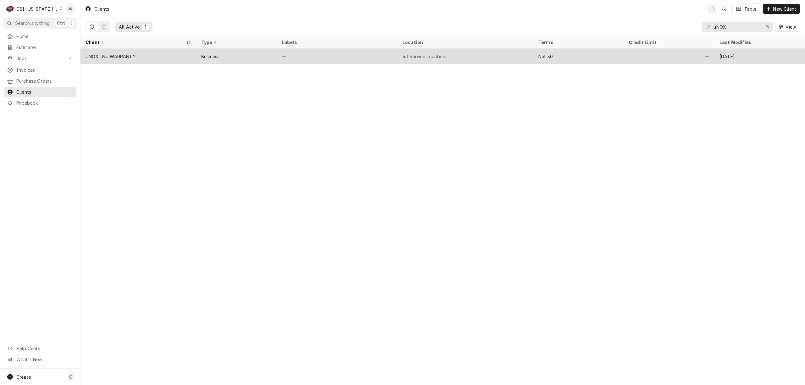
click at [129, 52] on div "UNOX INC WARRANTY" at bounding box center [138, 56] width 116 height 15
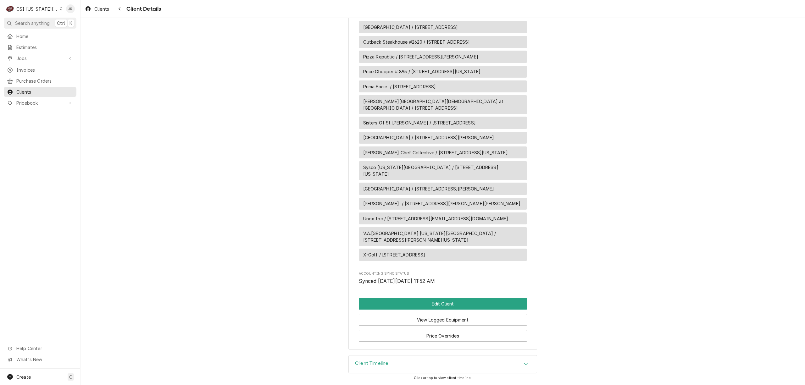
scroll to position [915, 0]
click at [462, 320] on button "View Logged Equipment" at bounding box center [443, 320] width 168 height 12
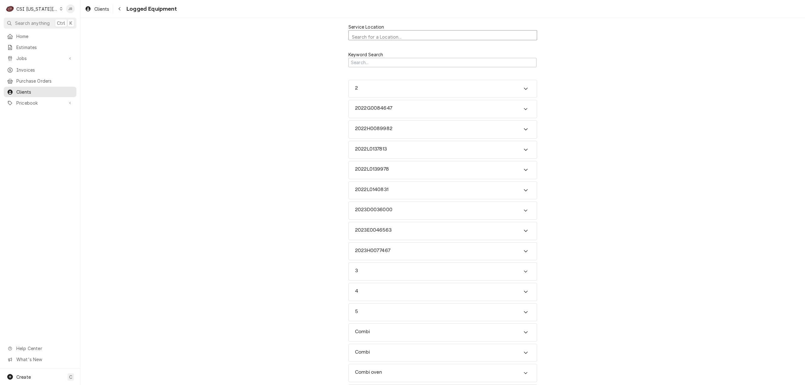
scroll to position [2, 0]
click at [393, 38] on div "Service Location" at bounding box center [443, 35] width 182 height 11
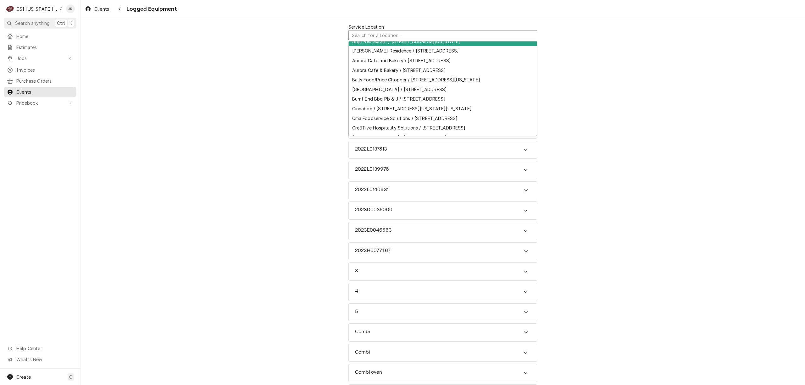
scroll to position [0, 0]
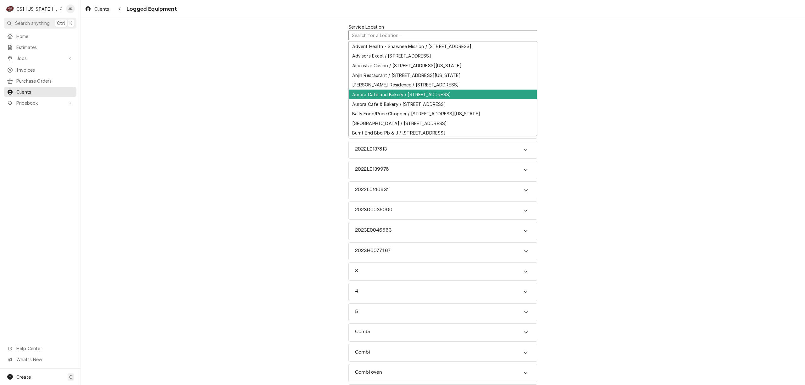
click at [445, 95] on div "Aurora Cafe and Bakery / 7101 College Blvd, Overland Park, KS 66210" at bounding box center [443, 95] width 188 height 10
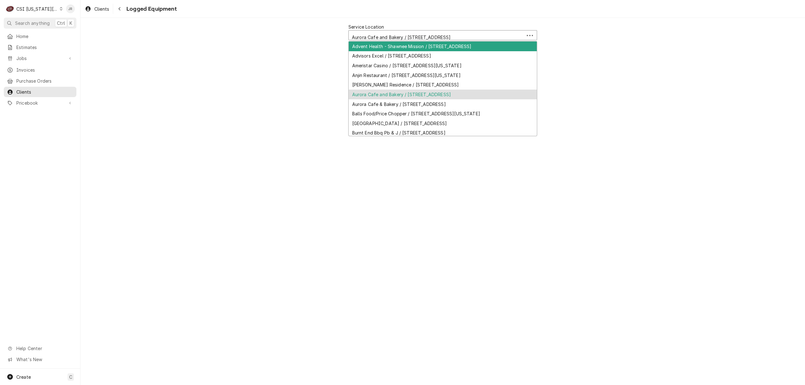
scroll to position [2, 0]
click at [402, 39] on div "Service Location" at bounding box center [436, 35] width 169 height 11
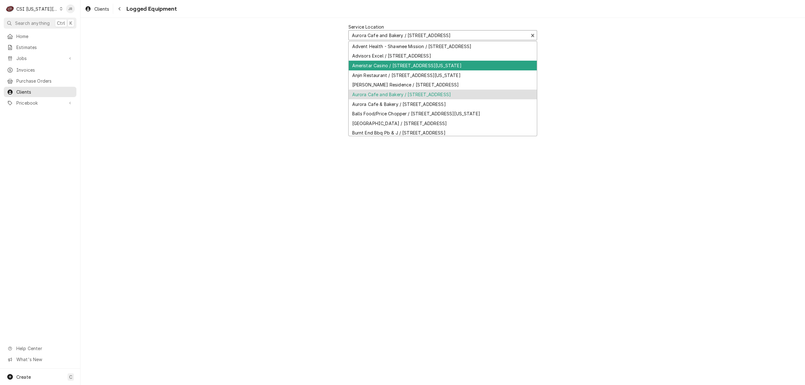
click at [407, 65] on div "Ameristar Casino / 3200 North Ameristar Dr, Kansas City, MO 64161" at bounding box center [443, 66] width 188 height 10
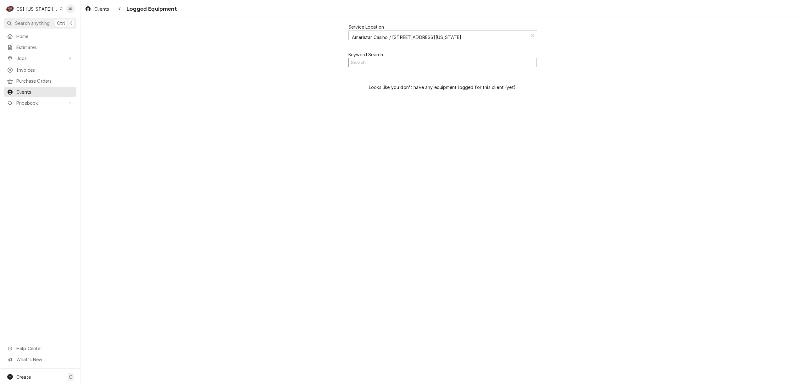
click at [368, 66] on input "Search Mechanism" at bounding box center [442, 63] width 188 height 10
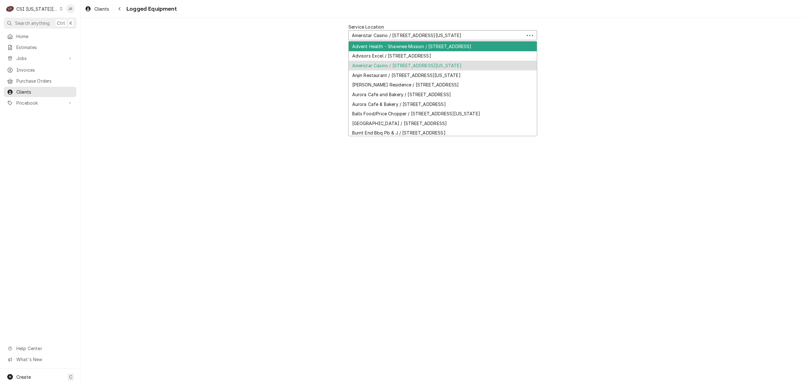
click at [378, 39] on div "Service Location" at bounding box center [436, 35] width 169 height 11
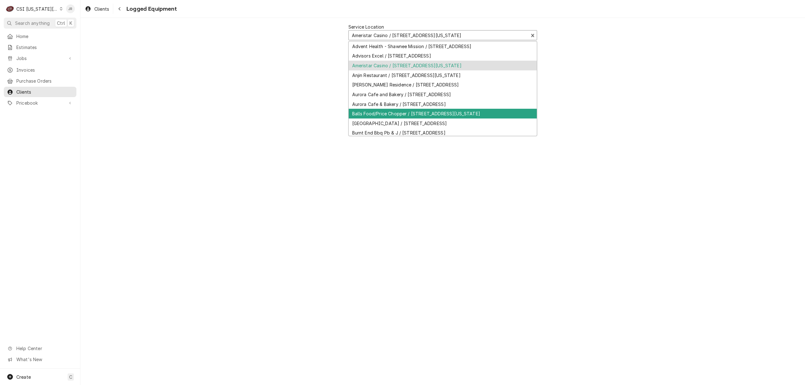
click at [439, 116] on div "Balls Food/Price Chopper / 207 Ne Englewood Rd, Kansas City, MO 64118" at bounding box center [443, 114] width 188 height 10
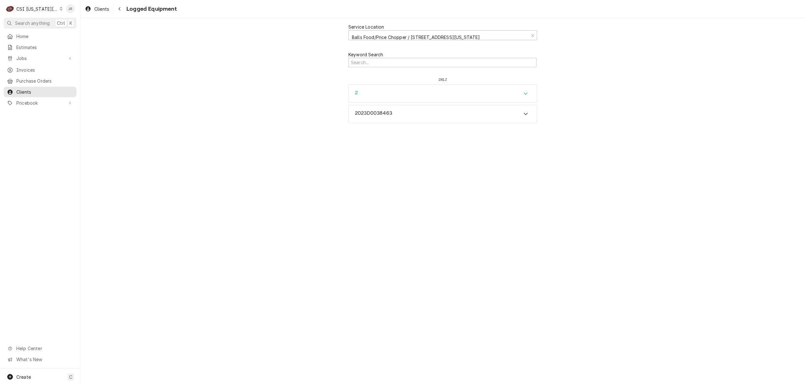
click at [416, 93] on div "2" at bounding box center [443, 94] width 188 height 18
click at [404, 113] on div "2023D0038463" at bounding box center [443, 114] width 188 height 18
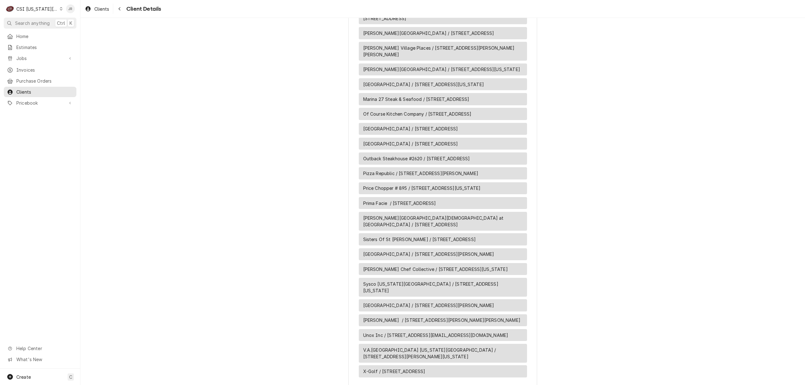
scroll to position [915, 0]
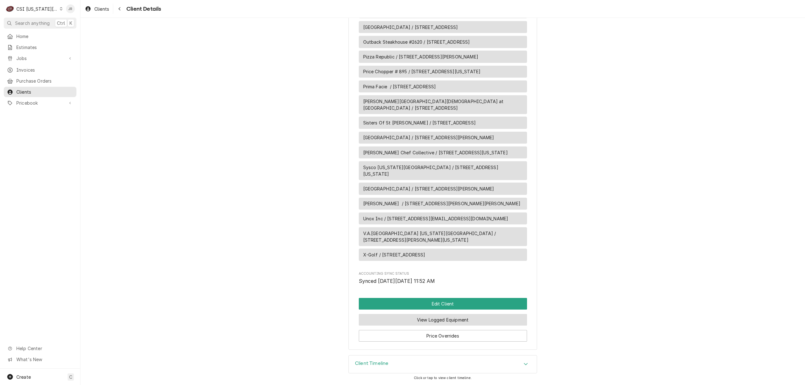
click at [454, 318] on button "View Logged Equipment" at bounding box center [443, 320] width 168 height 12
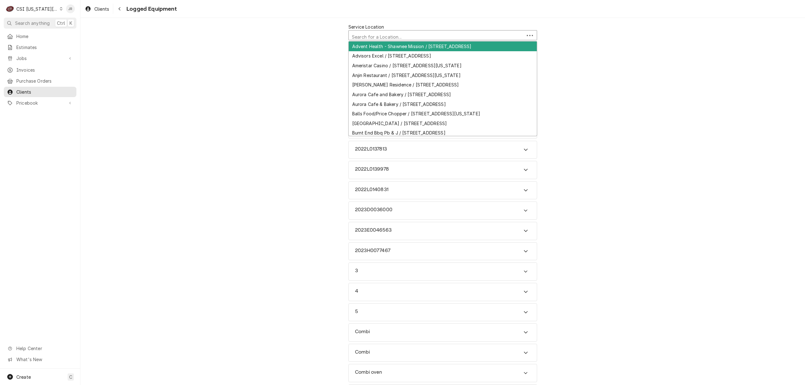
scroll to position [2, 0]
click at [360, 35] on div "Service Location" at bounding box center [436, 35] width 169 height 11
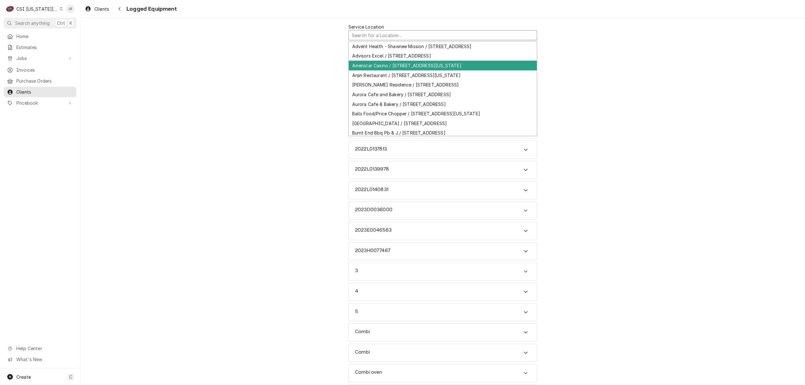
click at [380, 67] on div "Ameristar Casino / [STREET_ADDRESS][US_STATE]" at bounding box center [443, 66] width 188 height 10
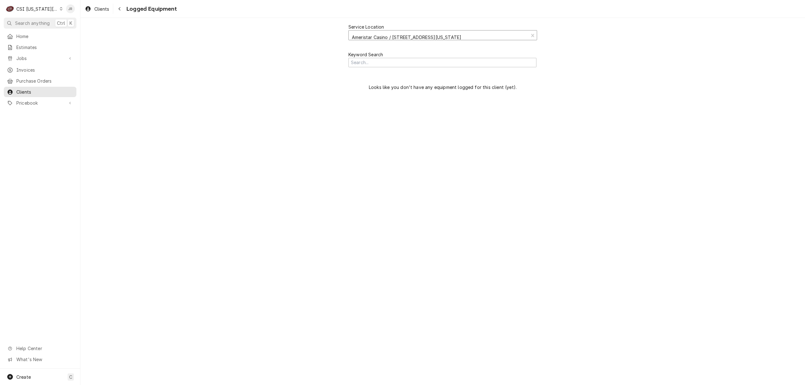
scroll to position [2, 0]
click at [387, 35] on div "Service Location" at bounding box center [438, 35] width 173 height 11
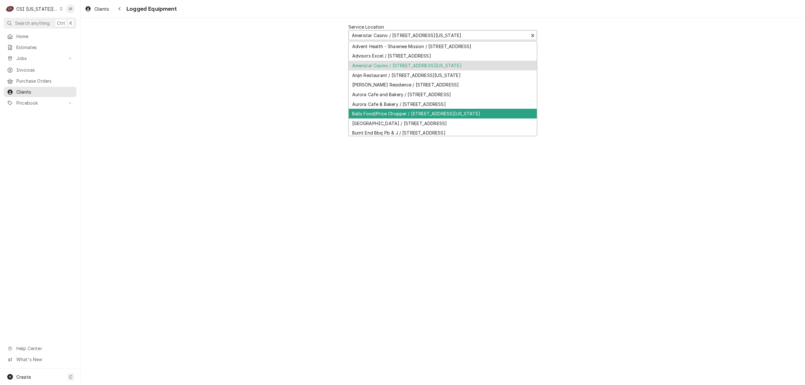
click at [383, 113] on div "Balls Food/Price Chopper / [STREET_ADDRESS][US_STATE]" at bounding box center [443, 114] width 188 height 10
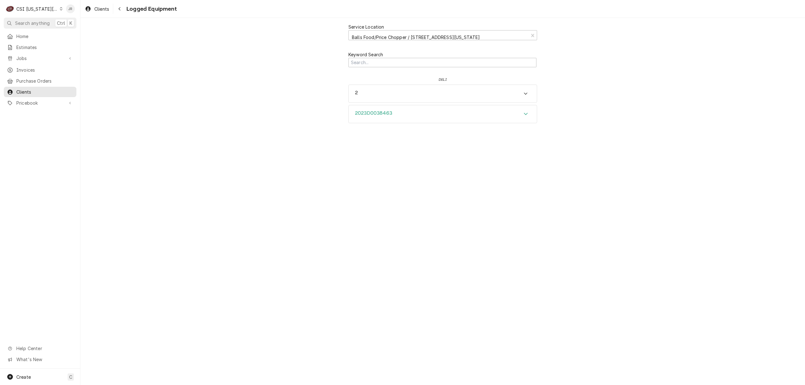
click at [402, 106] on div "2023D0038463" at bounding box center [443, 114] width 188 height 18
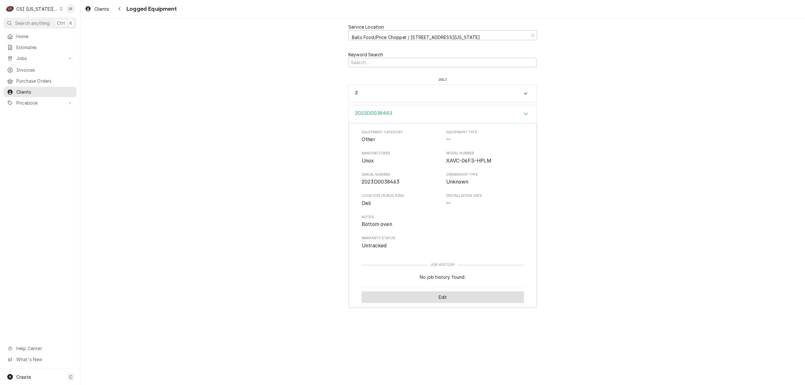
click at [468, 298] on button "Edit" at bounding box center [442, 297] width 162 height 12
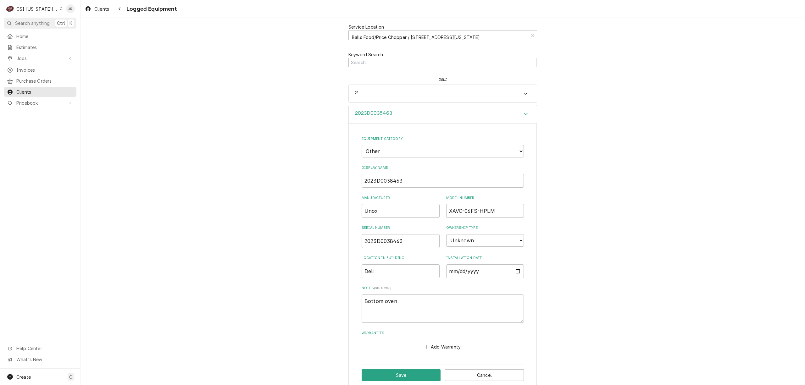
type textarea "x"
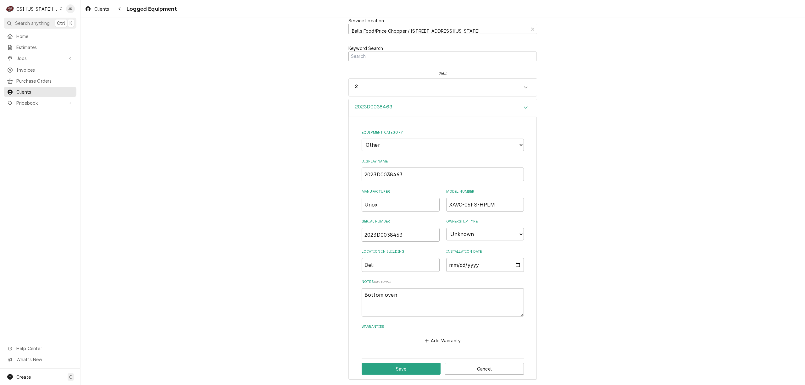
scroll to position [8, 0]
click at [372, 104] on h3 "2023D0038463" at bounding box center [373, 106] width 37 height 6
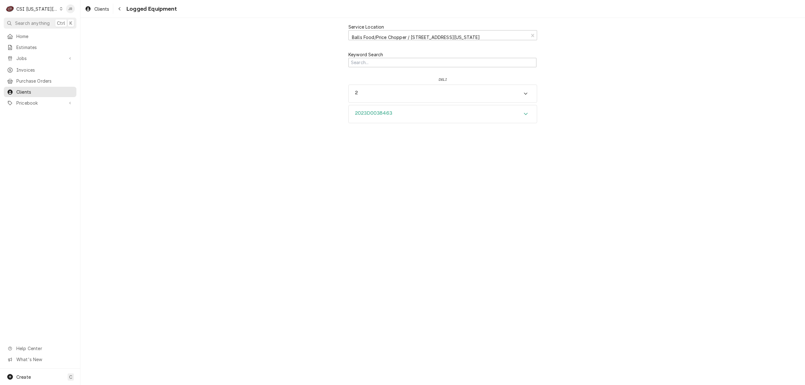
scroll to position [0, 0]
click at [377, 87] on div "2" at bounding box center [443, 94] width 188 height 18
click at [522, 298] on div "Accordion Header" at bounding box center [525, 299] width 9 height 8
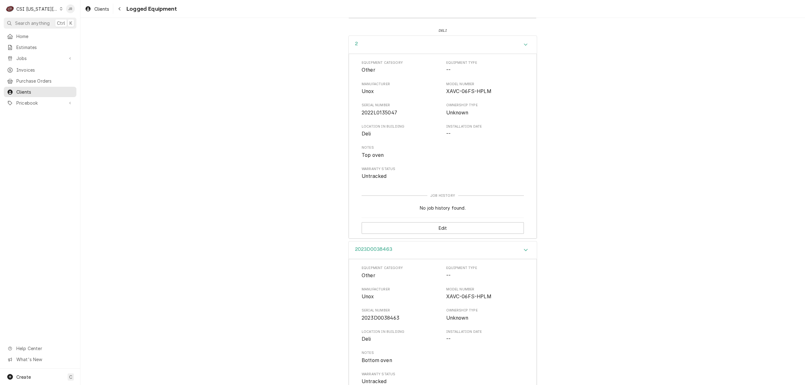
scroll to position [116, 0]
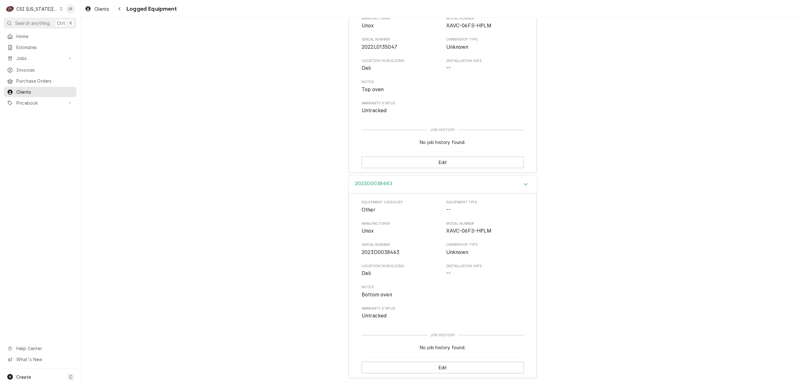
click at [524, 183] on icon "Accordion Header" at bounding box center [526, 184] width 4 height 2
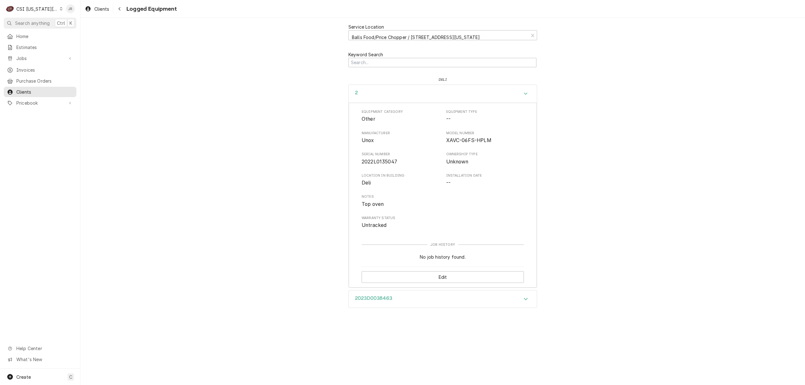
click at [521, 306] on div "2023D0038463" at bounding box center [443, 299] width 188 height 18
click at [515, 88] on div "2" at bounding box center [443, 94] width 188 height 18
click at [527, 111] on icon "Accordion Header" at bounding box center [525, 113] width 4 height 5
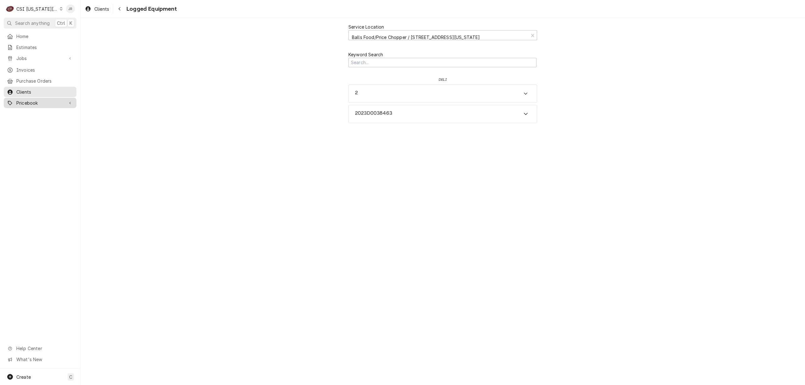
click at [42, 100] on span "Pricebook" at bounding box center [39, 103] width 47 height 7
click at [41, 111] on span "Services" at bounding box center [44, 114] width 57 height 7
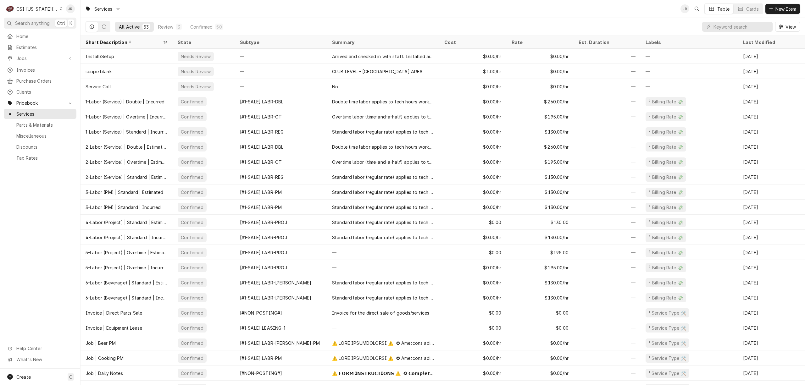
click at [697, 6] on div "Open search" at bounding box center [696, 9] width 6 height 6
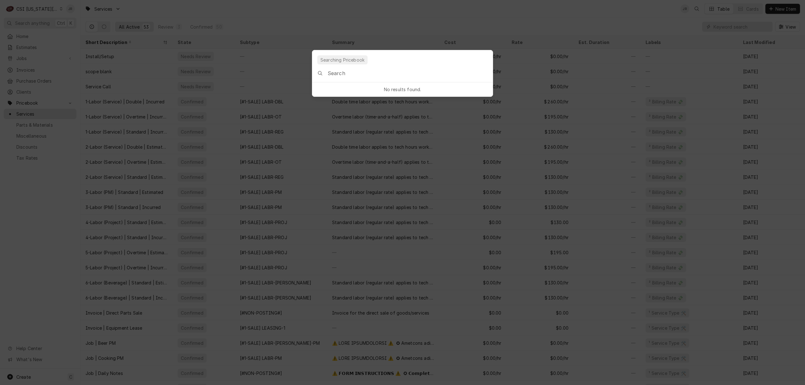
click at [362, 70] on input "Global Command Menu" at bounding box center [409, 73] width 165 height 18
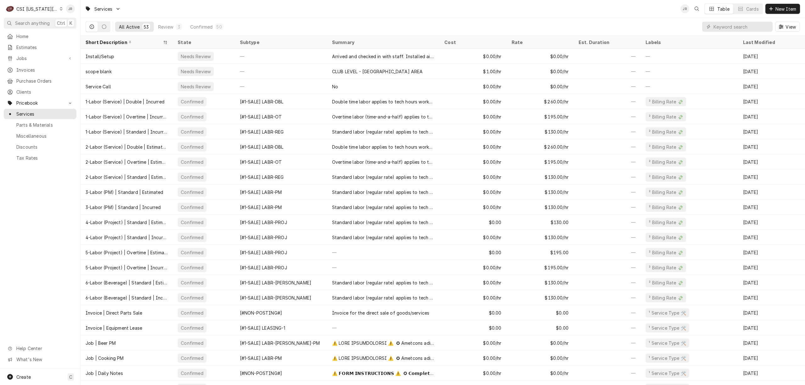
click at [623, 6] on body "C CSI Kansas City JR Search anything Ctrl K Home Estimates Jobs Jobs Job Series…" at bounding box center [402, 192] width 805 height 385
click at [43, 234] on div "Home Estimates Jobs Jobs Job Series Invoices Purchase Orders Clients Pricebook …" at bounding box center [40, 200] width 80 height 338
click at [724, 29] on input "Dynamic Content Wrapper" at bounding box center [741, 27] width 56 height 10
click at [721, 27] on input "Dynamic Content Wrapper" at bounding box center [741, 27] width 56 height 10
click at [786, 22] on button "View" at bounding box center [787, 27] width 25 height 10
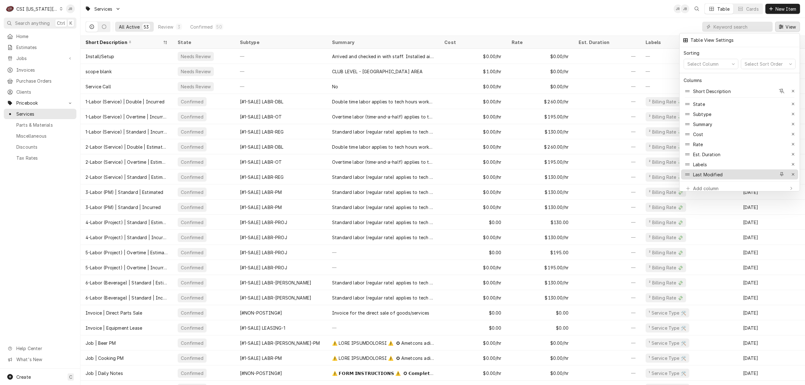
click at [720, 171] on div "Last Modified" at bounding box center [708, 174] width 30 height 7
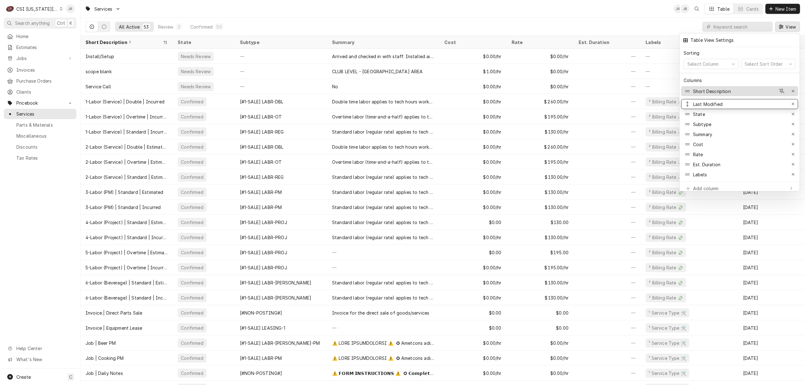
drag, startPoint x: 701, startPoint y: 172, endPoint x: 705, endPoint y: 85, distance: 86.2
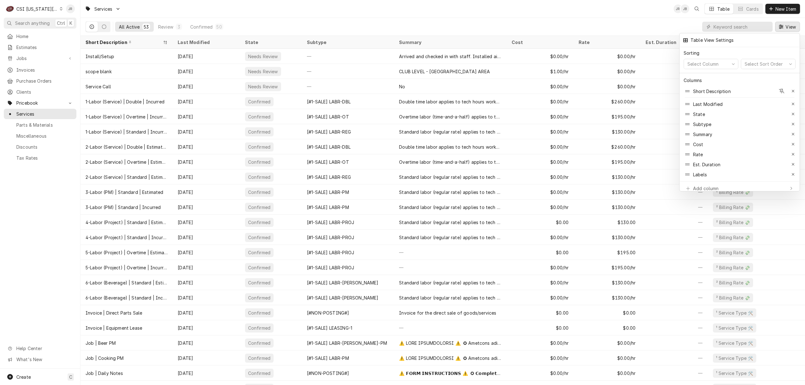
click at [715, 41] on div "Table View Settings" at bounding box center [712, 40] width 44 height 7
click at [682, 40] on div at bounding box center [685, 40] width 6 height 6
click at [688, 38] on div at bounding box center [685, 40] width 6 height 6
click at [697, 61] on div "Select Column" at bounding box center [703, 64] width 34 height 7
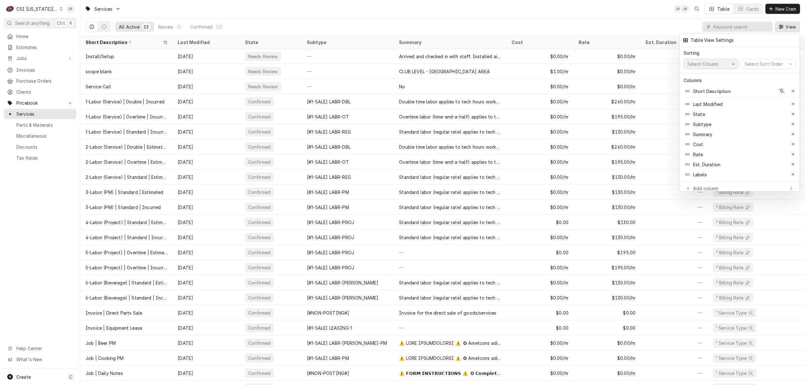
click at [737, 59] on button "Select Column" at bounding box center [710, 64] width 55 height 10
click at [736, 59] on button "Select Column" at bounding box center [710, 64] width 55 height 10
click at [707, 39] on div "Table View Settings" at bounding box center [712, 40] width 44 height 7
drag, startPoint x: 691, startPoint y: 39, endPoint x: 688, endPoint y: 36, distance: 4.7
click at [688, 36] on div "Table View Settings" at bounding box center [739, 40] width 117 height 10
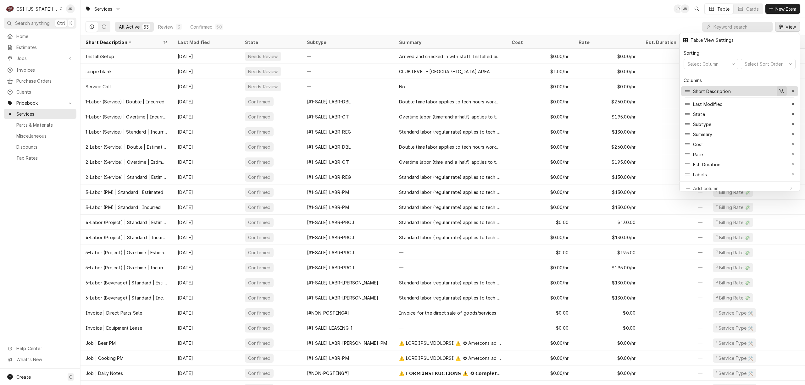
click at [782, 89] on icon "button" at bounding box center [781, 91] width 6 height 4
click at [701, 168] on div "Labels" at bounding box center [700, 171] width 14 height 7
click at [693, 168] on div "Labels" at bounding box center [700, 171] width 14 height 7
click at [36, 75] on div at bounding box center [402, 192] width 805 height 385
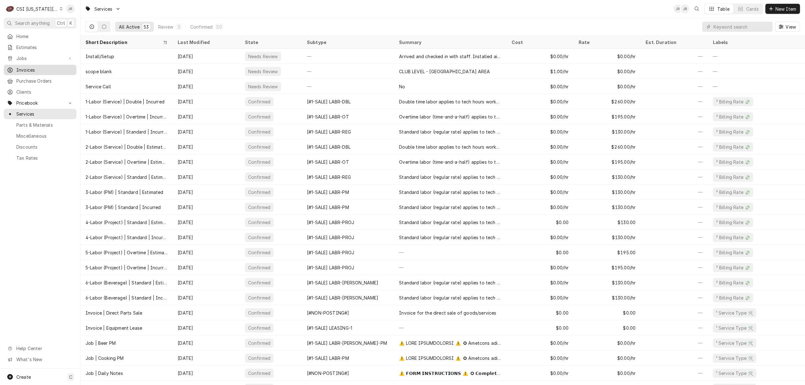
click at [30, 67] on span "Invoices" at bounding box center [44, 70] width 57 height 7
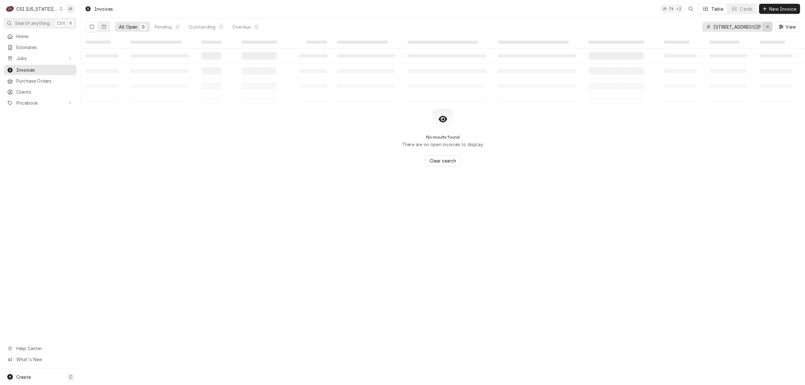
click at [766, 25] on icon "Erase input" at bounding box center [767, 27] width 3 height 4
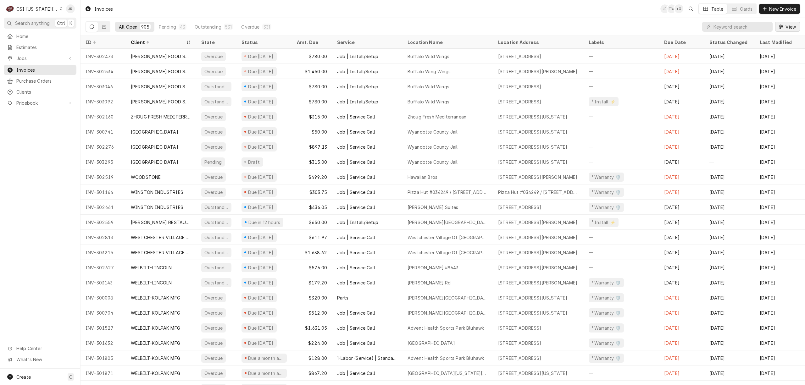
click at [787, 25] on span "View" at bounding box center [790, 27] width 13 height 7
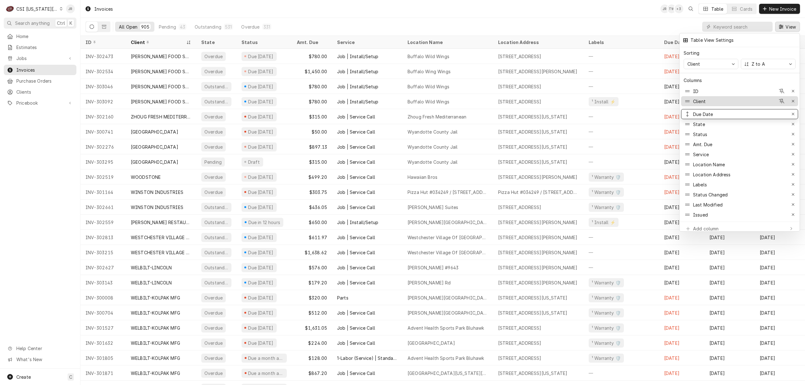
drag, startPoint x: 713, startPoint y: 179, endPoint x: 718, endPoint y: 98, distance: 80.9
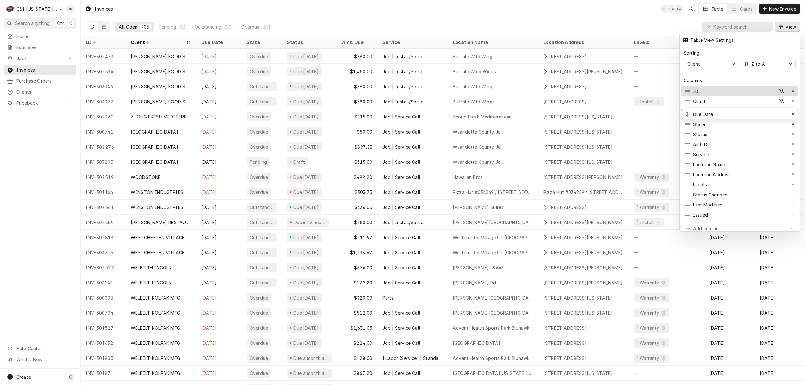
drag, startPoint x: 719, startPoint y: 108, endPoint x: 710, endPoint y: 92, distance: 19.3
drag, startPoint x: 710, startPoint y: 105, endPoint x: 706, endPoint y: 81, distance: 24.2
click at [708, 59] on button "Client" at bounding box center [710, 64] width 55 height 10
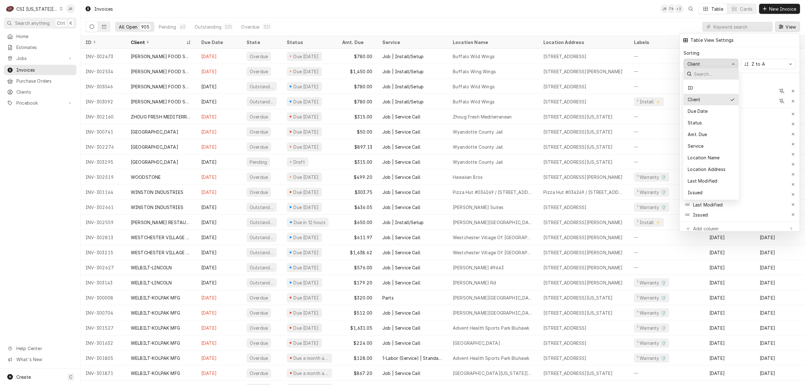
click at [709, 61] on div "Client" at bounding box center [707, 64] width 43 height 7
click at [736, 62] on button "Client" at bounding box center [710, 64] width 55 height 10
click at [714, 108] on div "Due Date" at bounding box center [710, 111] width 49 height 7
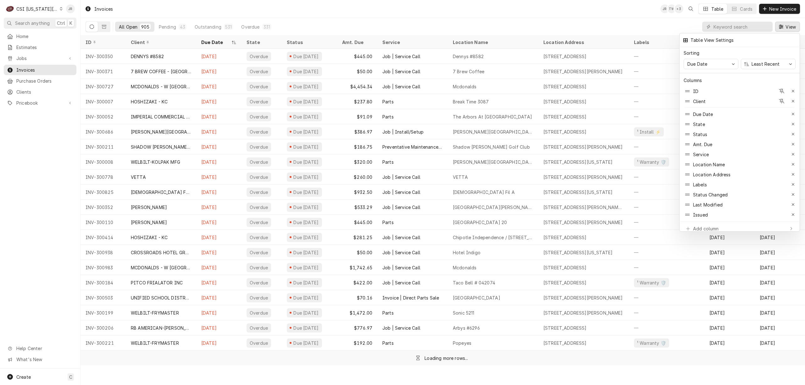
click at [737, 26] on div at bounding box center [402, 192] width 805 height 385
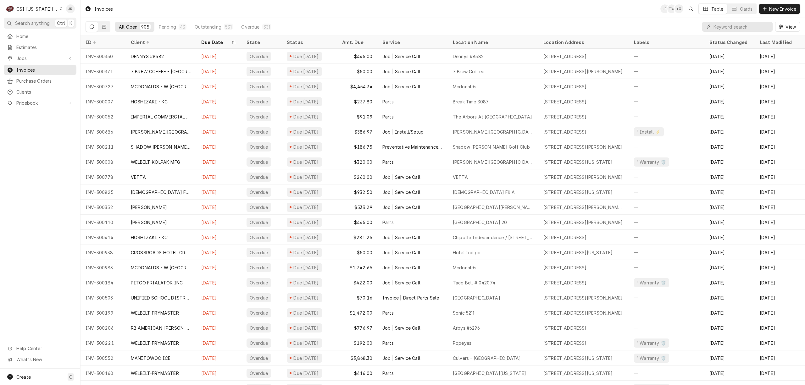
click at [739, 27] on input "Dynamic Content Wrapper" at bounding box center [741, 27] width 56 height 10
type input "Welbilt"
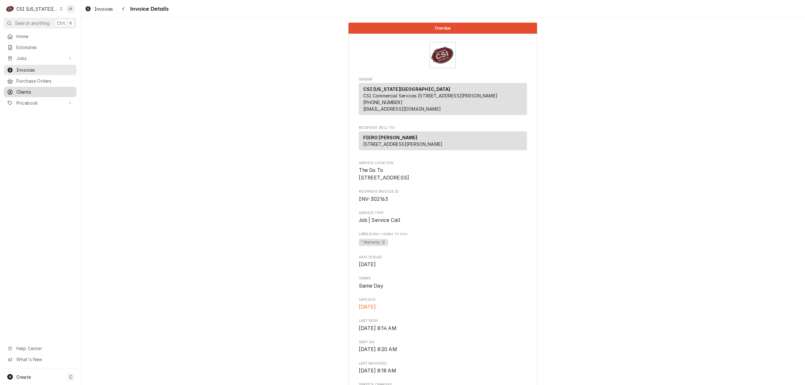
click at [20, 89] on span "Clients" at bounding box center [44, 92] width 57 height 7
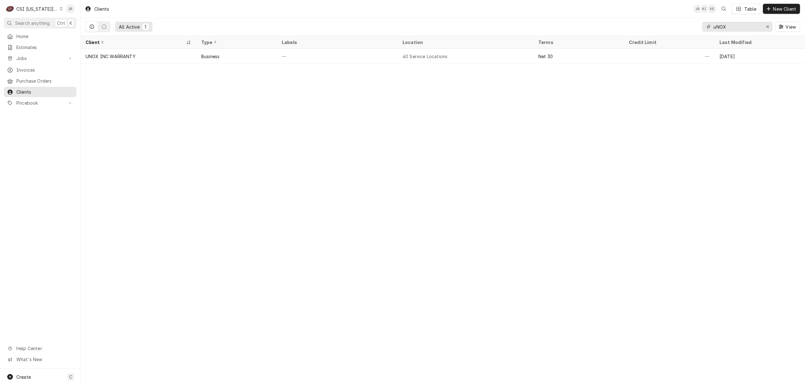
click at [742, 29] on input "uNOX" at bounding box center [736, 27] width 47 height 10
click at [741, 29] on input "uNOX" at bounding box center [736, 27] width 47 height 10
type input "Frymaster"
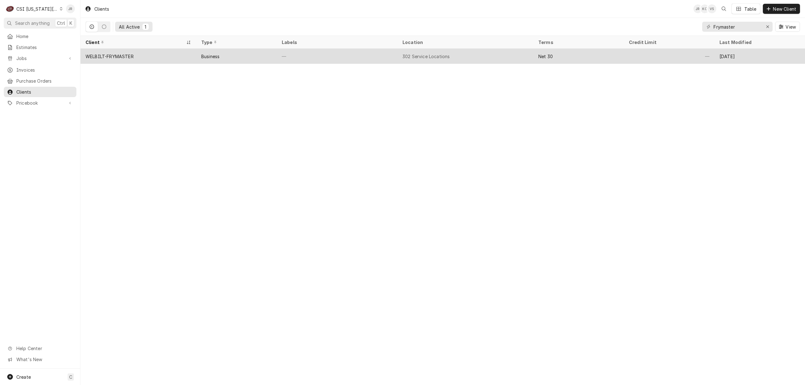
drag, startPoint x: 206, startPoint y: 67, endPoint x: 206, endPoint y: 60, distance: 6.9
click at [205, 63] on div "Clients JR KC VS Table New Client All Active 1 Frymaster View Client Type Label…" at bounding box center [442, 192] width 724 height 385
click at [206, 57] on div "Business" at bounding box center [210, 56] width 18 height 7
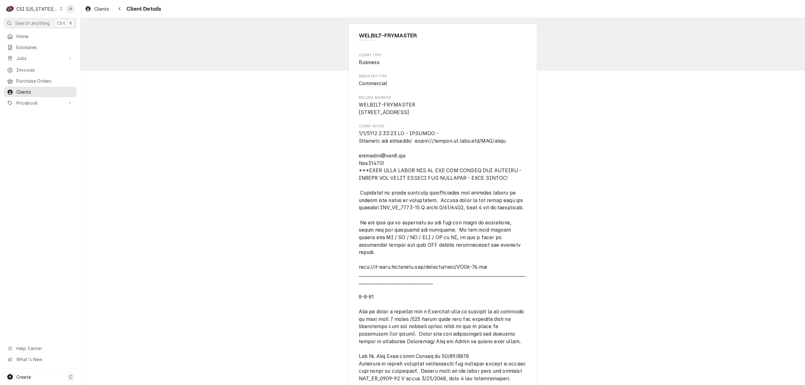
drag, startPoint x: 656, startPoint y: 96, endPoint x: 664, endPoint y: 92, distance: 9.3
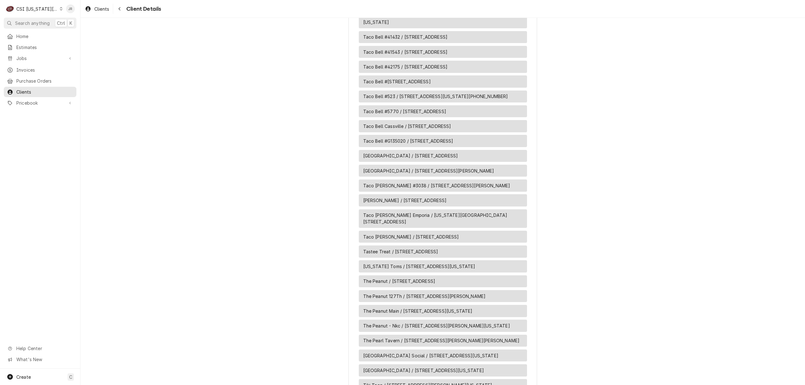
scroll to position [5315, 0]
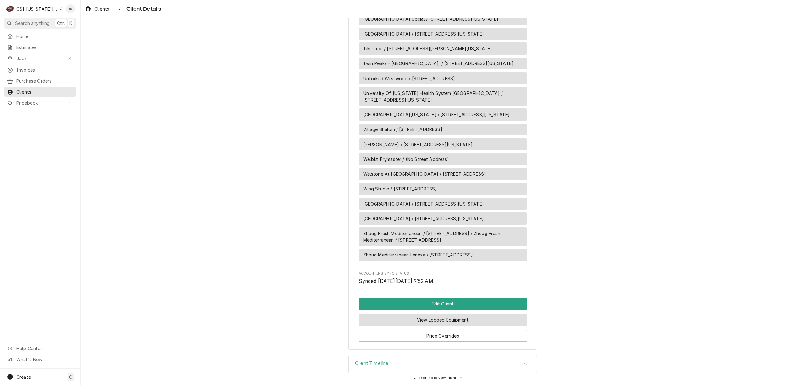
click at [459, 317] on button "View Logged Equipment" at bounding box center [443, 320] width 168 height 12
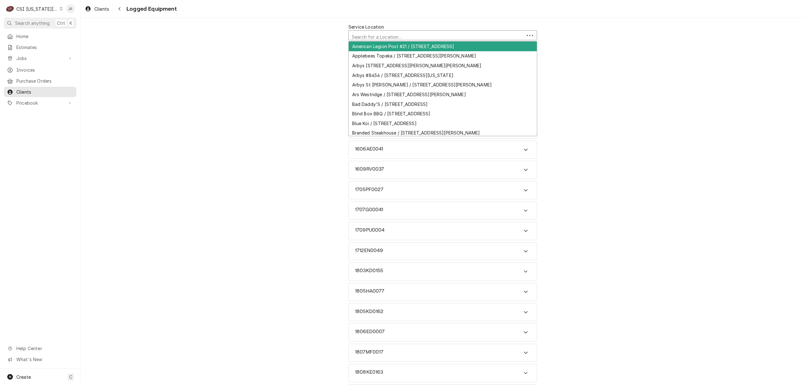
scroll to position [2, 0]
click at [386, 36] on div "Service Location" at bounding box center [436, 35] width 169 height 11
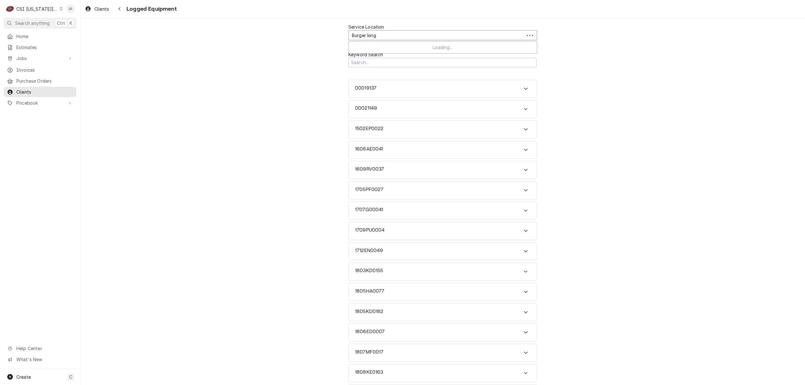
type input "Burger king"
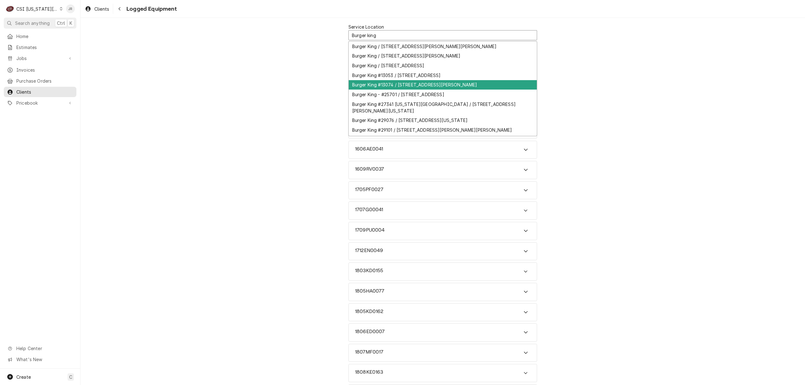
click at [404, 85] on div "Burger King #13074 / [STREET_ADDRESS][PERSON_NAME]" at bounding box center [443, 85] width 188 height 10
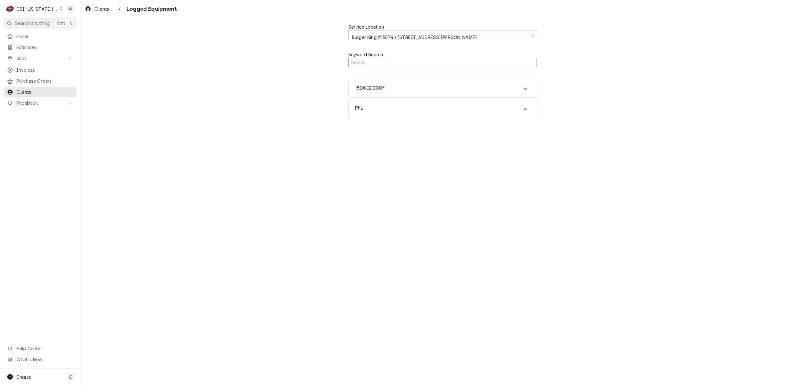
click at [372, 60] on input "Search Mechanism" at bounding box center [442, 63] width 188 height 10
click at [372, 85] on div "1806ED0007" at bounding box center [443, 89] width 188 height 18
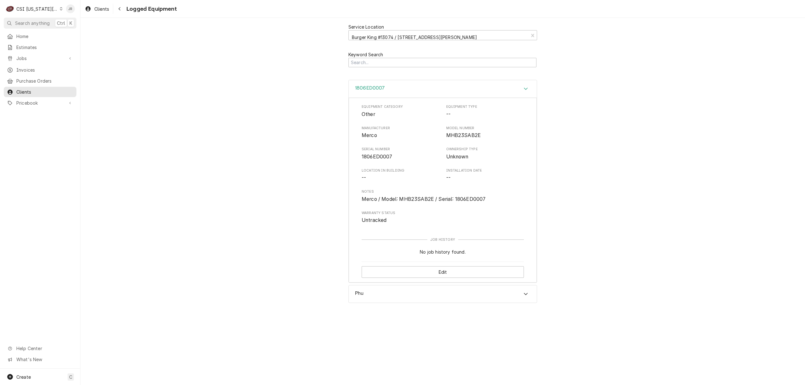
click at [375, 87] on h3 "1806ED0007" at bounding box center [370, 88] width 30 height 6
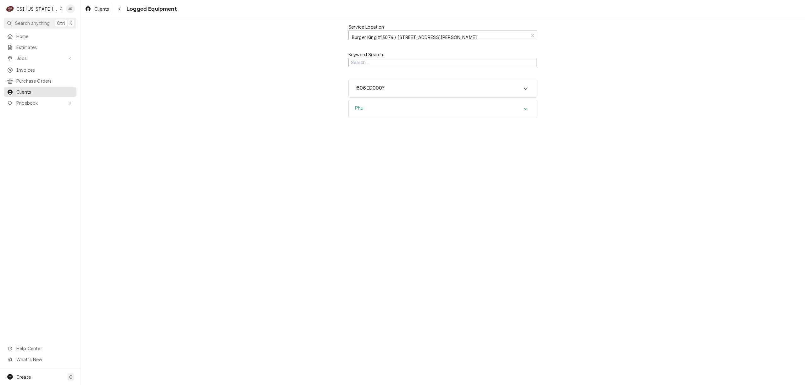
drag, startPoint x: 377, startPoint y: 114, endPoint x: 373, endPoint y: 111, distance: 5.1
click at [373, 111] on div "Phu" at bounding box center [443, 109] width 188 height 18
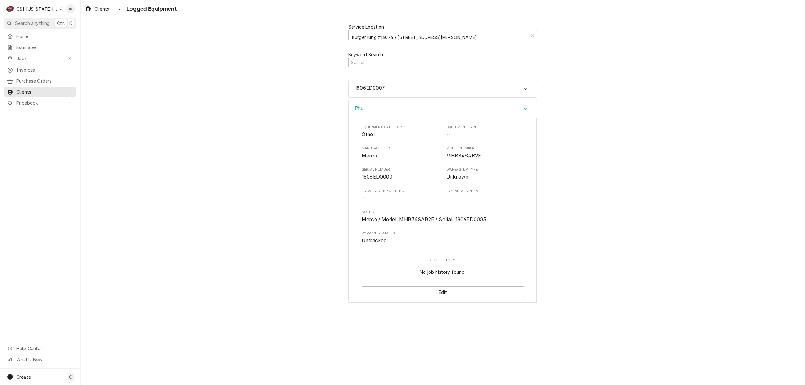
click at [373, 111] on div "Phu" at bounding box center [443, 109] width 188 height 18
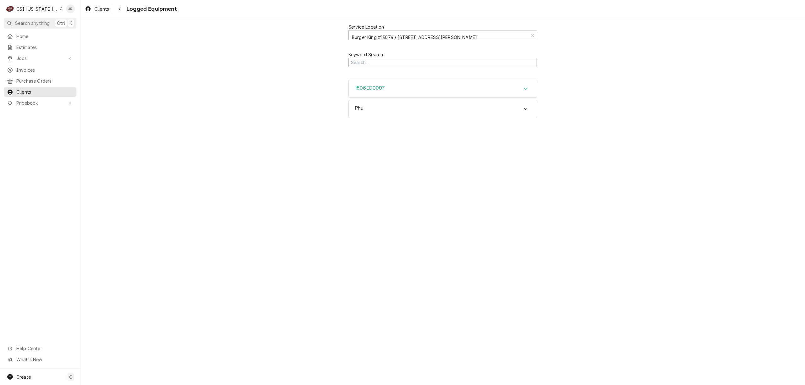
click at [370, 83] on div "1806ED0007" at bounding box center [443, 89] width 188 height 18
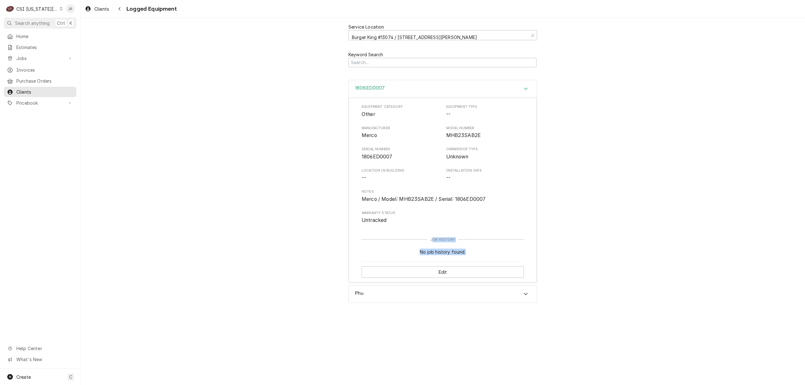
drag, startPoint x: 433, startPoint y: 238, endPoint x: 465, endPoint y: 248, distance: 34.3
click at [471, 254] on div "Job History No job history found." at bounding box center [442, 249] width 162 height 24
click at [476, 233] on div "Equipment Category Other Equipment Type -- Manufacturer Merco Model Number MHB2…" at bounding box center [443, 190] width 188 height 185
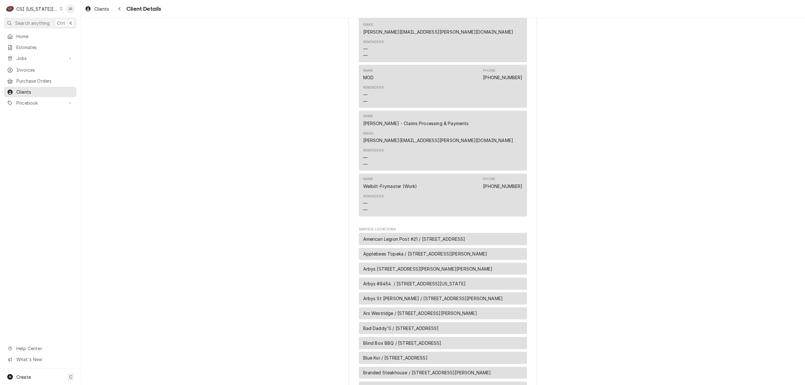
scroll to position [629, 0]
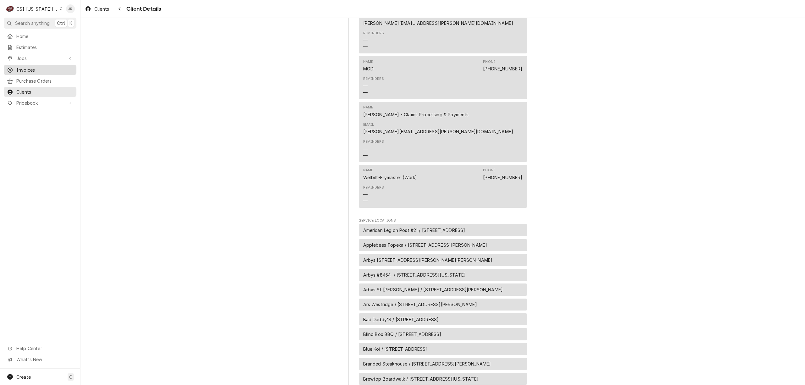
click at [30, 71] on span "Invoices" at bounding box center [44, 70] width 57 height 7
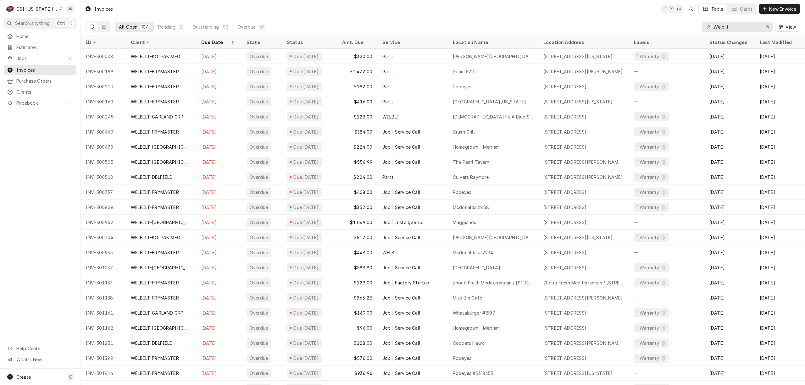
click at [738, 26] on input "Welbilt" at bounding box center [736, 27] width 47 height 10
type input "403772"
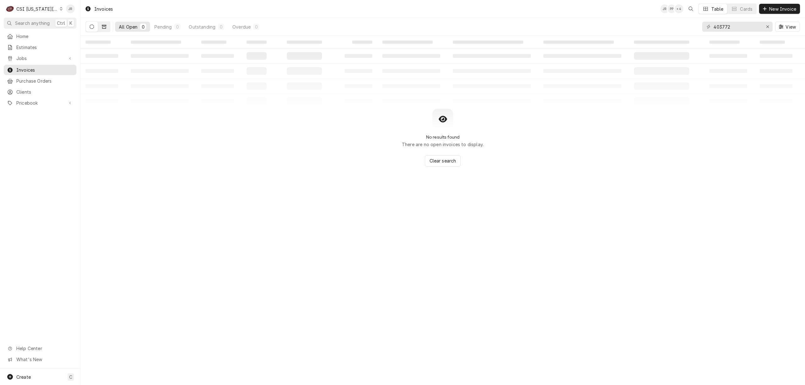
click at [103, 26] on icon "Dynamic Content Wrapper" at bounding box center [104, 27] width 4 height 4
click at [91, 27] on icon "Dynamic Content Wrapper" at bounding box center [92, 27] width 4 height 4
click at [33, 10] on div "CSI Kansas City" at bounding box center [36, 9] width 41 height 7
click at [92, 29] on div "CSI St. [PERSON_NAME]" at bounding box center [108, 34] width 98 height 10
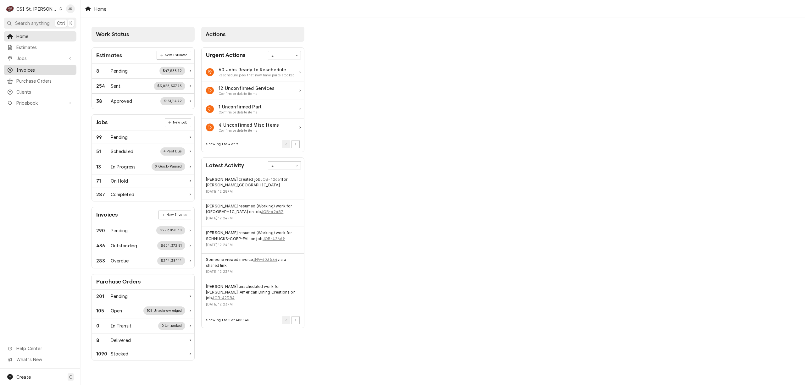
click at [47, 67] on span "Invoices" at bounding box center [44, 70] width 57 height 7
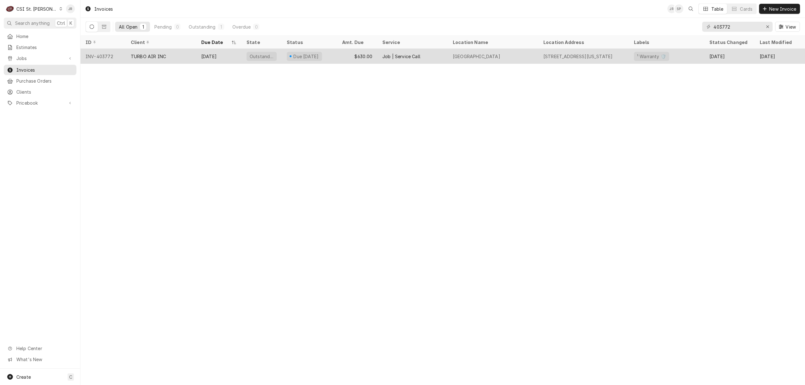
click at [282, 52] on div "Due in 21 days" at bounding box center [309, 56] width 55 height 15
